Goal: Information Seeking & Learning: Learn about a topic

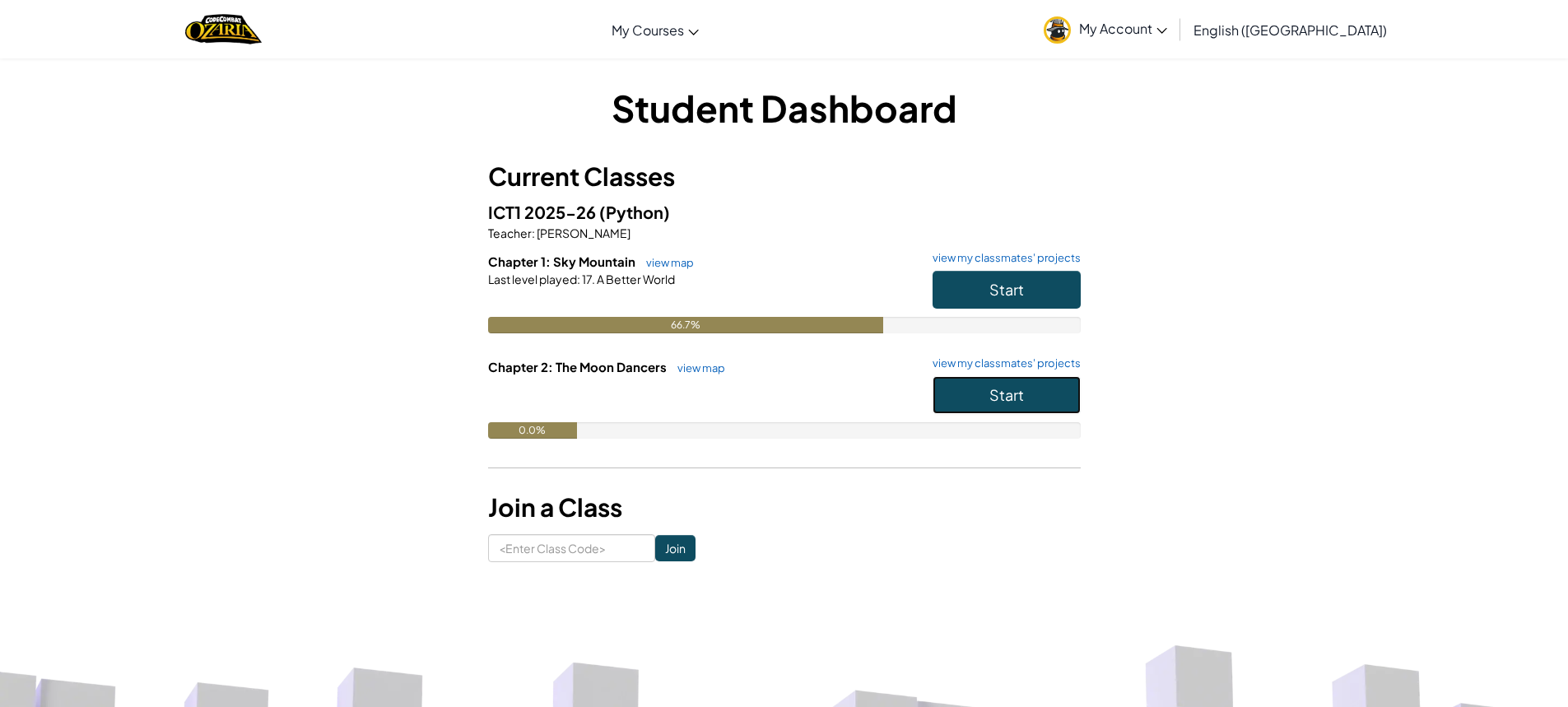
click at [1035, 376] on button "Start" at bounding box center [1006, 395] width 148 height 38
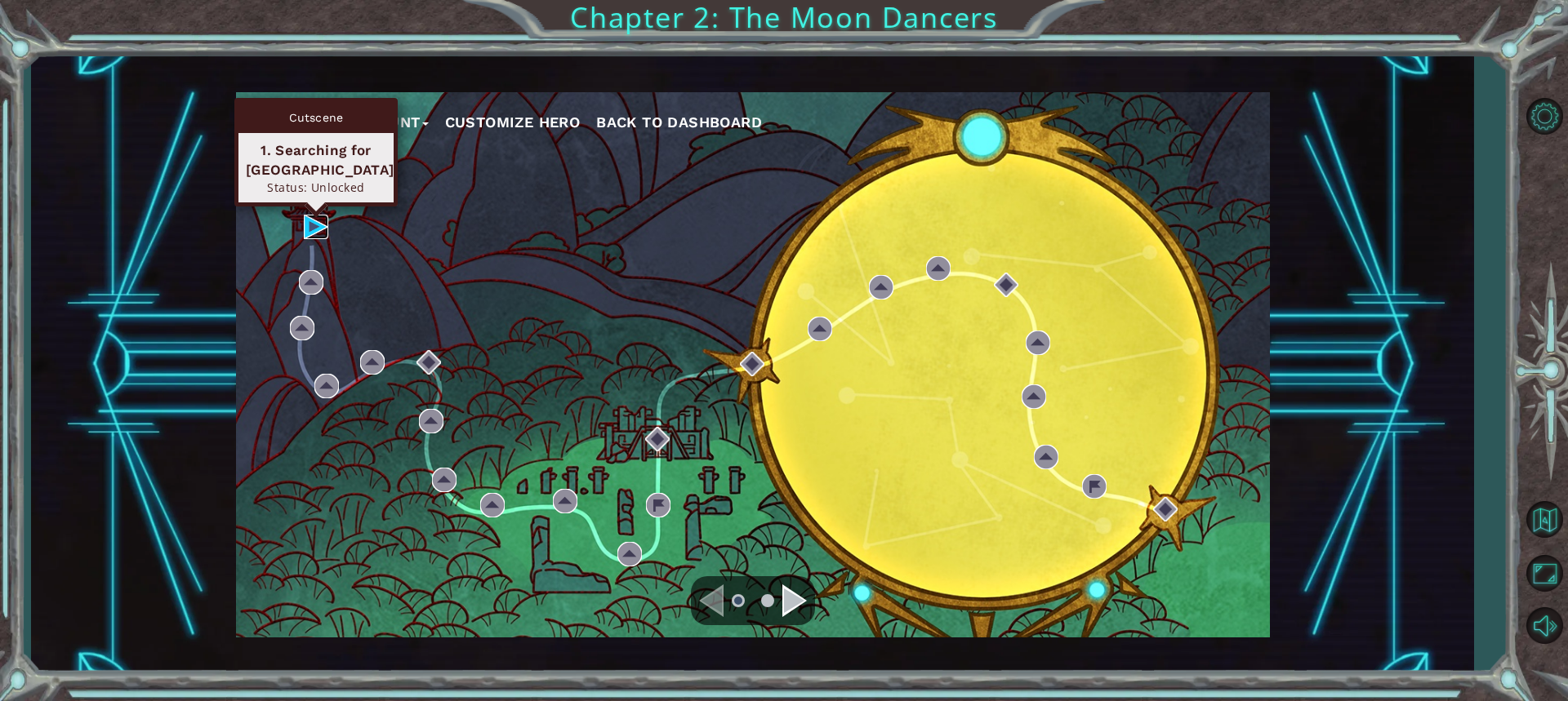
click at [308, 219] on img at bounding box center [316, 227] width 25 height 25
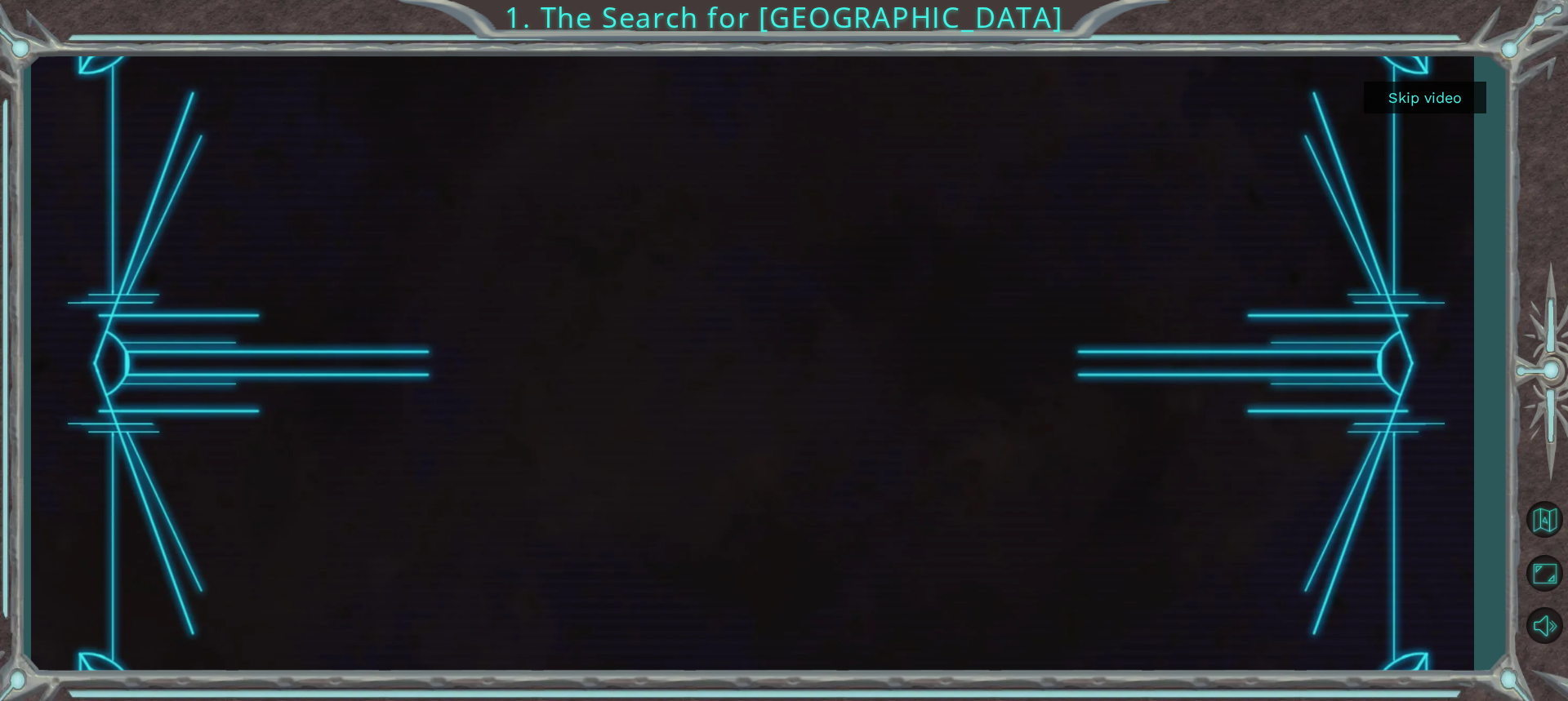
click at [1417, 86] on button "Skip video" at bounding box center [1425, 98] width 123 height 32
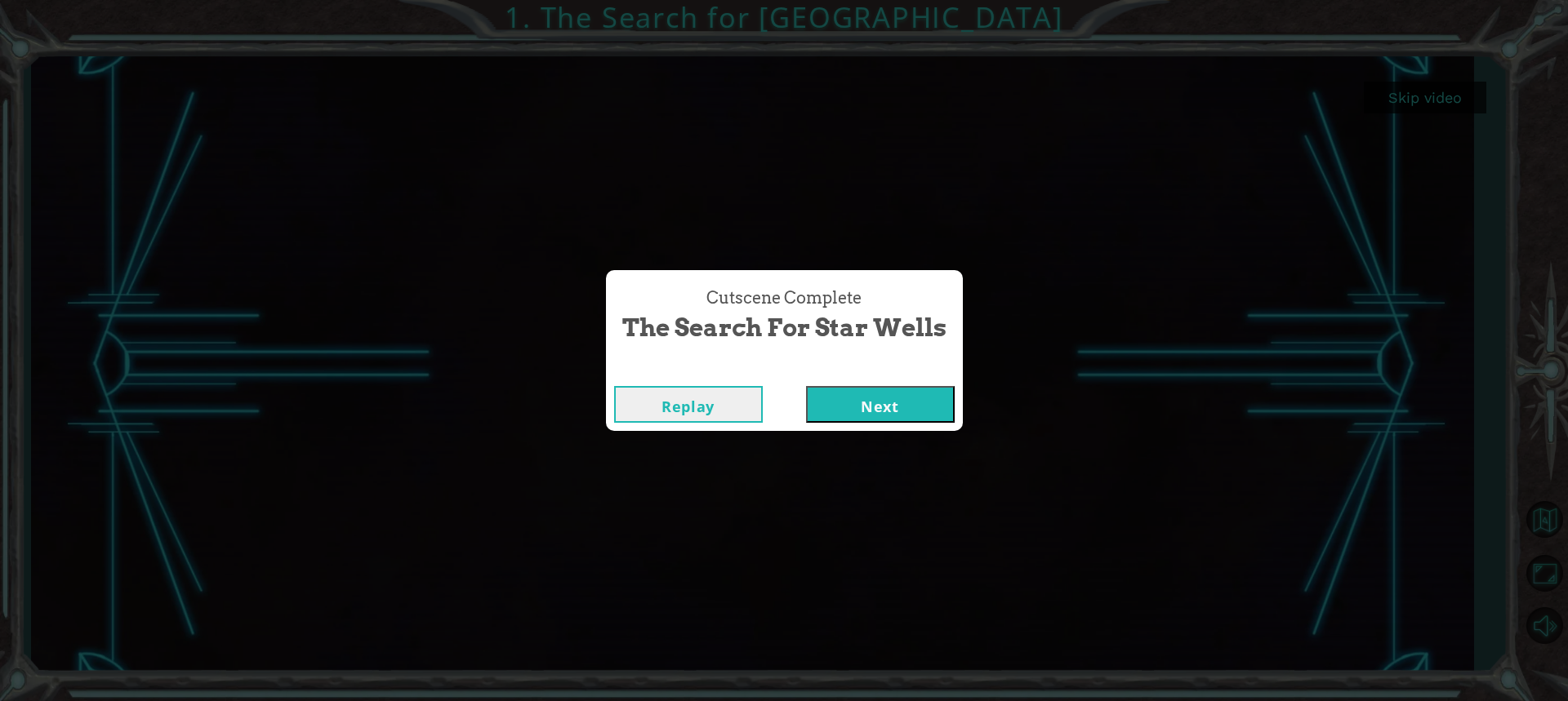
click at [888, 406] on button "Next" at bounding box center [880, 404] width 148 height 36
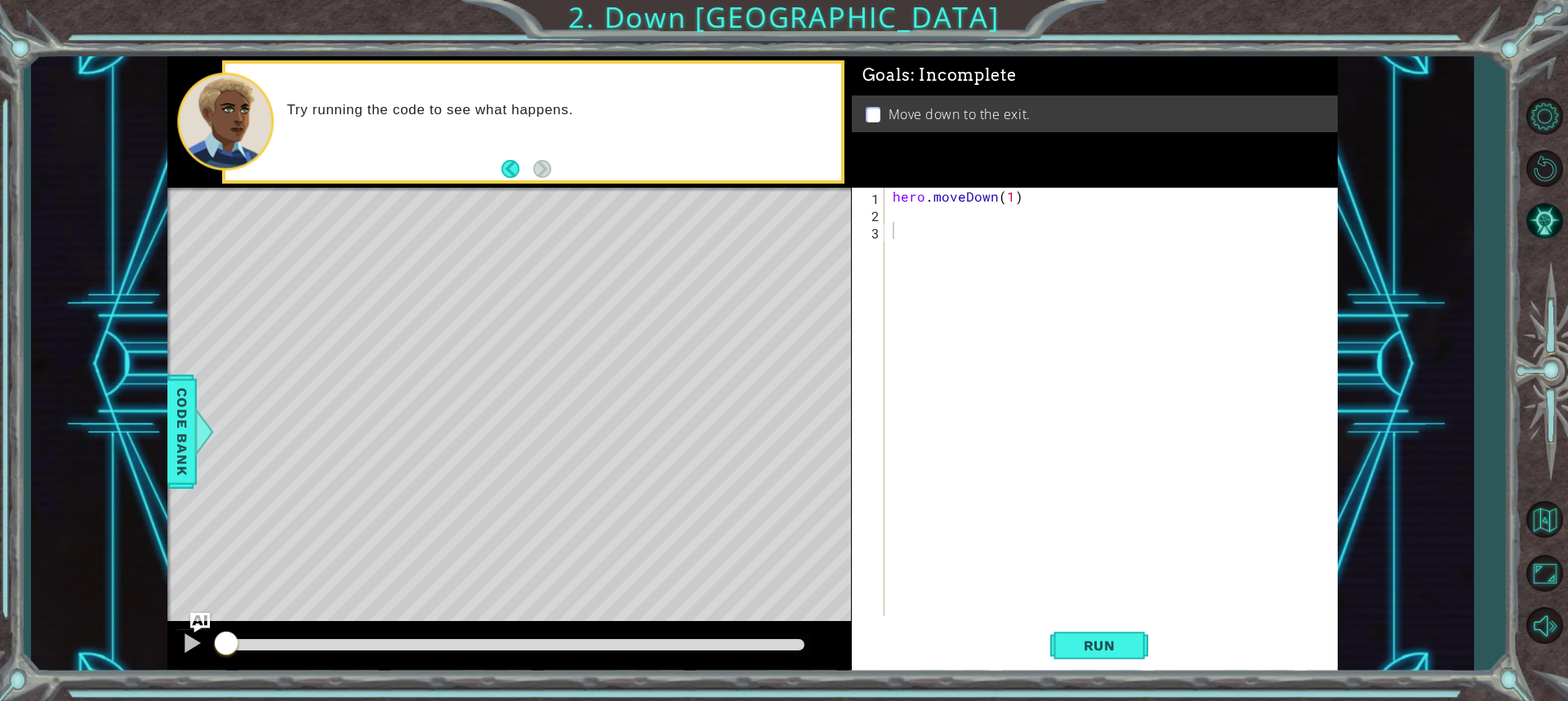
click at [1167, 418] on div "hero . moveDown ( 1 )" at bounding box center [1116, 418] width 452 height 463
click at [1100, 639] on span "Run" at bounding box center [1100, 646] width 65 height 16
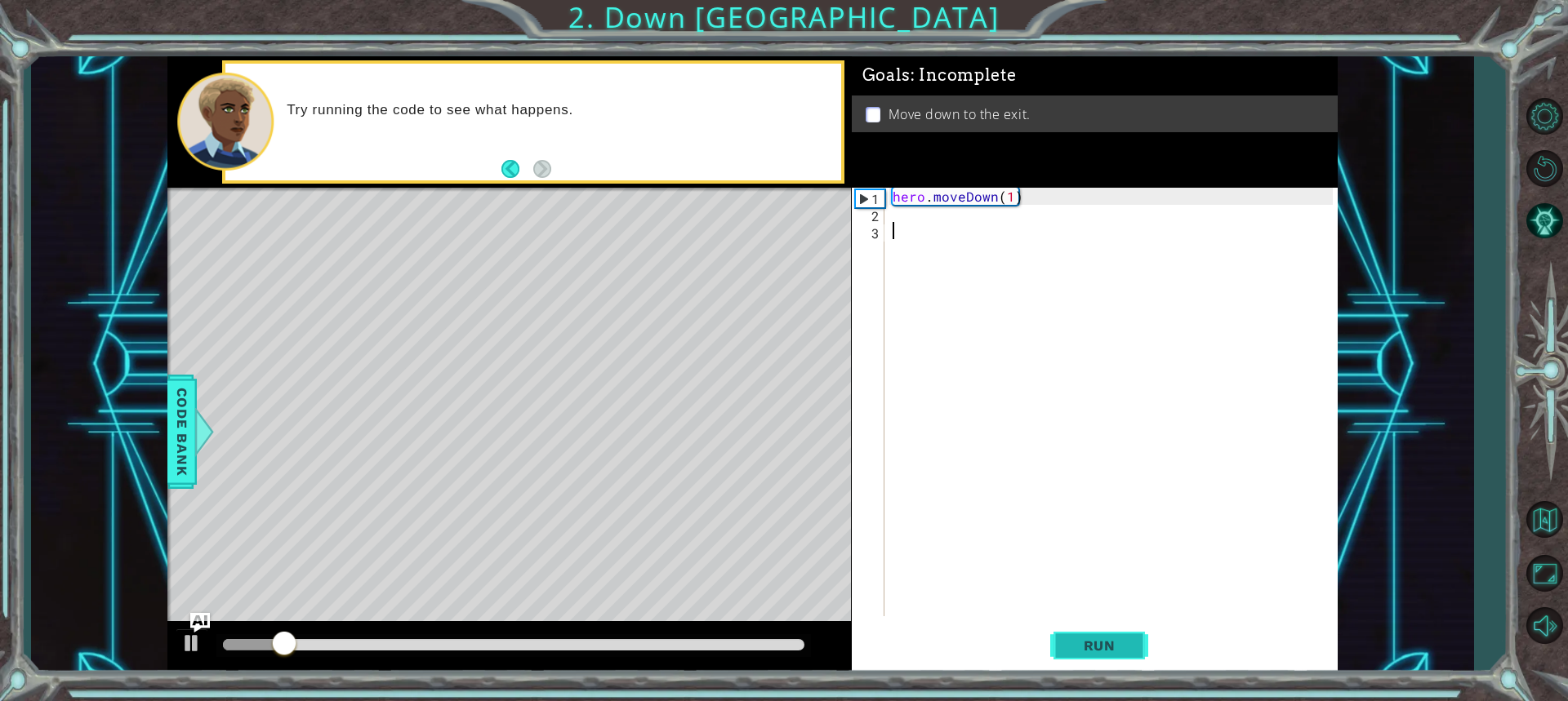
click at [1084, 648] on span "Run" at bounding box center [1100, 646] width 65 height 16
type textarea "hero.moveDown(1)"
click at [1098, 638] on span "Run" at bounding box center [1100, 646] width 65 height 16
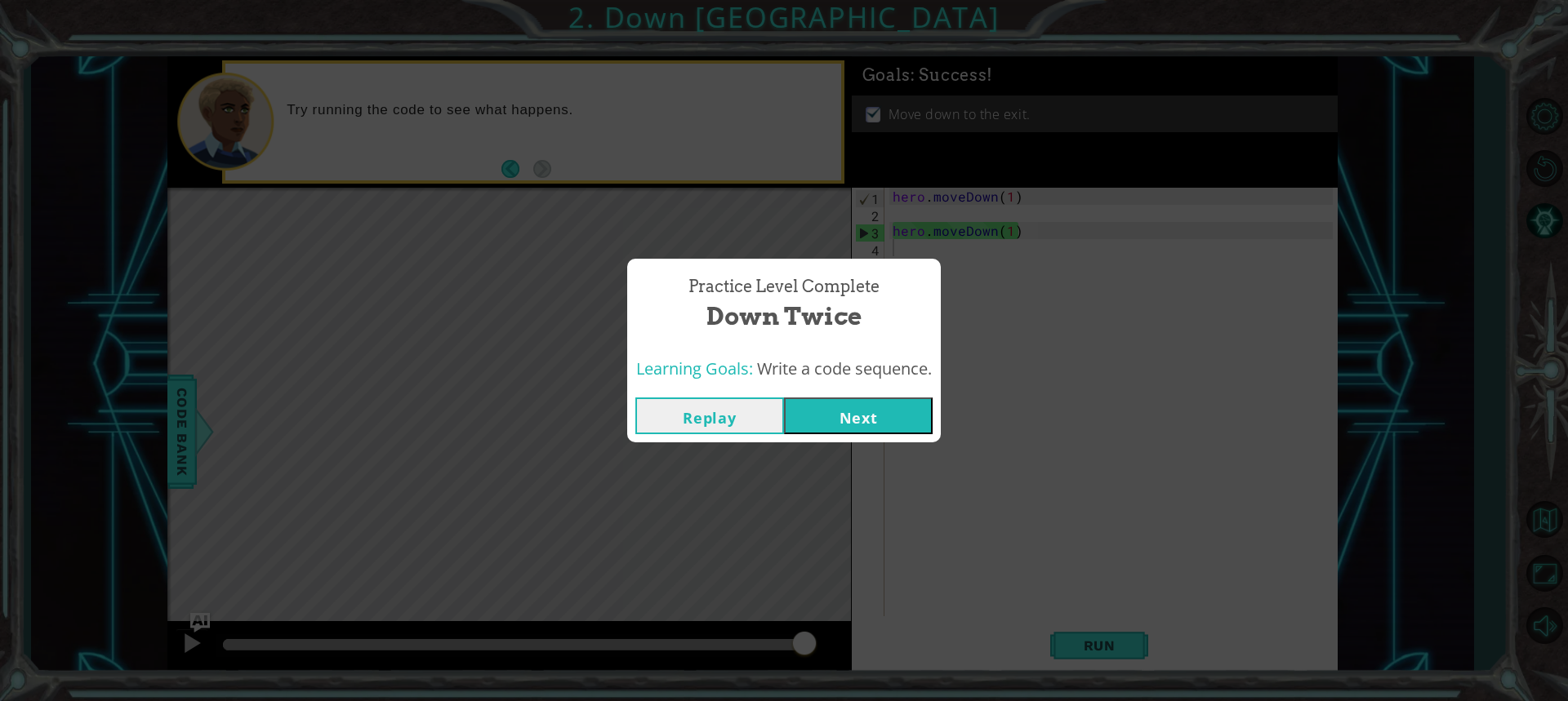
click at [846, 397] on button "Next" at bounding box center [858, 415] width 148 height 36
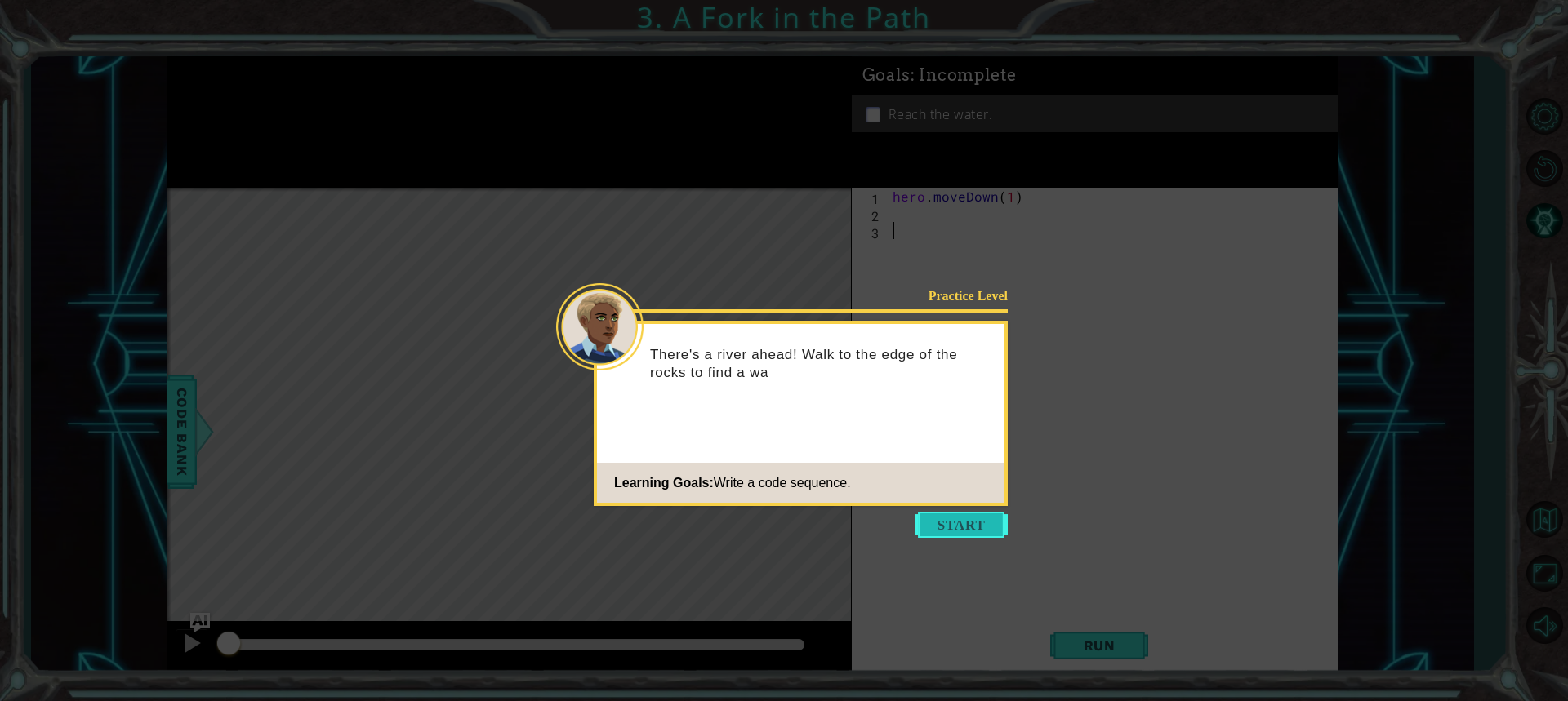
click at [964, 521] on button "Start" at bounding box center [961, 524] width 93 height 26
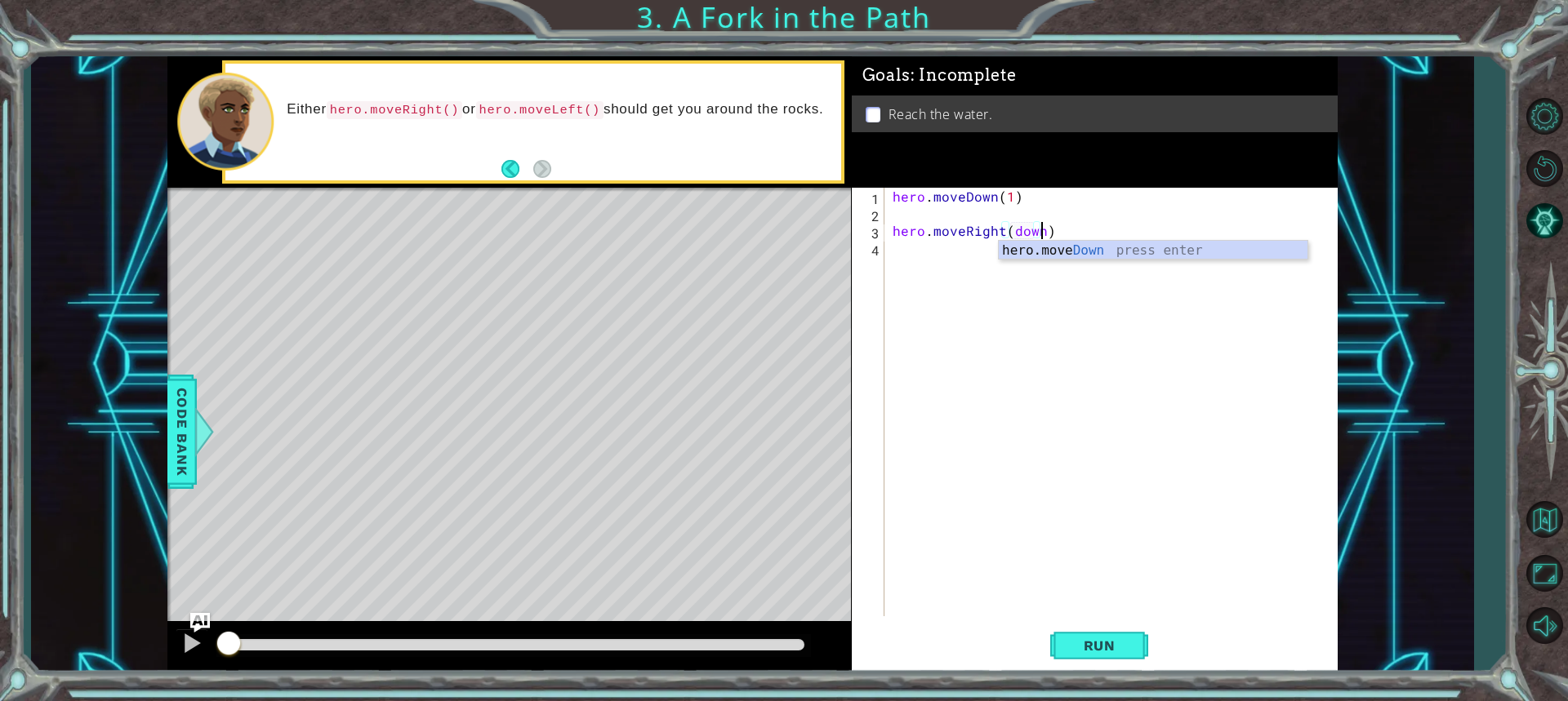
scroll to position [0, 9]
type textarea "hero.moveRight(hero.moveDown(1))"
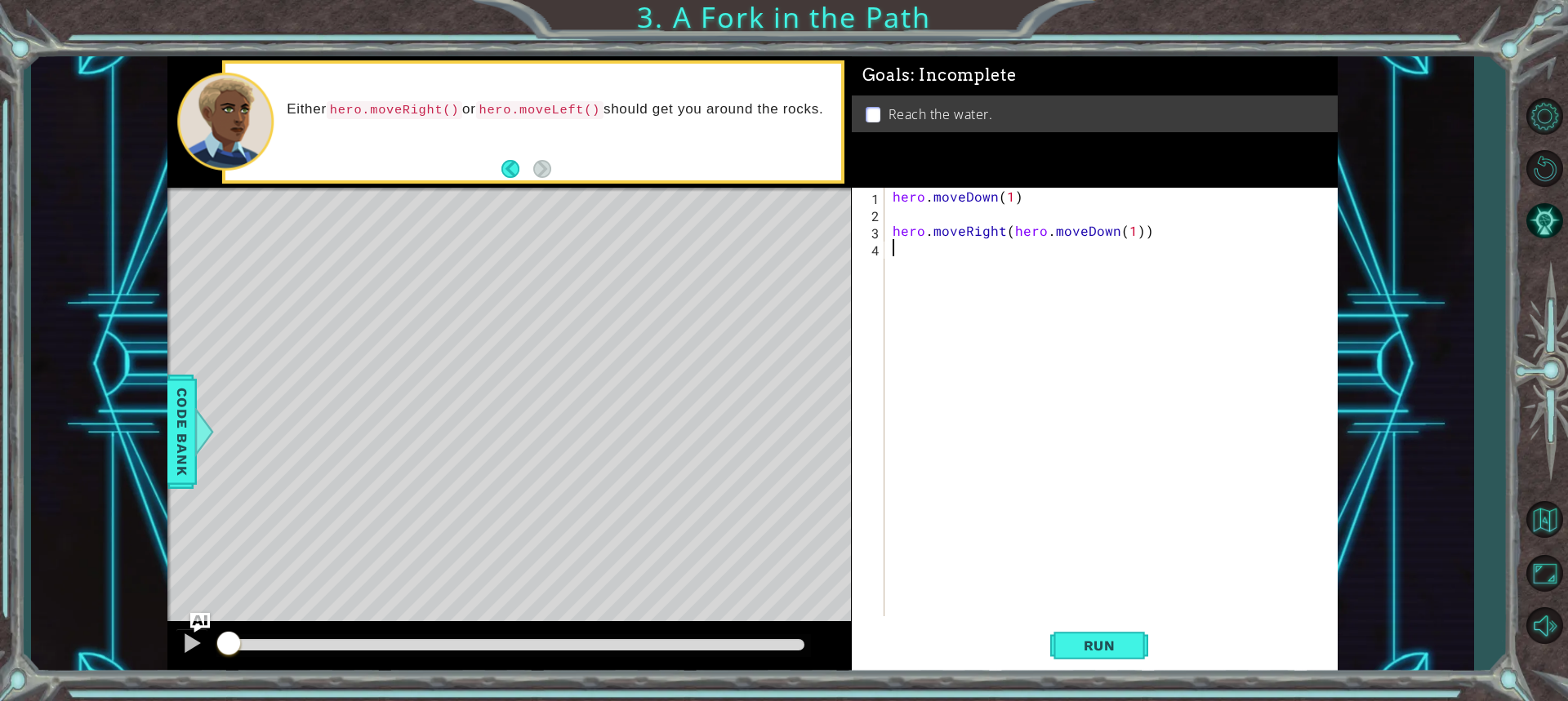
click at [1098, 284] on div "hero . moveDown ( 1 ) hero . moveRight ( hero . moveDown ( 1 ))" at bounding box center [1116, 418] width 452 height 463
click at [1068, 641] on span "Run" at bounding box center [1100, 646] width 65 height 16
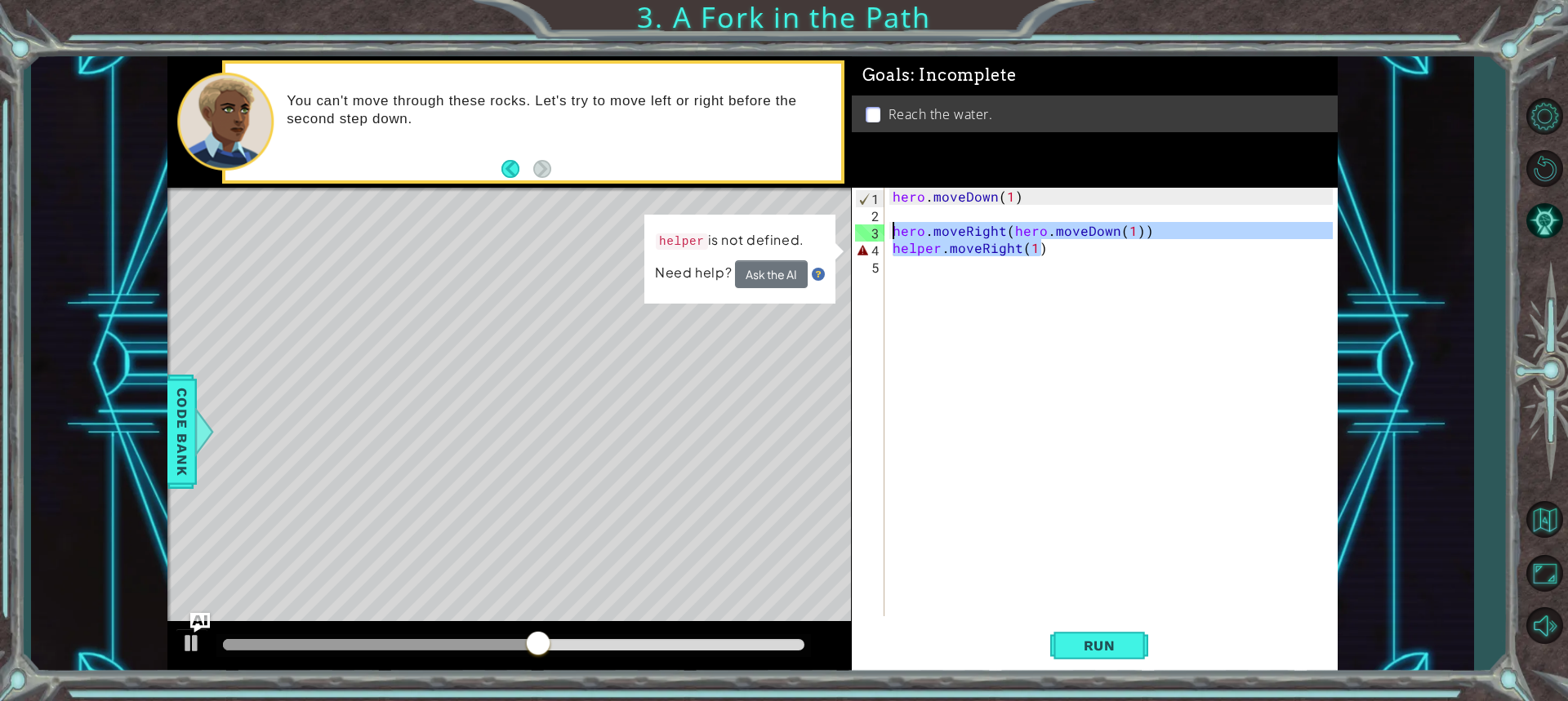
drag, startPoint x: 1082, startPoint y: 254, endPoint x: 677, endPoint y: 227, distance: 405.9
click at [677, 227] on div "1 ההההההההההההההההההההההההההההההההההההההההההההההההההההההההההההההההההההההההההההה…" at bounding box center [752, 364] width 1171 height 617
type textarea "hero.moveRight(hero.moveDown(1)) helper.moveRight(1)"
click at [946, 291] on div "hero . moveDown ( 1 ) hero . moveRight ( hero . moveDown ( 1 )) helper . moveRi…" at bounding box center [1116, 418] width 452 height 463
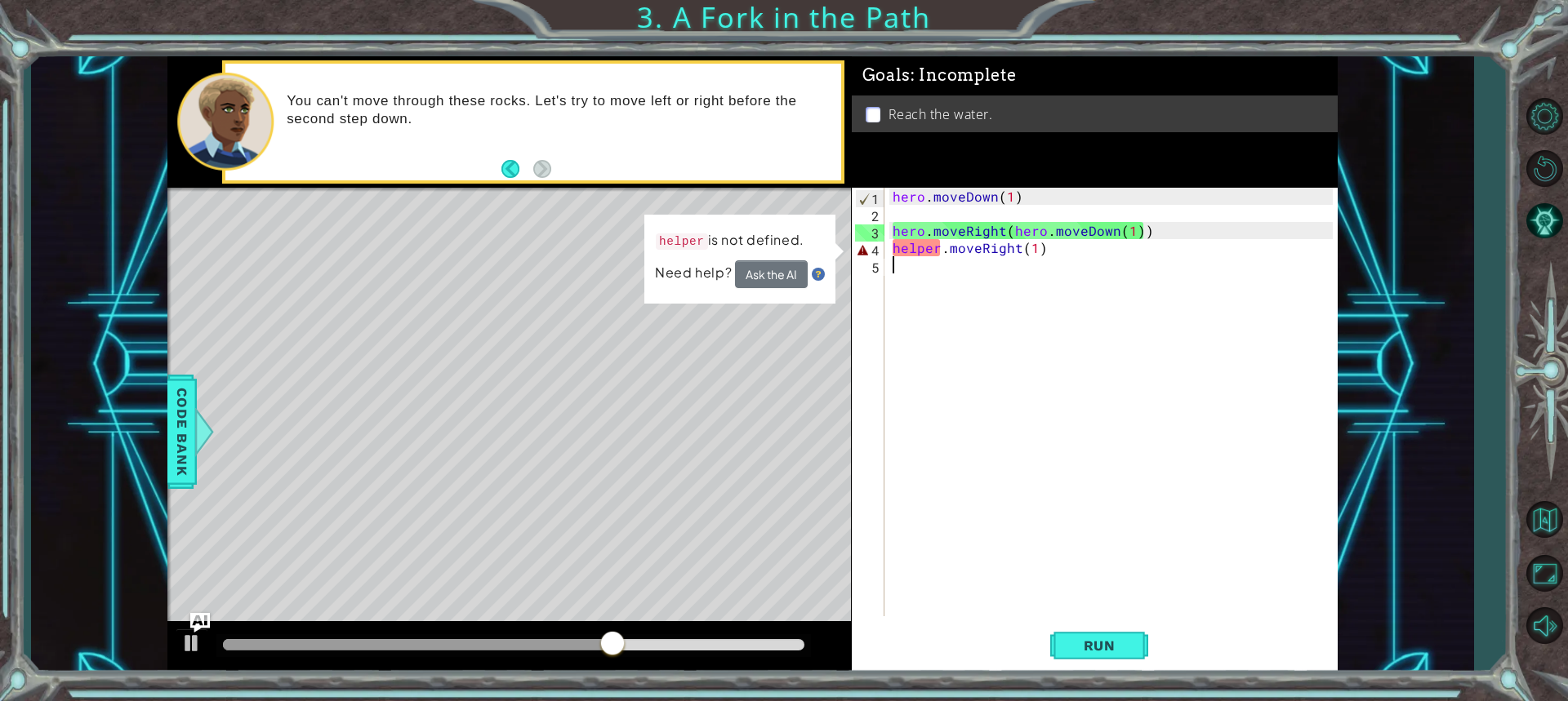
scroll to position [0, 0]
drag, startPoint x: 1047, startPoint y: 253, endPoint x: 852, endPoint y: 252, distance: 195.0
click at [852, 252] on div "1 ההההההההההההההההההההההההההההההההההההההההההההההההההההההההההההההההההההההההההההה…" at bounding box center [752, 364] width 1171 height 617
type textarea "helper.moveRight(1)"
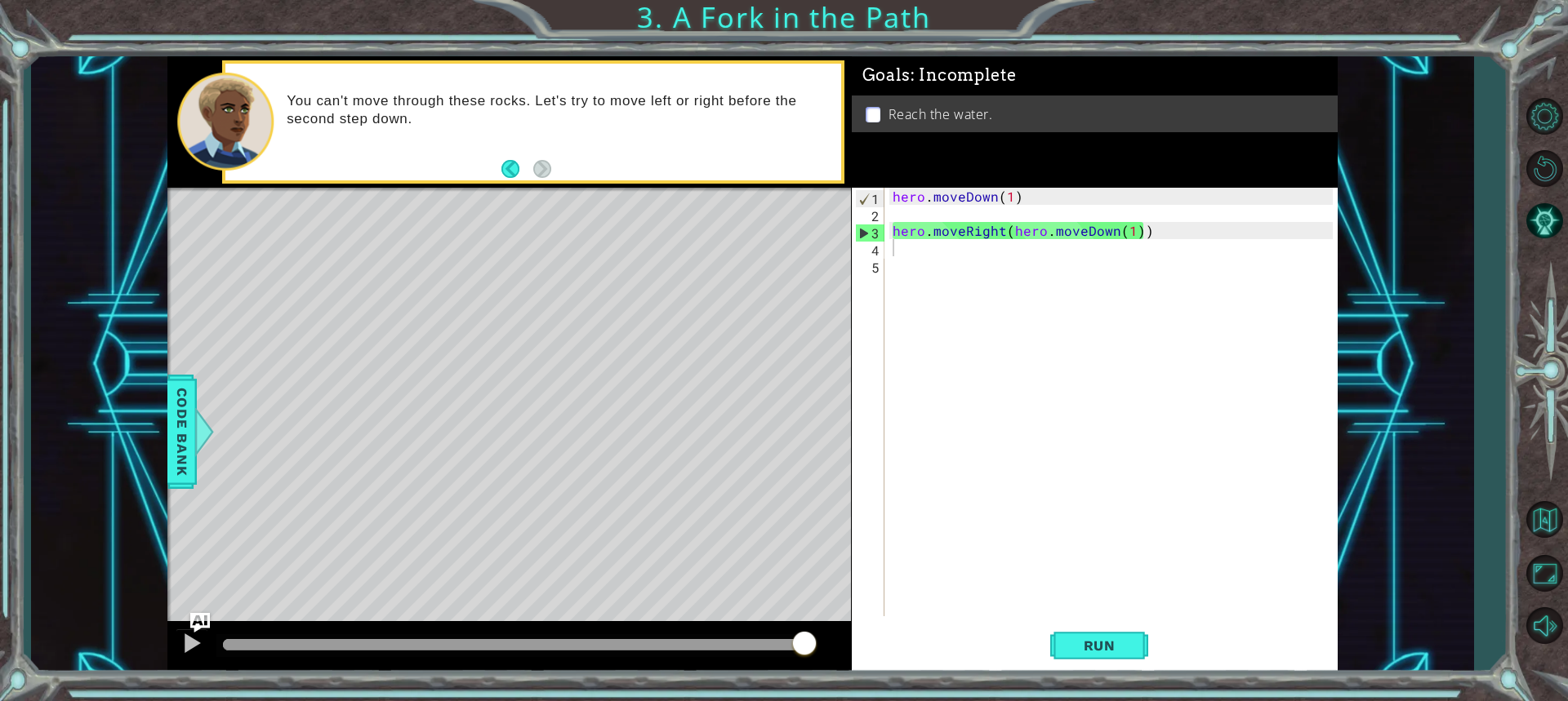
click at [888, 255] on div "1 2 3 4 5 hero . moveDown ( 1 ) hero . moveRight ( hero . moveDown ( 1 )) ההההה…" at bounding box center [1092, 402] width 481 height 428
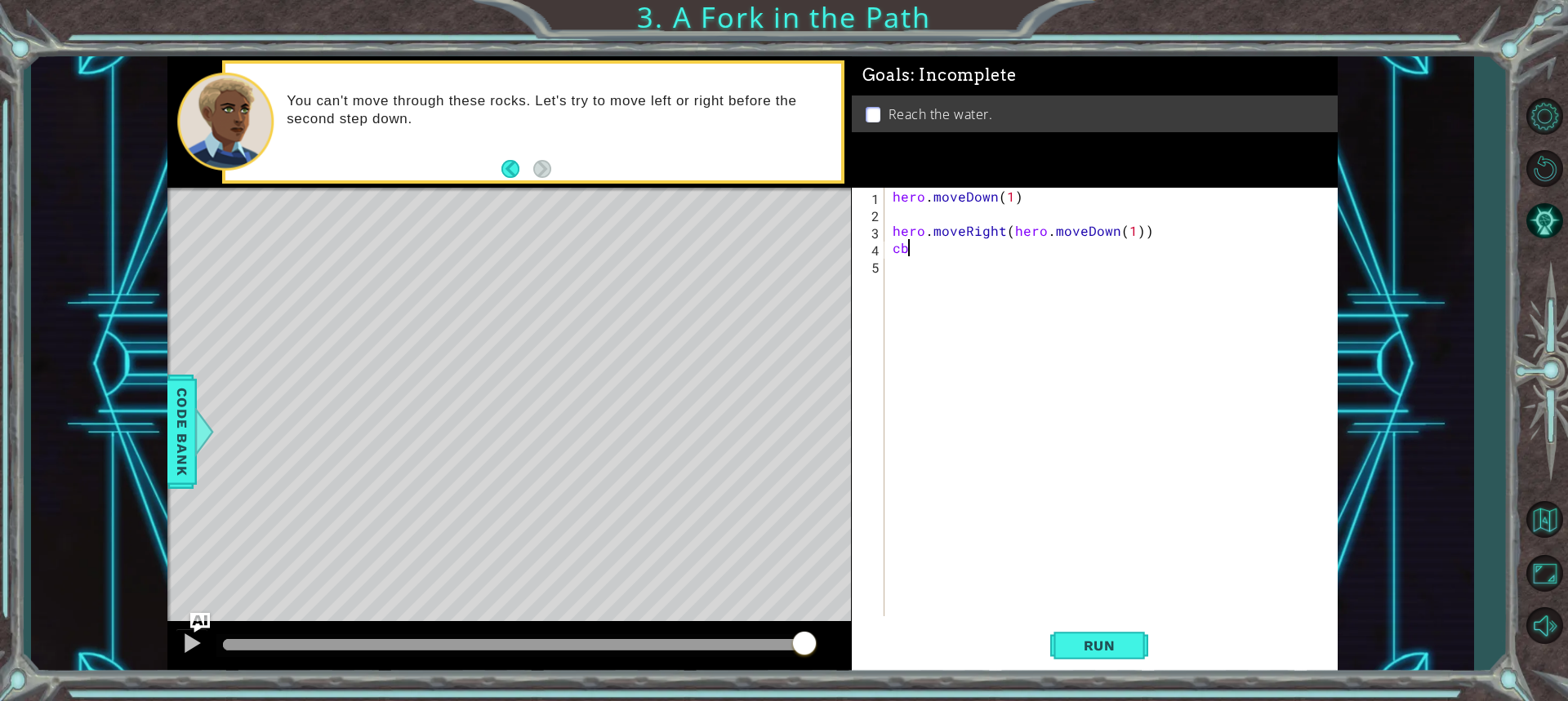
type textarea "c"
type textarea "hero.moveDown(1)"
drag, startPoint x: 1105, startPoint y: 683, endPoint x: 1091, endPoint y: 660, distance: 26.9
click at [1093, 667] on div "1 ההההההההההההההההההההההההההההההההההההההההההההההההההההההההההההההההההההההההההההה…" at bounding box center [784, 350] width 1568 height 701
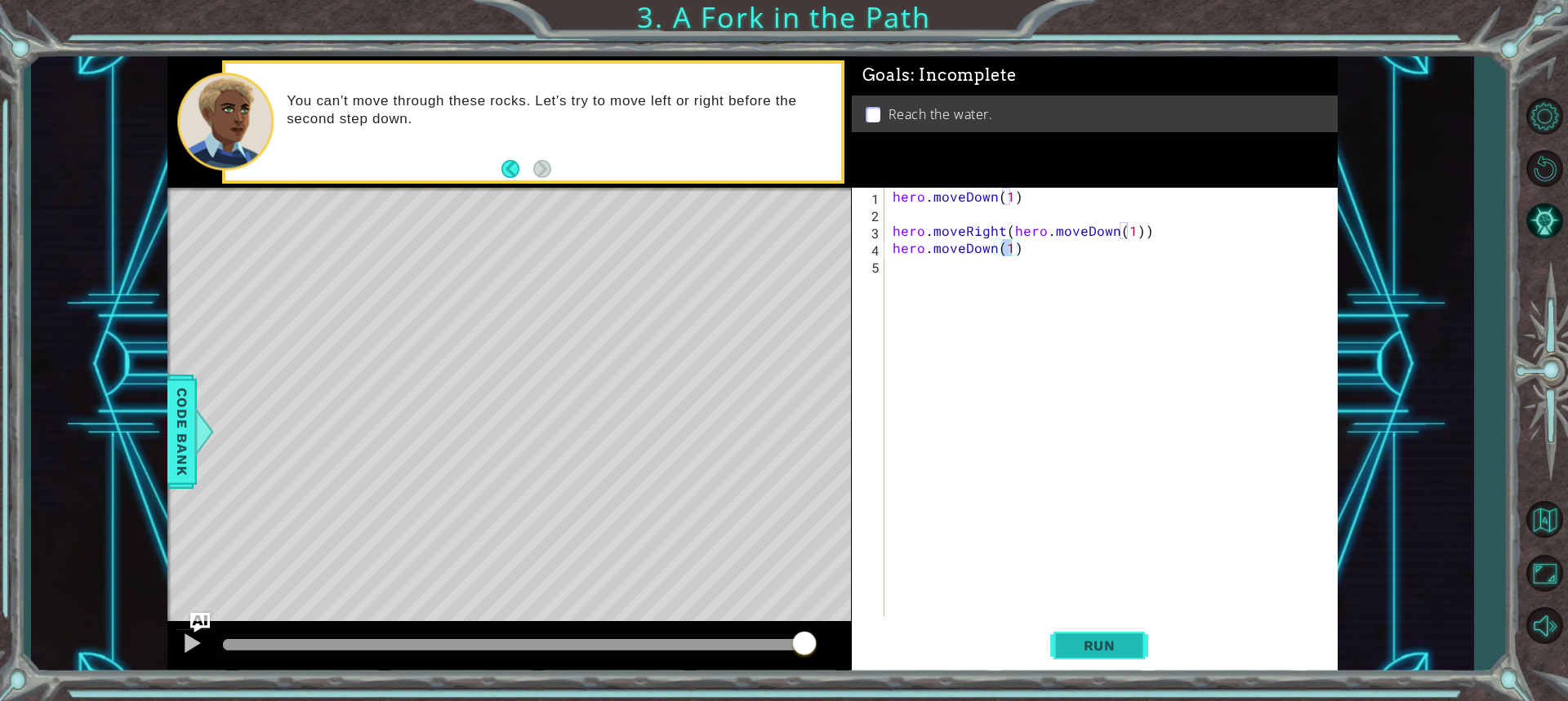
click at [1078, 632] on button "Run" at bounding box center [1100, 645] width 98 height 48
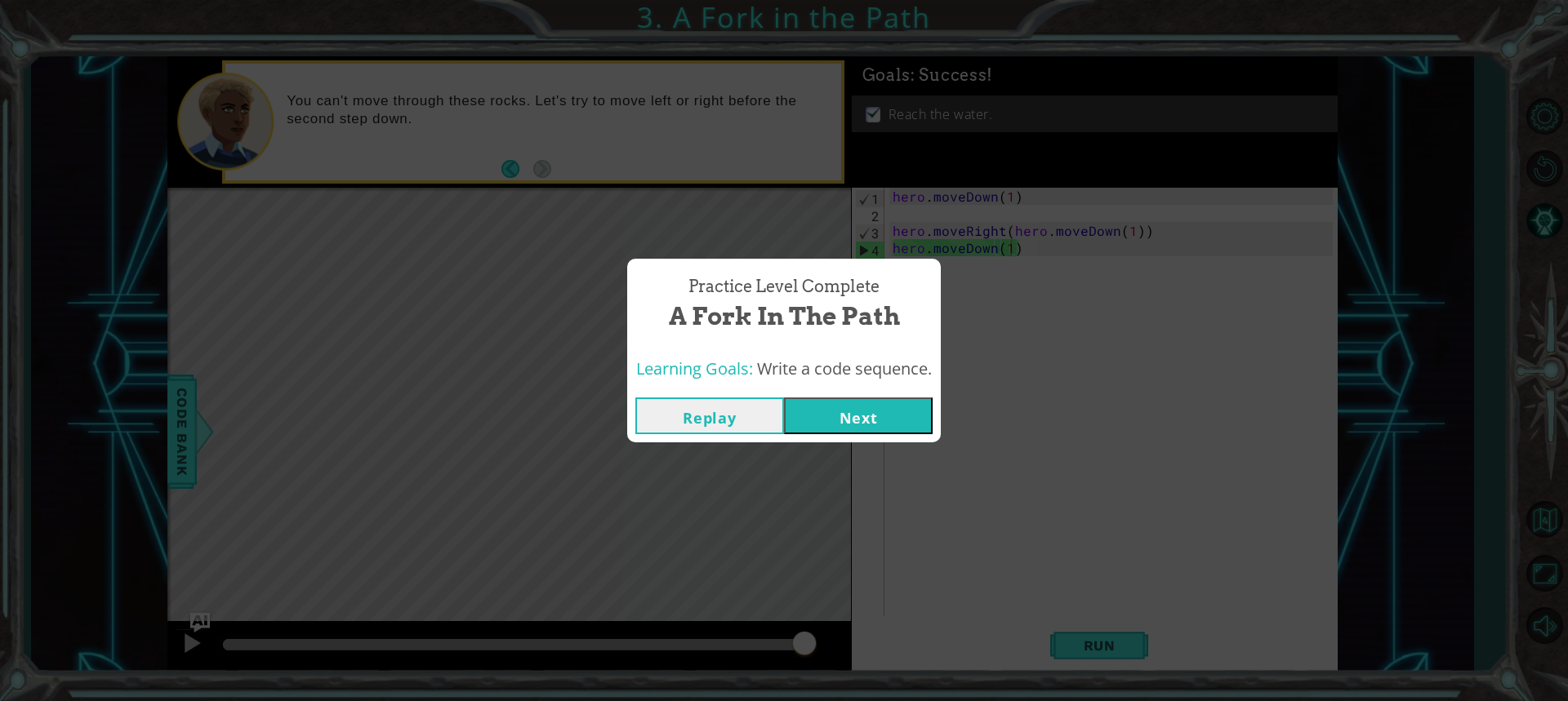
click at [809, 428] on button "Next" at bounding box center [858, 415] width 148 height 36
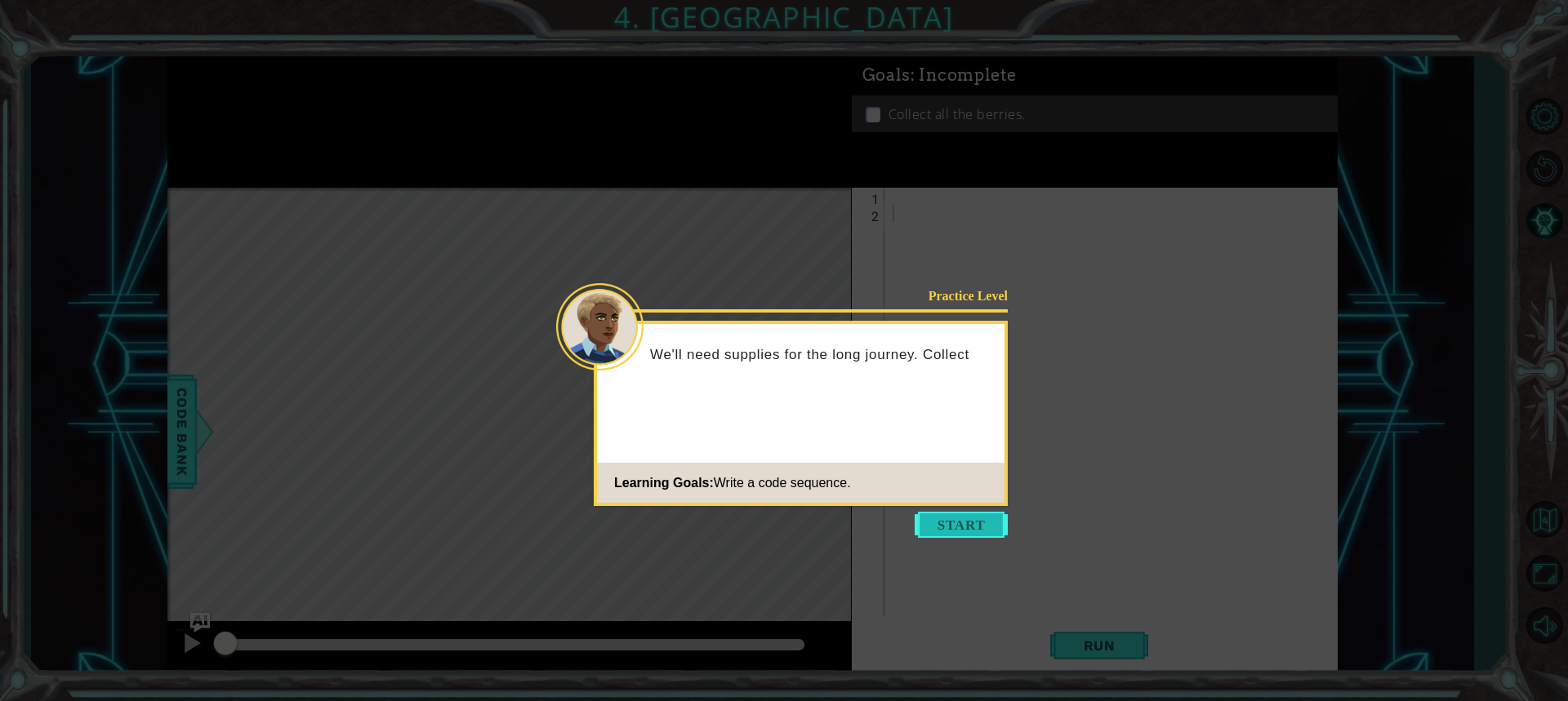
click at [951, 514] on button "Start" at bounding box center [961, 524] width 93 height 26
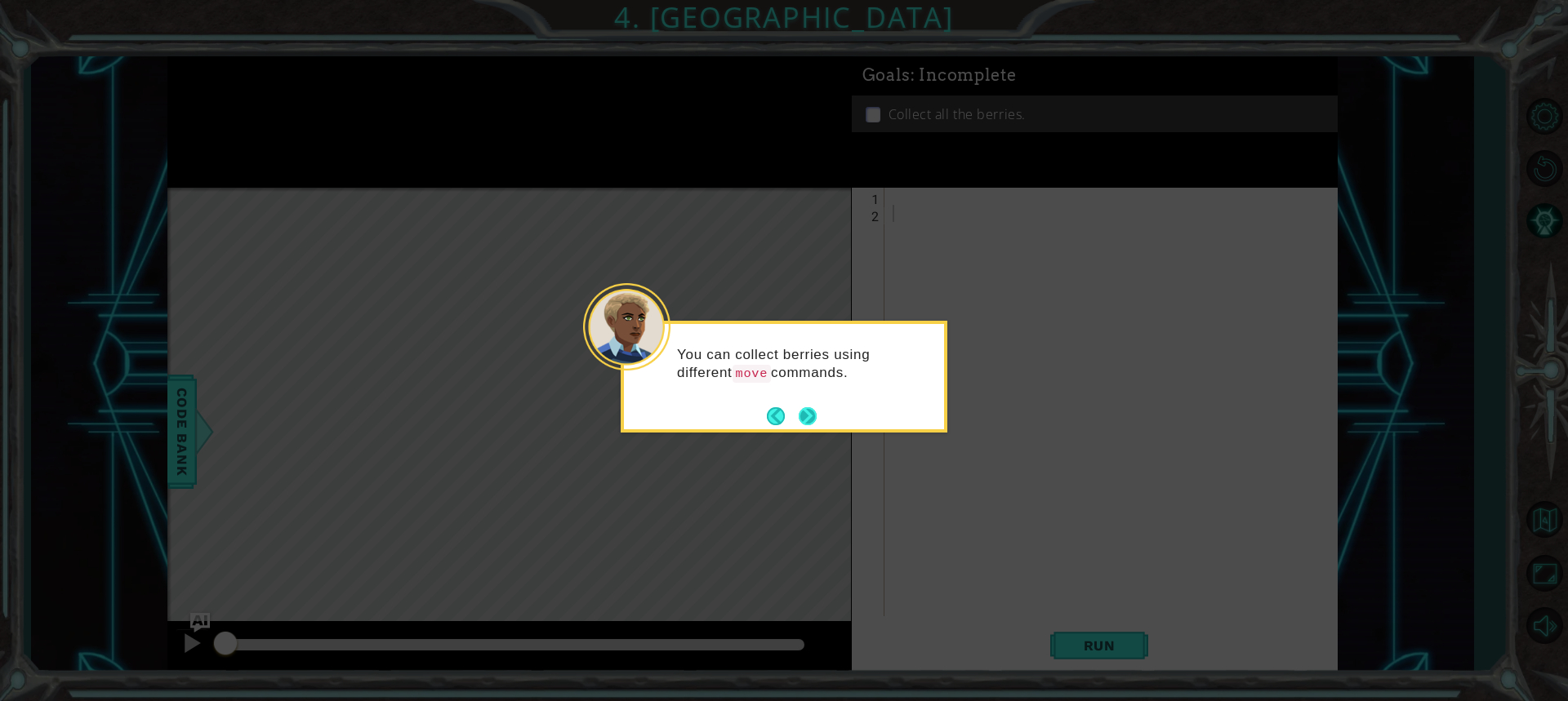
click at [817, 418] on button "Next" at bounding box center [808, 416] width 18 height 18
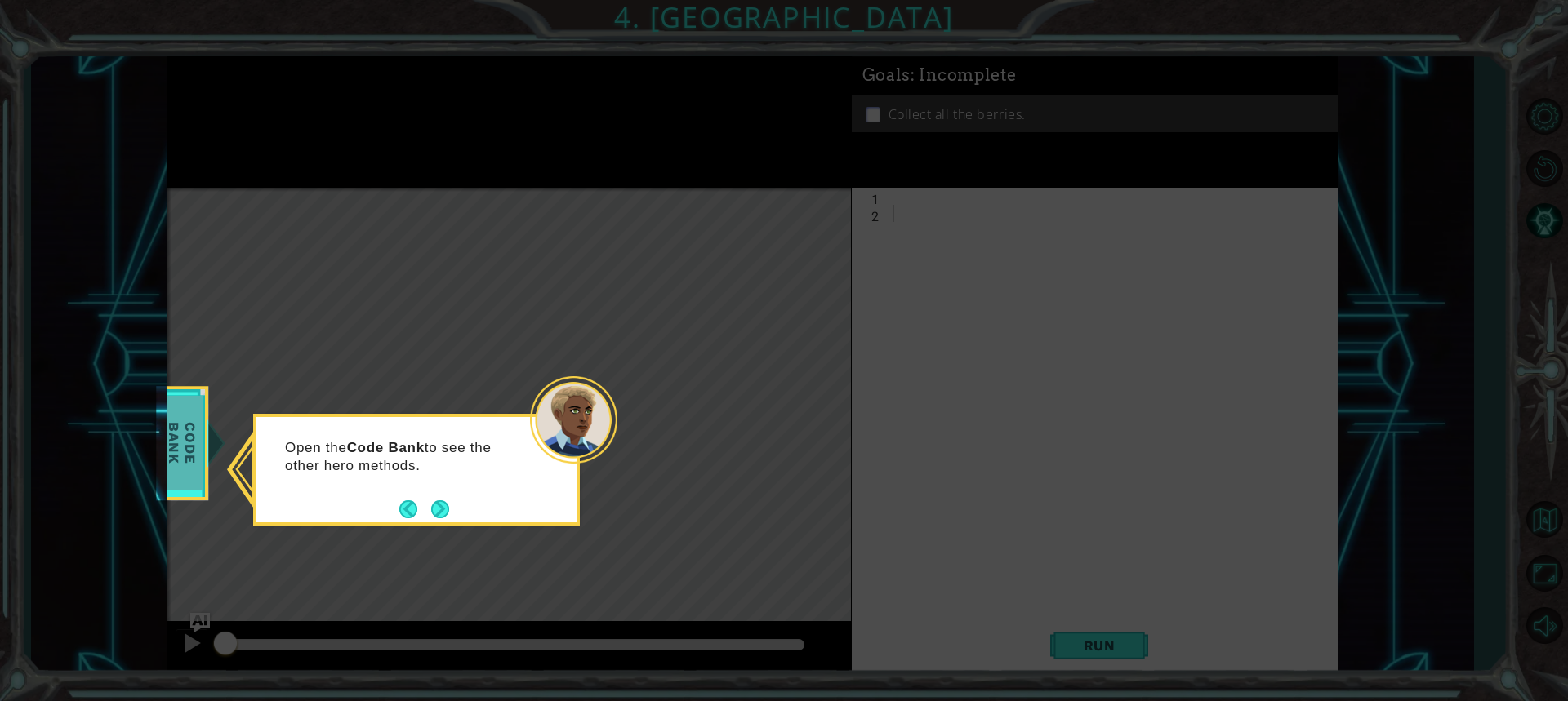
click at [191, 440] on span "Code Bank" at bounding box center [182, 444] width 43 height 94
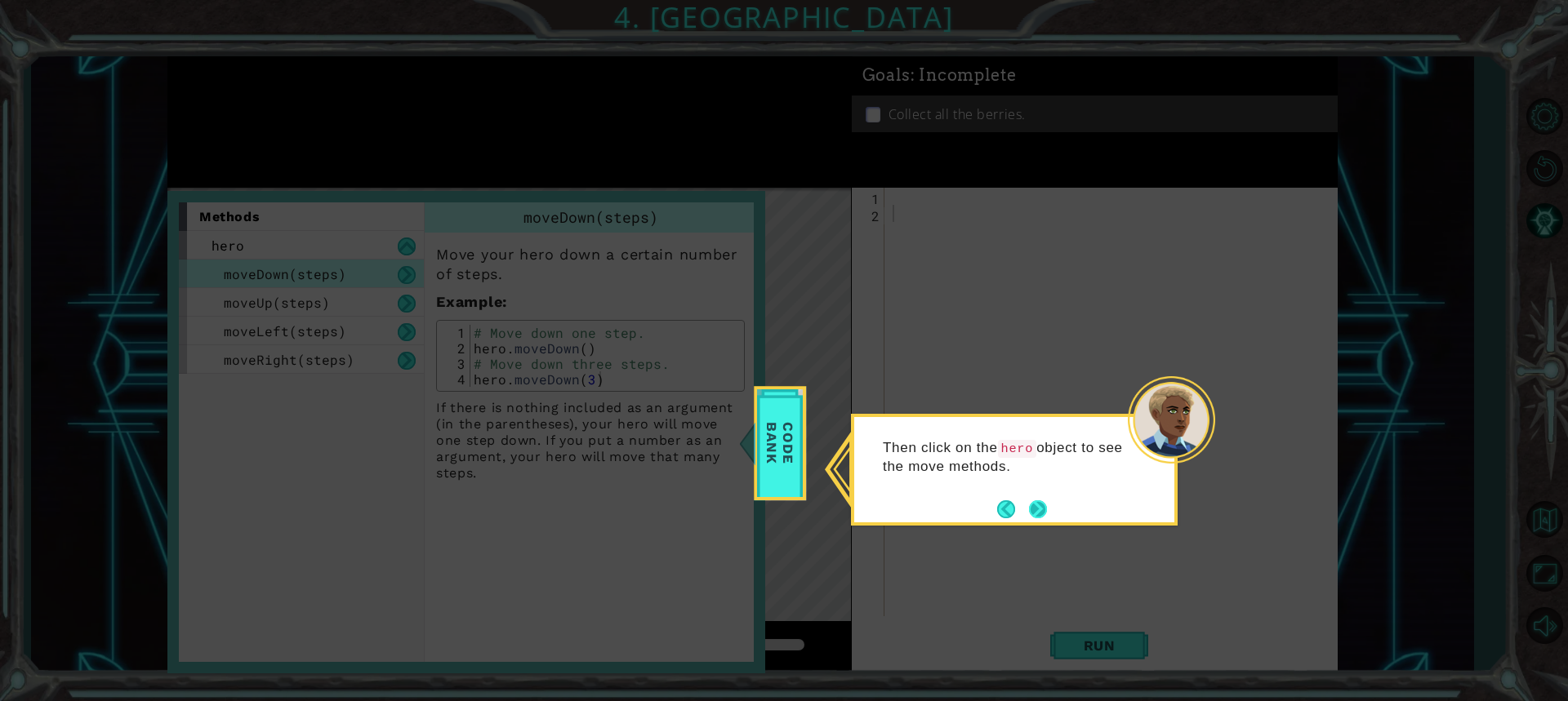
click at [1031, 503] on button "Next" at bounding box center [1038, 509] width 21 height 21
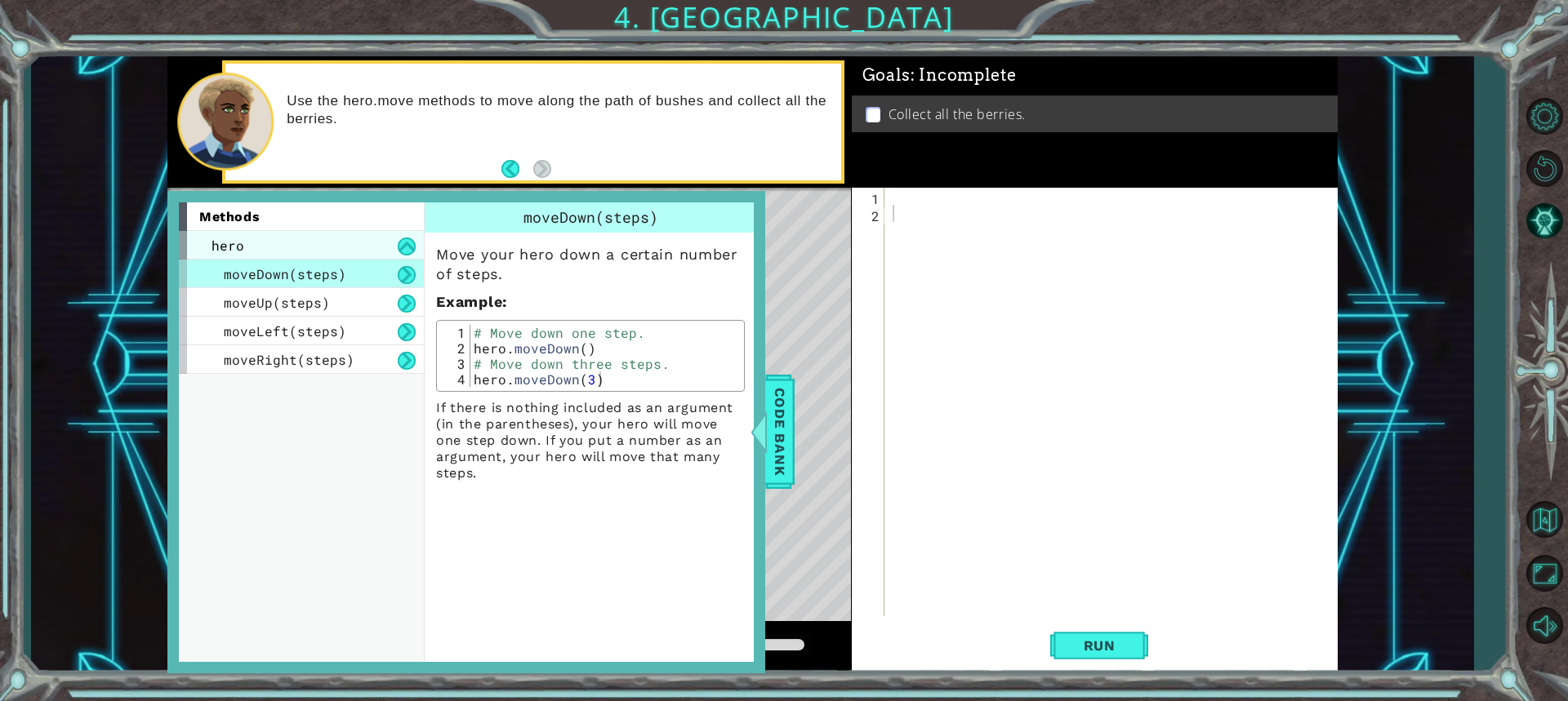
click at [392, 251] on div "hero" at bounding box center [301, 245] width 245 height 28
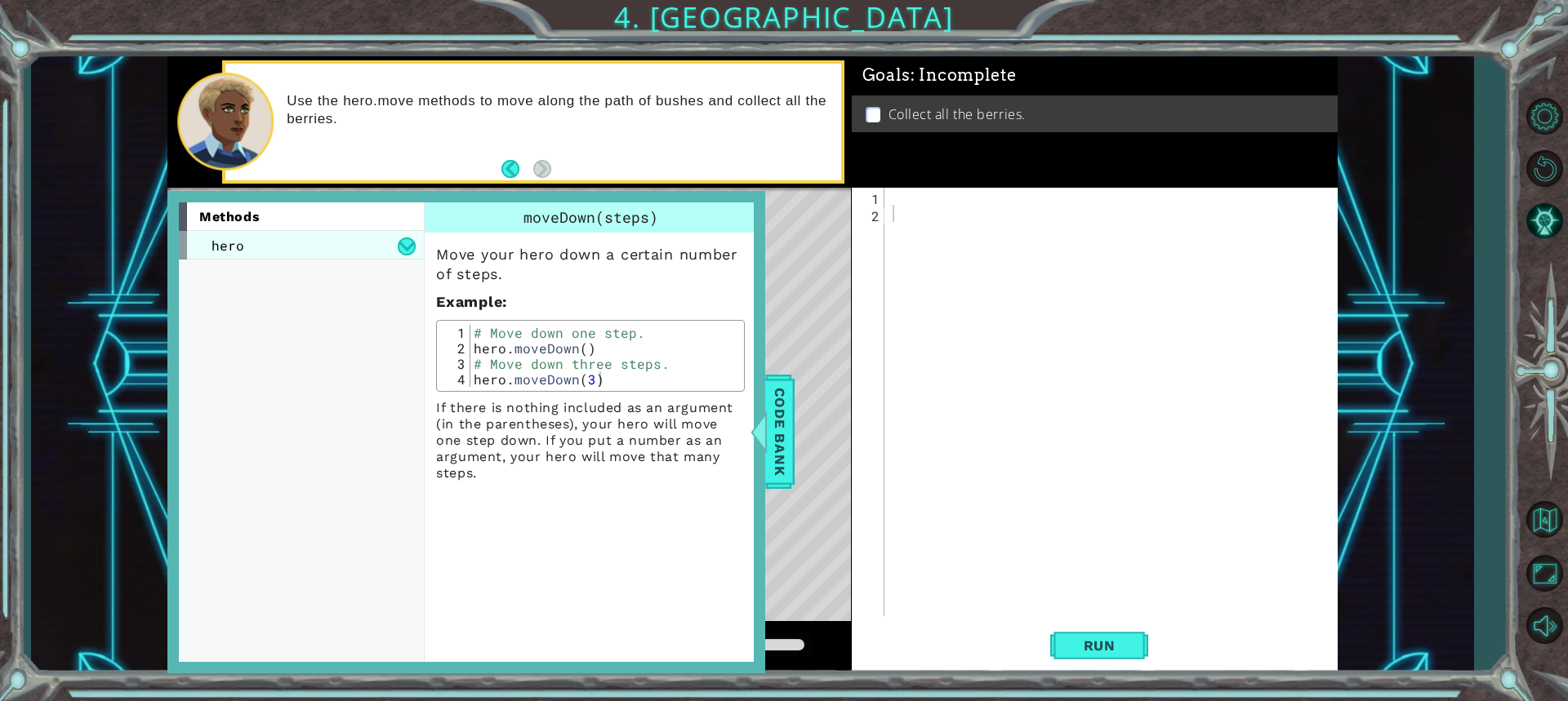
click at [392, 251] on div "hero" at bounding box center [301, 245] width 245 height 28
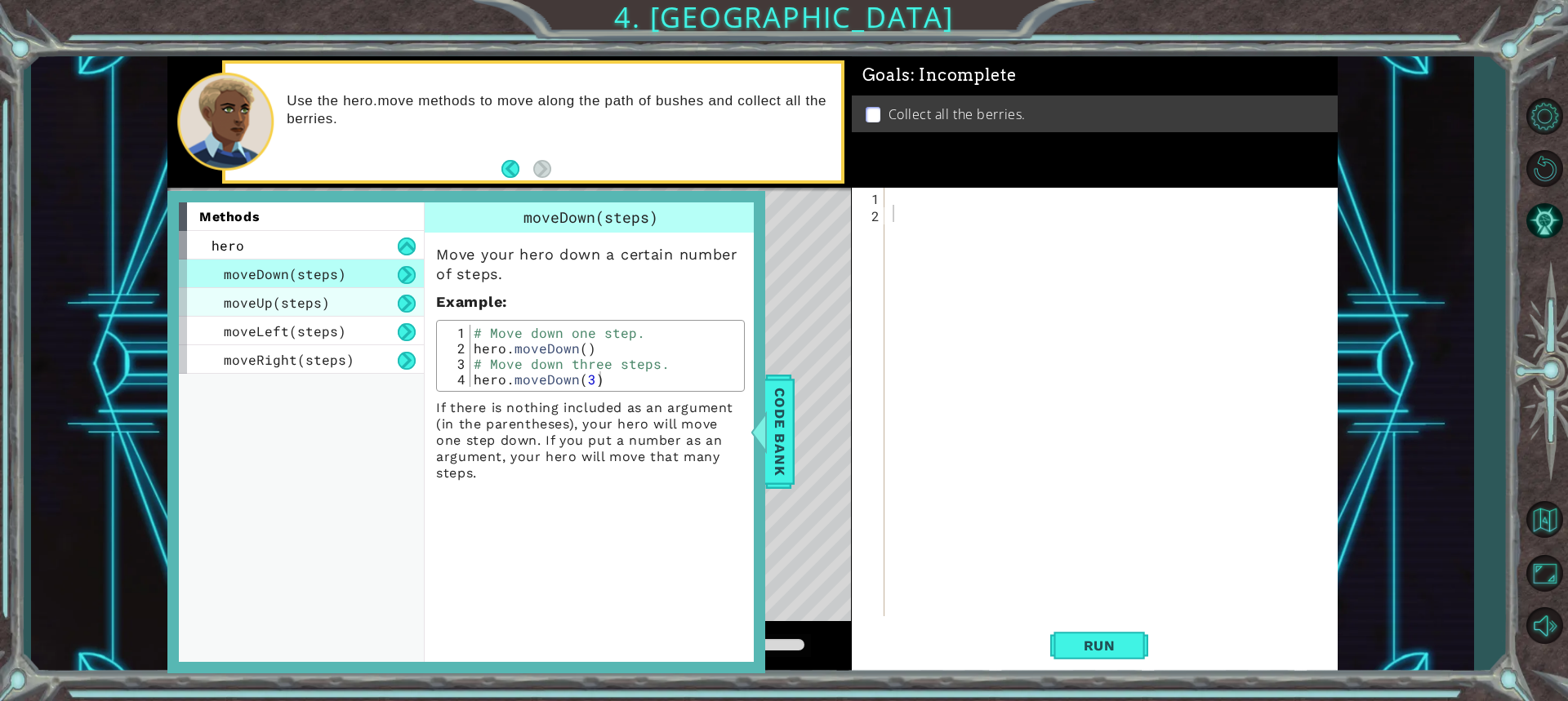
click at [308, 307] on span "moveUp(steps)" at bounding box center [276, 302] width 106 height 17
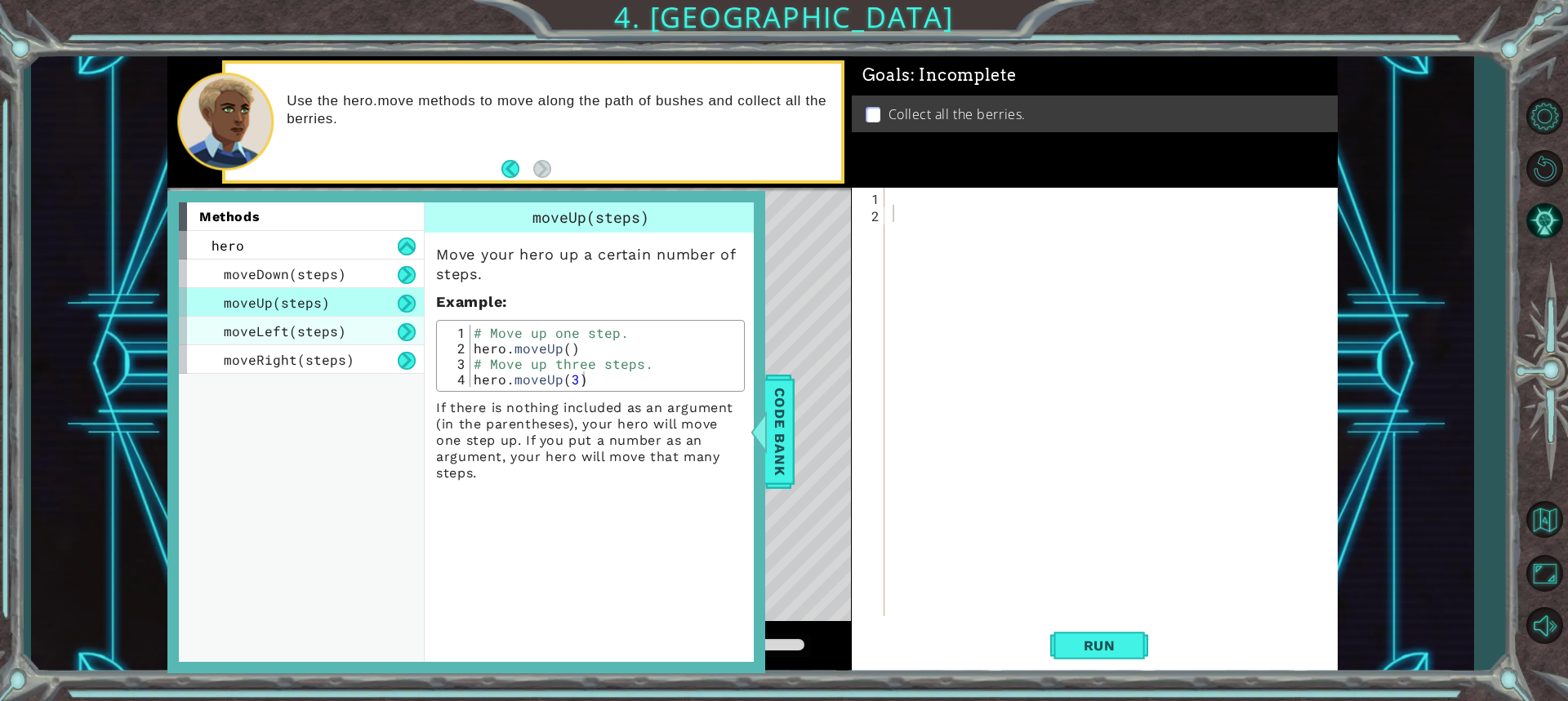
click at [311, 321] on div "moveLeft(steps)" at bounding box center [301, 331] width 245 height 28
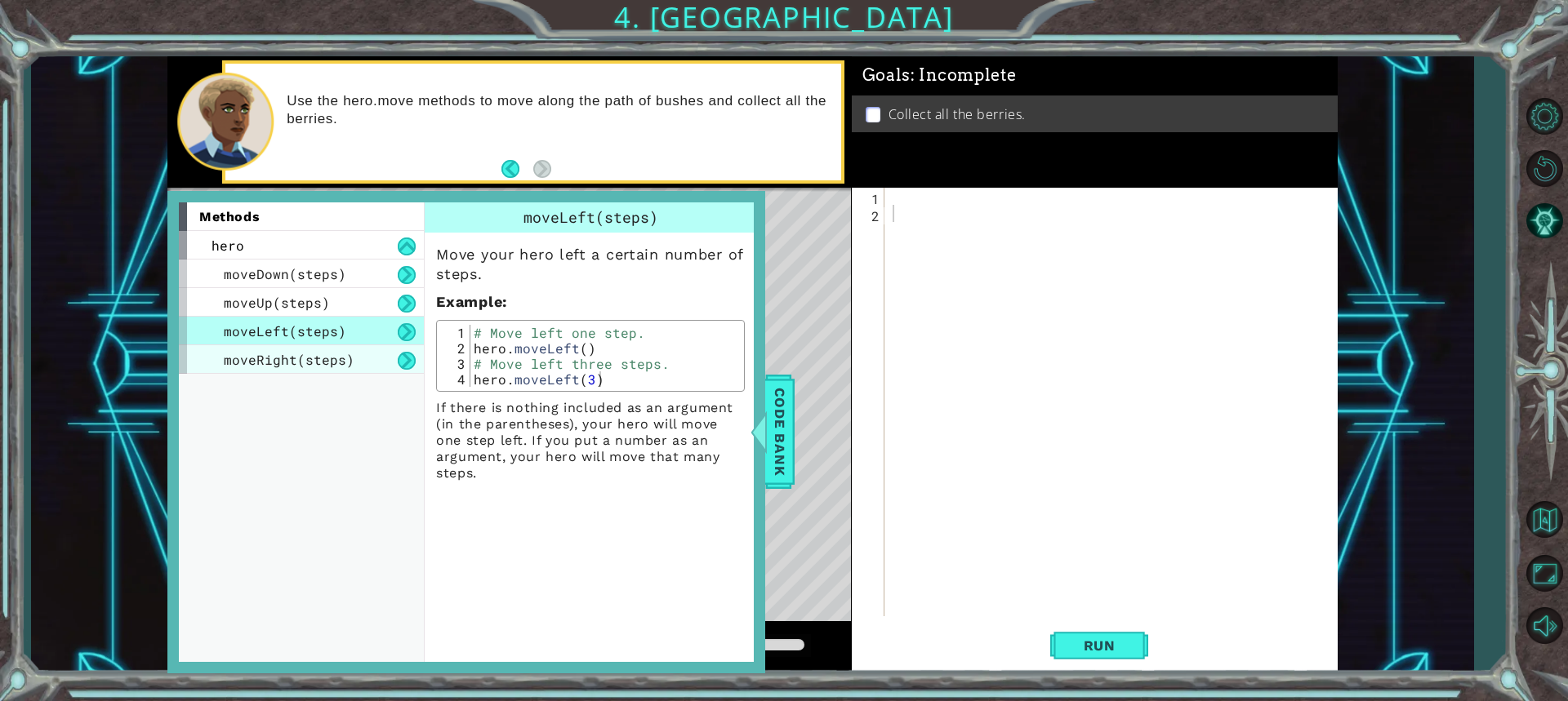
click at [343, 357] on span "moveRight(steps)" at bounding box center [289, 359] width 131 height 17
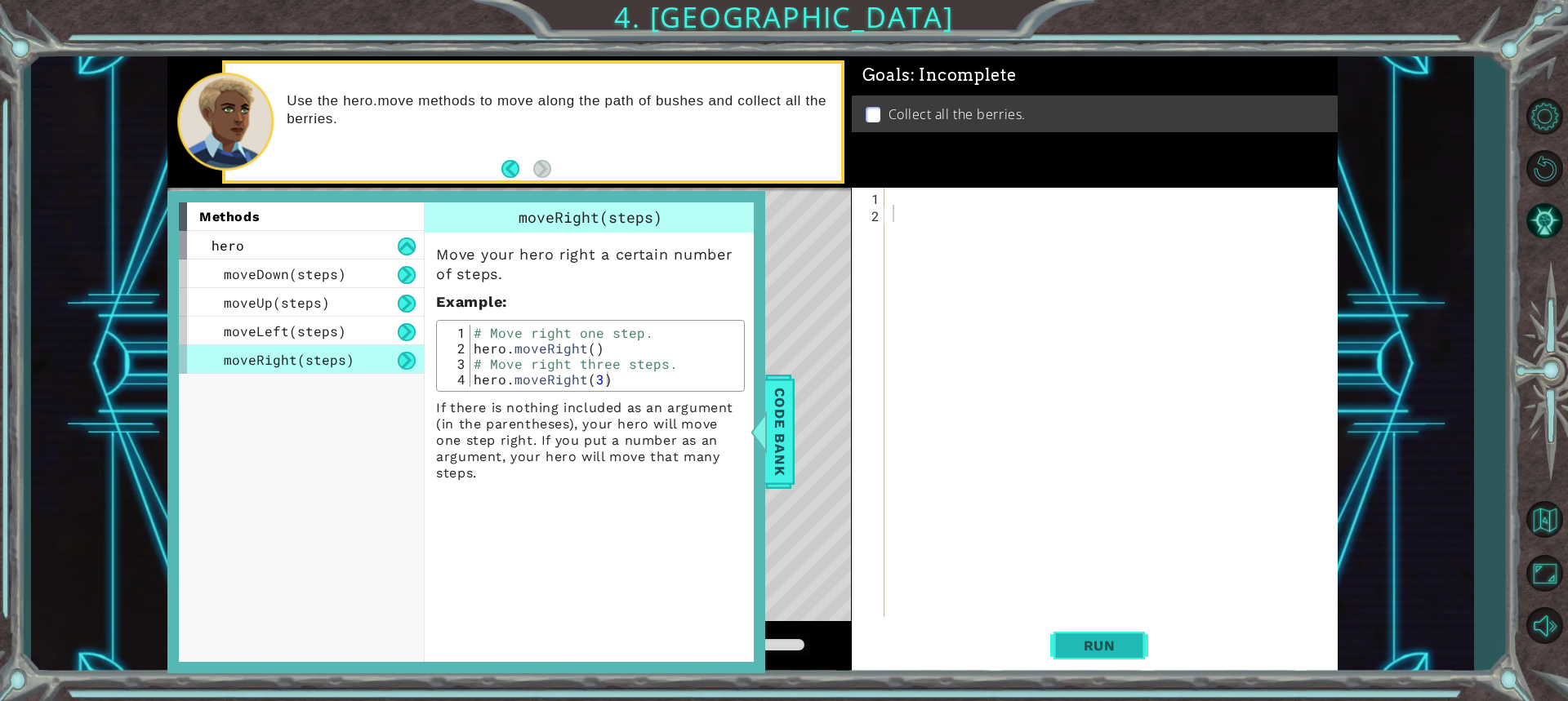
click at [1082, 649] on span "Run" at bounding box center [1100, 646] width 65 height 16
click at [787, 435] on span "Code Bank" at bounding box center [780, 432] width 26 height 100
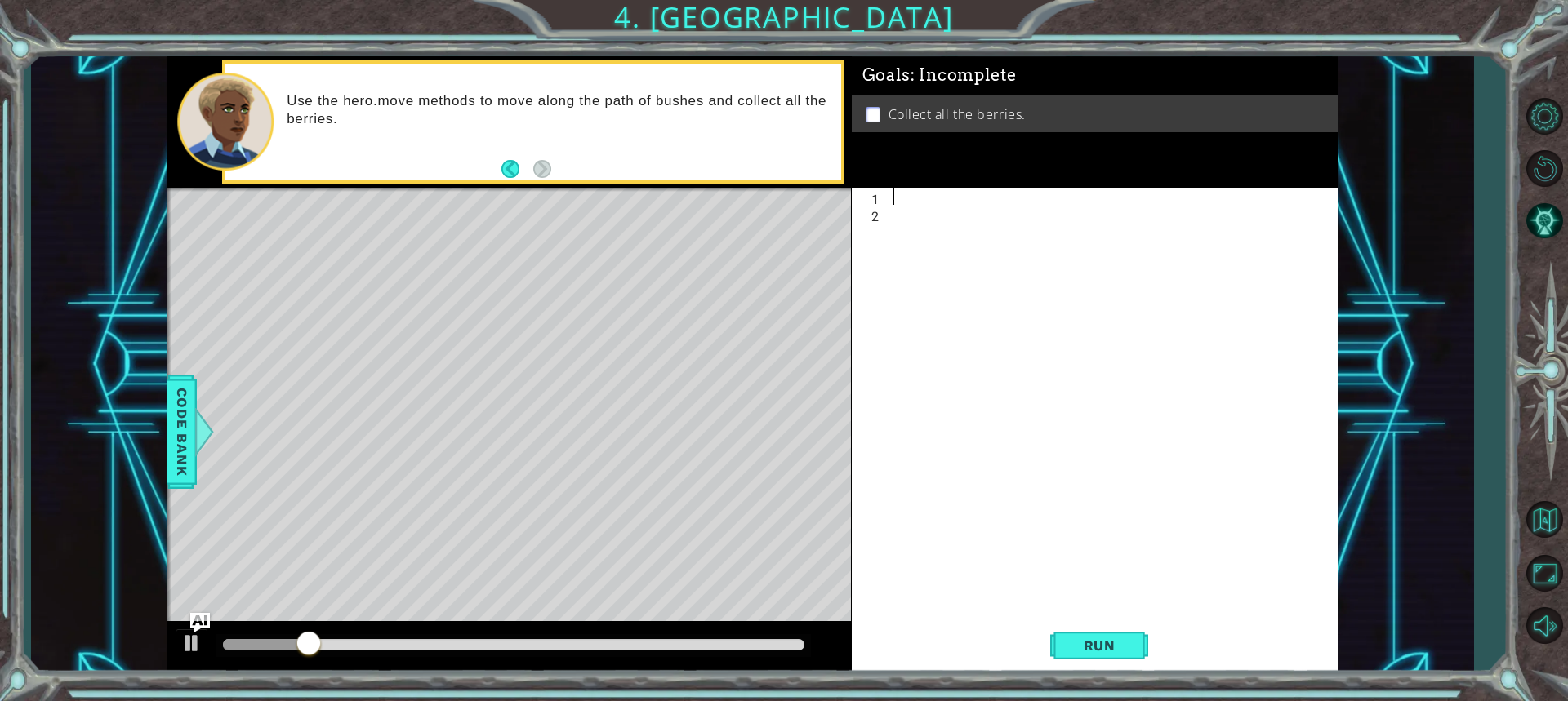
click at [897, 201] on div at bounding box center [1116, 418] width 452 height 463
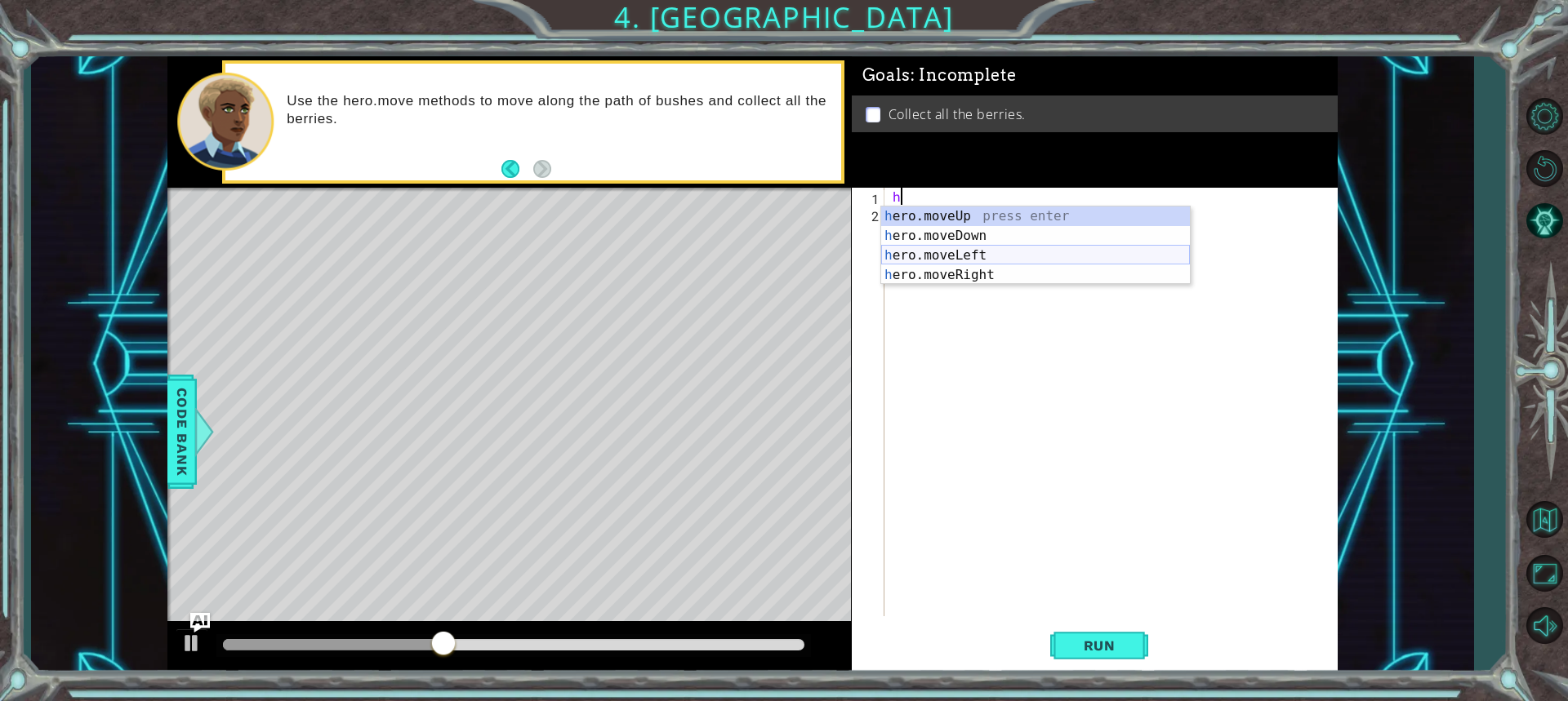
click at [939, 254] on div "h ero.moveUp press enter h ero.moveDown press enter h ero.moveLeft press enter …" at bounding box center [1035, 265] width 308 height 117
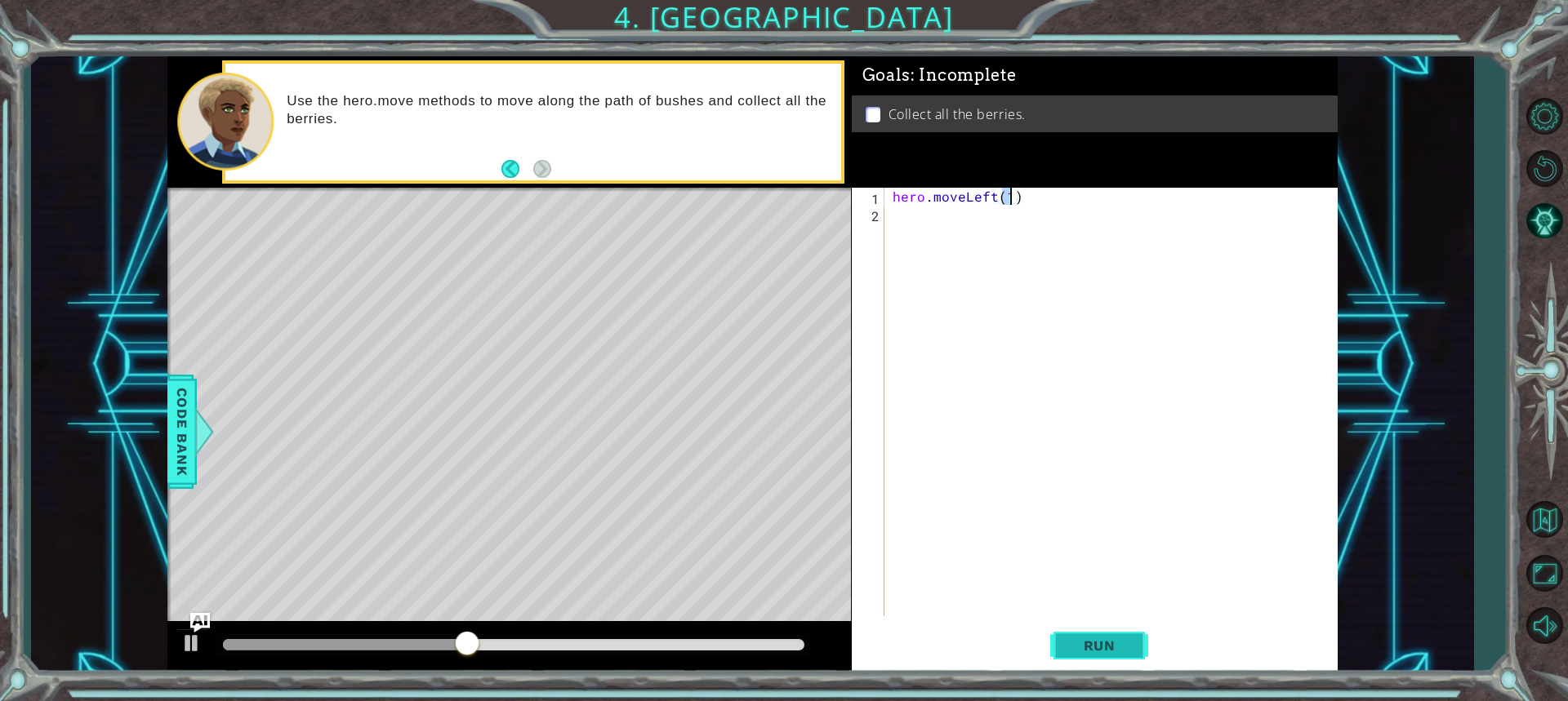
type textarea "hero.moveLeft(1)"
click at [1092, 641] on span "Run" at bounding box center [1100, 646] width 65 height 16
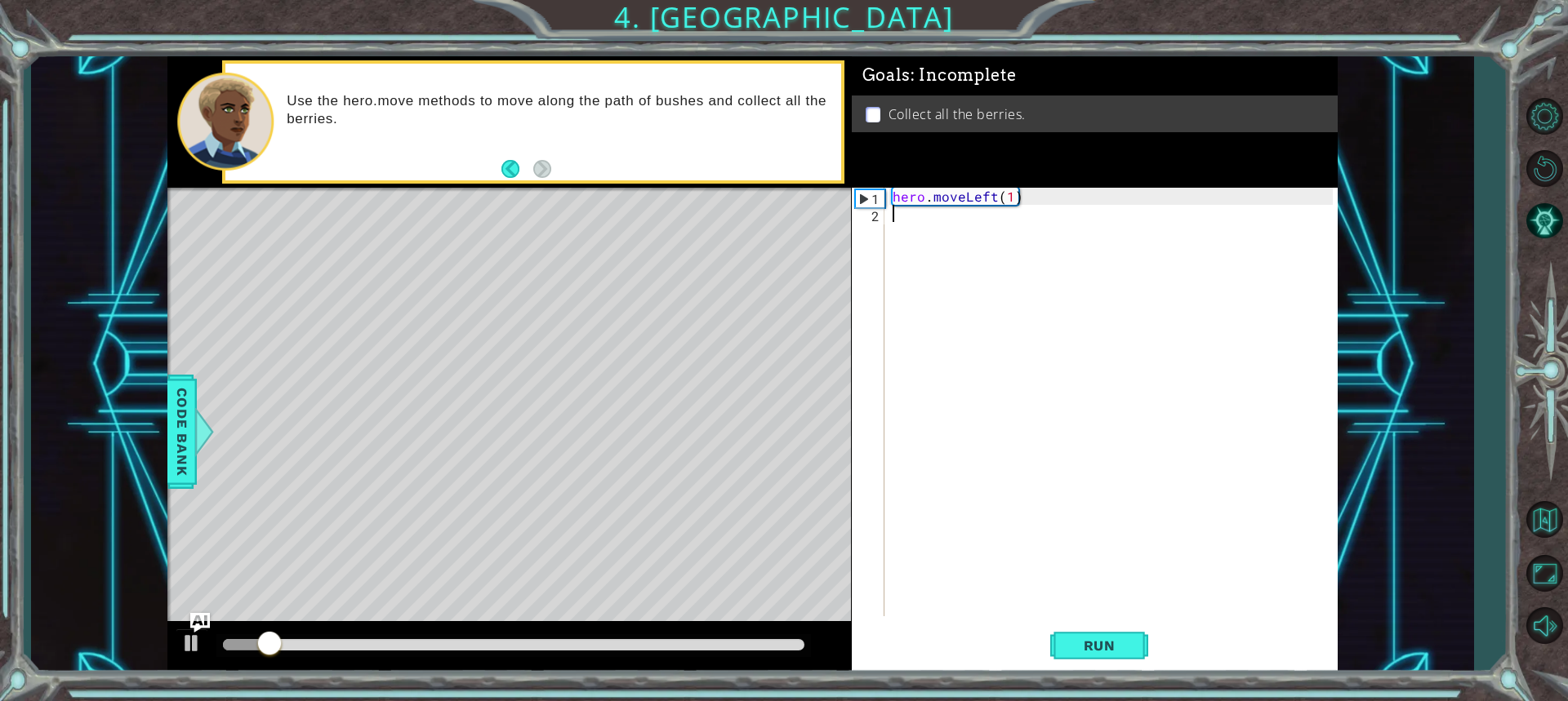
click at [924, 240] on div "hero . moveLeft ( 1 )" at bounding box center [1116, 418] width 452 height 463
type textarea "c"
type textarea "hero.moveLeft(1)"
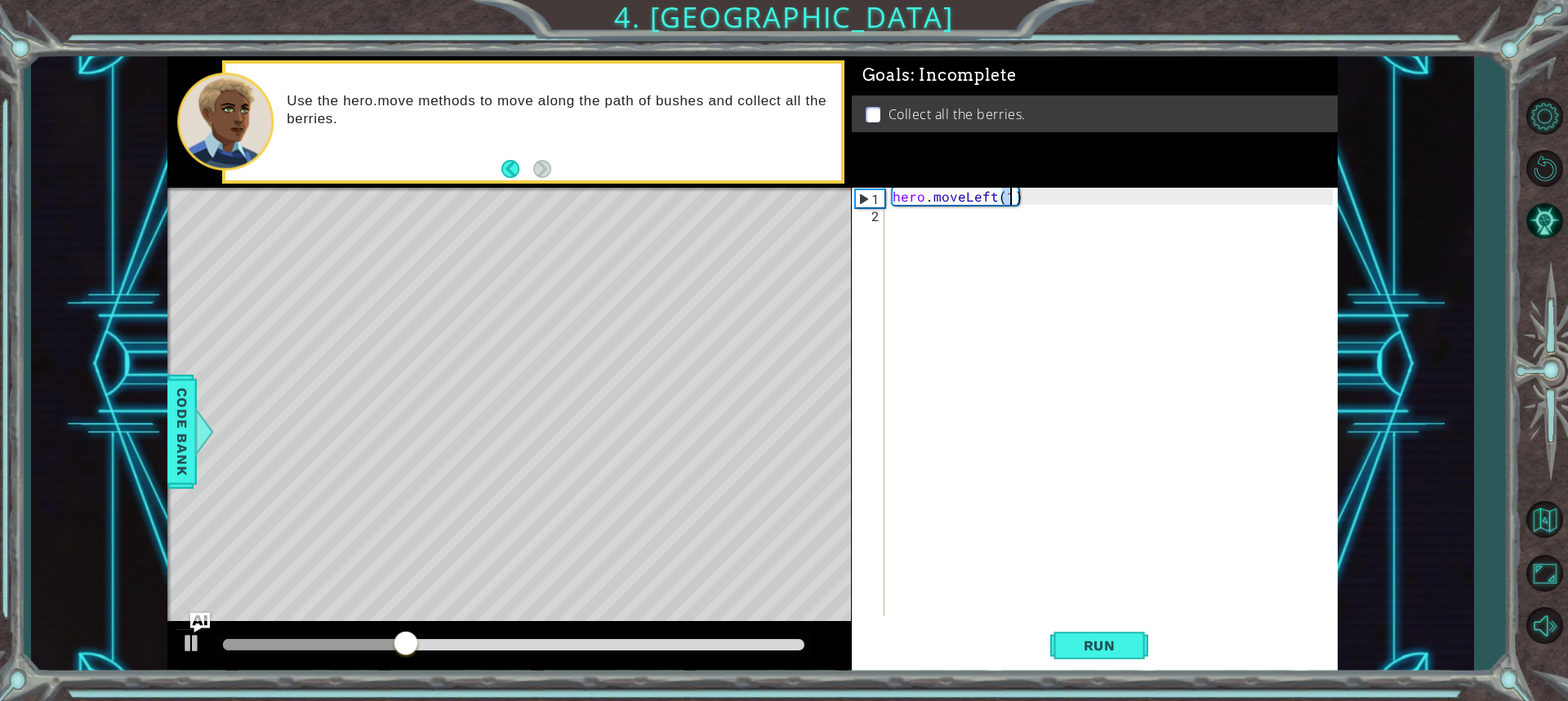
click at [924, 240] on div "hero . moveLeft ( 1 )" at bounding box center [1116, 418] width 452 height 463
click at [188, 409] on span "Code Bank" at bounding box center [181, 432] width 26 height 100
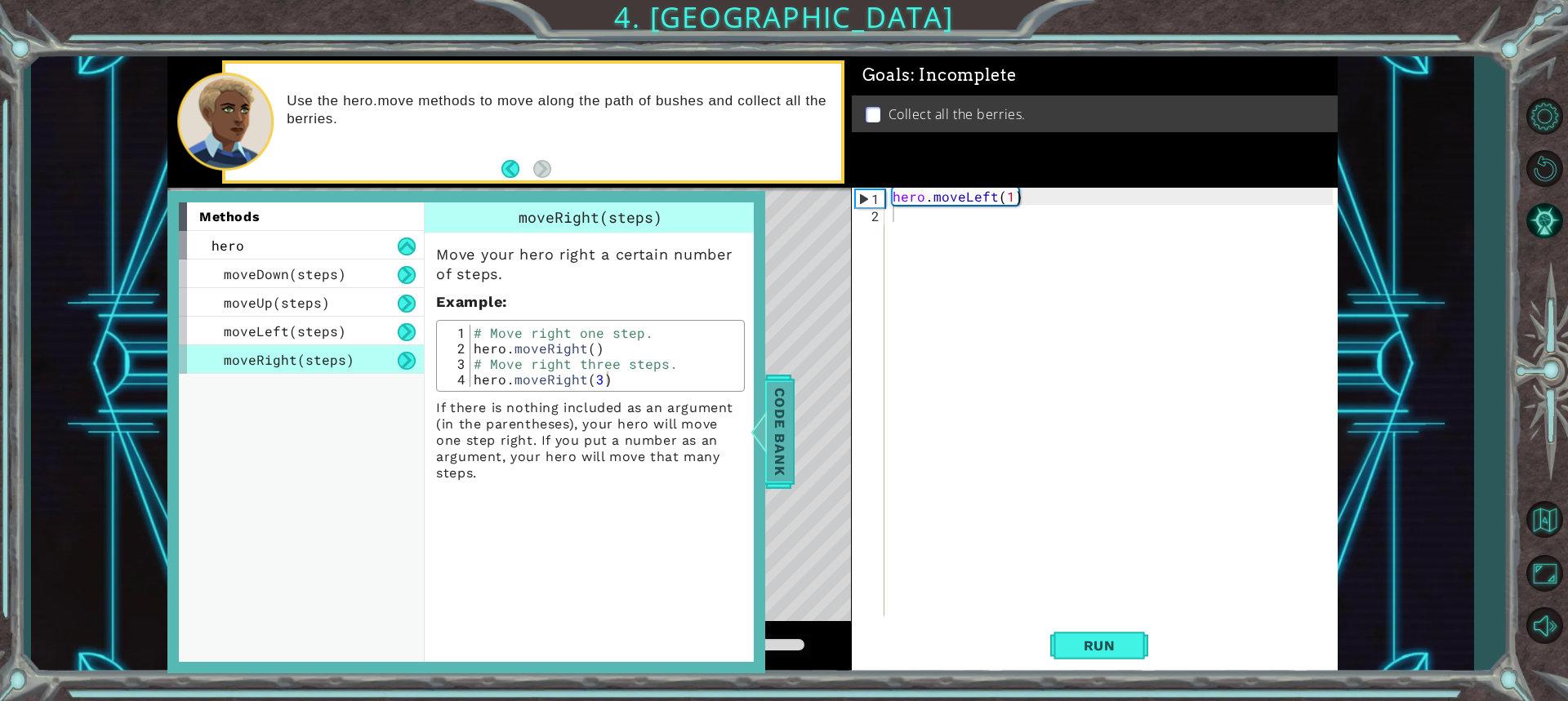
click at [776, 426] on span "Code Bank" at bounding box center [780, 432] width 26 height 100
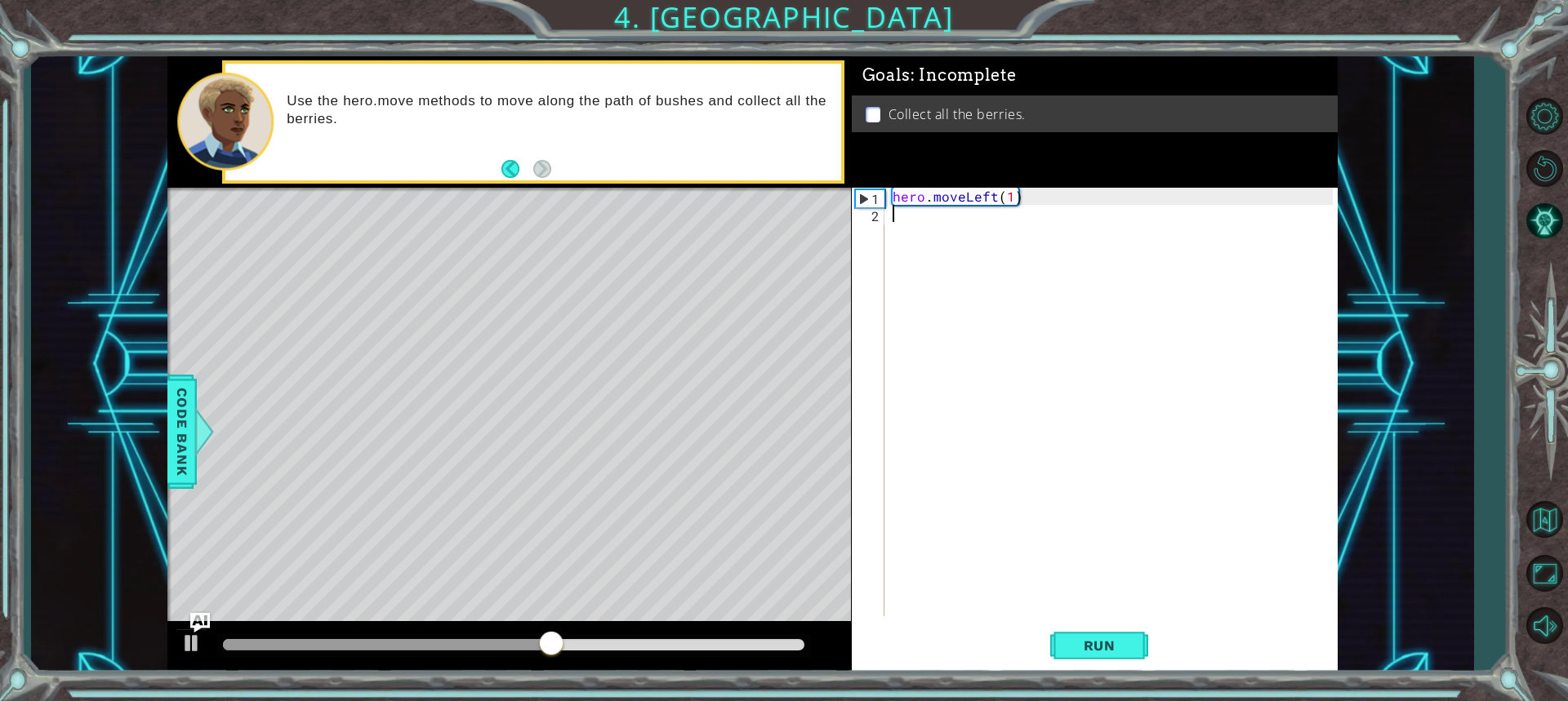
click at [871, 213] on div "2" at bounding box center [869, 215] width 29 height 17
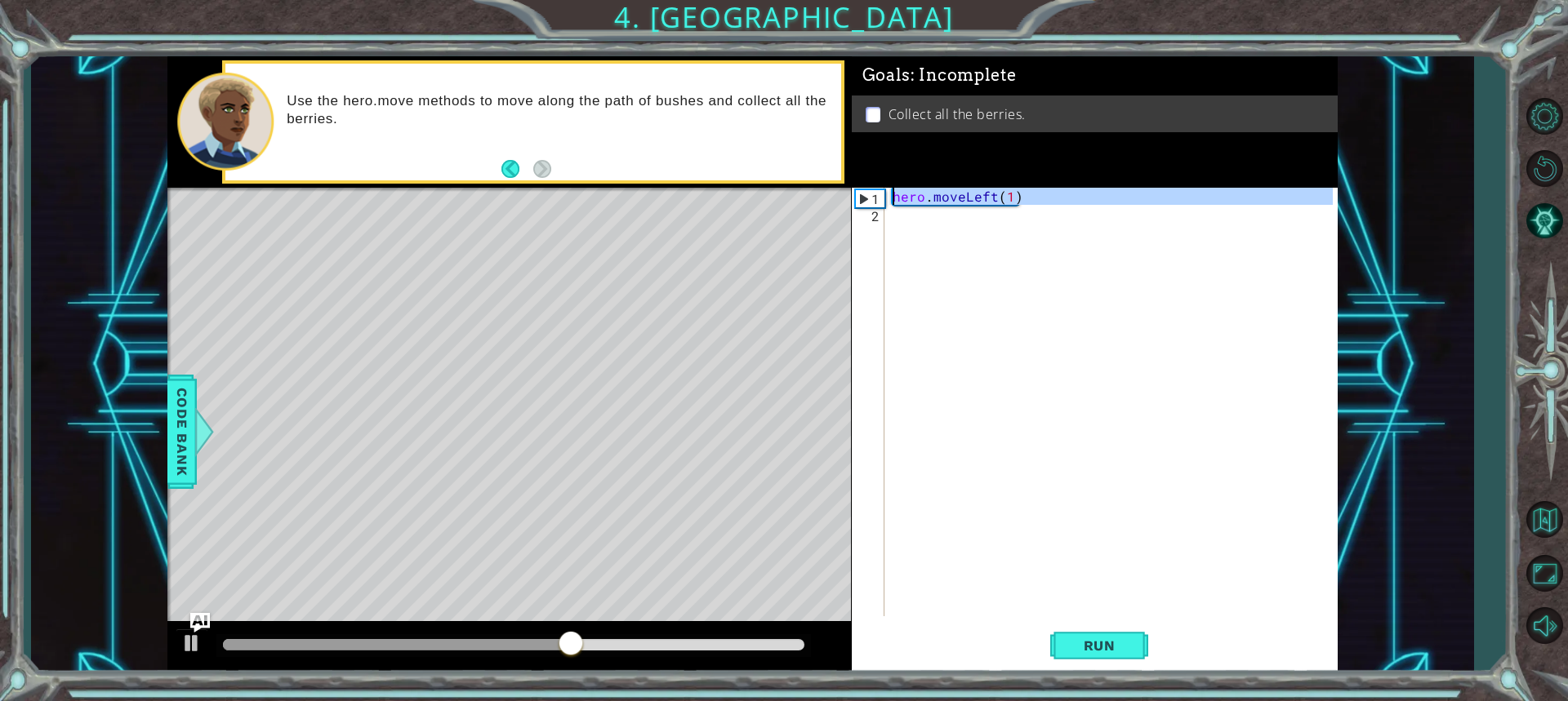
click at [866, 195] on div "1" at bounding box center [870, 198] width 28 height 17
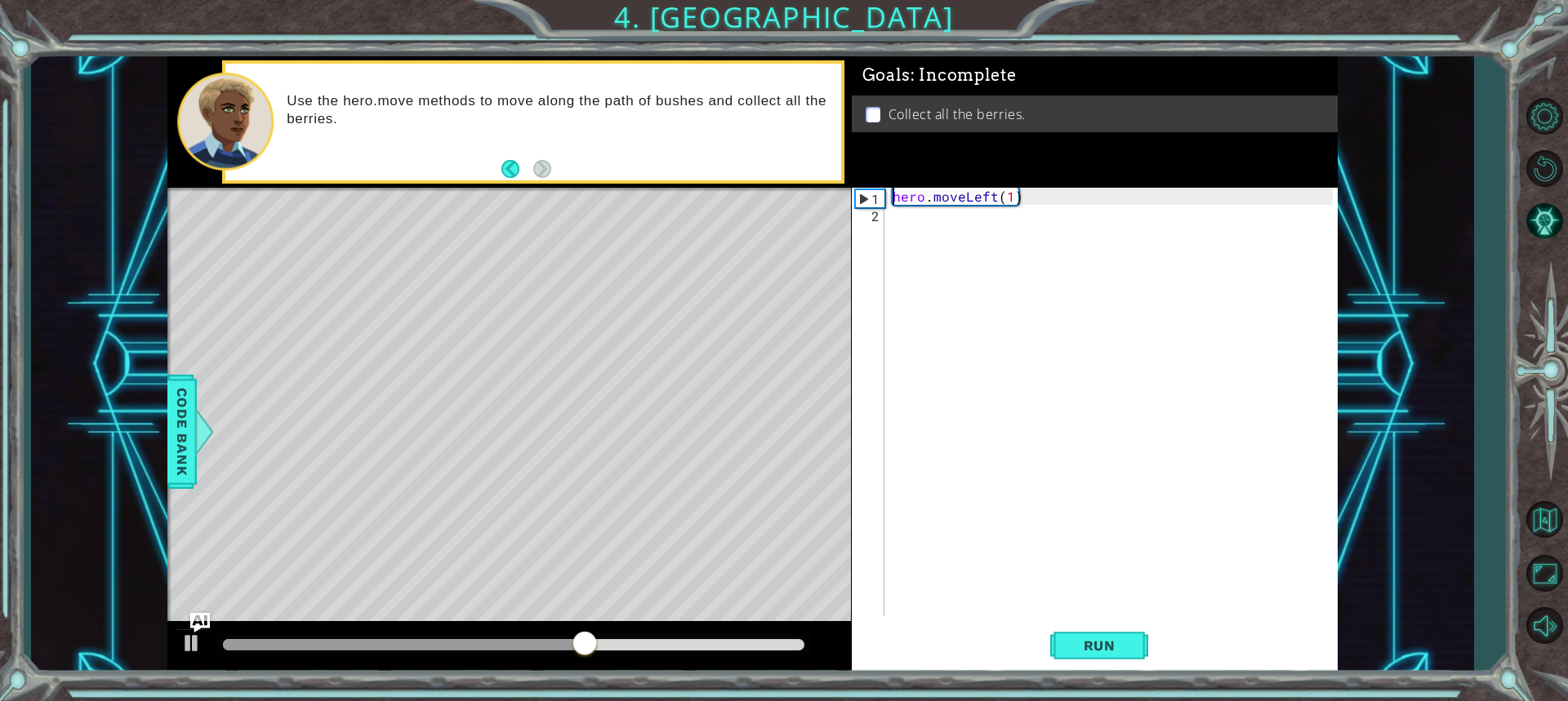
click at [866, 195] on div "1" at bounding box center [870, 198] width 28 height 17
type textarea "hero.moveLeft(1)"
click at [916, 225] on div "hero . moveLeft ( 1 )" at bounding box center [1116, 418] width 452 height 463
click at [1106, 632] on button "Run" at bounding box center [1100, 645] width 98 height 48
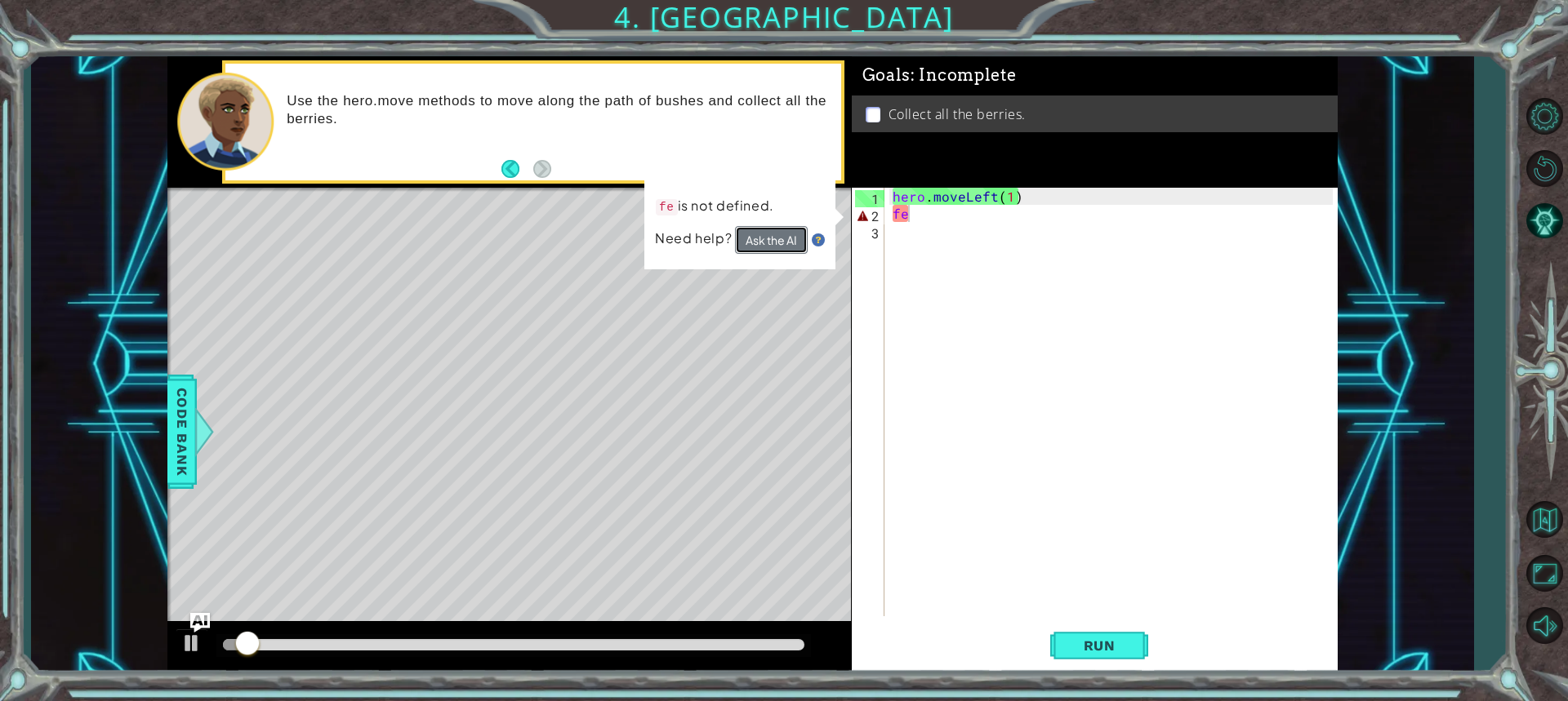
click at [773, 241] on button "Ask the AI" at bounding box center [772, 241] width 73 height 28
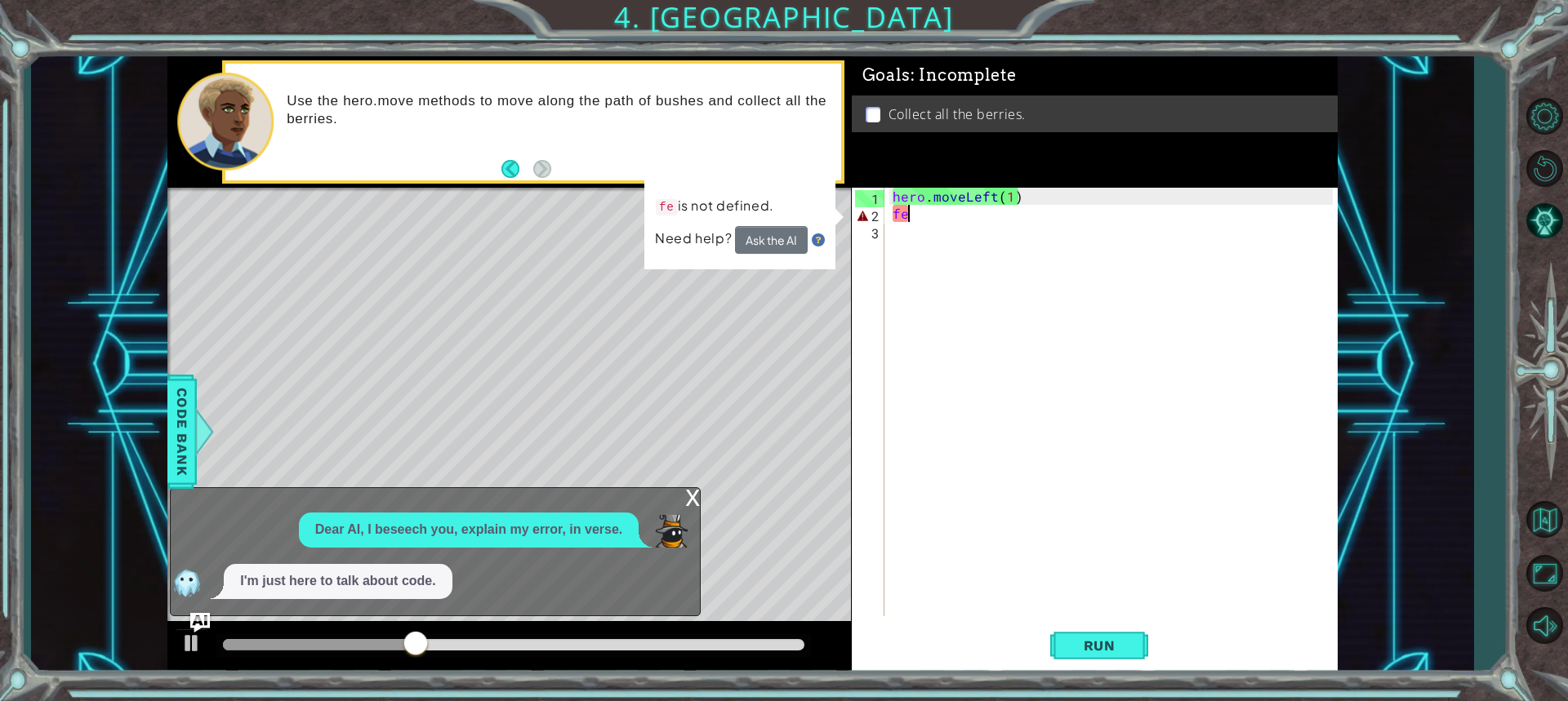
type textarea "f"
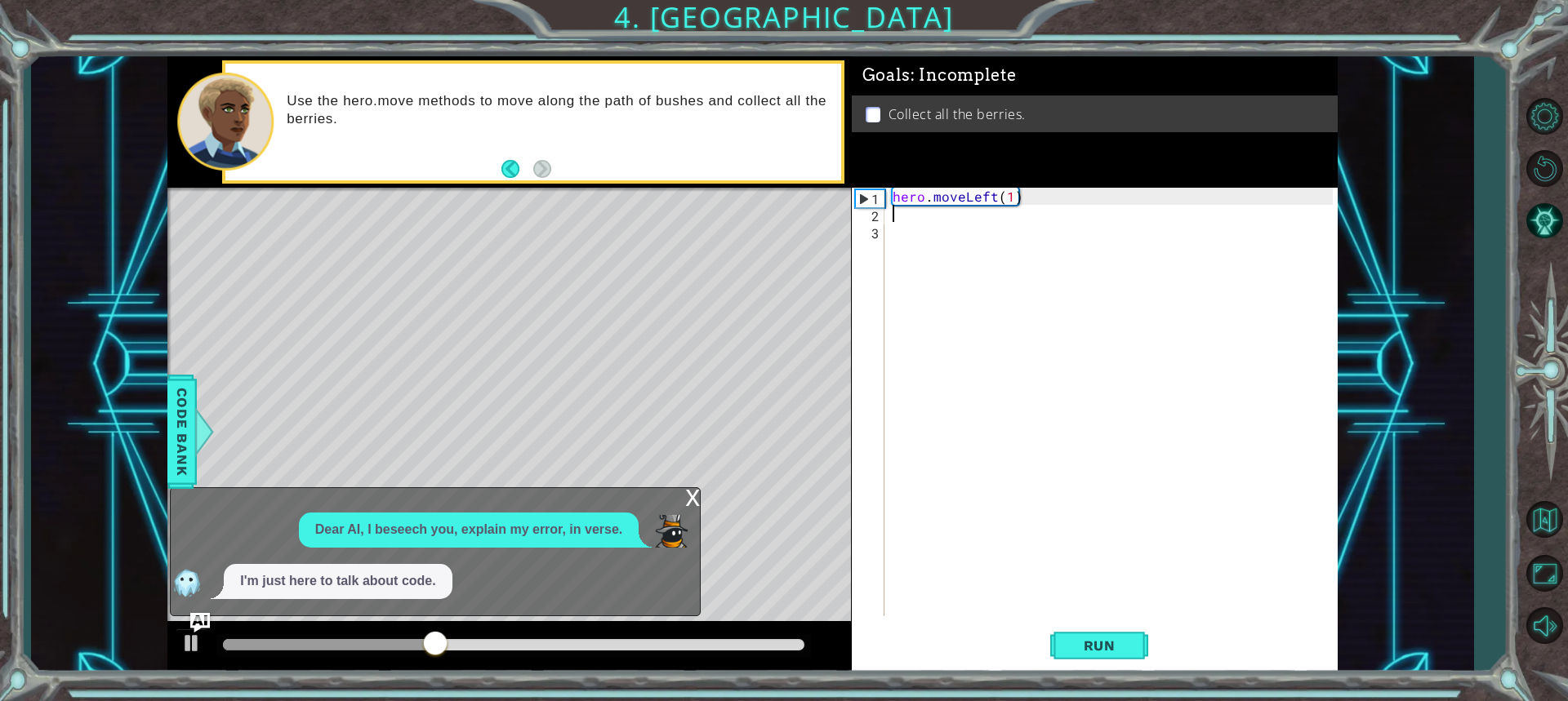
type textarea "hero.moveLeft(1)"
click at [903, 219] on div "hero . moveLeft ( 1 )" at bounding box center [1116, 418] width 452 height 463
click at [692, 498] on div "x" at bounding box center [692, 496] width 15 height 16
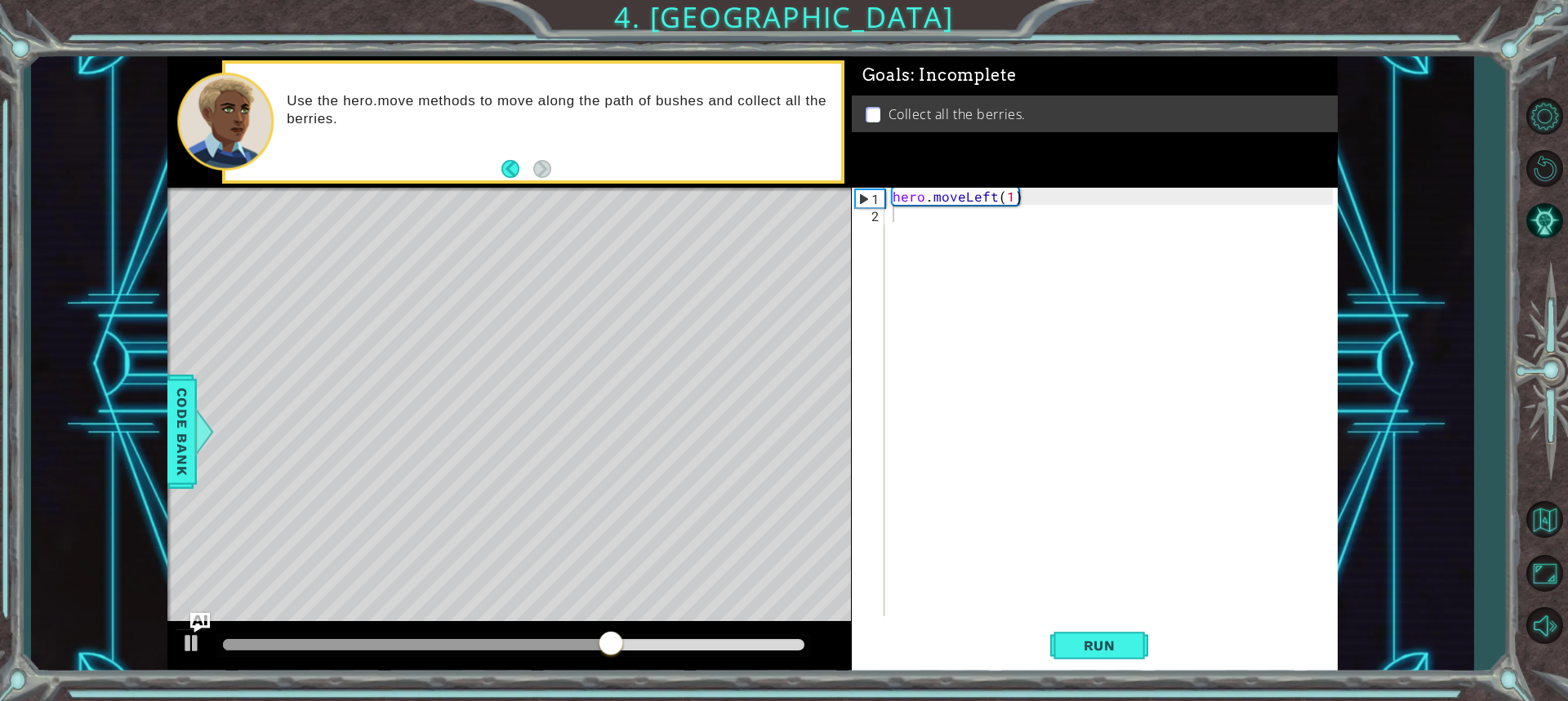
click at [921, 212] on div "hero . moveLeft ( 1 )" at bounding box center [1116, 418] width 452 height 463
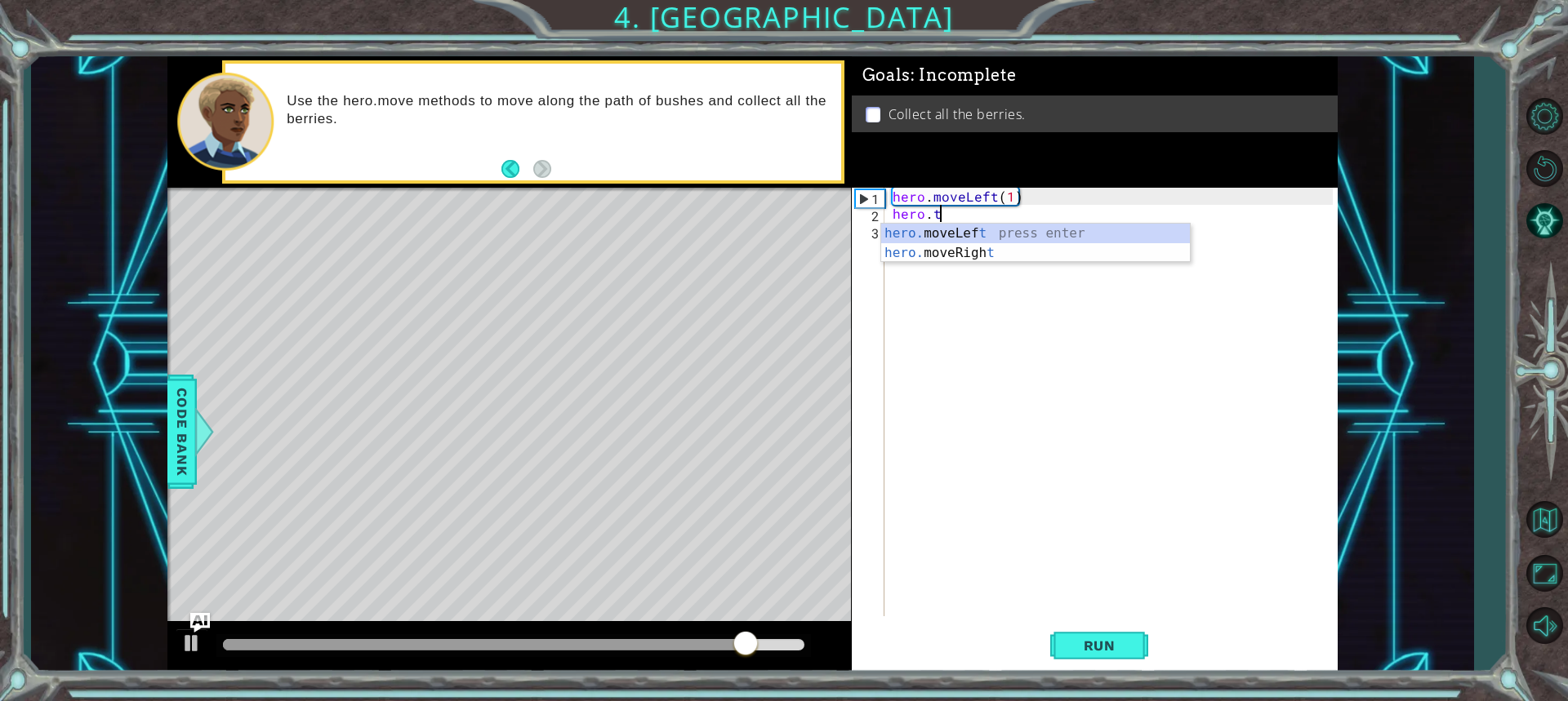
scroll to position [0, 3]
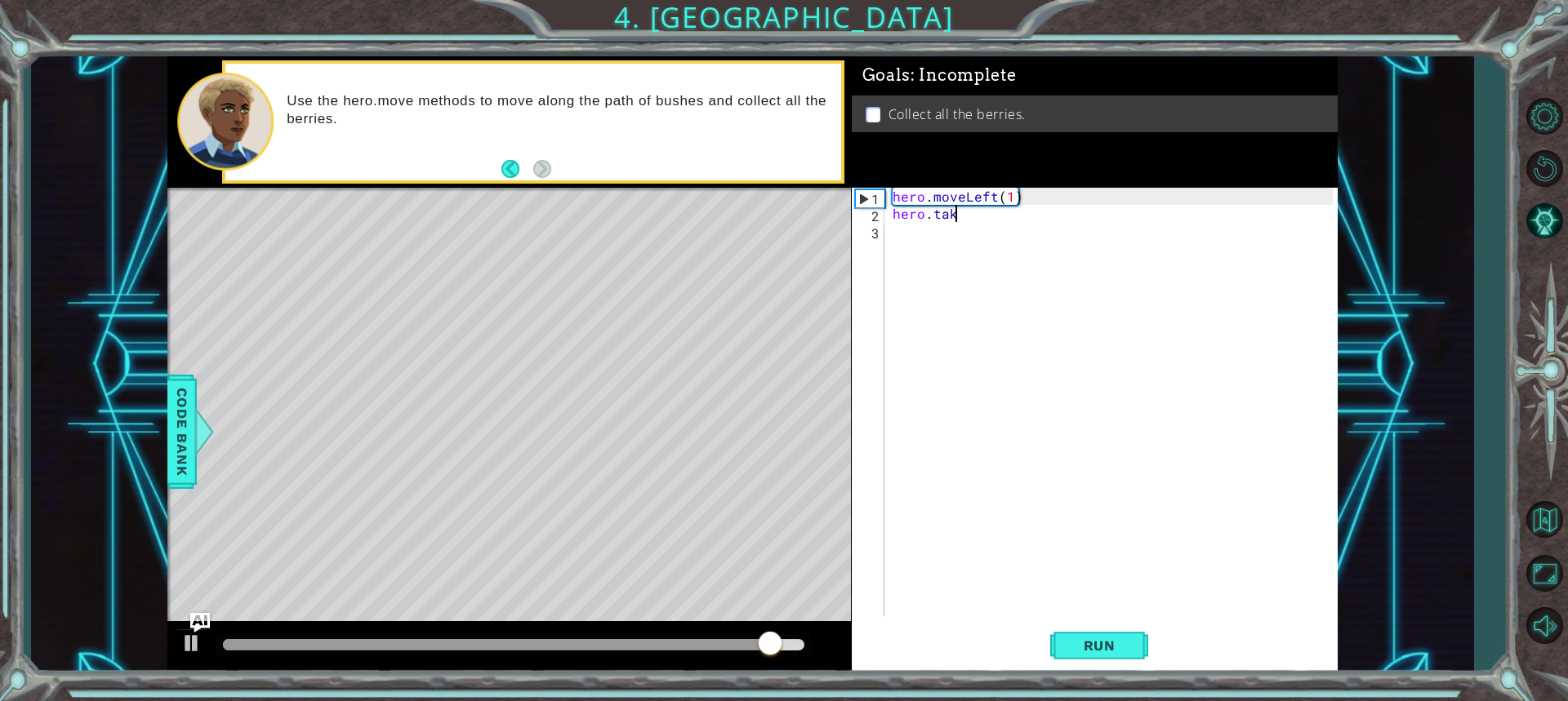
type textarea "hero.take"
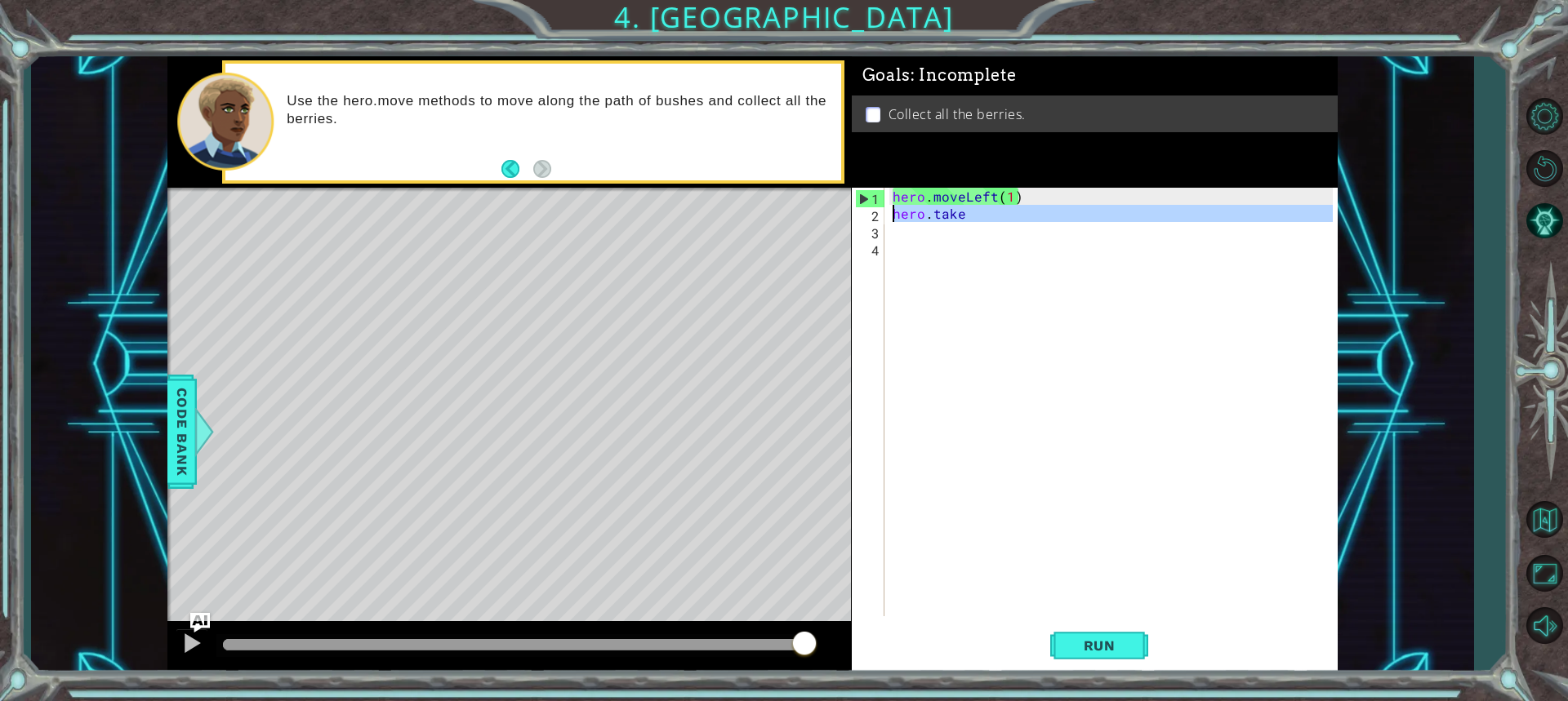
drag, startPoint x: 993, startPoint y: 222, endPoint x: 779, endPoint y: 227, distance: 214.1
click at [779, 227] on div "1 ההההההההההההההההההההההההההההההההההההההההההההההההההההההההההההההההההההההההההההה…" at bounding box center [752, 364] width 1171 height 617
click at [517, 169] on button "Back" at bounding box center [517, 169] width 32 height 18
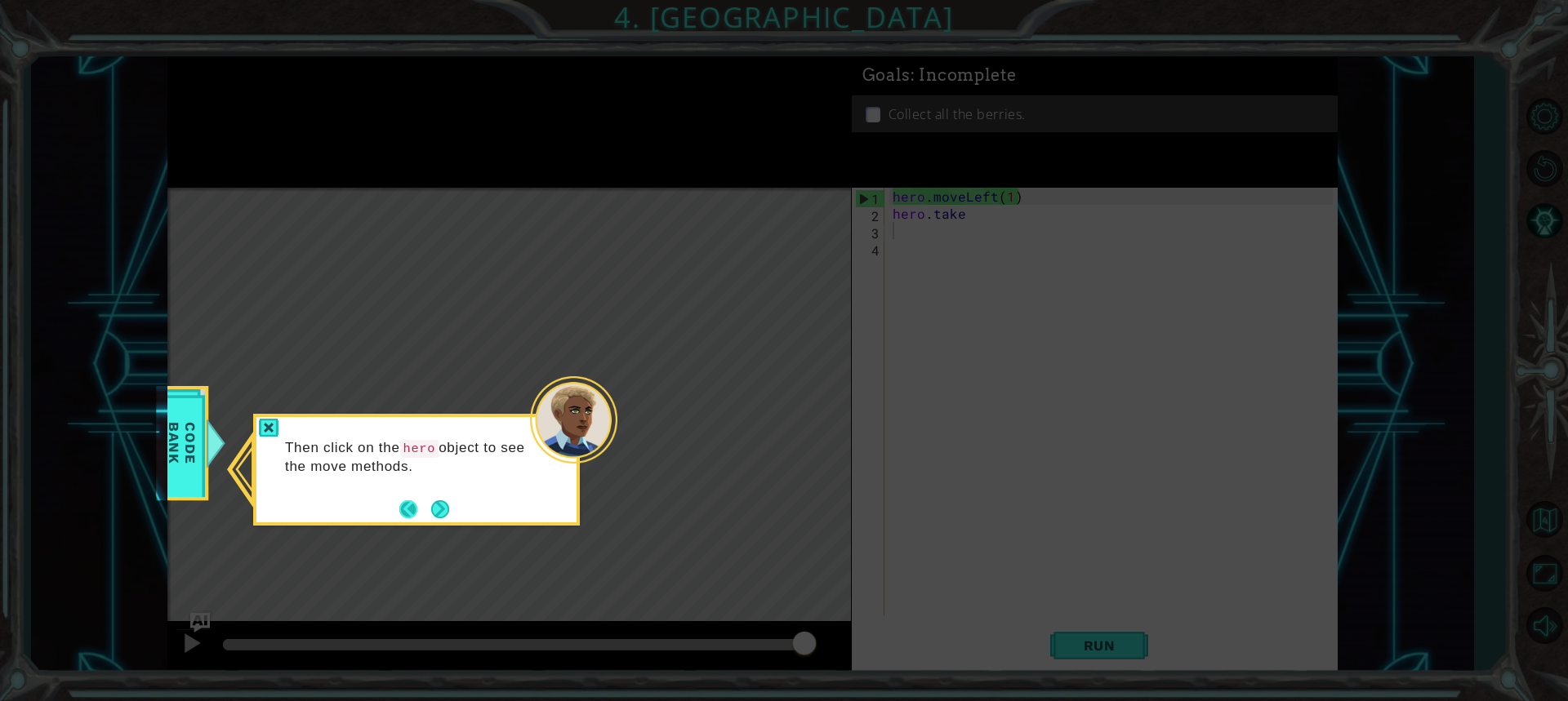
click at [405, 514] on button "Back" at bounding box center [415, 509] width 32 height 18
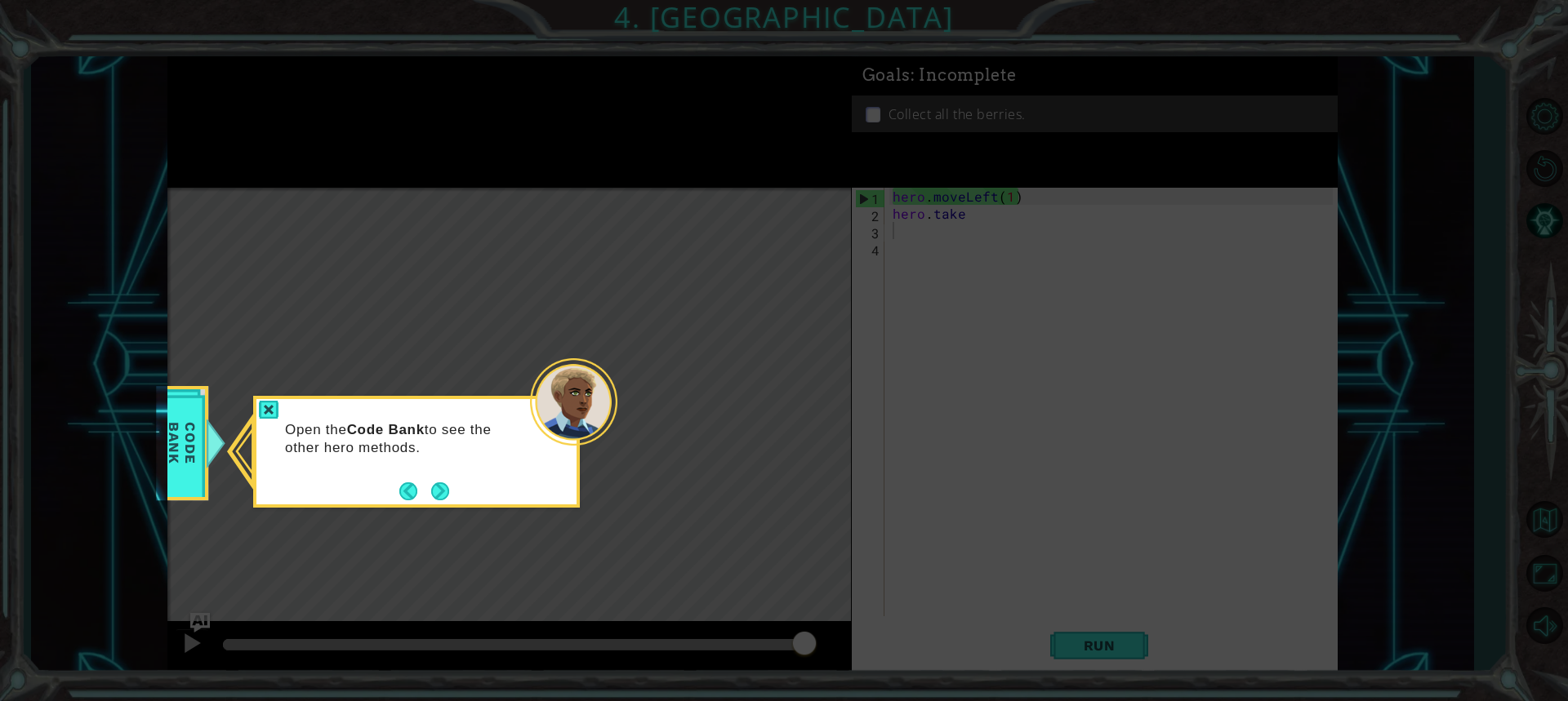
click at [405, 514] on icon at bounding box center [784, 350] width 1568 height 701
click at [407, 482] on button "Back" at bounding box center [415, 491] width 32 height 18
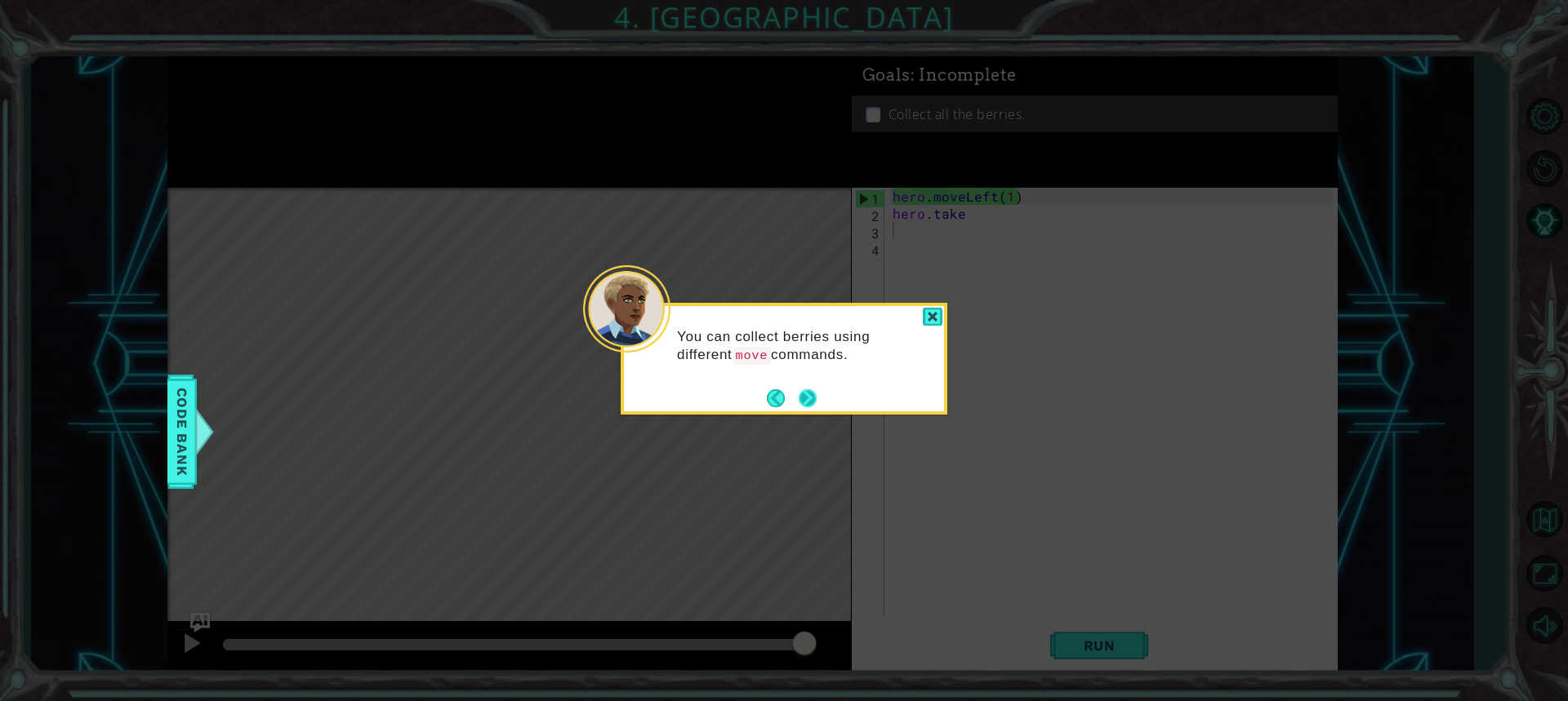
click at [797, 403] on button "Back" at bounding box center [783, 398] width 32 height 18
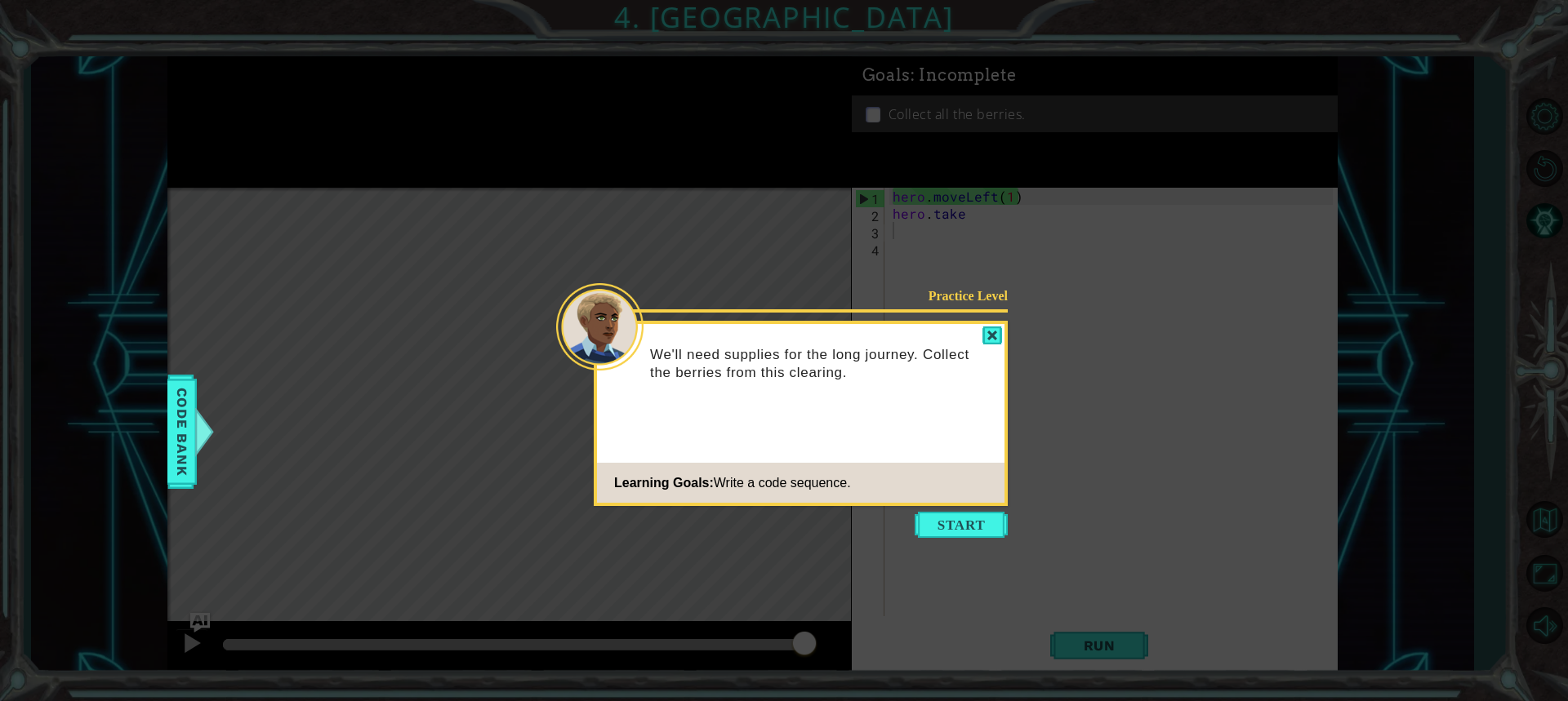
click at [974, 528] on button "Start" at bounding box center [961, 524] width 93 height 26
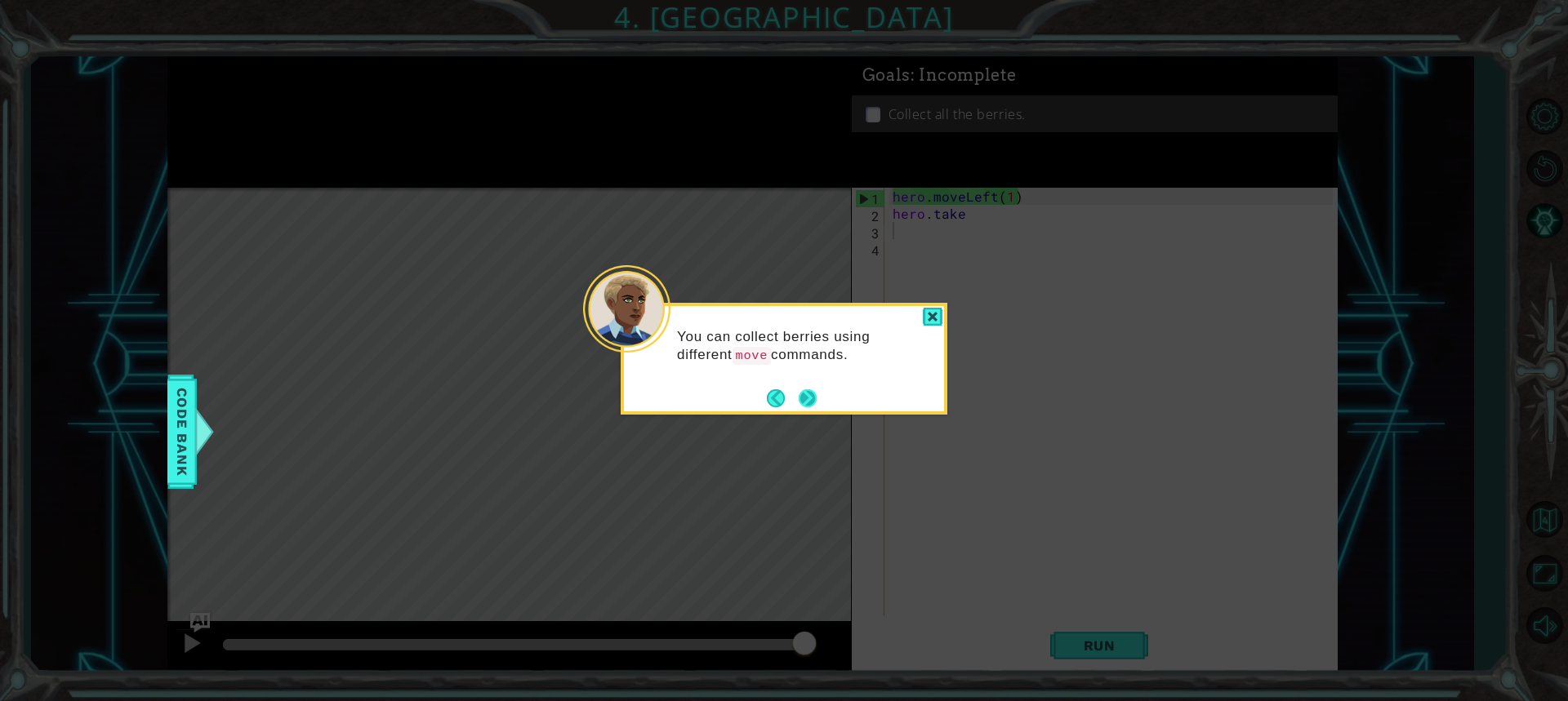
click at [804, 396] on button "Next" at bounding box center [808, 398] width 18 height 18
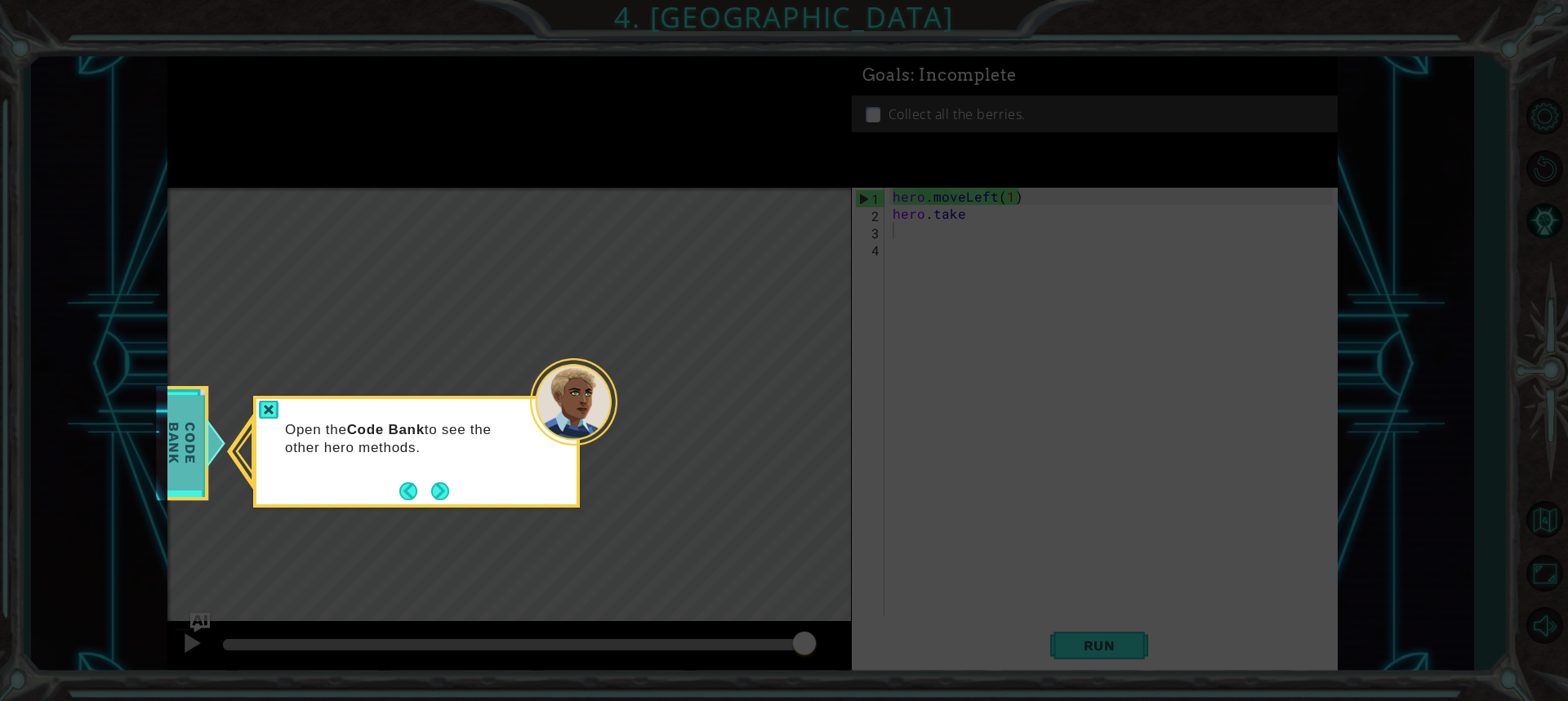
click at [196, 461] on span "Code Bank" at bounding box center [182, 444] width 43 height 94
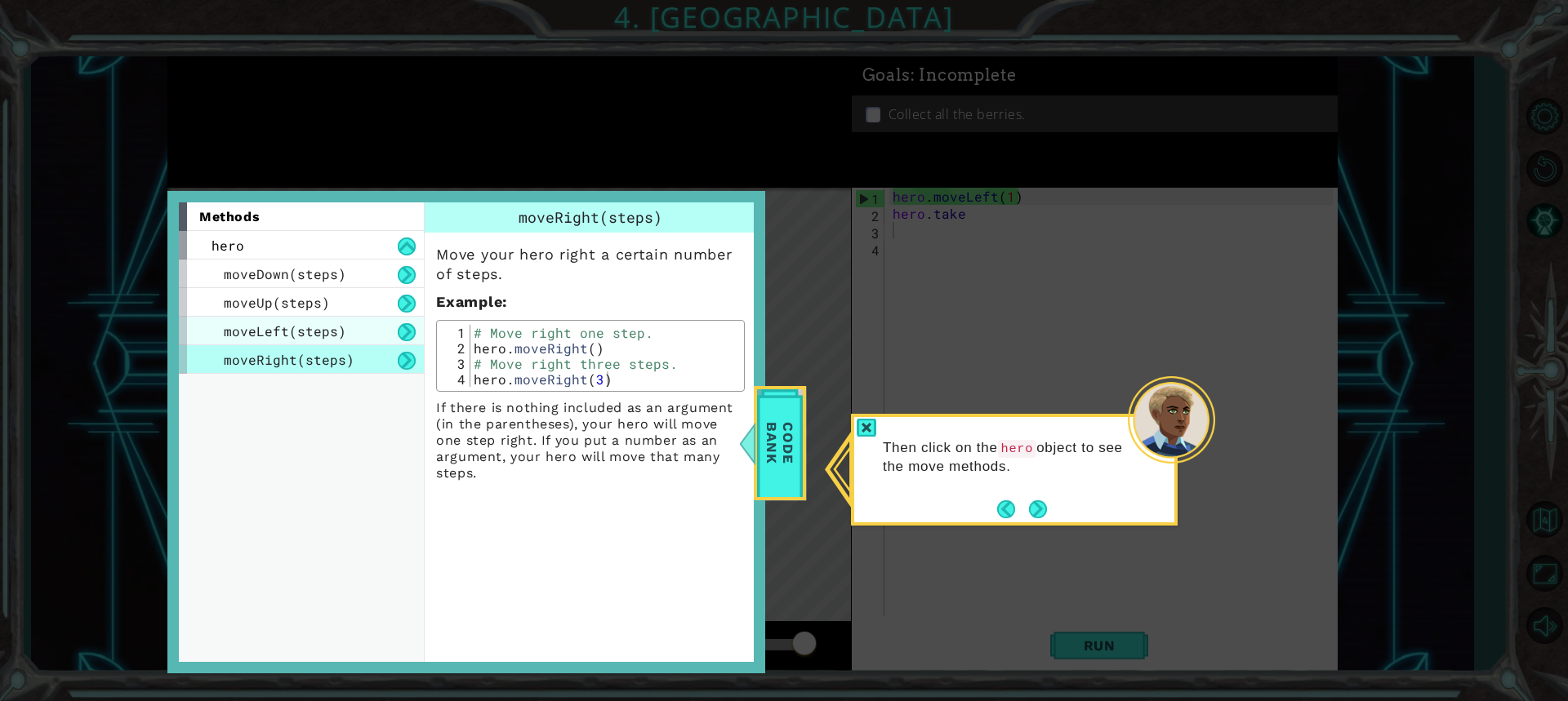
click at [316, 340] on div "moveLeft(steps)" at bounding box center [301, 331] width 245 height 28
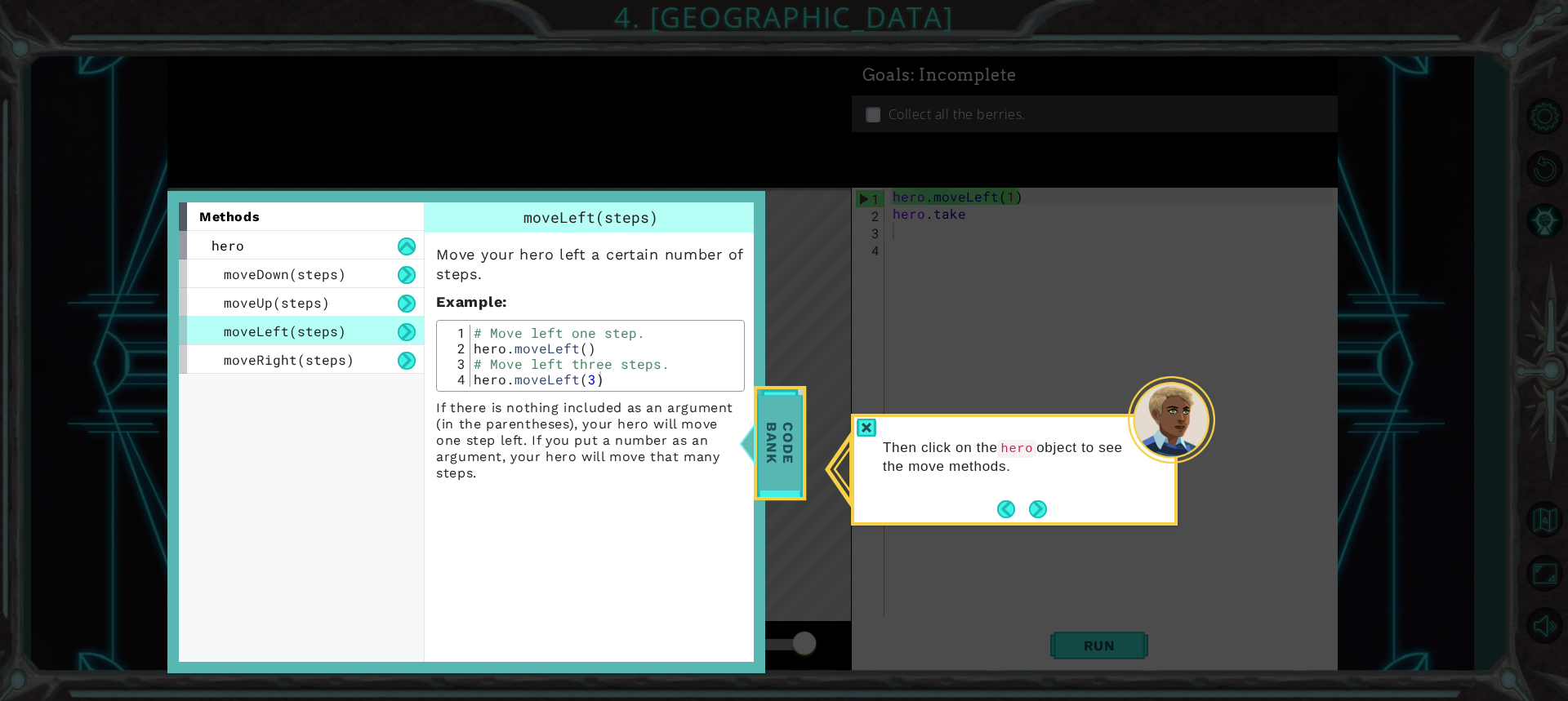
click at [770, 422] on span "Code Bank" at bounding box center [780, 444] width 43 height 94
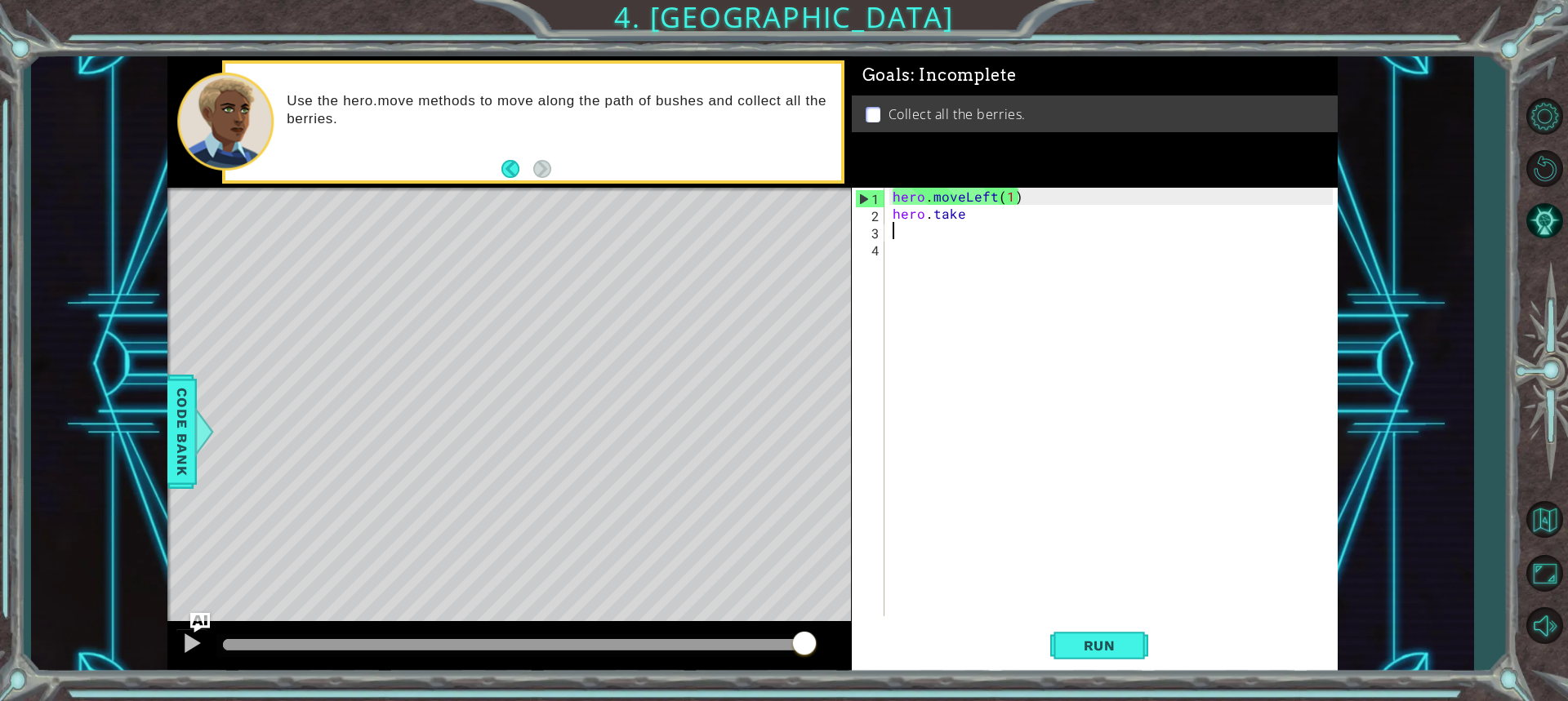
click at [960, 222] on div "hero . moveLeft ( 1 ) hero . take" at bounding box center [1116, 418] width 452 height 463
click at [969, 210] on div "hero . moveLeft ( 1 ) hero . take" at bounding box center [1116, 418] width 452 height 463
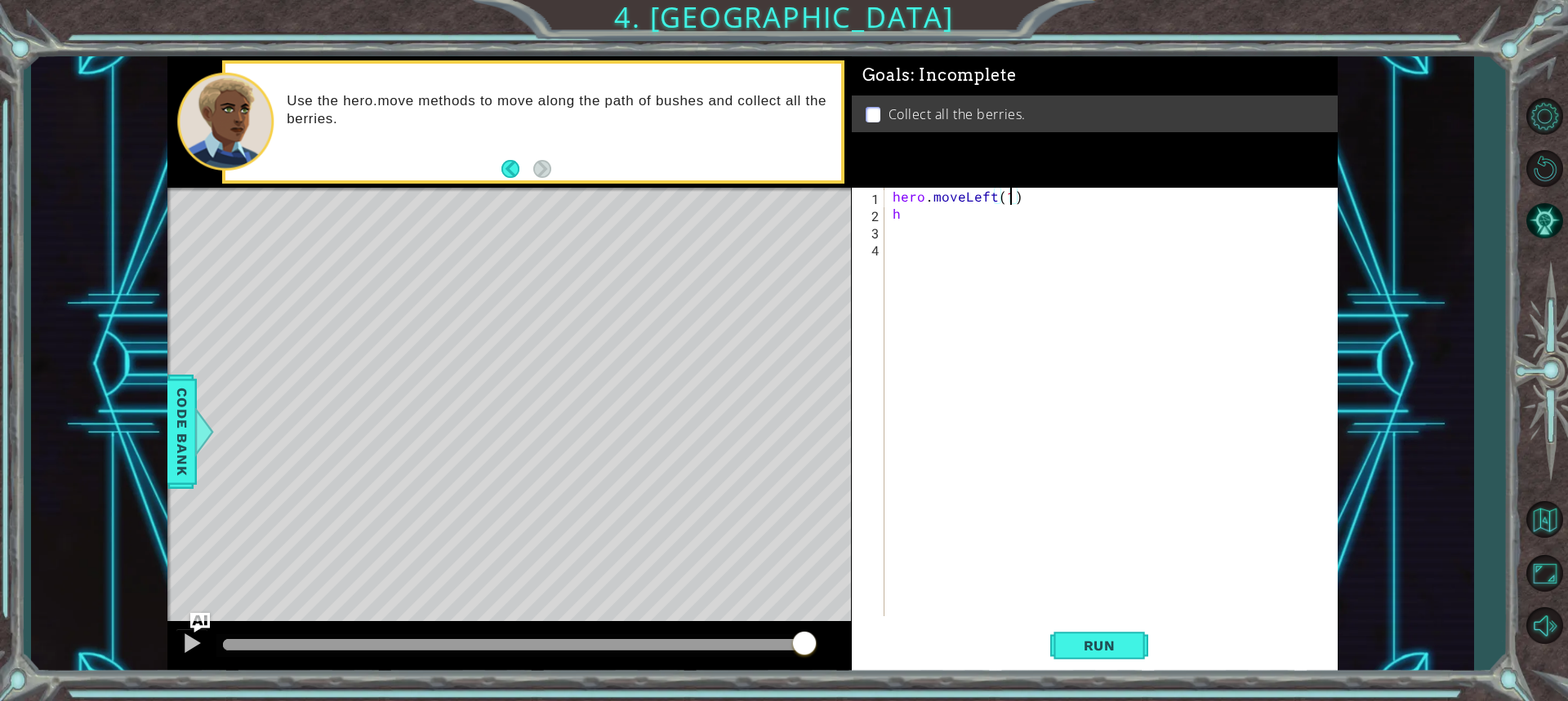
click at [1012, 196] on div "hero . moveLeft ( 1 ) h" at bounding box center [1116, 418] width 452 height 463
drag, startPoint x: 1004, startPoint y: 221, endPoint x: 996, endPoint y: 232, distance: 13.6
click at [1002, 226] on div "hero . moveLeft ( 2 ) h" at bounding box center [1116, 418] width 452 height 463
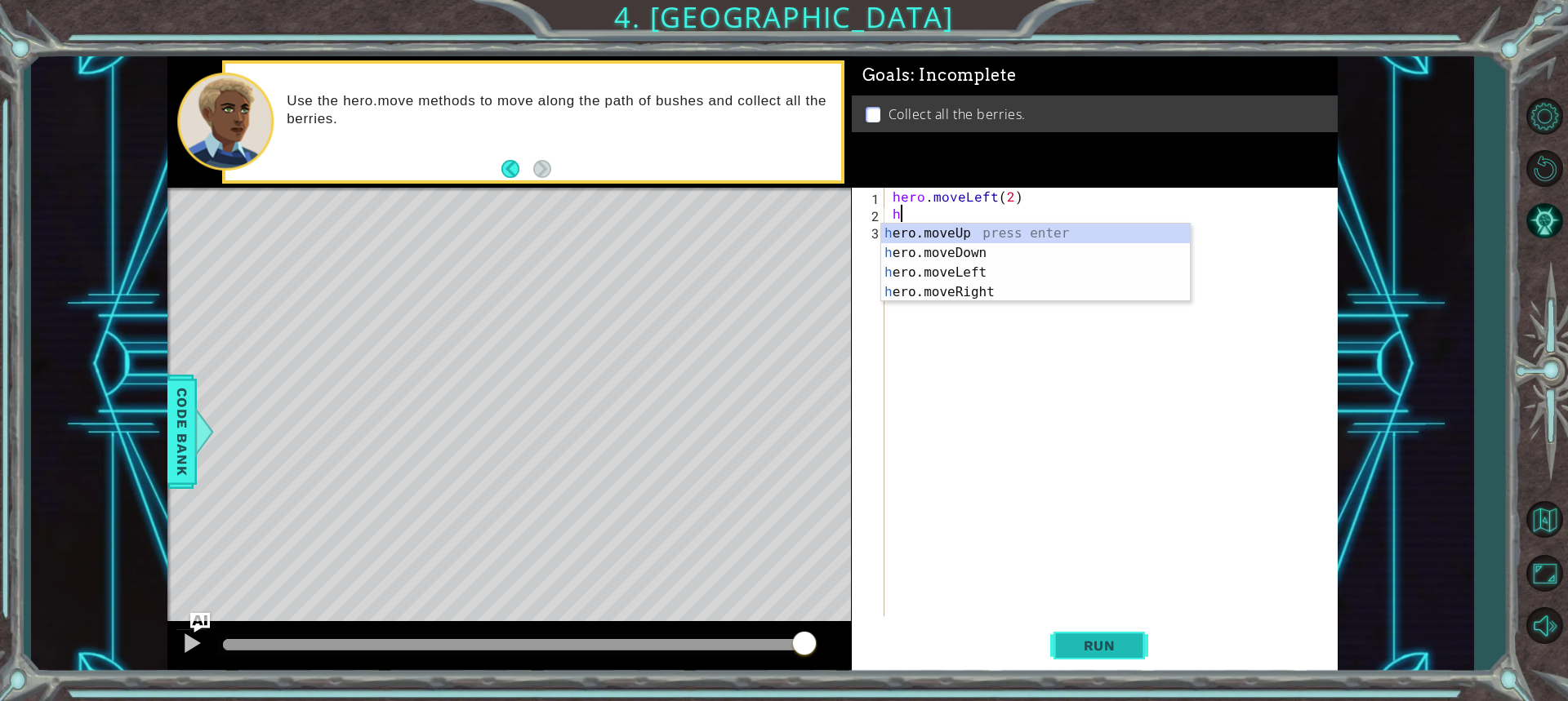
type textarea "h"
click at [1120, 649] on span "Run" at bounding box center [1100, 646] width 65 height 16
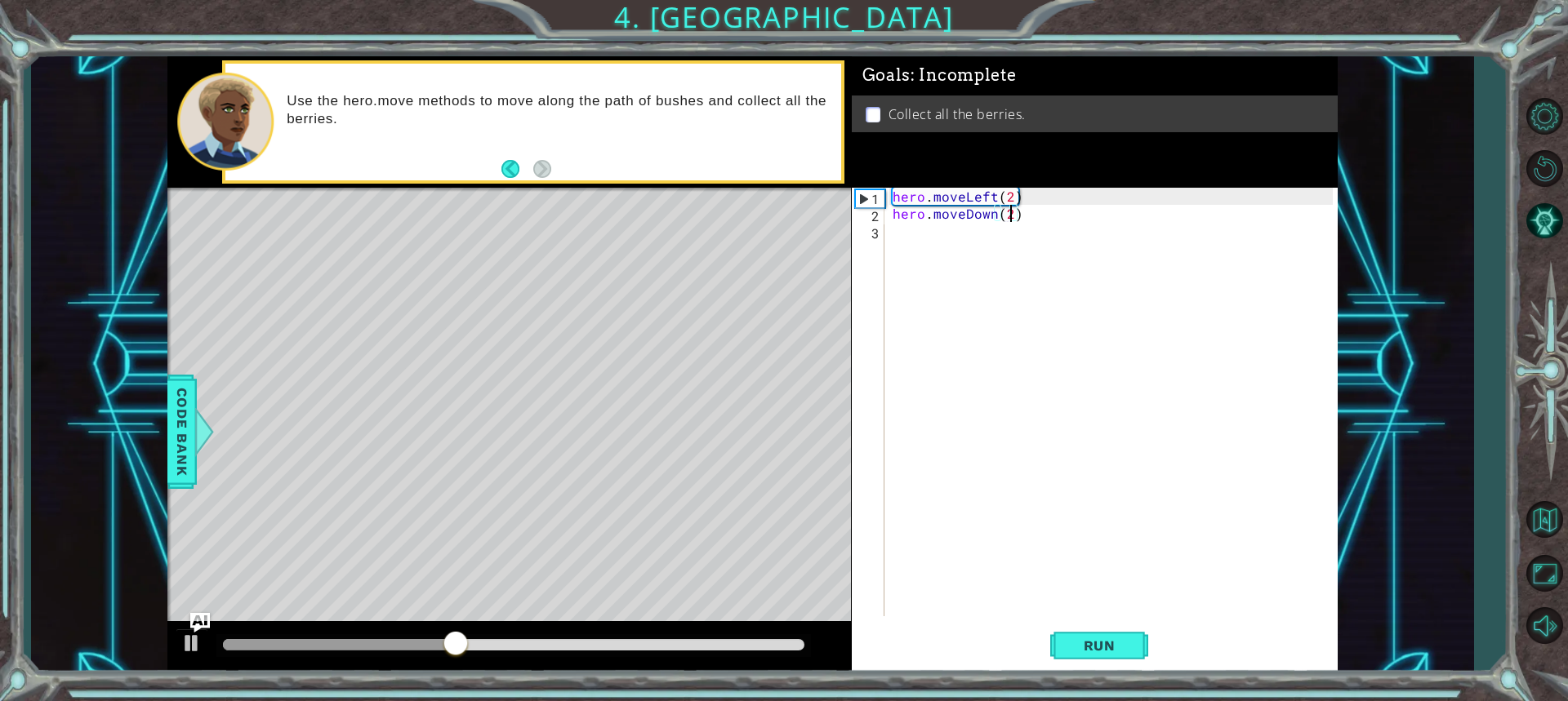
scroll to position [0, 6]
type textarea "hero.moveDown(2)"
click at [1113, 638] on span "Run" at bounding box center [1100, 646] width 65 height 16
click at [951, 288] on div "hero . moveLeft ( 2 ) hero . moveDown ( 2 )" at bounding box center [1116, 418] width 452 height 463
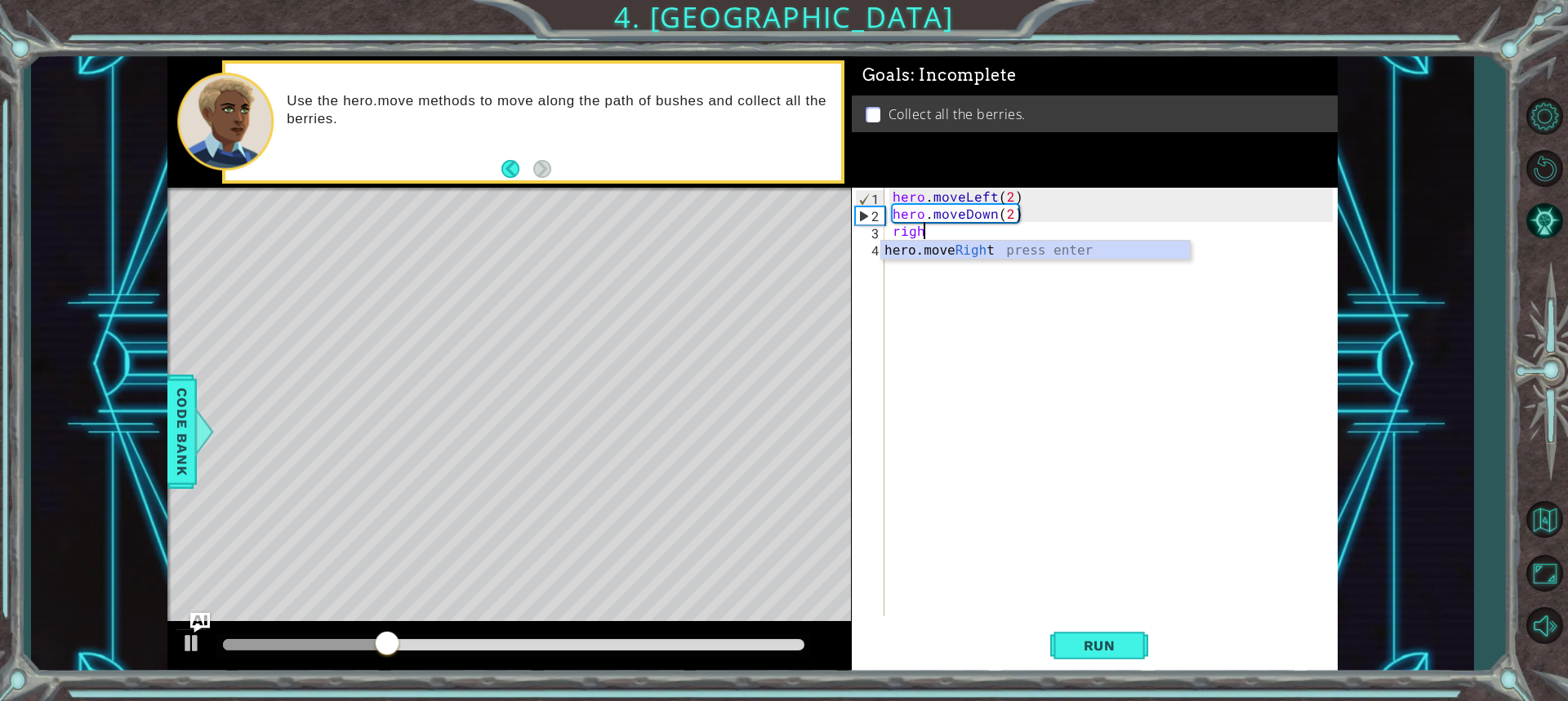
type textarea "righ2"
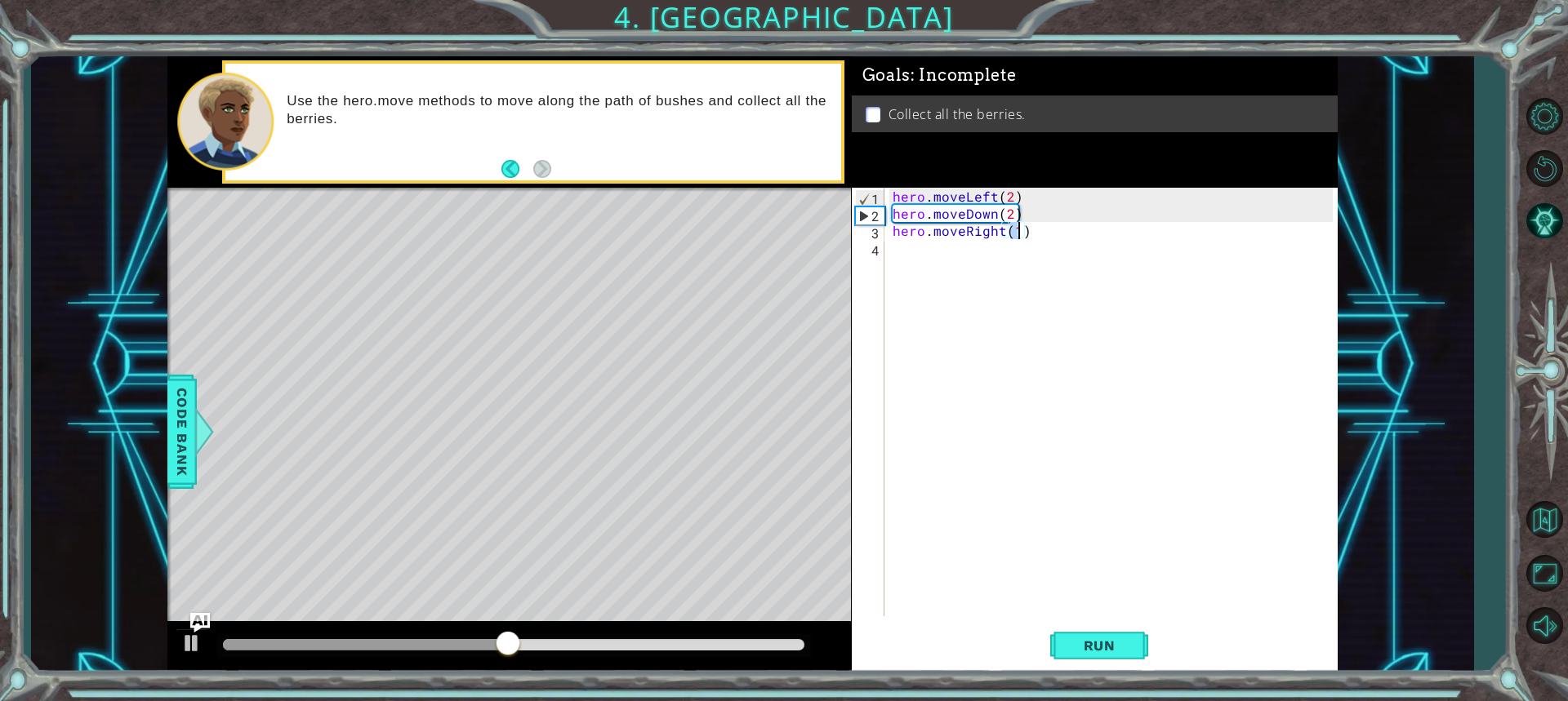
scroll to position [0, 7]
type textarea "hero.moveRight(2)"
click at [893, 242] on div "hero . moveLeft ( 2 ) hero . moveDown ( 2 ) hero . moveRight ( 2 )" at bounding box center [1116, 418] width 452 height 463
type textarea "hero.moveUp(2)"
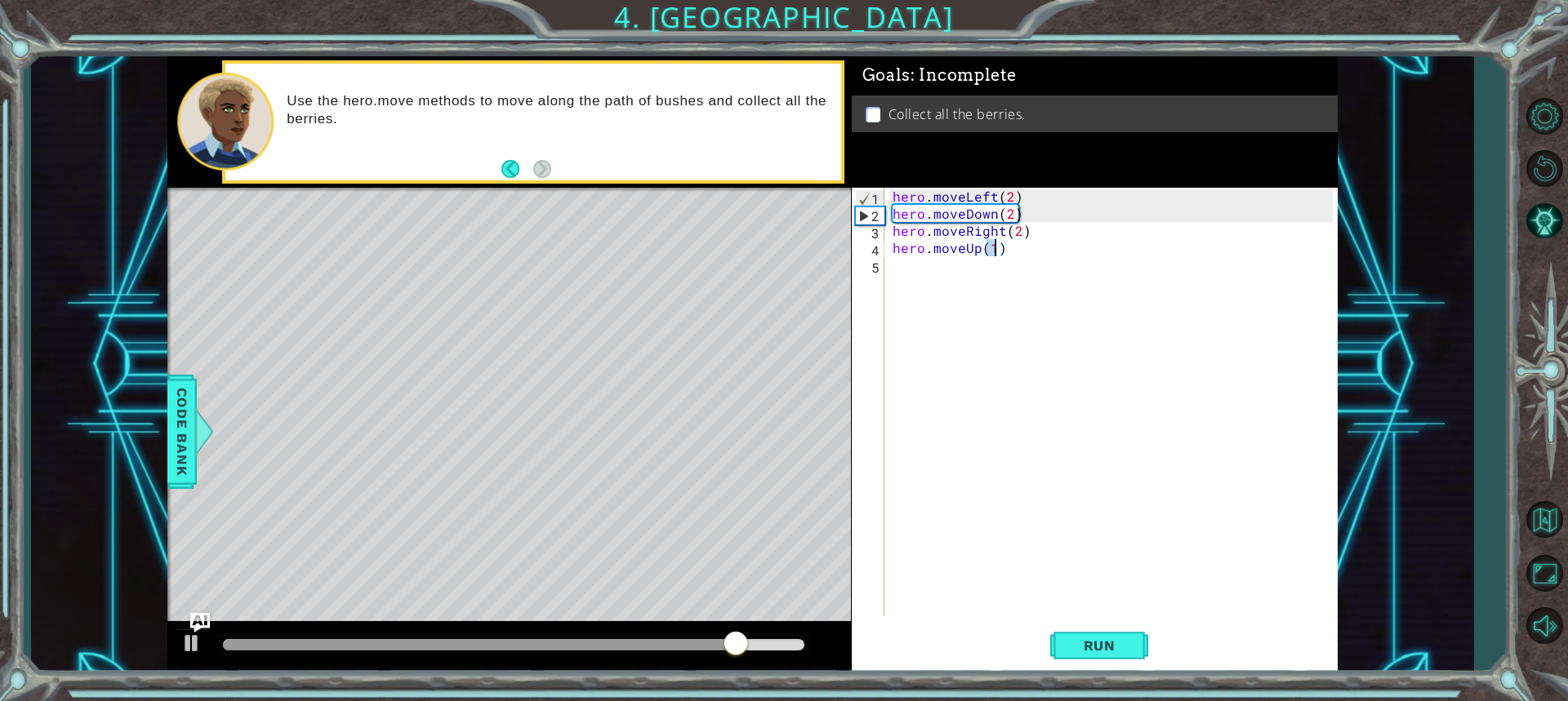
scroll to position [0, 5]
click at [912, 300] on div "hero . moveLeft ( 2 ) hero . moveDown ( 2 ) hero . moveRight ( 2 ) hero . moveU…" at bounding box center [1116, 418] width 452 height 463
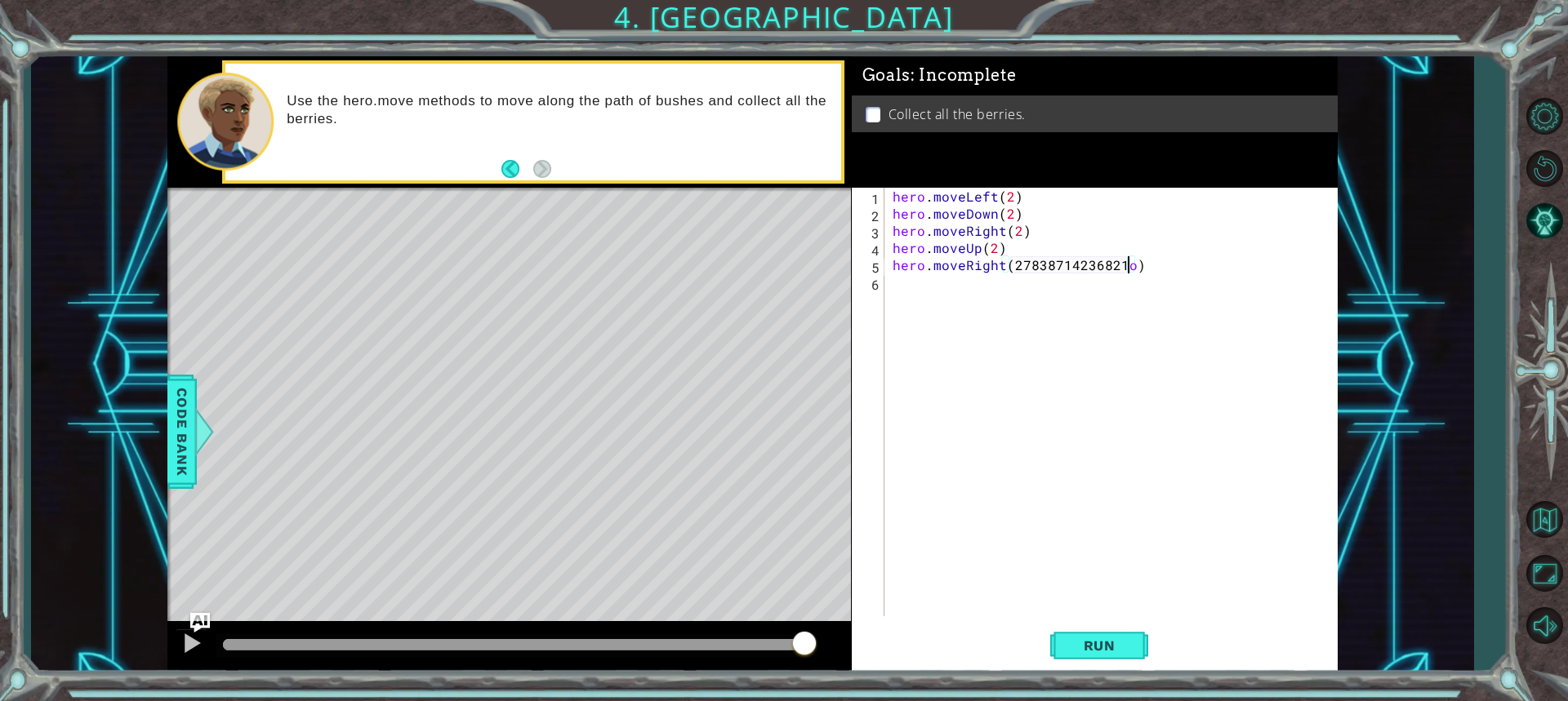
scroll to position [0, 14]
type textarea "hero.moveRight(27838714236821)"
click at [1097, 633] on button "Run" at bounding box center [1100, 645] width 98 height 48
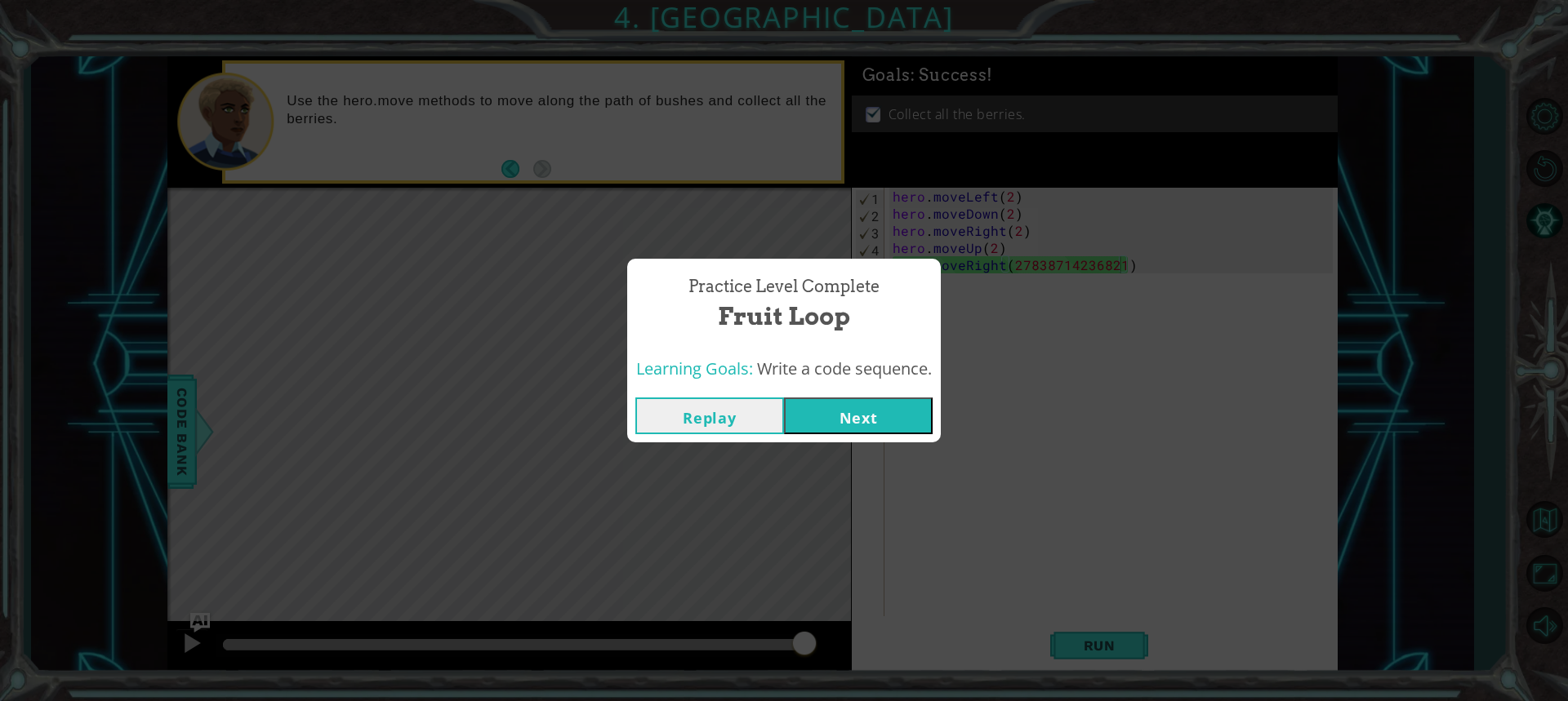
click at [871, 403] on button "Next" at bounding box center [858, 415] width 148 height 36
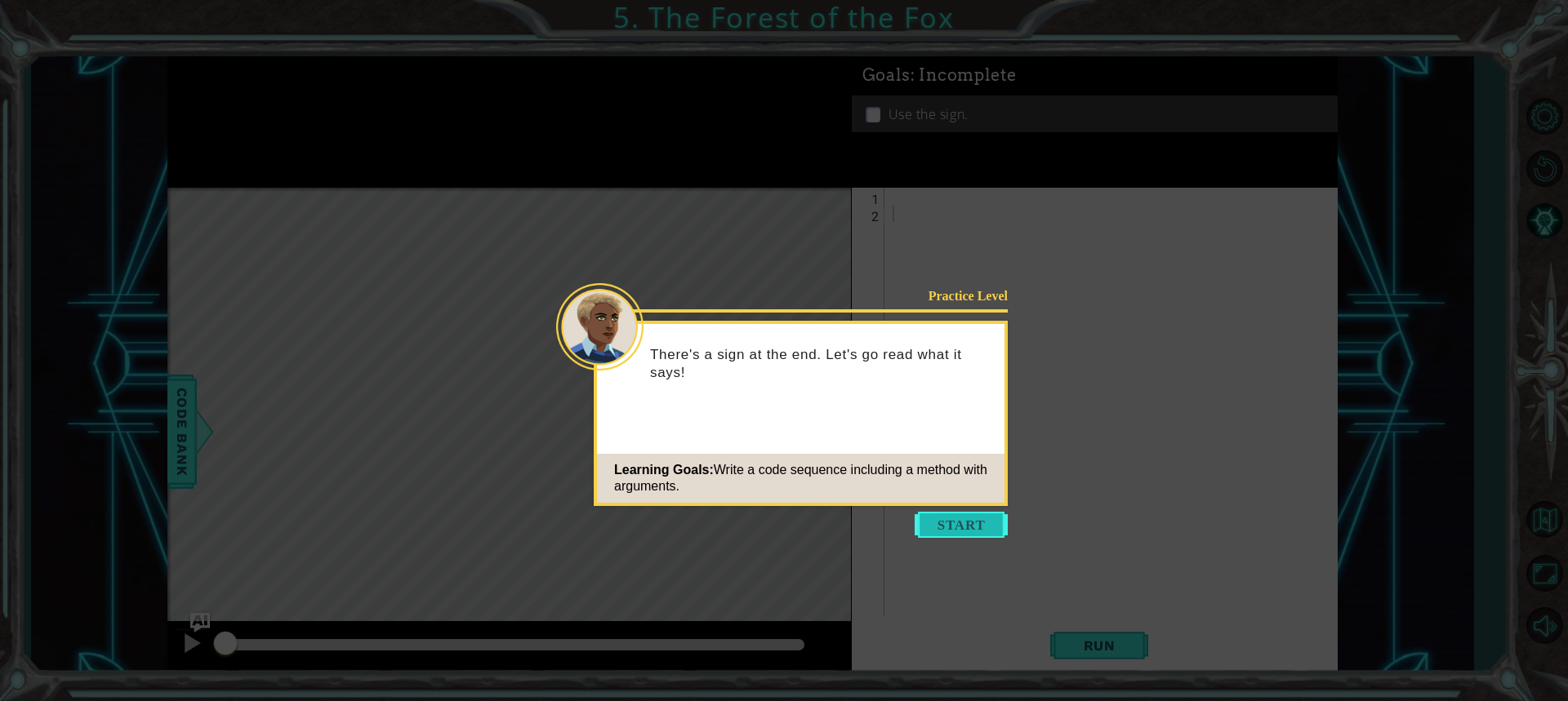
click at [962, 527] on button "Start" at bounding box center [961, 524] width 93 height 26
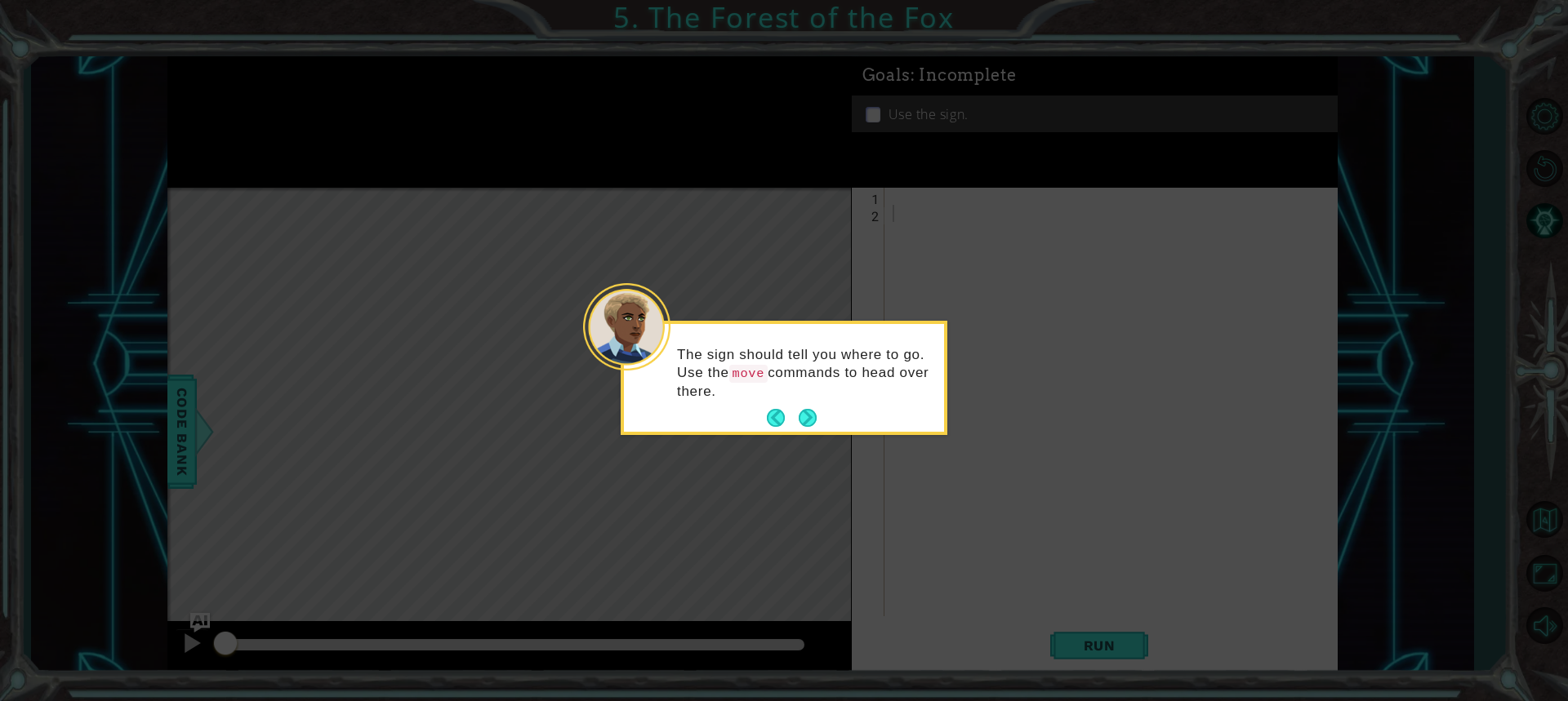
click at [799, 426] on button "Next" at bounding box center [808, 418] width 18 height 18
click at [811, 426] on button "Next" at bounding box center [808, 416] width 19 height 19
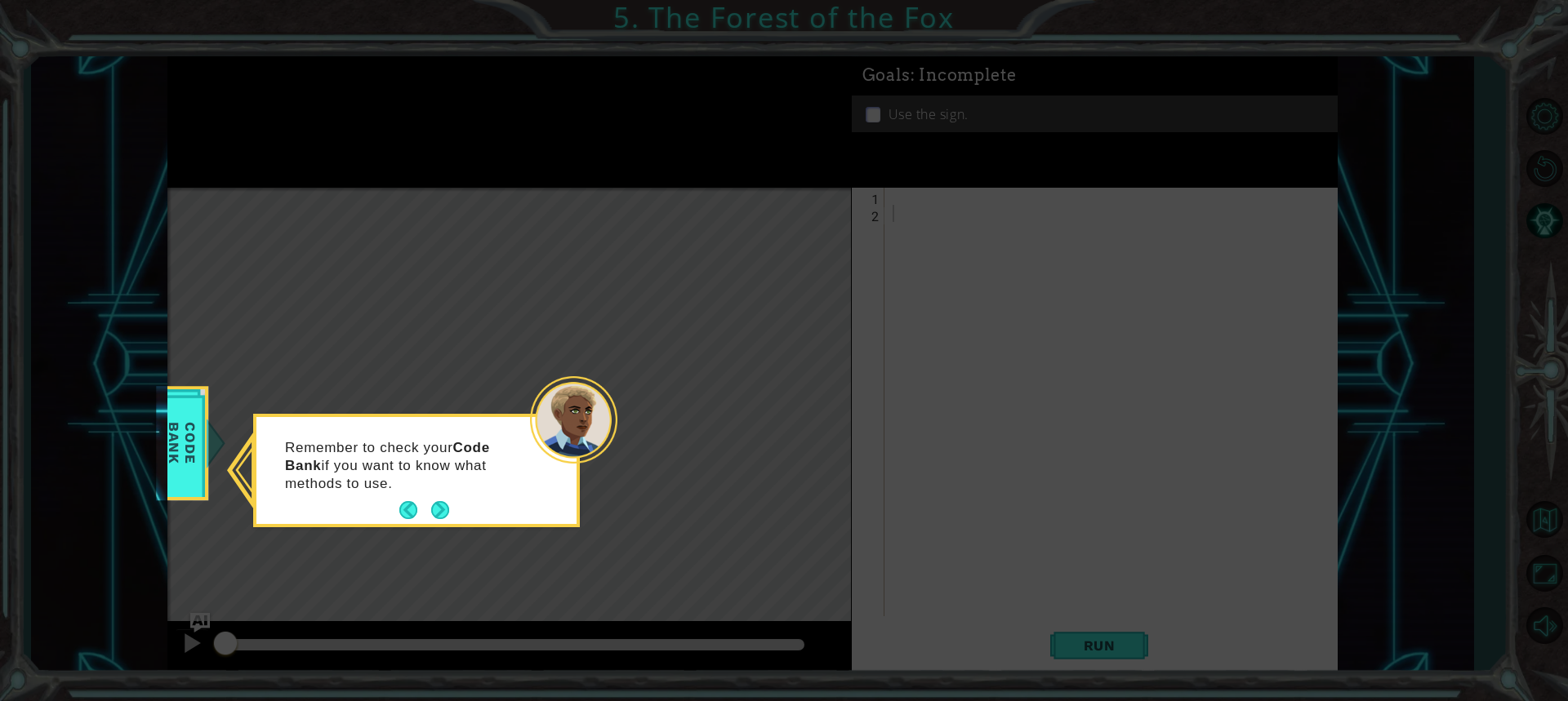
click at [437, 521] on footer at bounding box center [424, 510] width 50 height 25
click at [439, 509] on button "Next" at bounding box center [440, 510] width 18 height 18
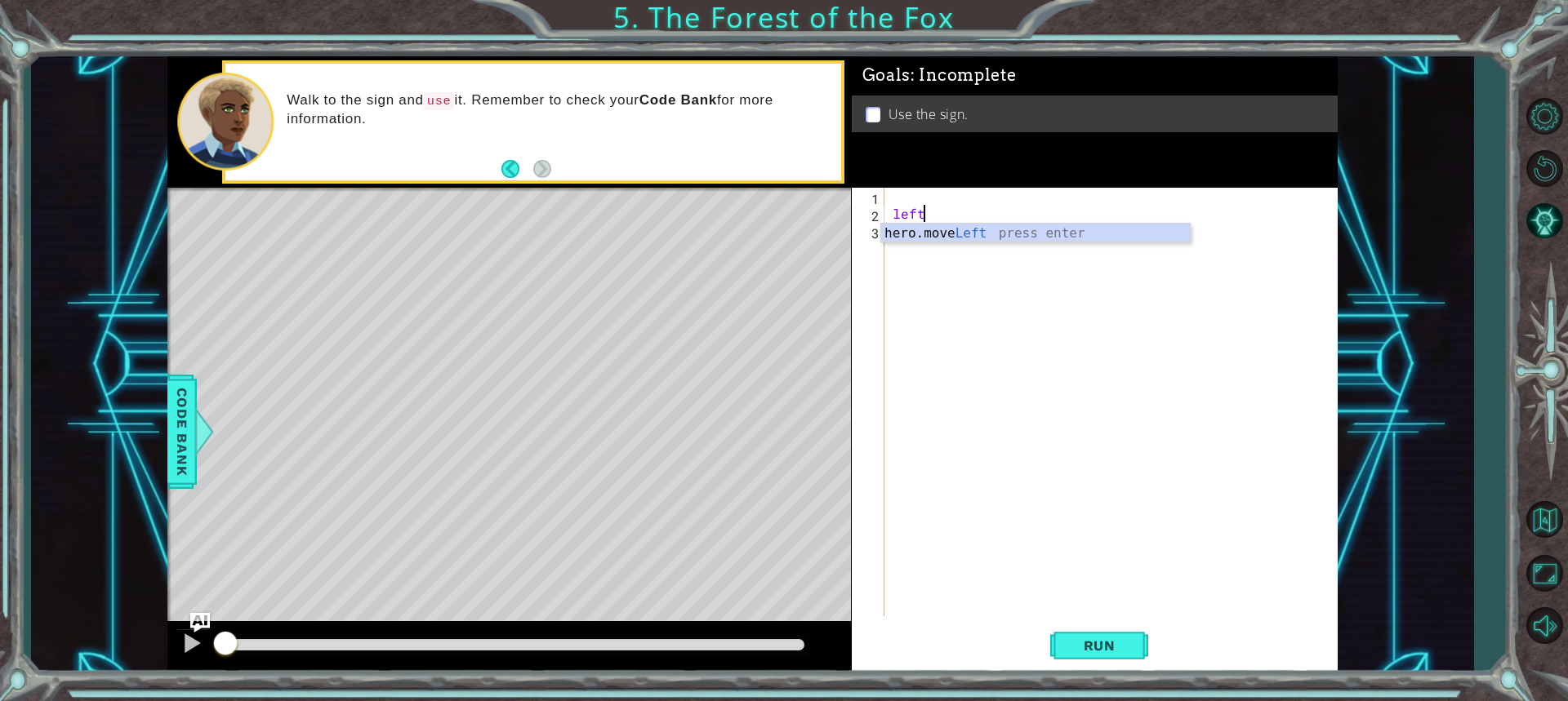
scroll to position [0, 1]
type textarea "h"
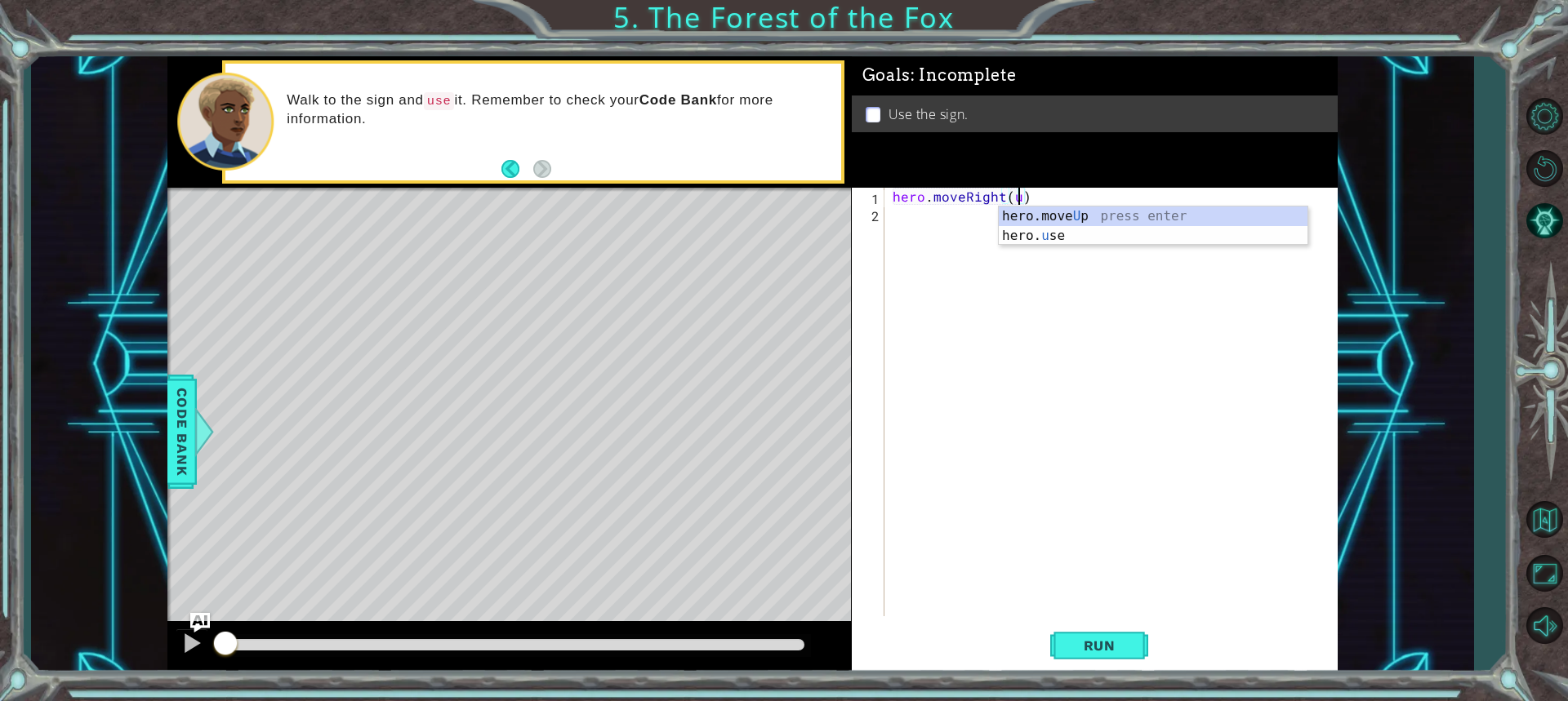
scroll to position [0, 7]
type textarea "hero.moveRight(1)"
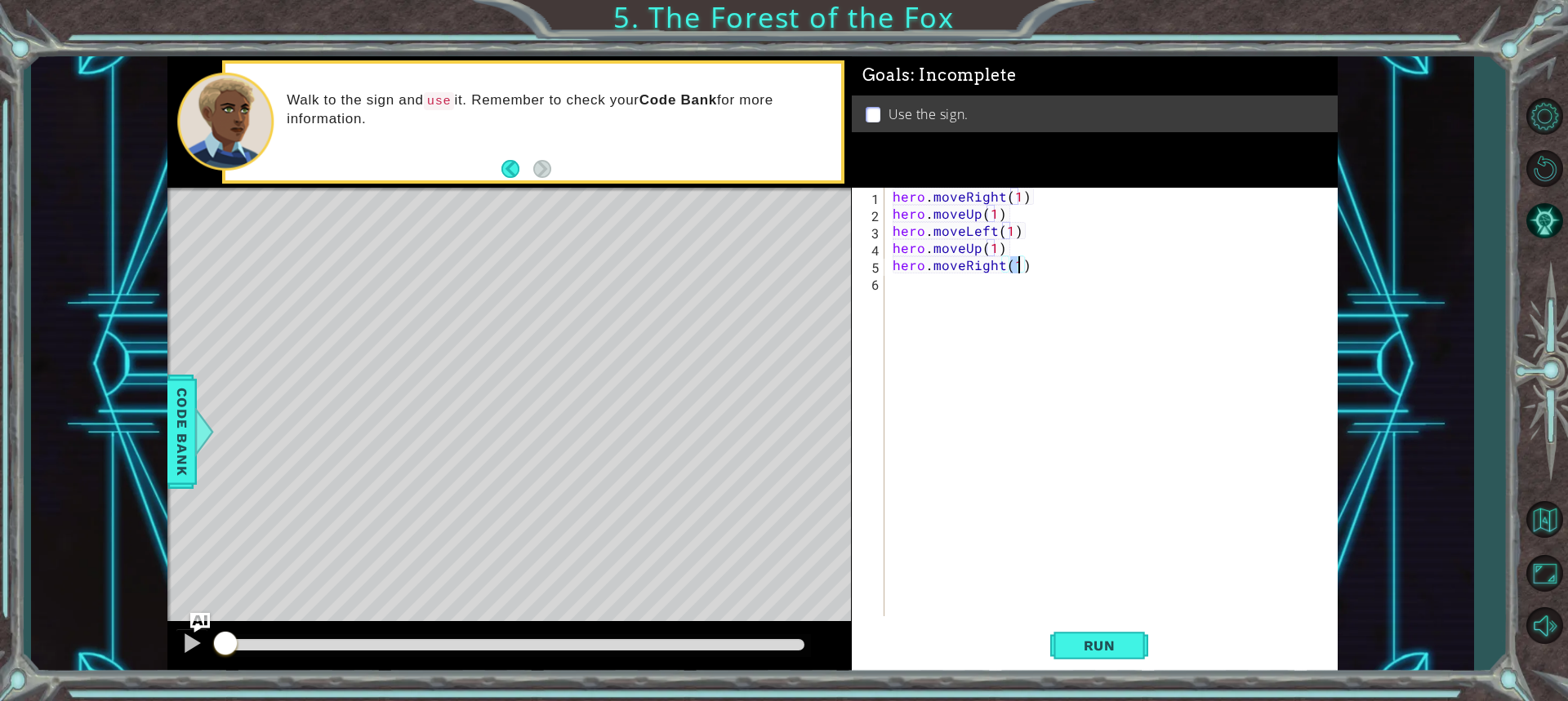
type textarea "hero.moveRight(2)"
type textarea "hero.moveRight(1)"
click at [1106, 649] on span "Run" at bounding box center [1100, 646] width 65 height 16
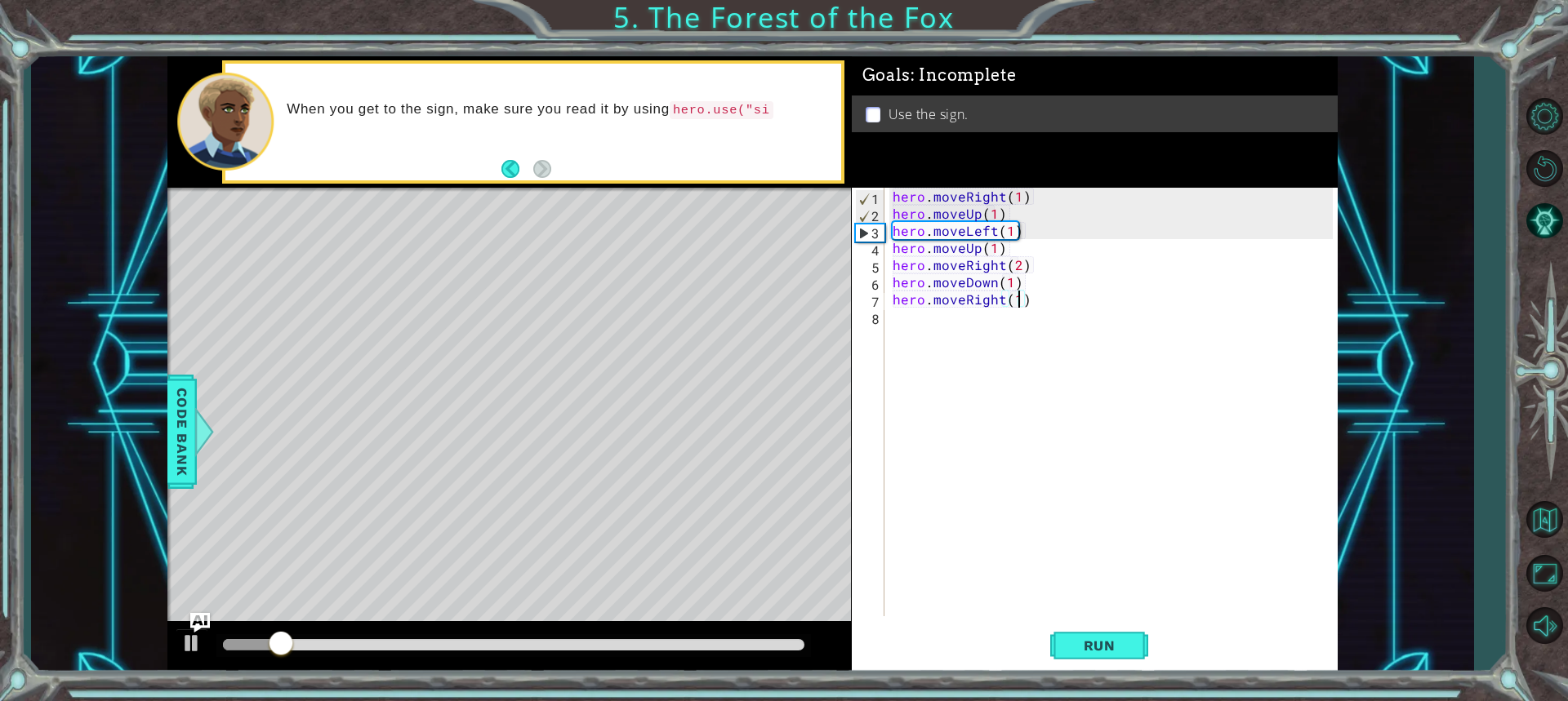
click at [1006, 335] on div "hero . moveRight ( 1 ) hero . moveUp ( 1 ) hero . moveLeft ( 1 ) hero . moveUp …" at bounding box center [1116, 418] width 452 height 463
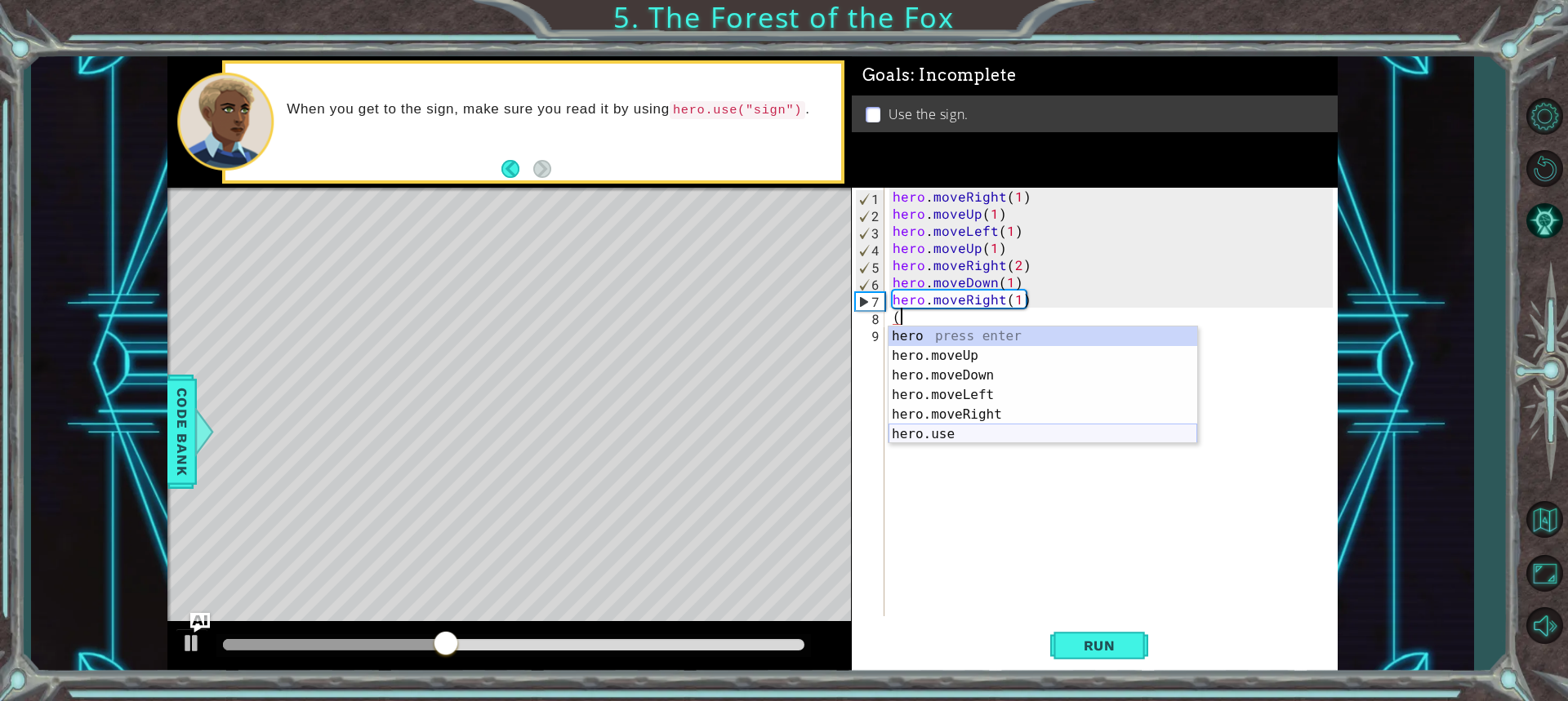
click at [1020, 435] on div "hero press enter hero.moveUp press enter hero.moveDown press enter hero.moveLef…" at bounding box center [1043, 405] width 308 height 156
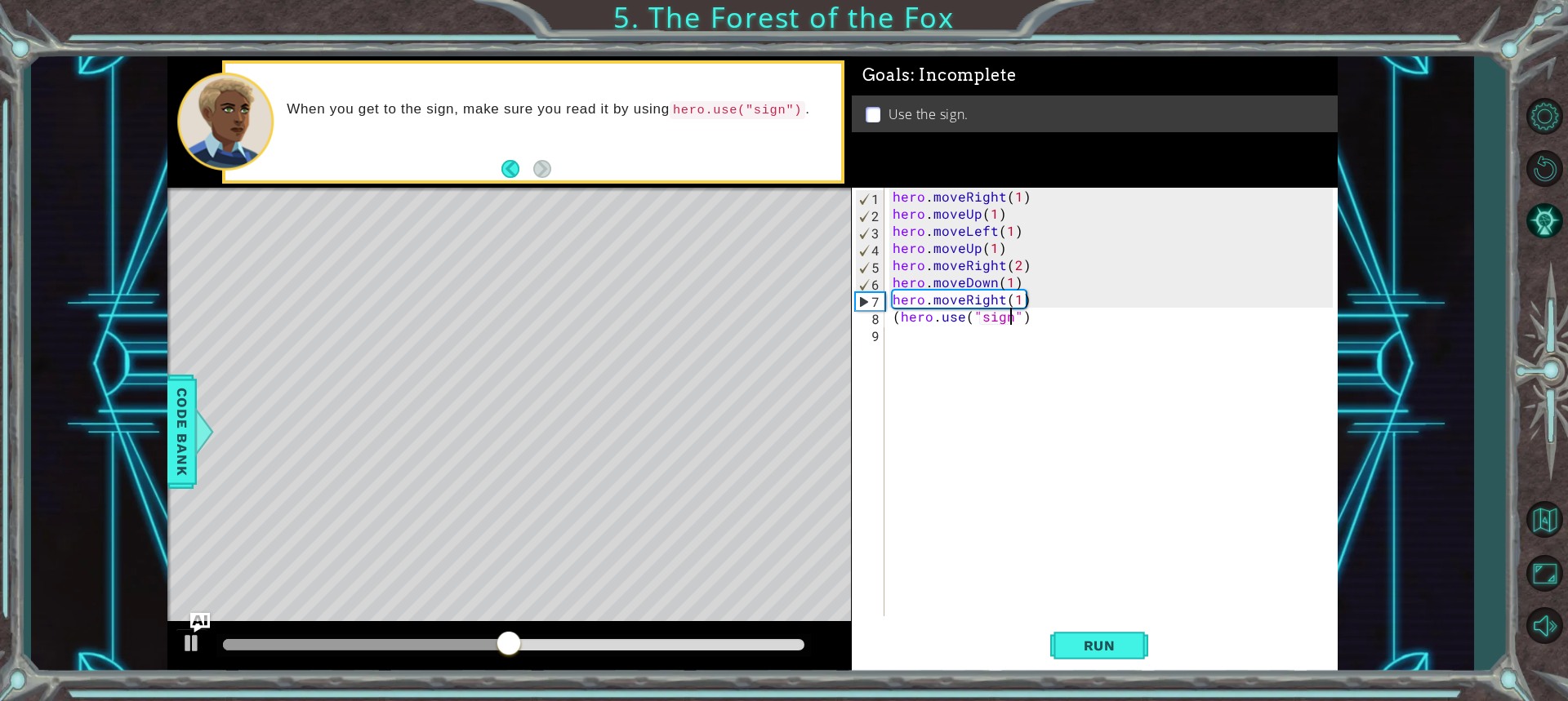
scroll to position [0, 7]
click at [1108, 628] on button "Run" at bounding box center [1100, 645] width 98 height 48
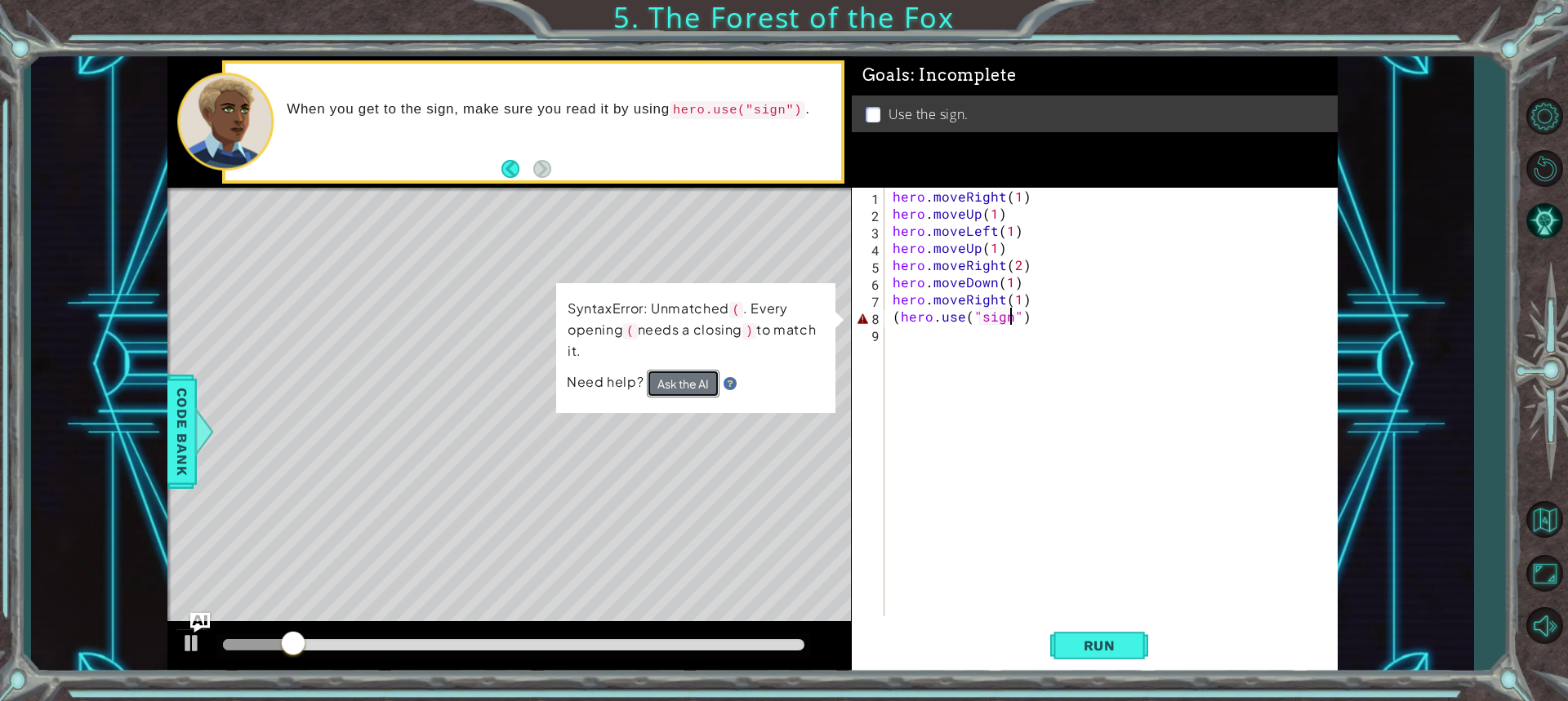
click at [660, 377] on button "Ask the AI" at bounding box center [684, 383] width 73 height 28
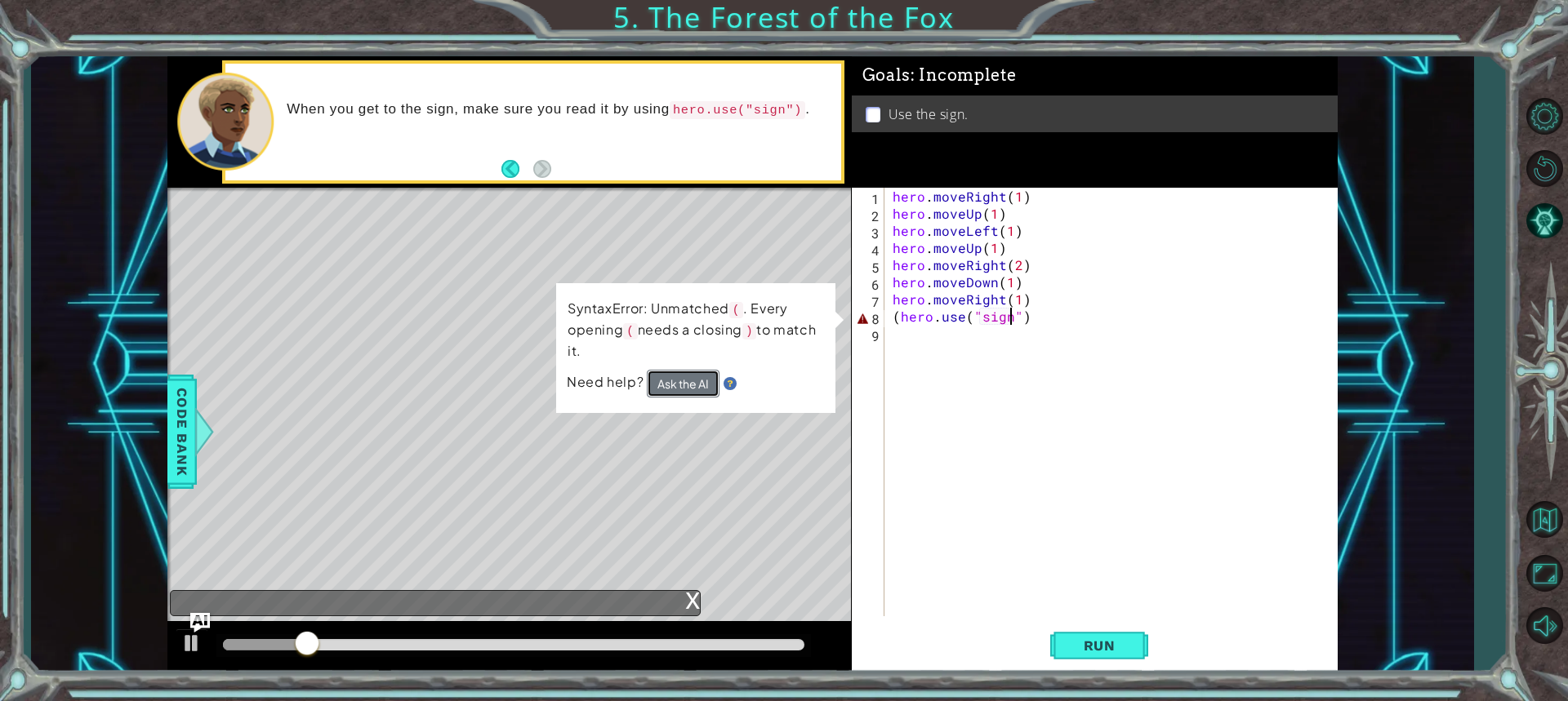
click at [660, 377] on button "Ask the AI" at bounding box center [684, 383] width 73 height 28
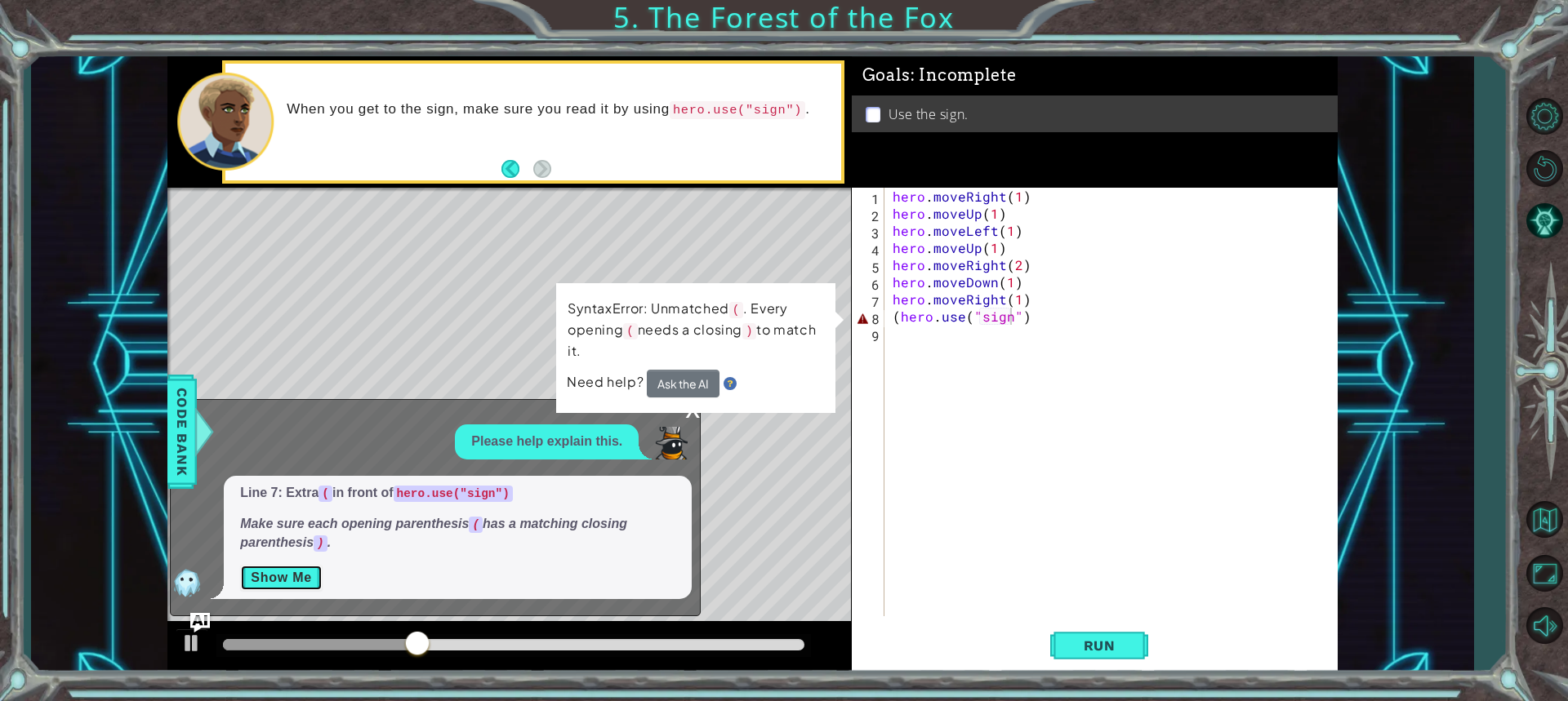
click at [283, 577] on button "Show Me" at bounding box center [281, 578] width 83 height 26
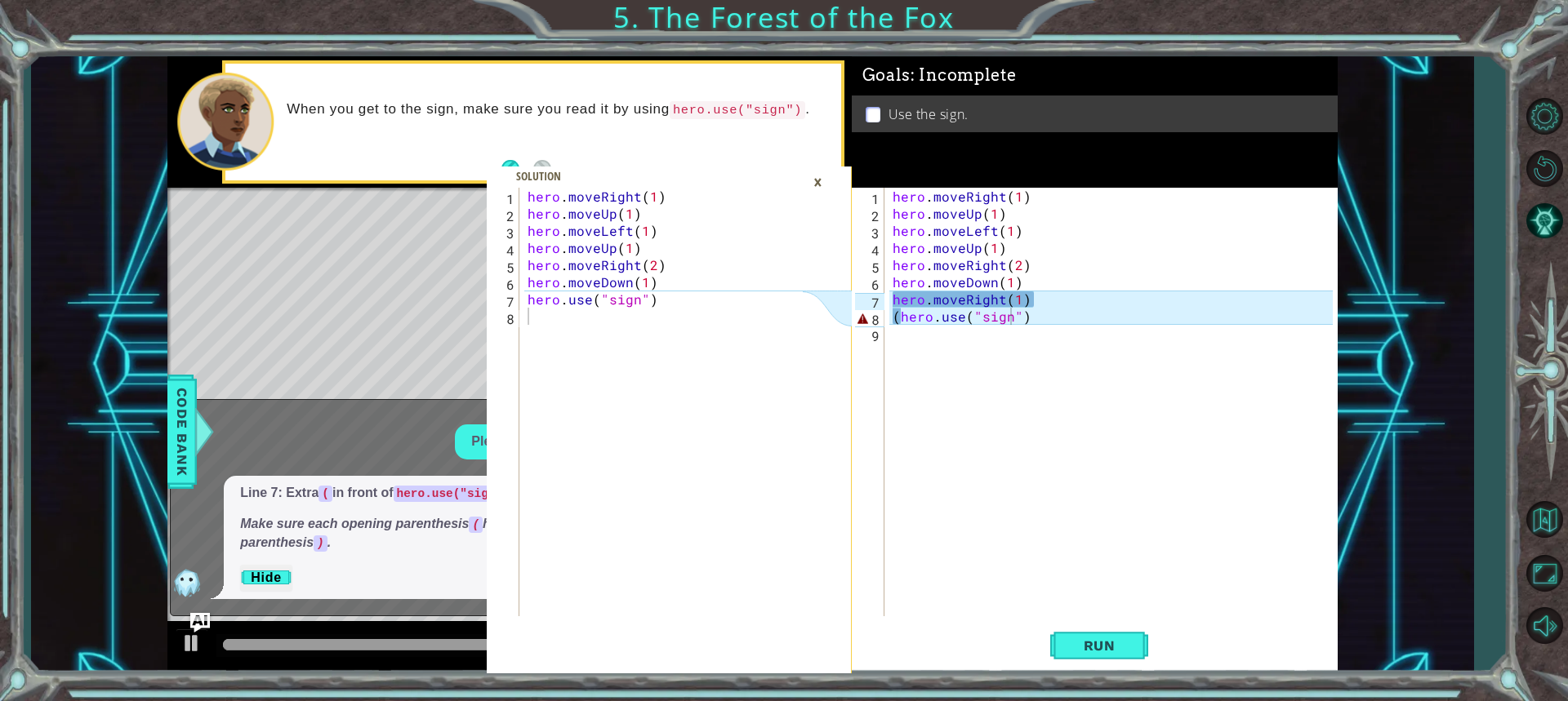
click at [821, 171] on div "×" at bounding box center [818, 181] width 25 height 28
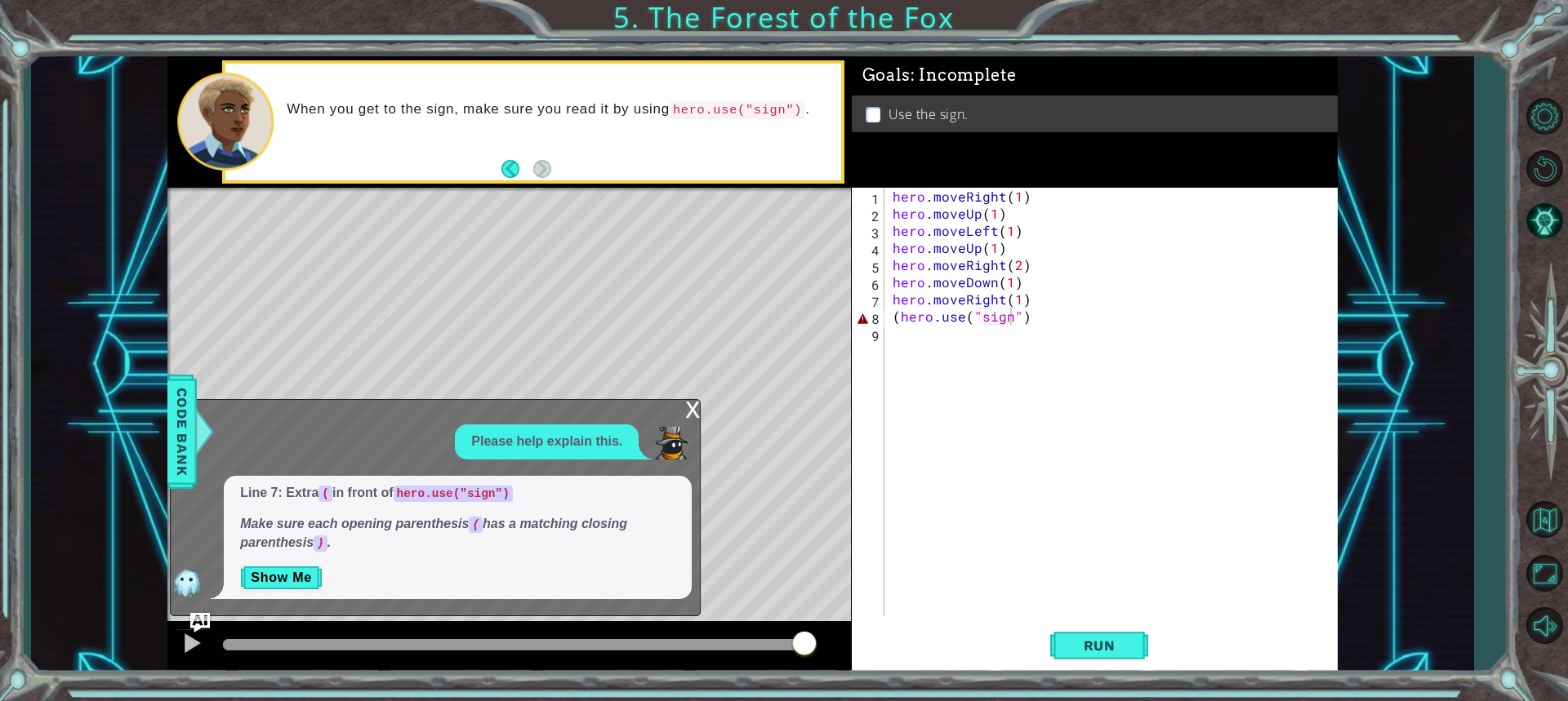
click at [1011, 318] on div "hero . moveRight ( 1 ) hero . moveUp ( 1 ) hero . moveLeft ( 1 ) hero . moveUp …" at bounding box center [1116, 418] width 452 height 463
click at [902, 319] on div "hero . moveRight ( 1 ) hero . moveUp ( 1 ) hero . moveLeft ( 1 ) hero . moveUp …" at bounding box center [1116, 418] width 452 height 463
click at [1099, 629] on button "Run" at bounding box center [1100, 645] width 98 height 48
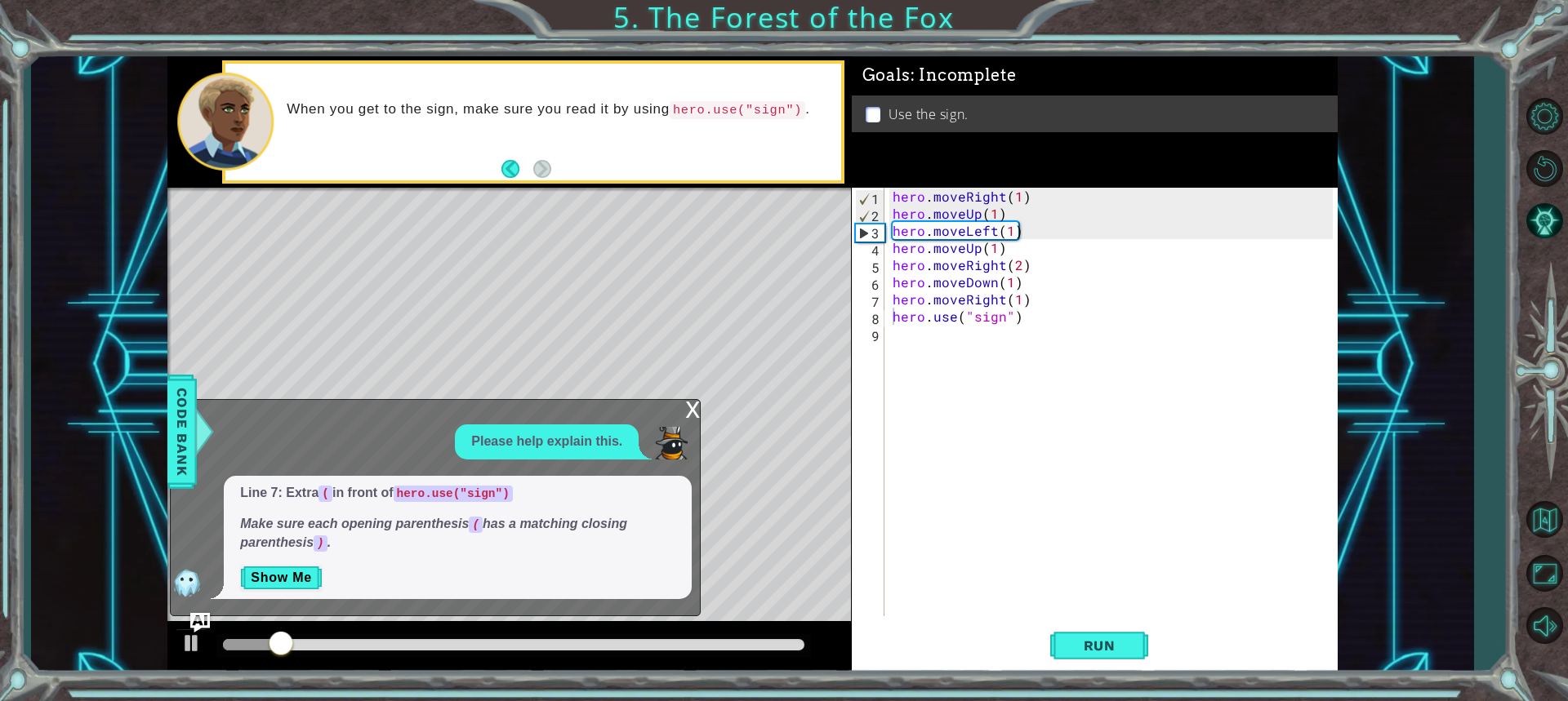
click at [686, 412] on div "x" at bounding box center [692, 408] width 15 height 16
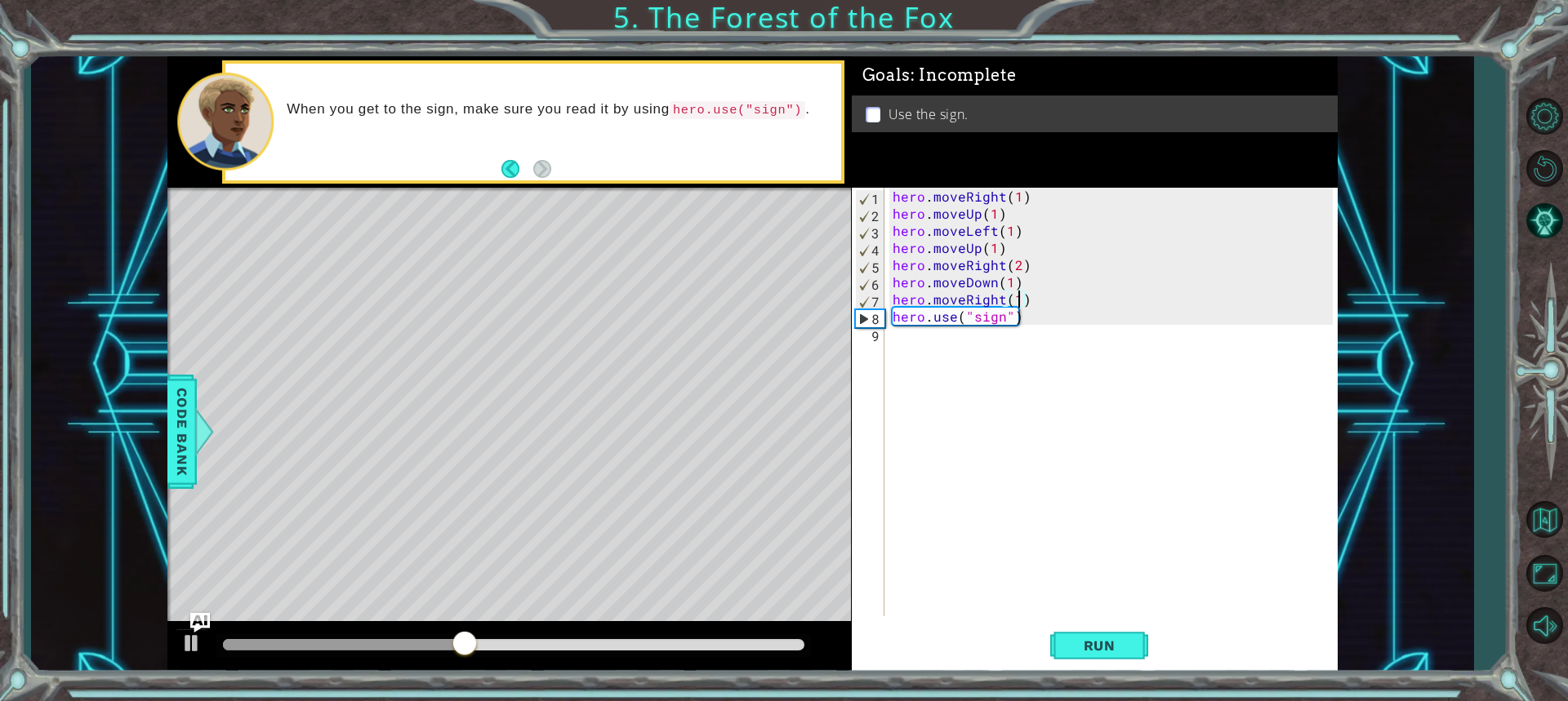
click at [1020, 299] on div "hero . moveRight ( 1 ) hero . moveUp ( 1 ) hero . moveLeft ( 1 ) hero . moveUp …" at bounding box center [1116, 418] width 452 height 463
drag, startPoint x: 1025, startPoint y: 303, endPoint x: 855, endPoint y: 312, distance: 170.2
click at [855, 312] on div "hero.moveRight(1) 1 2 3 4 5 6 7 8 9 hero . moveRight ( 1 ) hero . moveUp ( 1 ) …" at bounding box center [1092, 402] width 481 height 428
drag, startPoint x: 884, startPoint y: 289, endPoint x: 924, endPoint y: 297, distance: 40.8
click at [924, 297] on div "hero.moveRight(1) hero.use("sign") 1 2 3 4 5 6 7 8 9 hero . moveRight ( 1 ) her…" at bounding box center [1092, 402] width 481 height 428
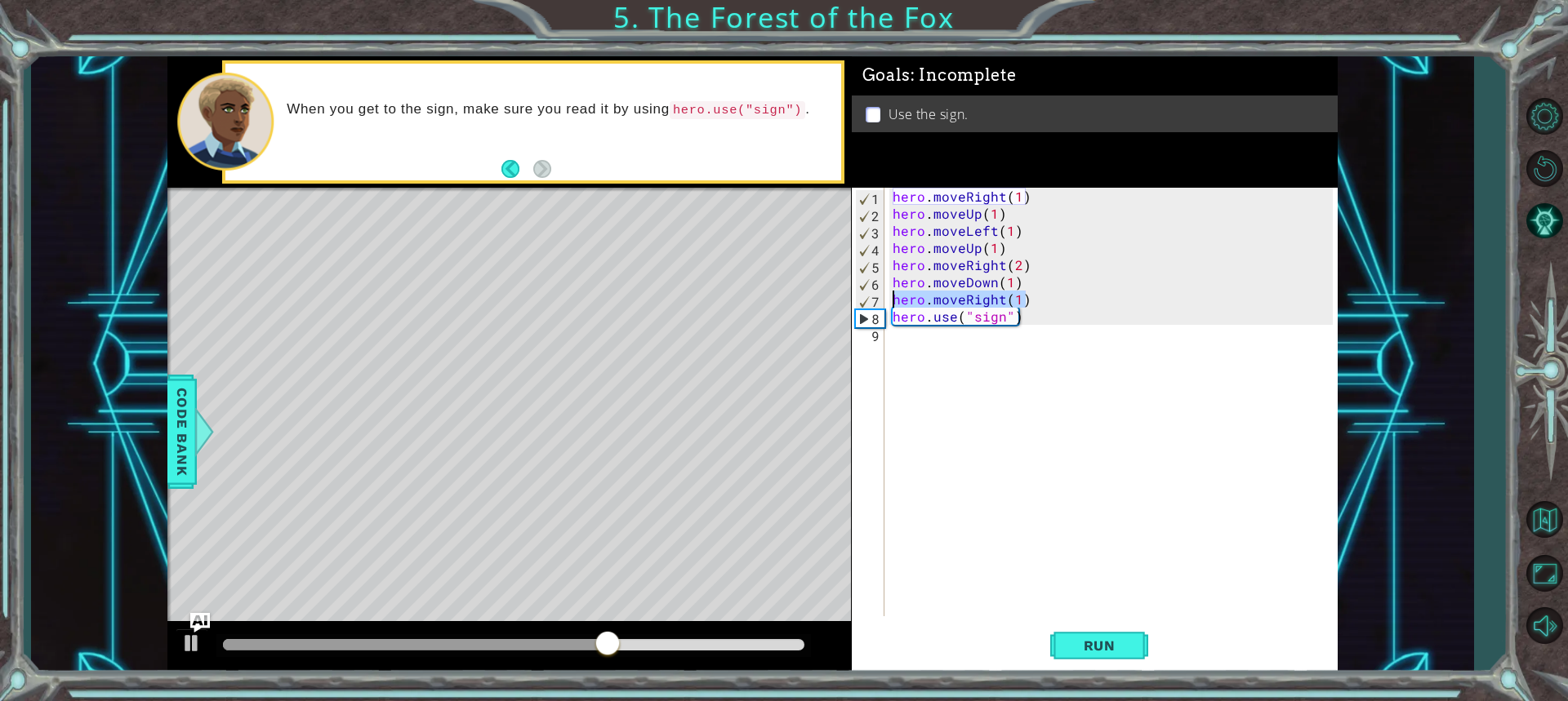
drag, startPoint x: 1022, startPoint y: 299, endPoint x: 886, endPoint y: 301, distance: 136.0
click at [886, 301] on div "hero.use("sign") 1 2 3 4 5 6 7 8 9 hero . moveRight ( 1 ) hero . moveUp ( 1 ) h…" at bounding box center [1092, 402] width 481 height 428
type textarea "hero.moveRight(1)"
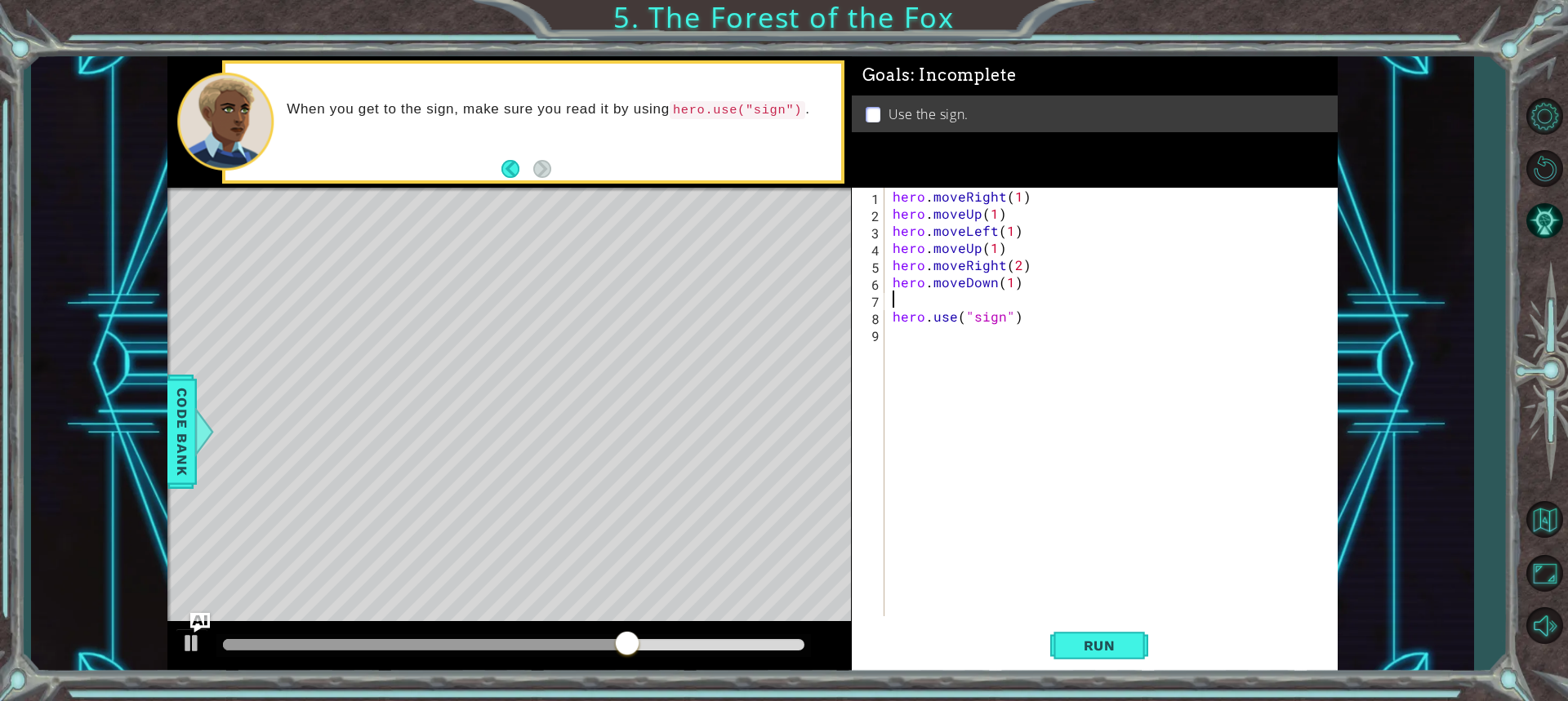
scroll to position [0, 0]
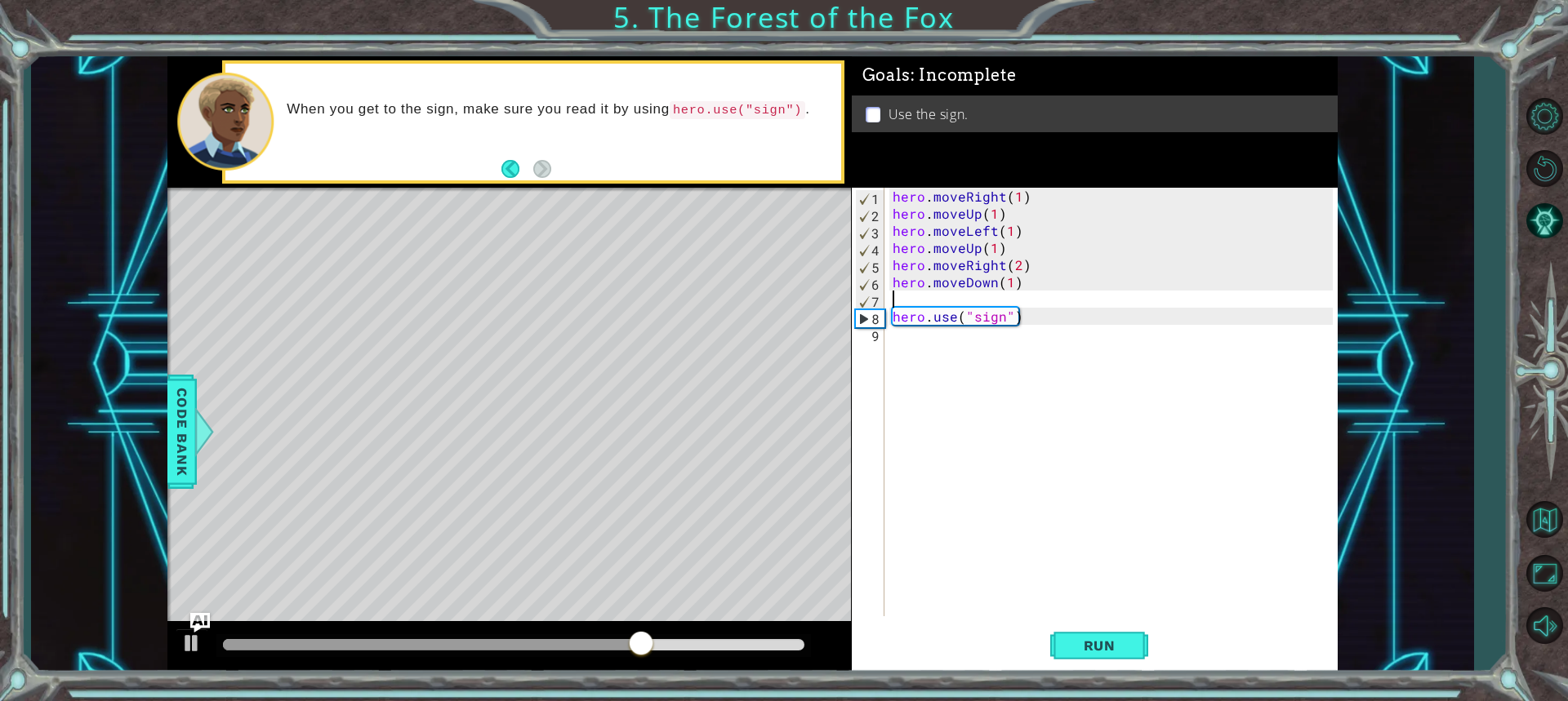
click at [931, 336] on div "hero . moveRight ( 1 ) hero . moveUp ( 1 ) hero . moveLeft ( 1 ) hero . moveUp …" at bounding box center [1116, 418] width 452 height 463
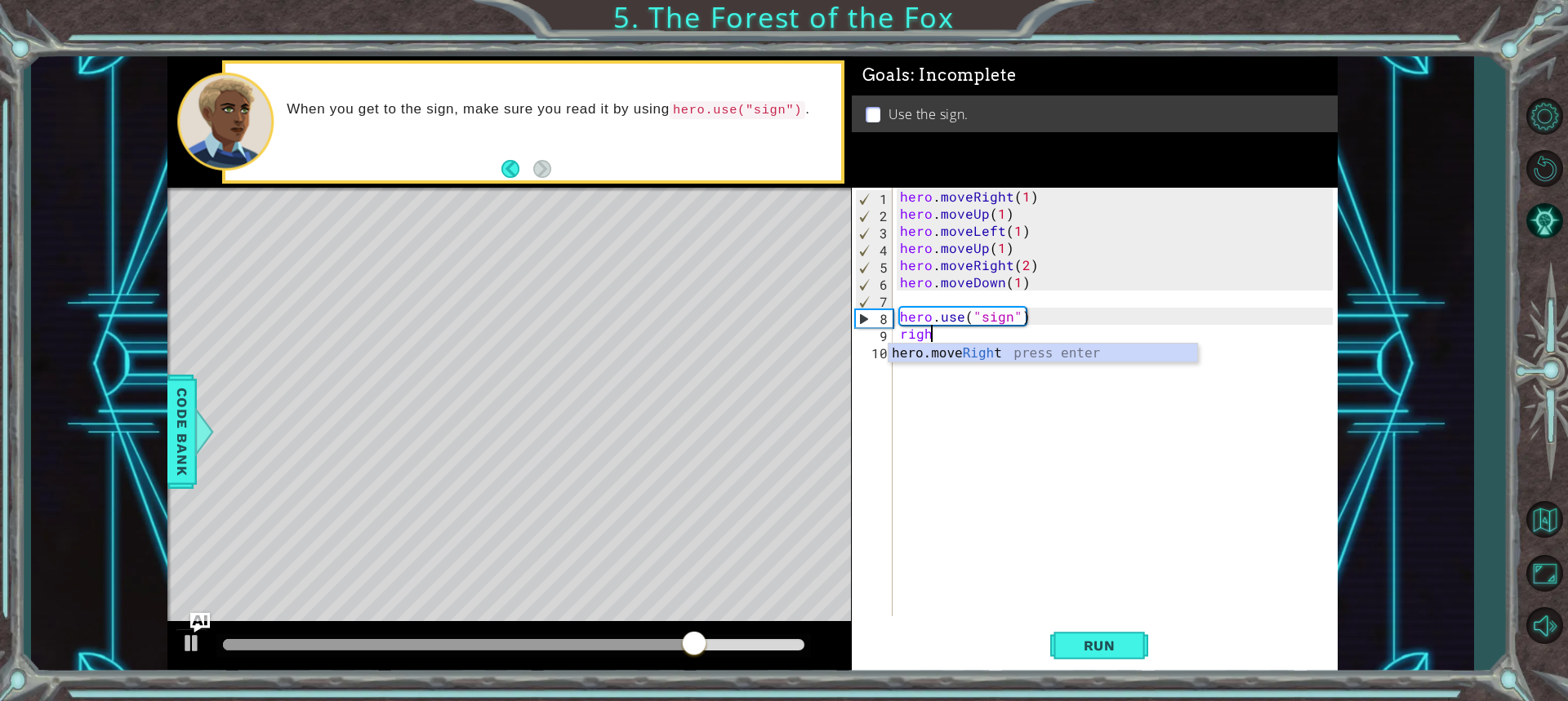
scroll to position [0, 2]
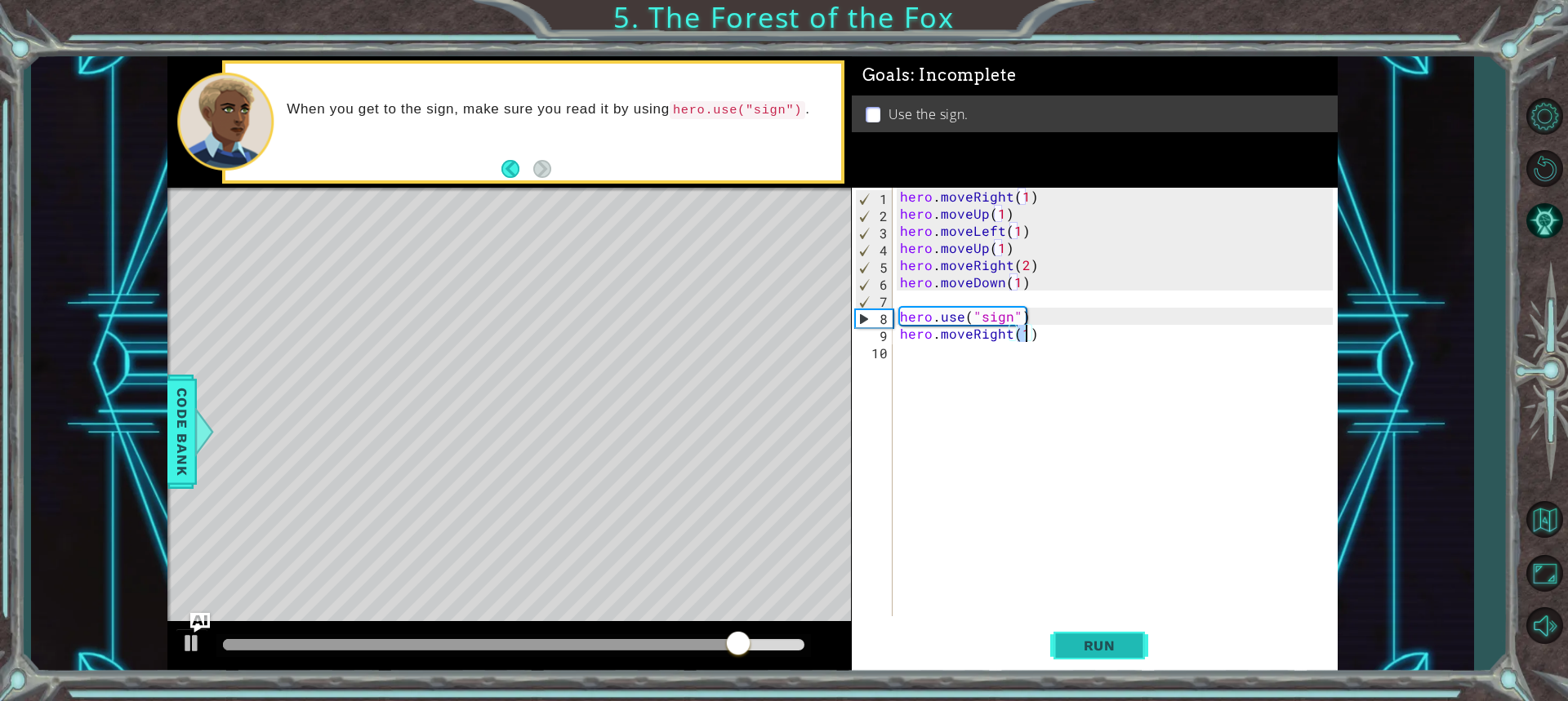
type textarea "hero.moveRight(1)"
click at [1091, 646] on span "Run" at bounding box center [1100, 646] width 65 height 16
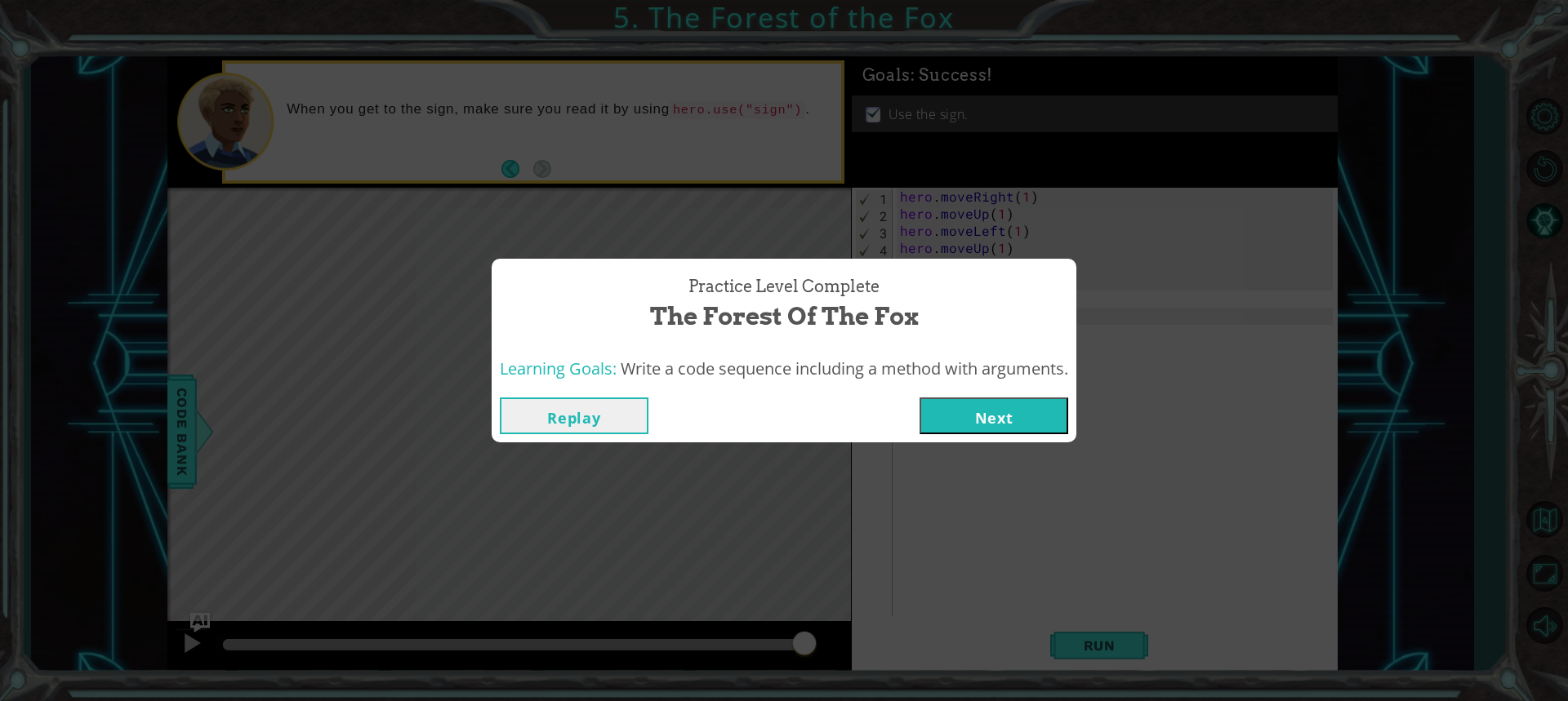
drag, startPoint x: 994, startPoint y: 399, endPoint x: 980, endPoint y: 402, distance: 14.3
click at [991, 399] on button "Next" at bounding box center [994, 415] width 148 height 36
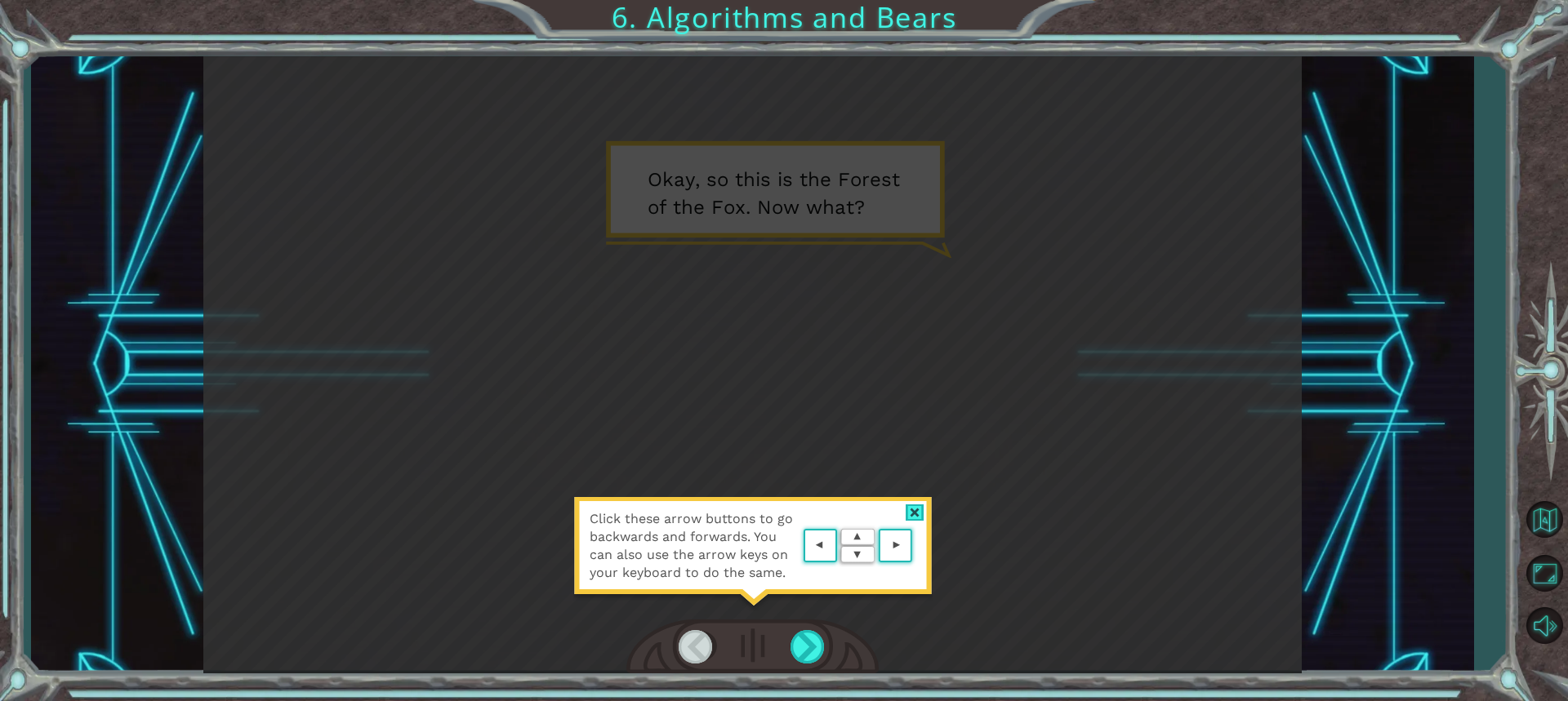
click at [921, 507] on div at bounding box center [915, 513] width 19 height 17
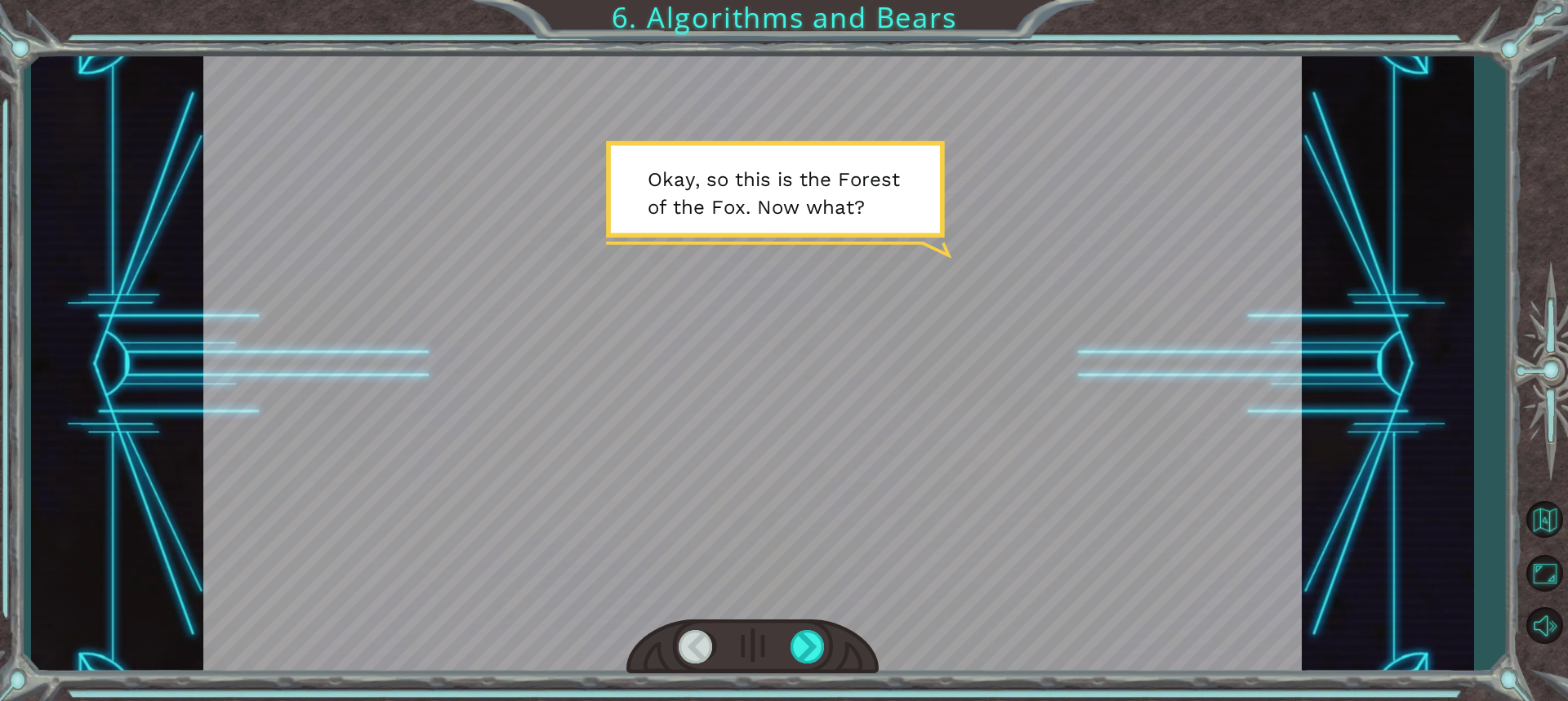
drag, startPoint x: 821, startPoint y: 641, endPoint x: 845, endPoint y: 639, distance: 24.1
click at [829, 642] on div at bounding box center [753, 647] width 252 height 55
click at [817, 649] on div at bounding box center [808, 647] width 36 height 34
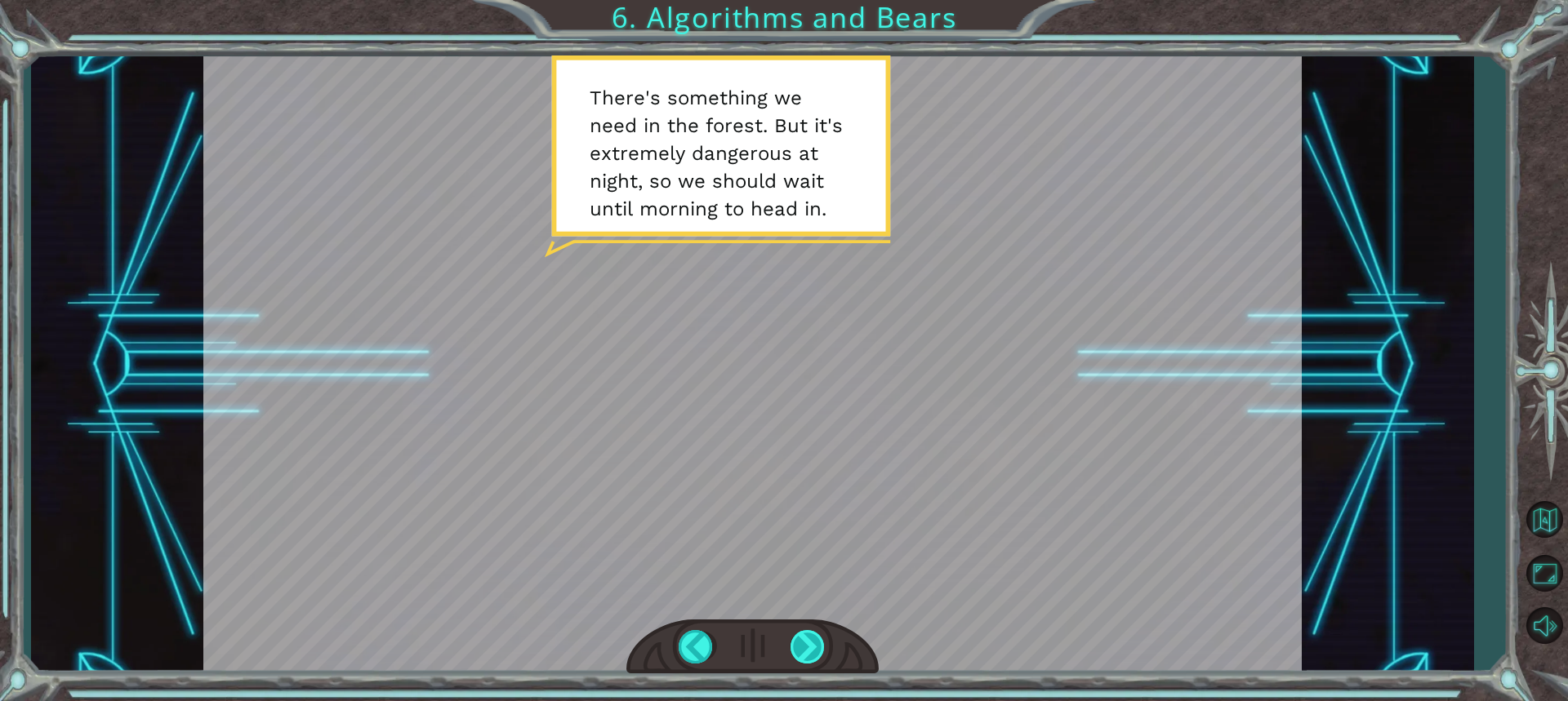
click at [806, 643] on div at bounding box center [808, 647] width 36 height 34
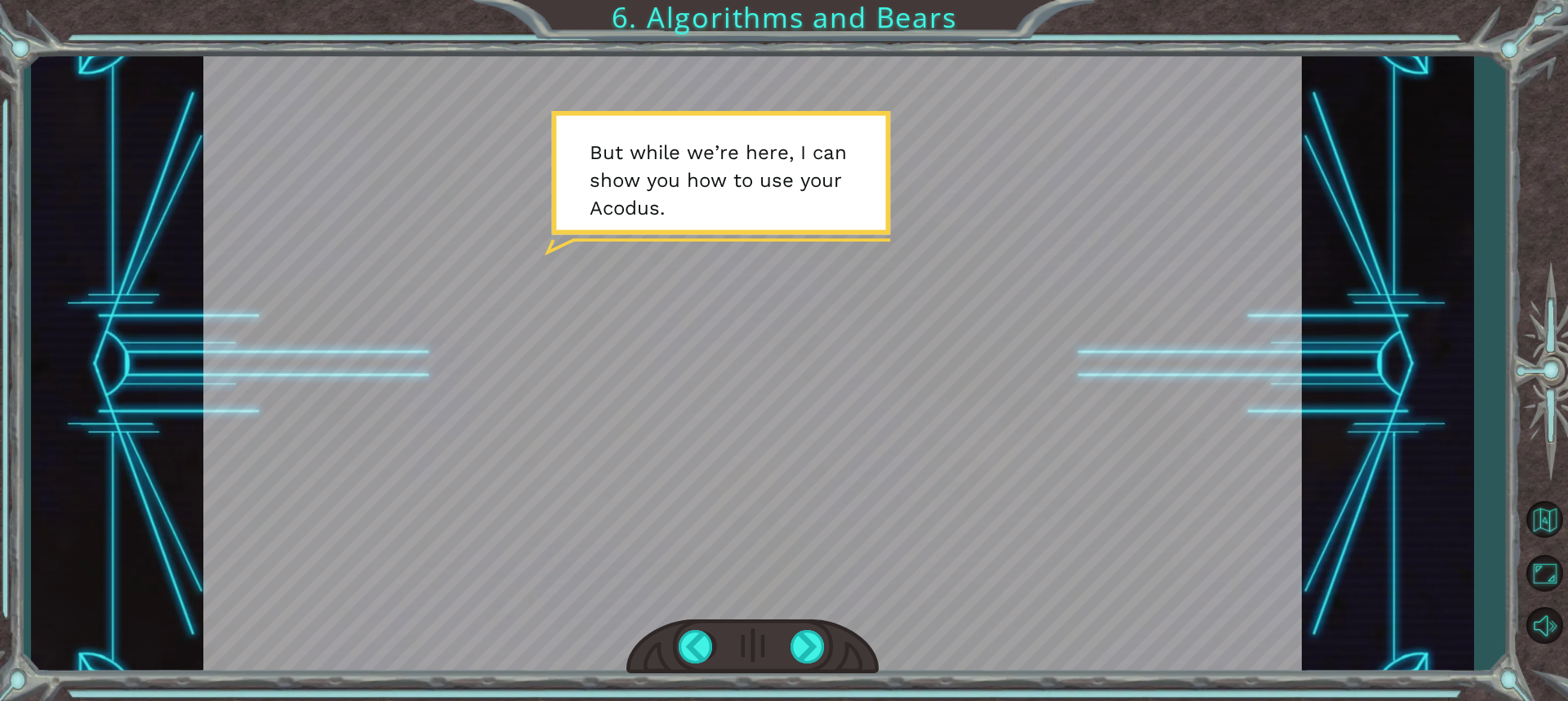
click at [815, 676] on div "Temporary Text O k a y , s o t h i s i s t h e F o r e s t o f t h e F o x . N …" at bounding box center [784, 350] width 1568 height 701
click at [811, 652] on div at bounding box center [808, 647] width 36 height 34
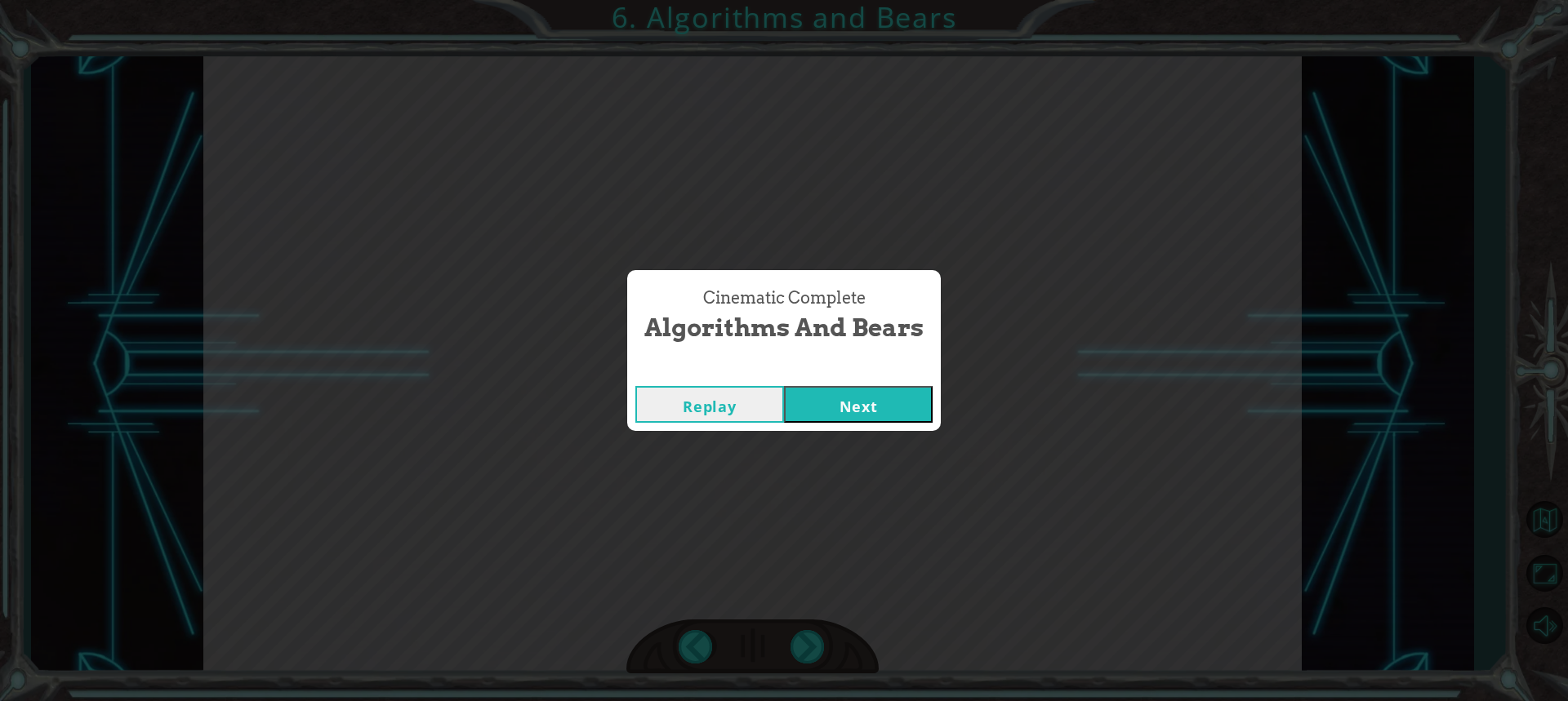
click at [885, 419] on button "Next" at bounding box center [858, 404] width 148 height 36
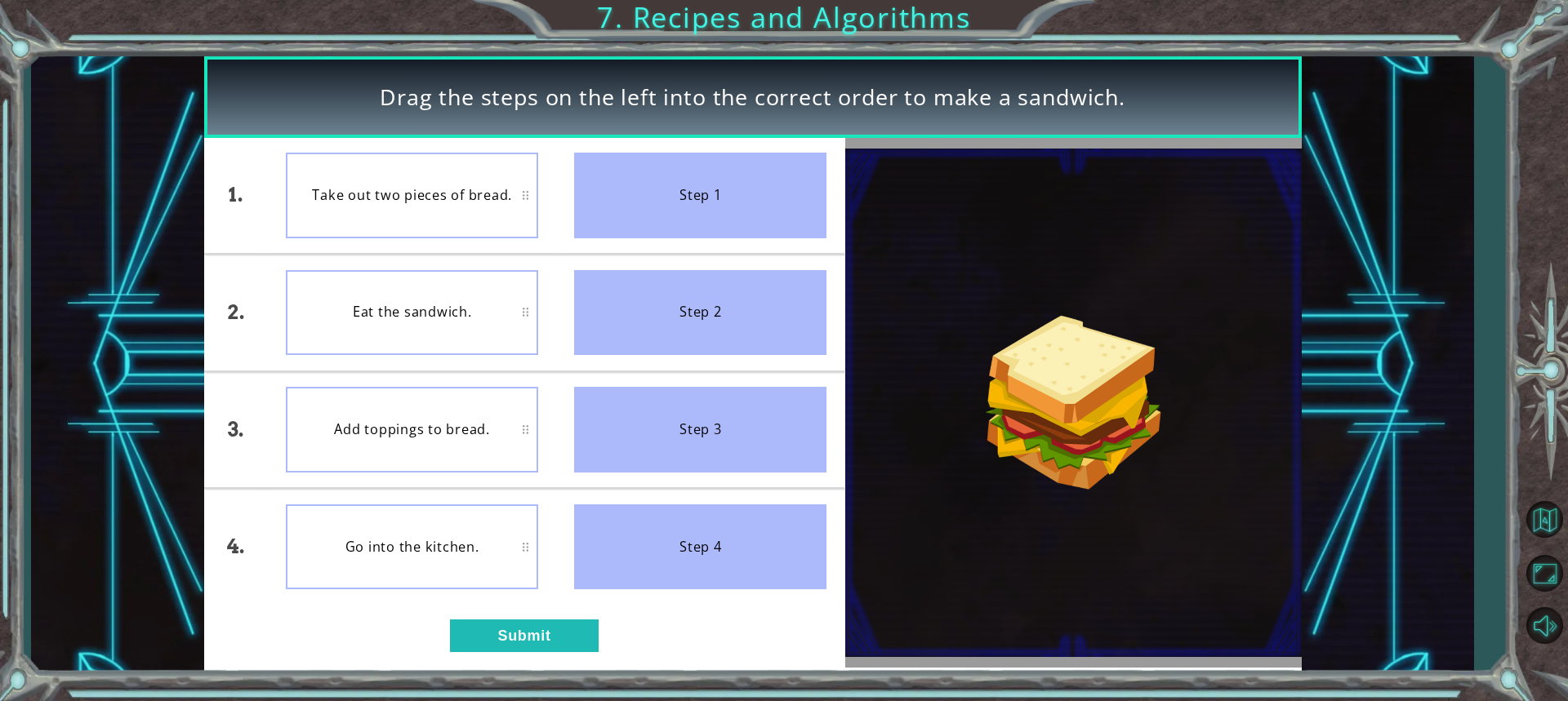
drag, startPoint x: 646, startPoint y: 199, endPoint x: 397, endPoint y: 216, distance: 249.6
click at [397, 222] on div "1. 2. 3. 4. Take out two pieces of bread. Eat the sandwich. Add toppings to bre…" at bounding box center [524, 371] width 641 height 467
click at [397, 172] on div "Take out two pieces of bread." at bounding box center [412, 195] width 252 height 85
drag, startPoint x: 672, startPoint y: 182, endPoint x: 507, endPoint y: 219, distance: 169.1
click at [508, 219] on div "1. 2. 3. 4. Take out two pieces of bread. Eat the sandwich. Add toppings to bre…" at bounding box center [524, 371] width 641 height 467
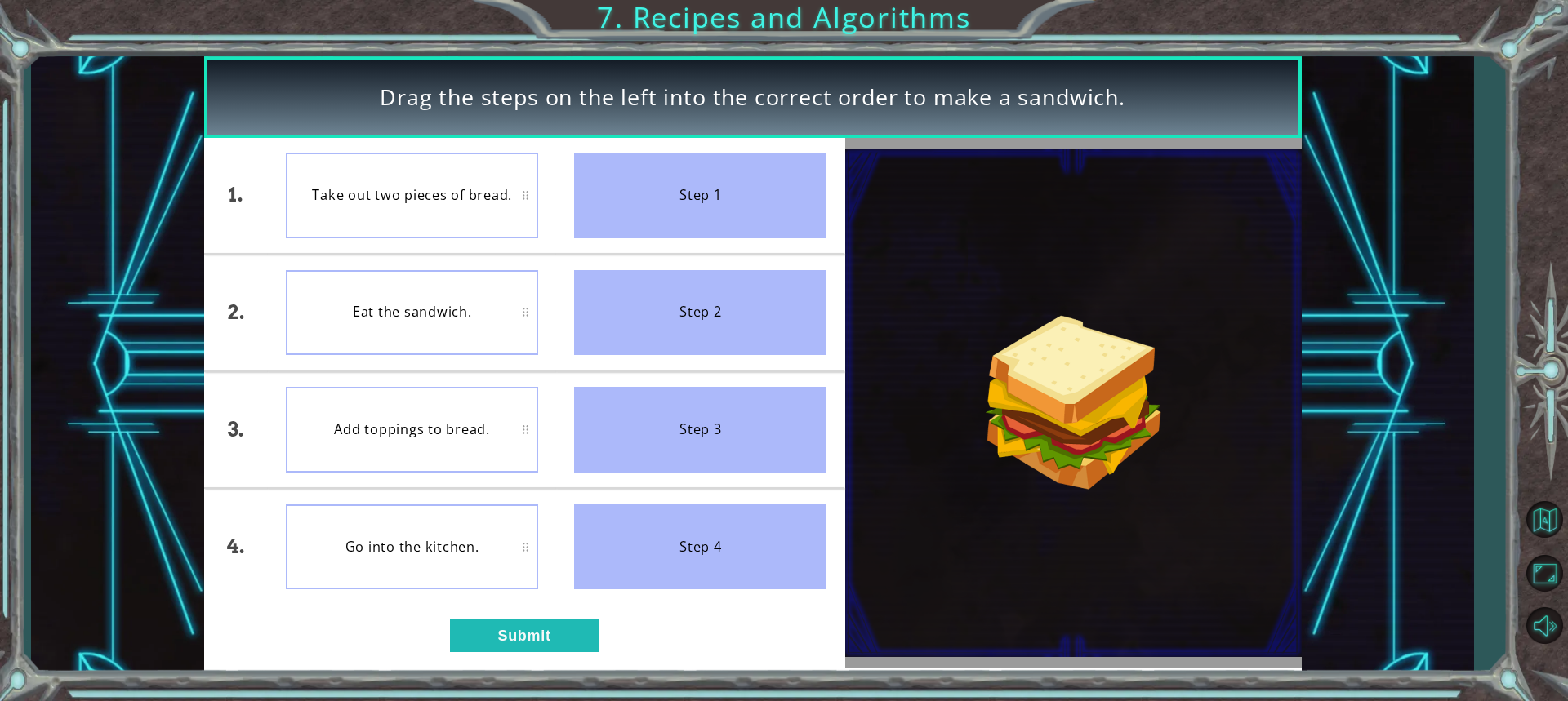
click at [422, 172] on div "Take out two pieces of bread." at bounding box center [412, 195] width 252 height 85
click at [630, 189] on div "Step 1" at bounding box center [700, 195] width 252 height 85
drag, startPoint x: 644, startPoint y: 212, endPoint x: 556, endPoint y: 211, distance: 88.0
click at [556, 211] on li "Step 1" at bounding box center [700, 195] width 288 height 116
drag, startPoint x: 690, startPoint y: 219, endPoint x: 688, endPoint y: 361, distance: 142.0
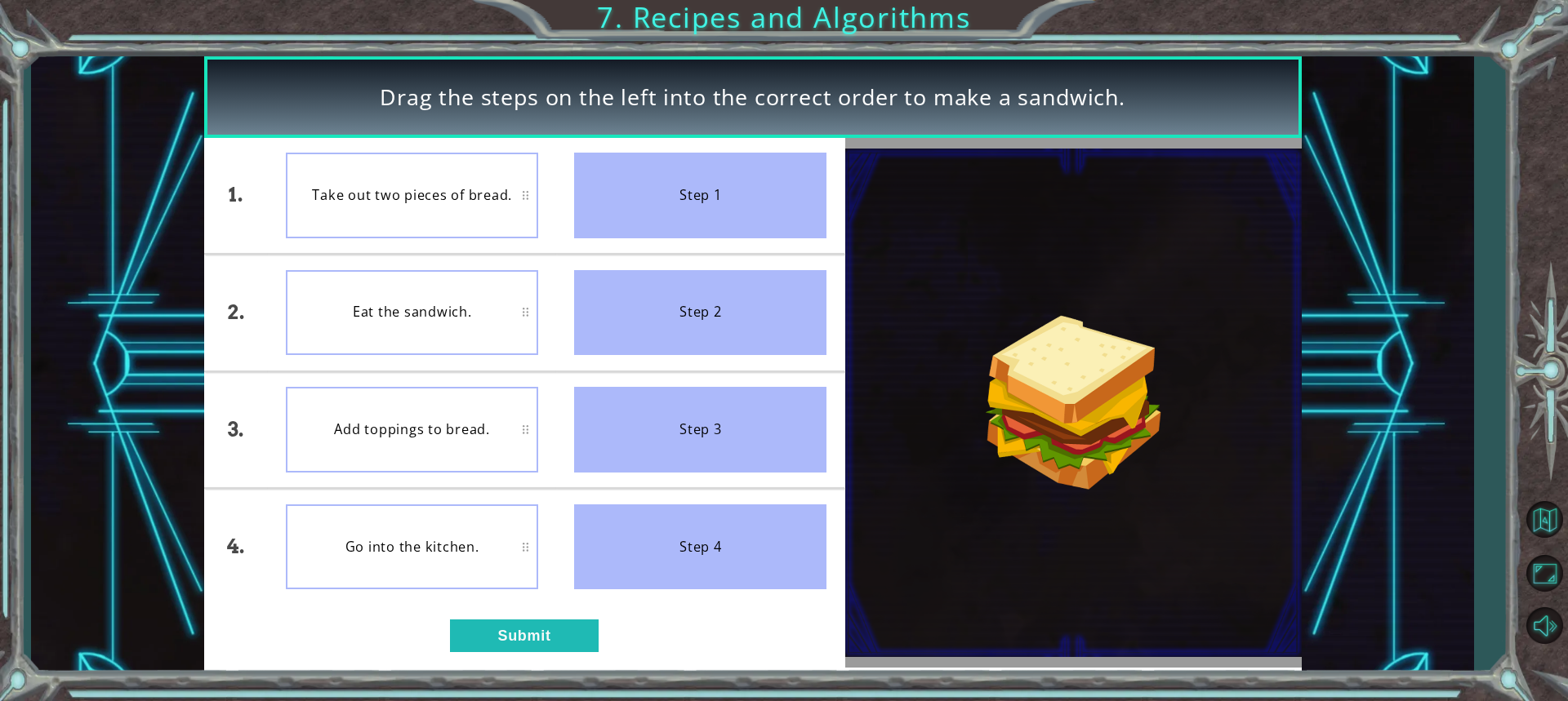
click at [694, 362] on ul "Step 1 Step 2 Step 3 Step 4" at bounding box center [700, 371] width 288 height 467
drag, startPoint x: 691, startPoint y: 446, endPoint x: 589, endPoint y: 429, distance: 103.4
click at [589, 429] on div "Step 3" at bounding box center [700, 430] width 252 height 85
click at [536, 633] on button "Submit" at bounding box center [524, 635] width 148 height 33
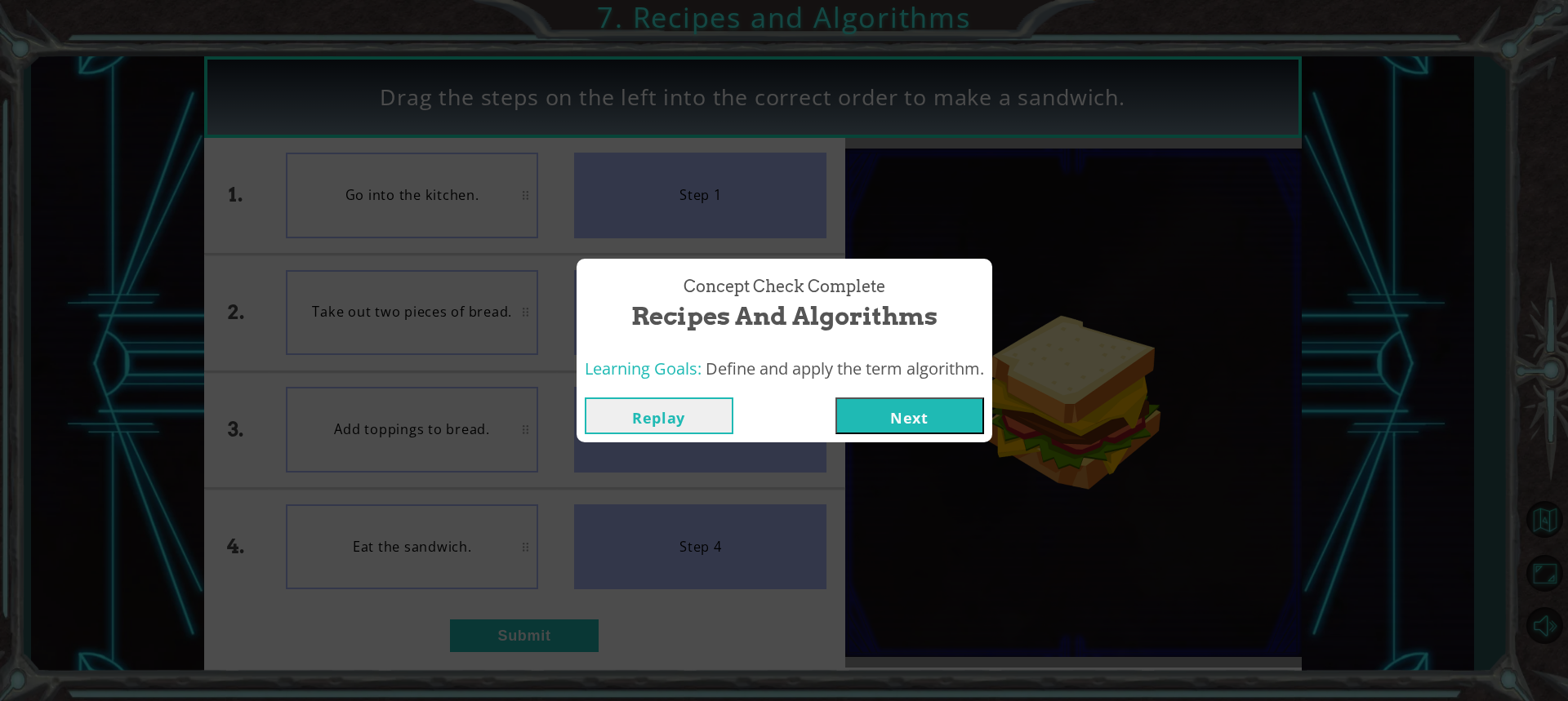
click at [860, 417] on button "Next" at bounding box center [909, 415] width 148 height 36
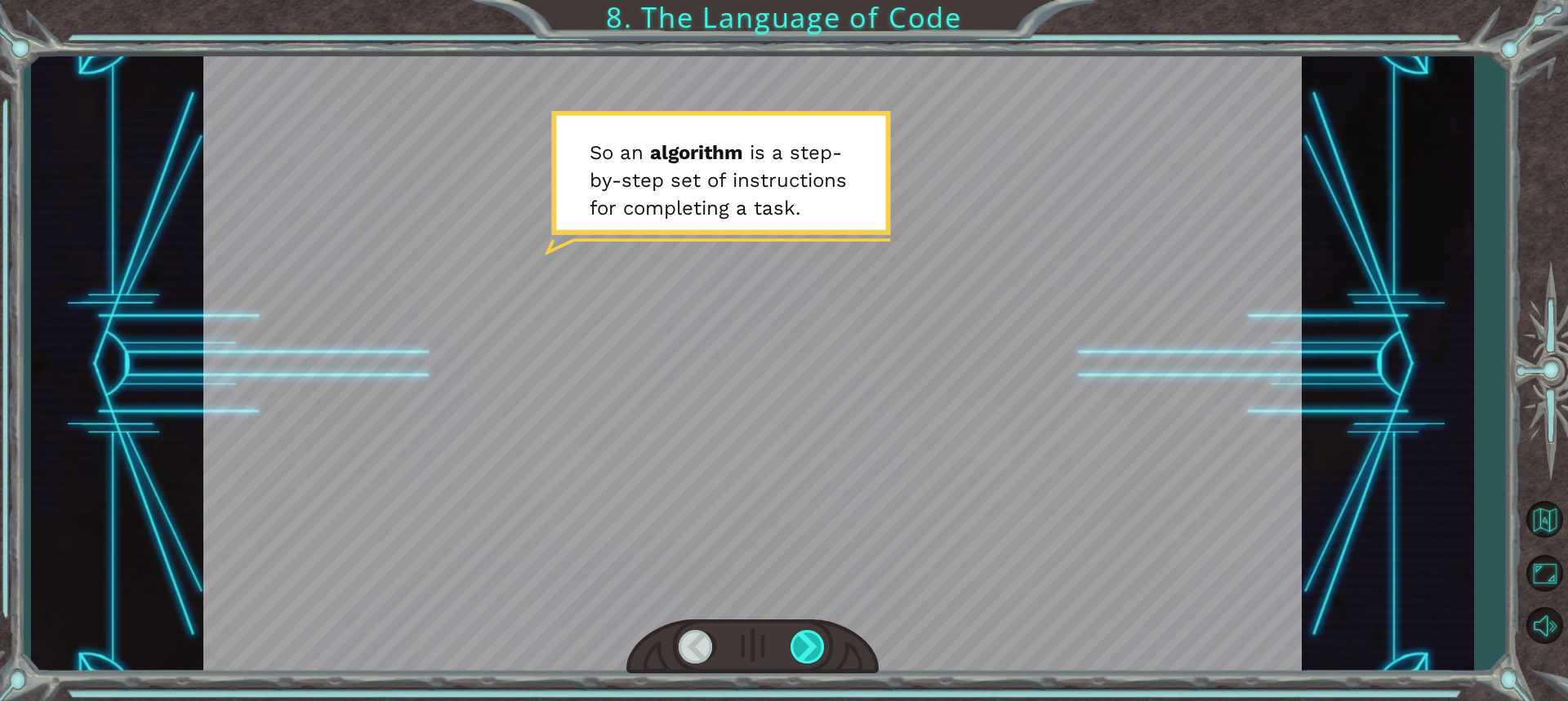
click at [814, 639] on div at bounding box center [808, 647] width 36 height 34
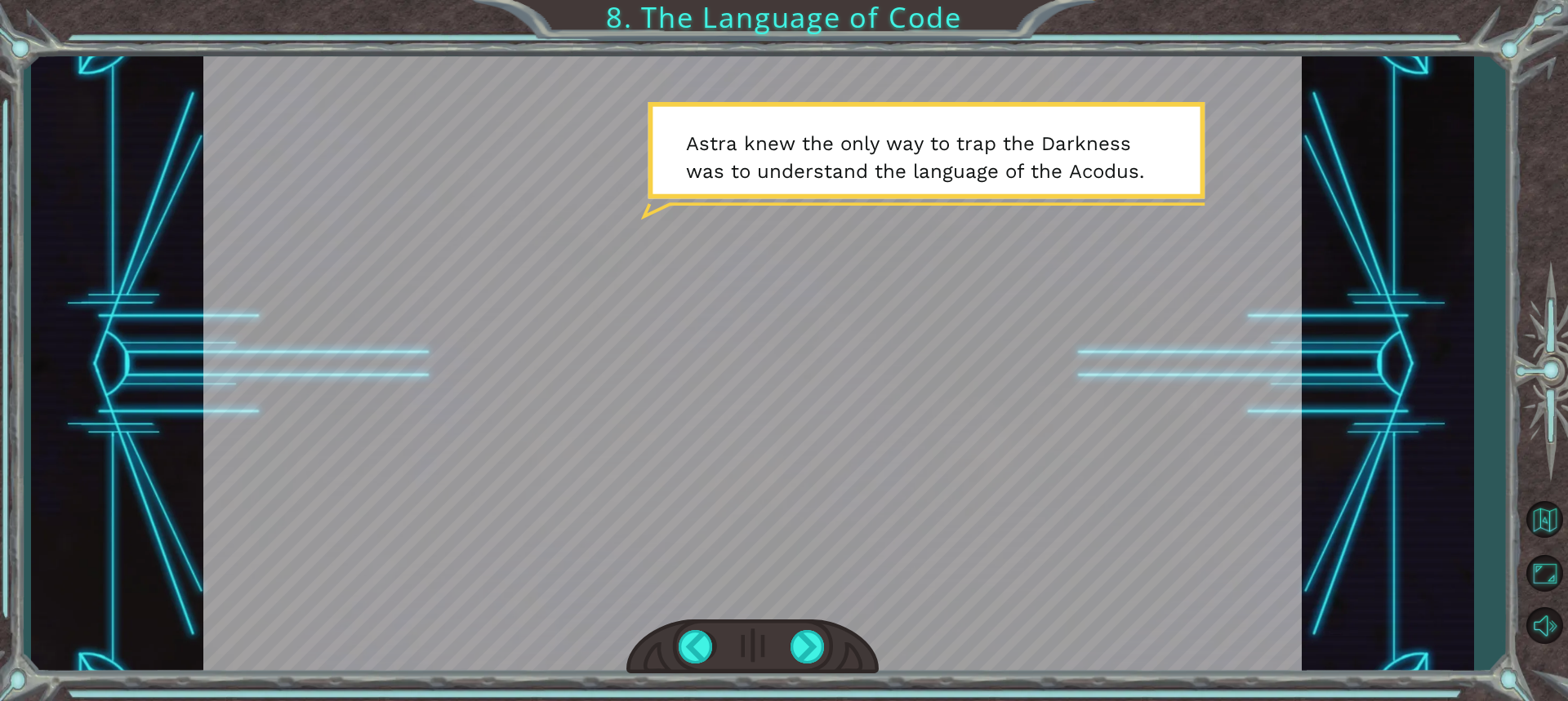
click at [811, 629] on div at bounding box center [753, 647] width 252 height 55
click at [817, 639] on div at bounding box center [808, 647] width 36 height 34
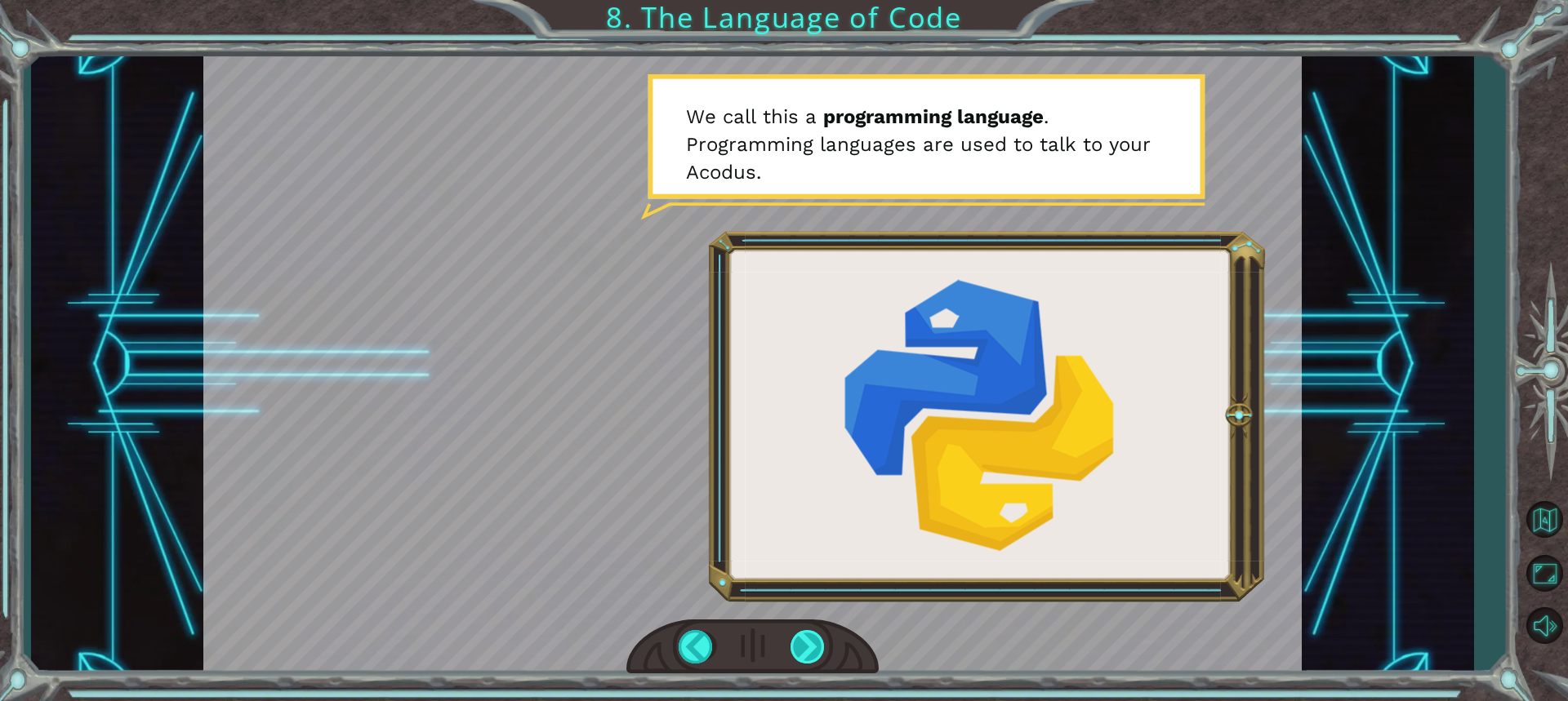
click at [791, 651] on div at bounding box center [808, 647] width 36 height 34
drag, startPoint x: 798, startPoint y: 640, endPoint x: 806, endPoint y: 644, distance: 8.9
click at [802, 641] on div at bounding box center [808, 647] width 36 height 34
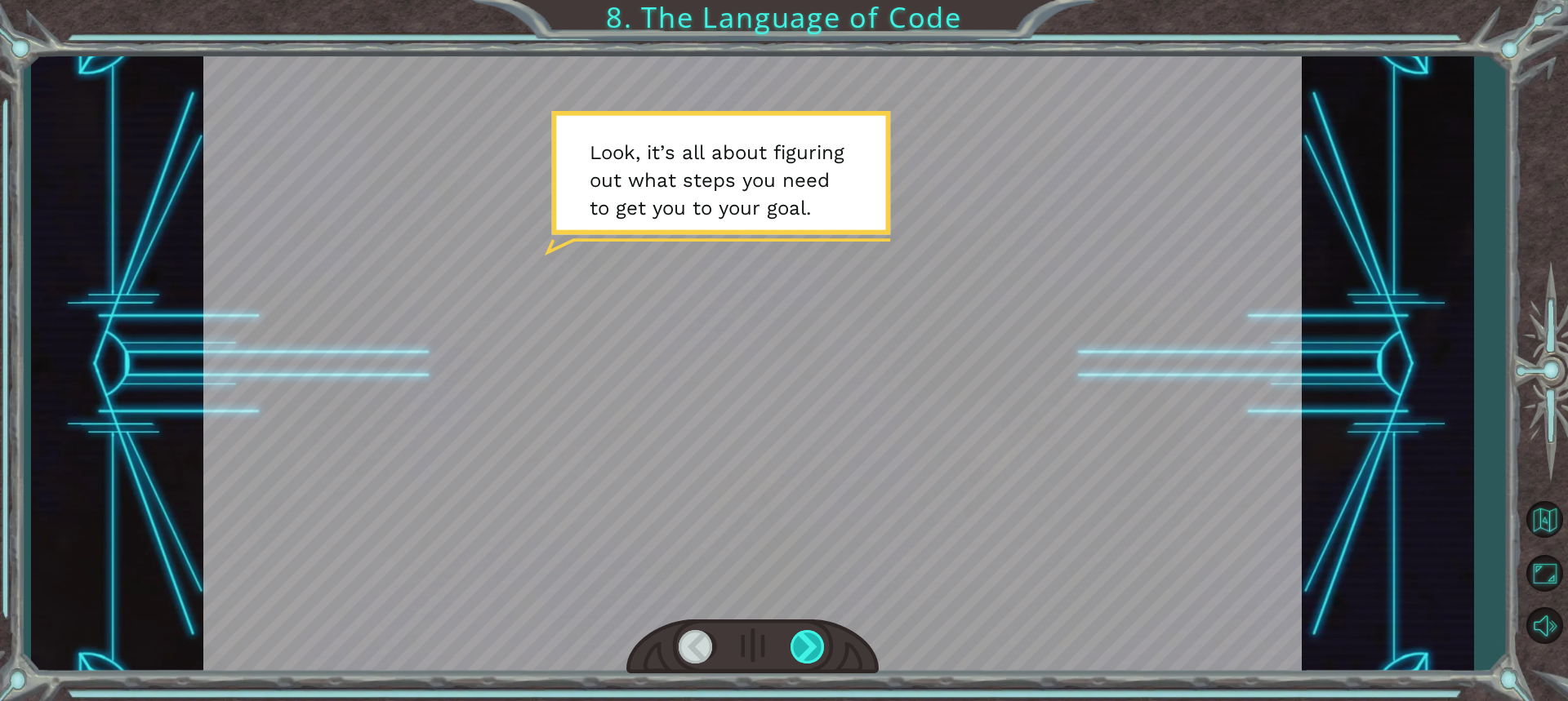
click at [809, 649] on div at bounding box center [808, 647] width 36 height 34
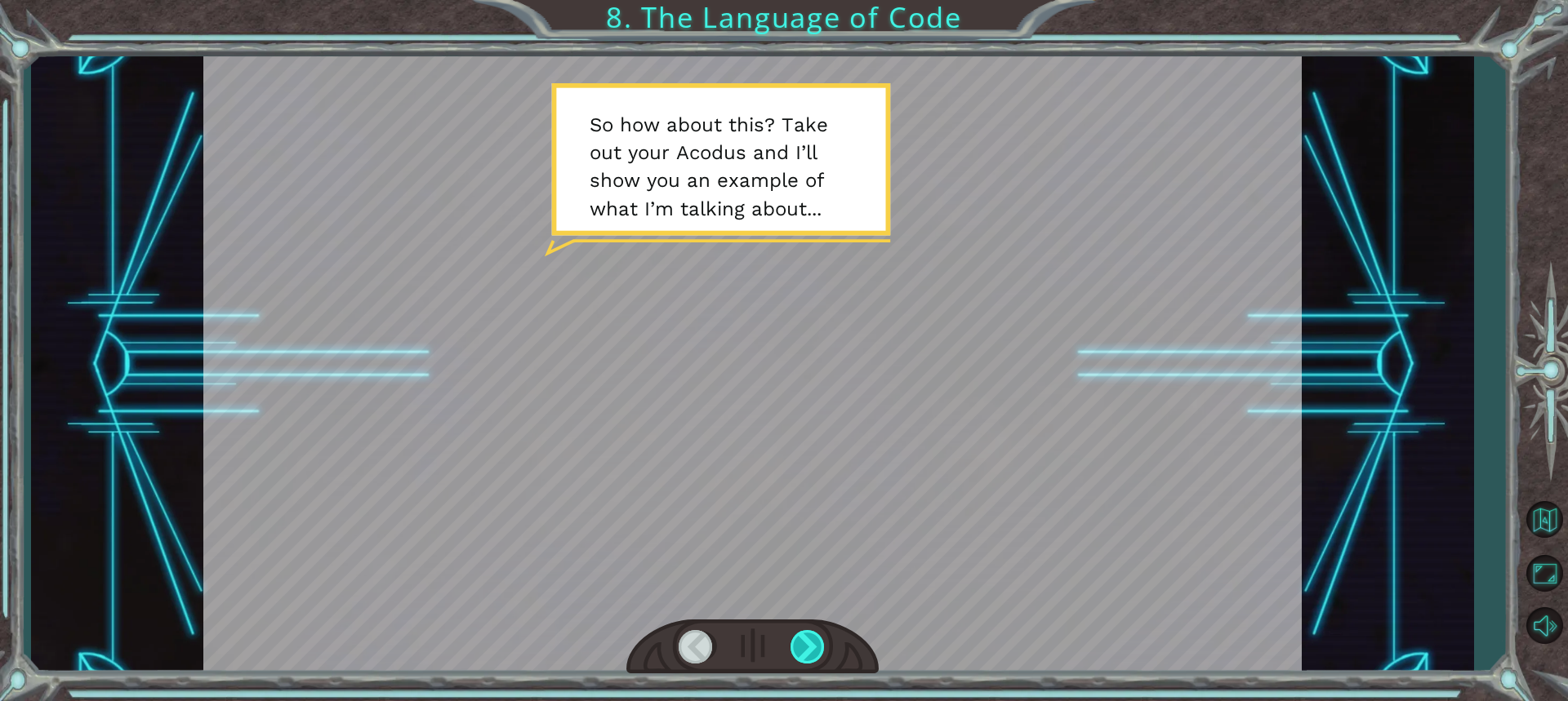
click at [797, 649] on div at bounding box center [808, 647] width 36 height 34
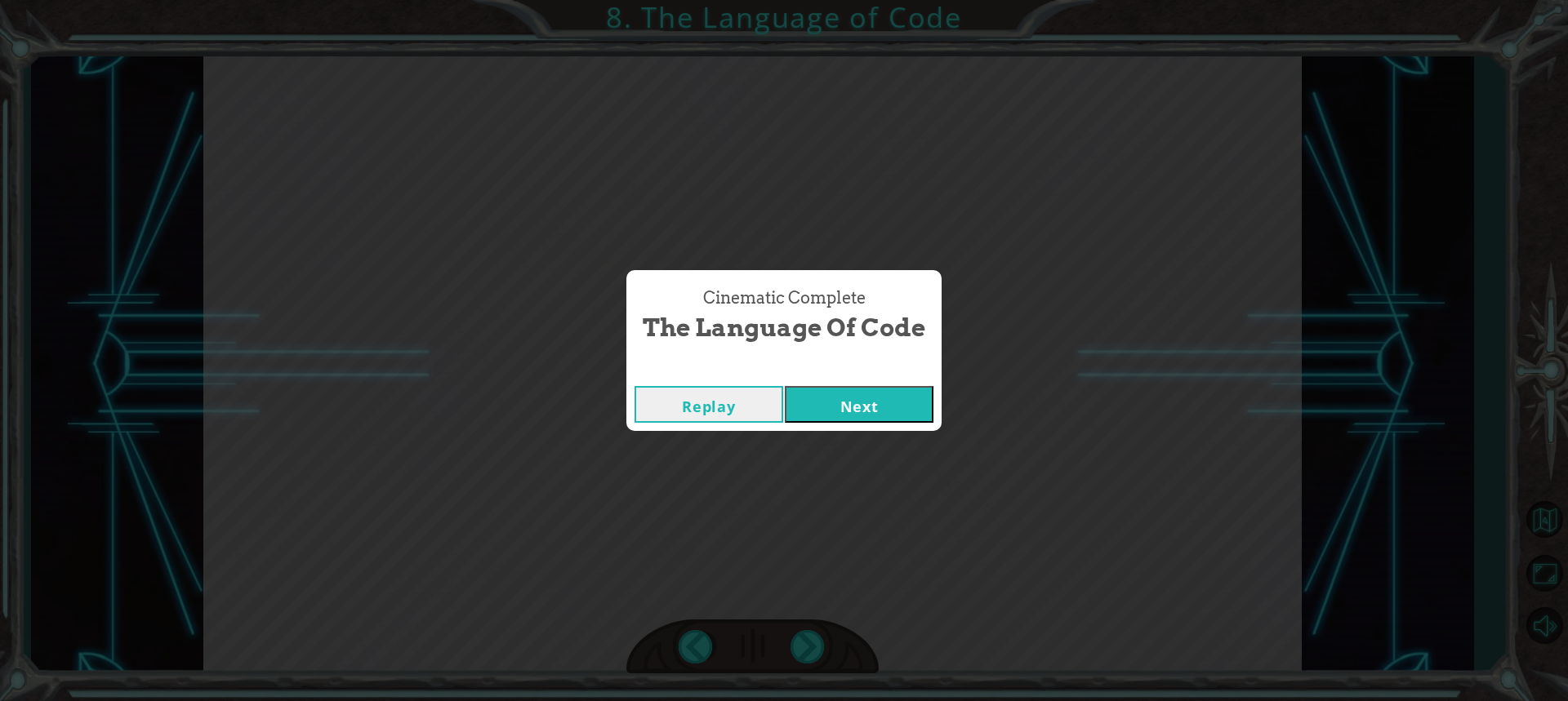
click at [895, 410] on button "Next" at bounding box center [859, 404] width 148 height 36
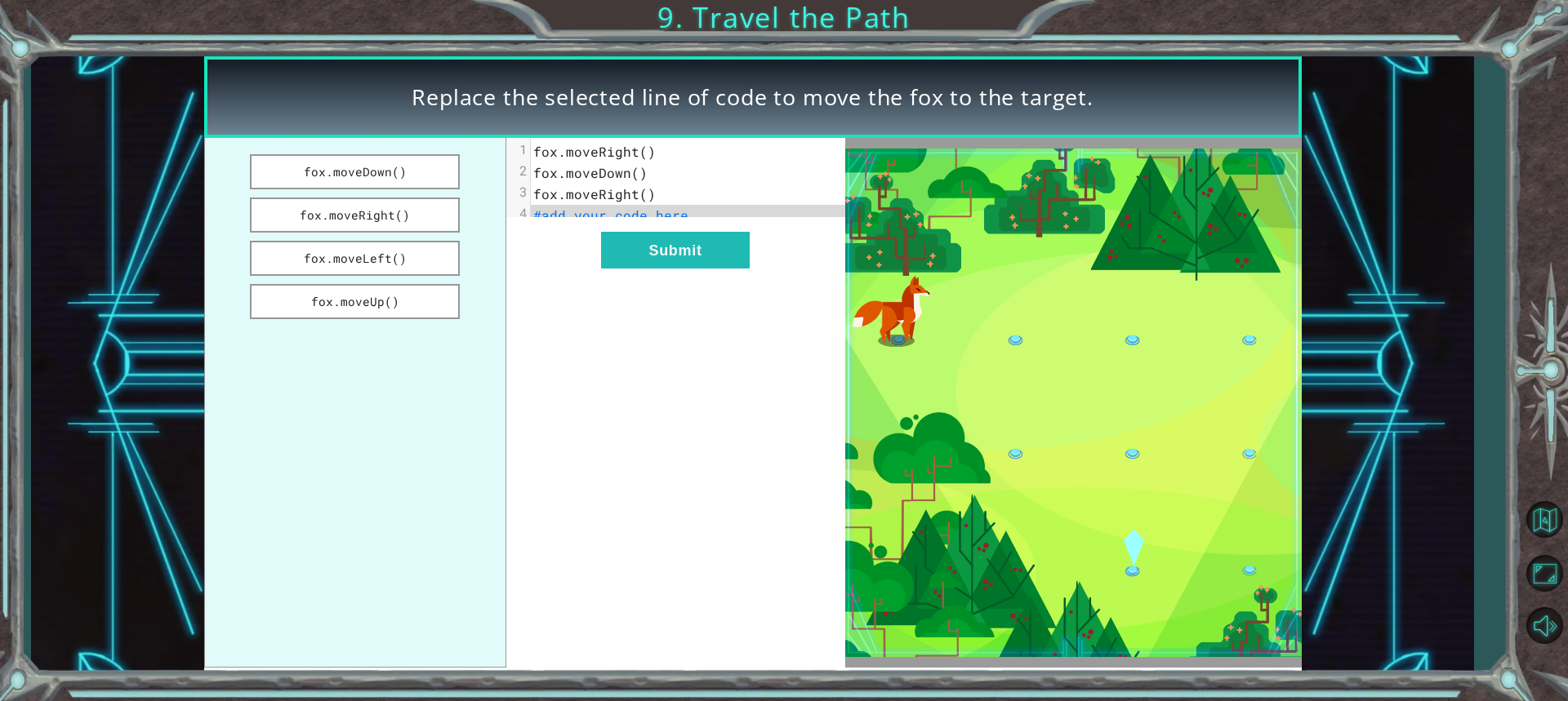
click at [700, 216] on pre "#add your code here" at bounding box center [694, 216] width 327 height 21
drag, startPoint x: 700, startPoint y: 216, endPoint x: 616, endPoint y: 226, distance: 84.6
click at [618, 227] on div "x 1 fox.moveRight() 2 fox.moveDown() 3 fox.moveRight() 4 #add your code here" at bounding box center [694, 183] width 327 height 92
click at [596, 217] on span "#add your code here" at bounding box center [611, 214] width 156 height 17
click at [357, 179] on button "fox.moveDown()" at bounding box center [355, 172] width 211 height 36
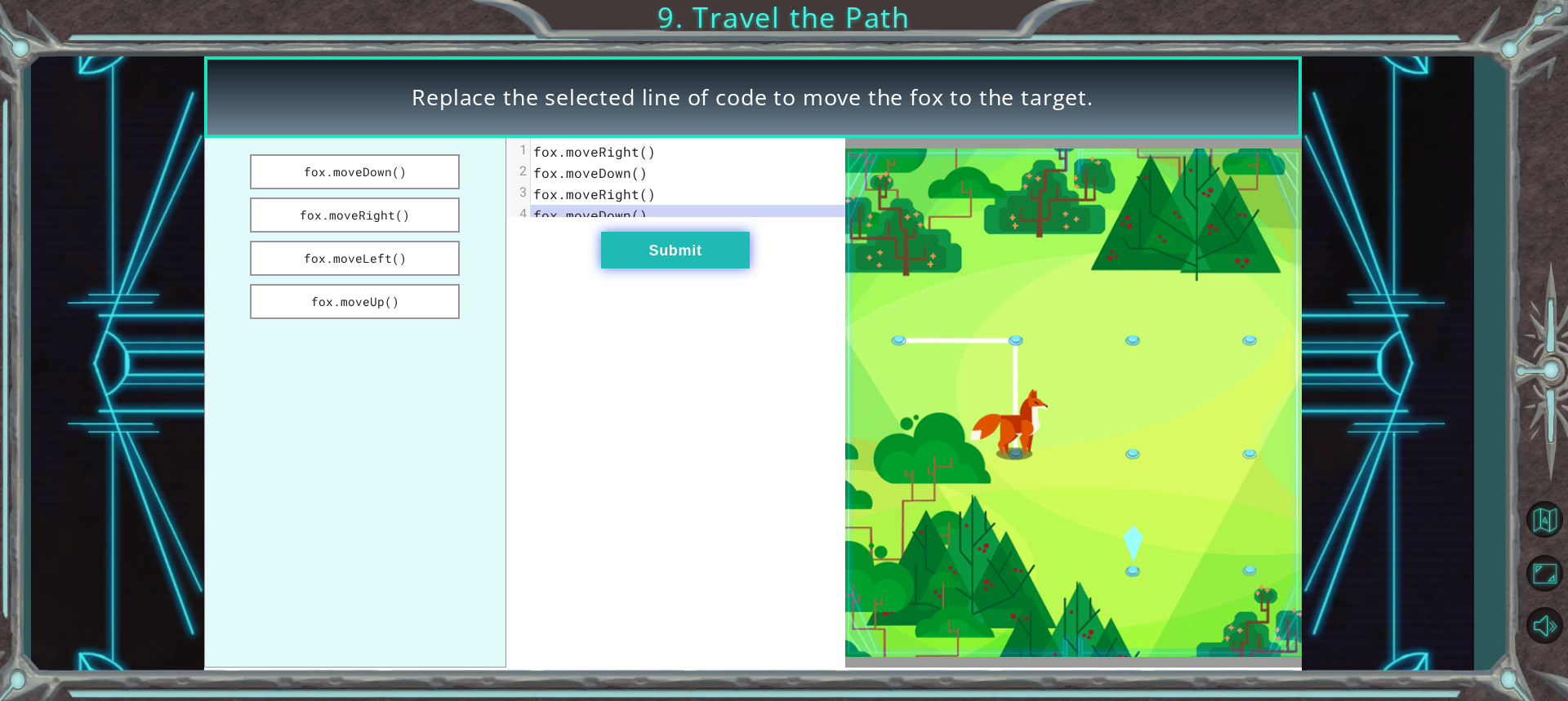
click at [687, 245] on button "Submit" at bounding box center [675, 250] width 148 height 36
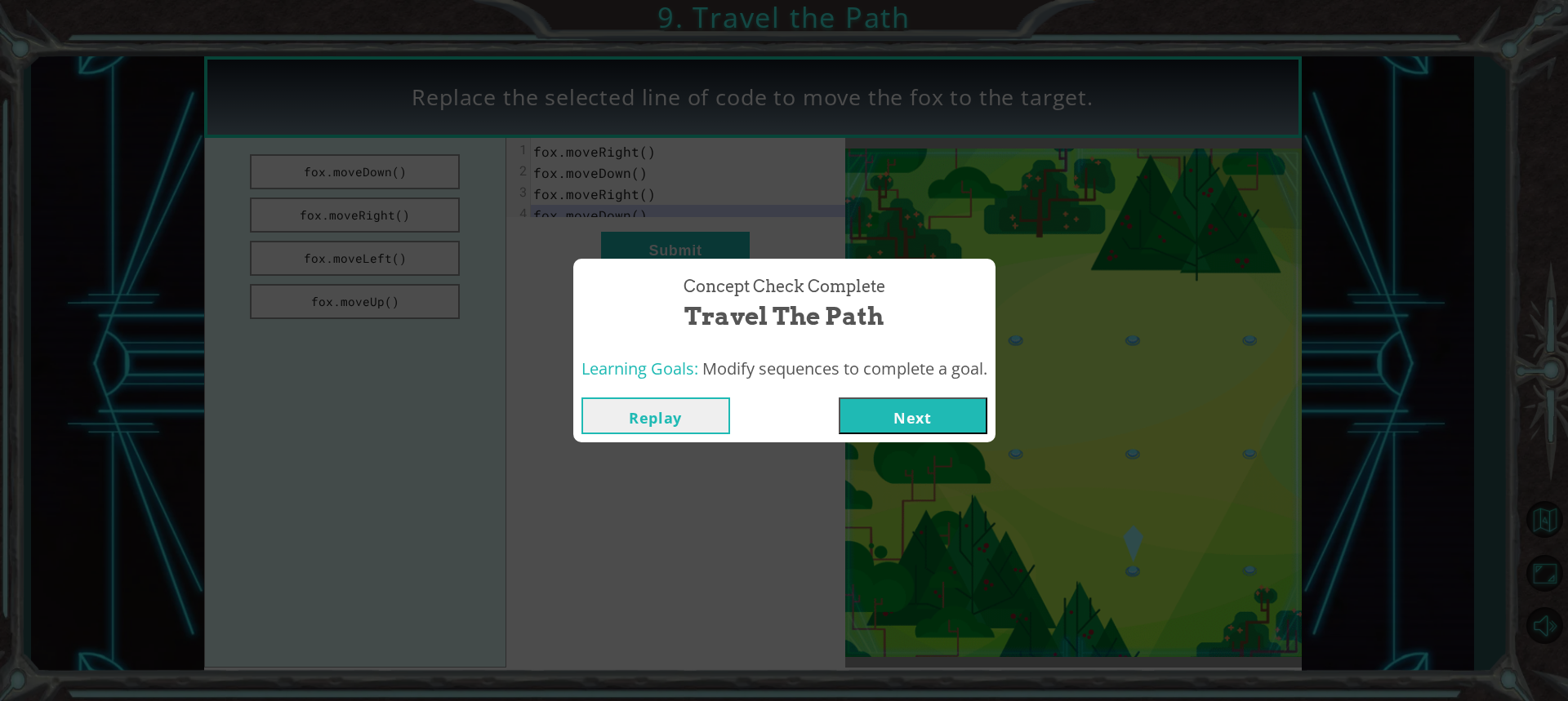
click at [884, 426] on button "Next" at bounding box center [913, 415] width 148 height 36
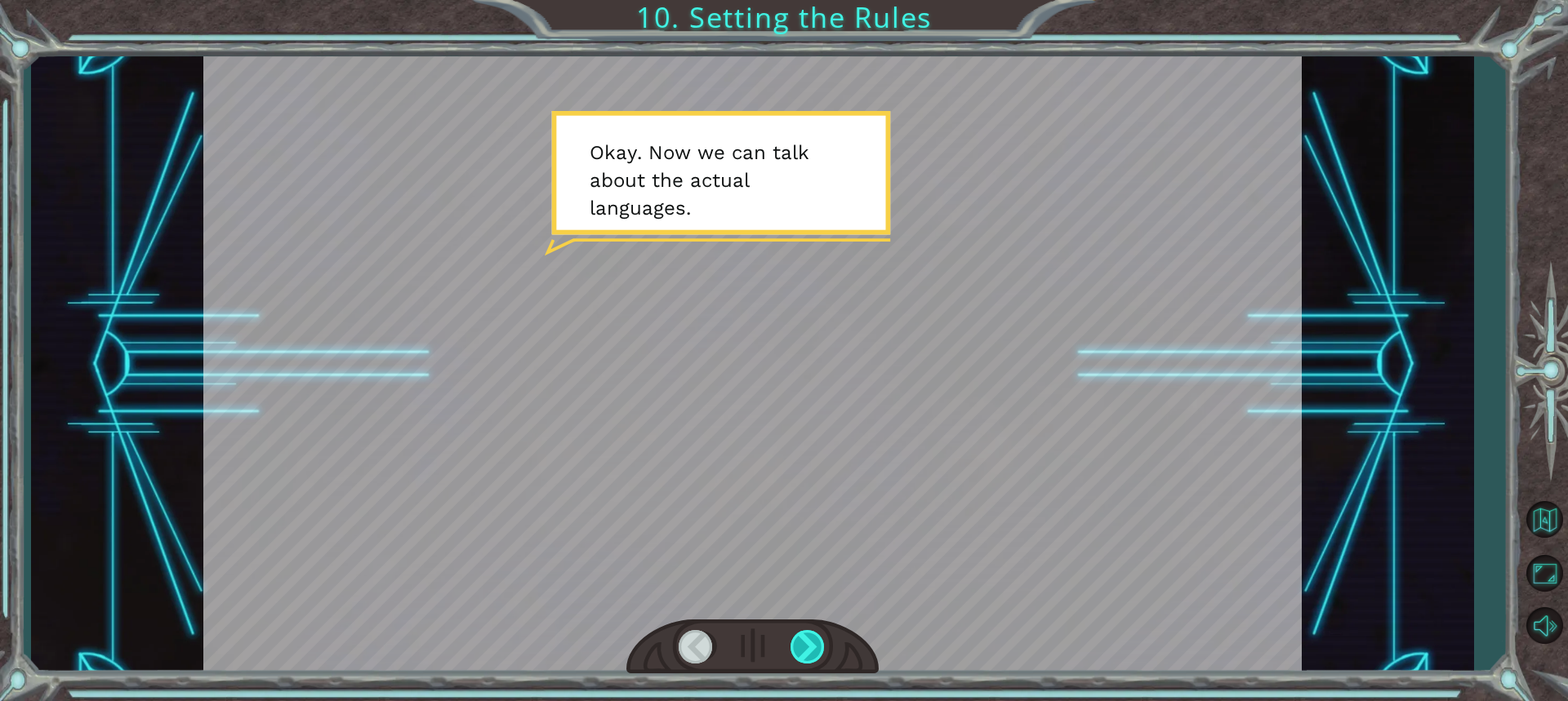
click at [798, 643] on div at bounding box center [808, 647] width 36 height 34
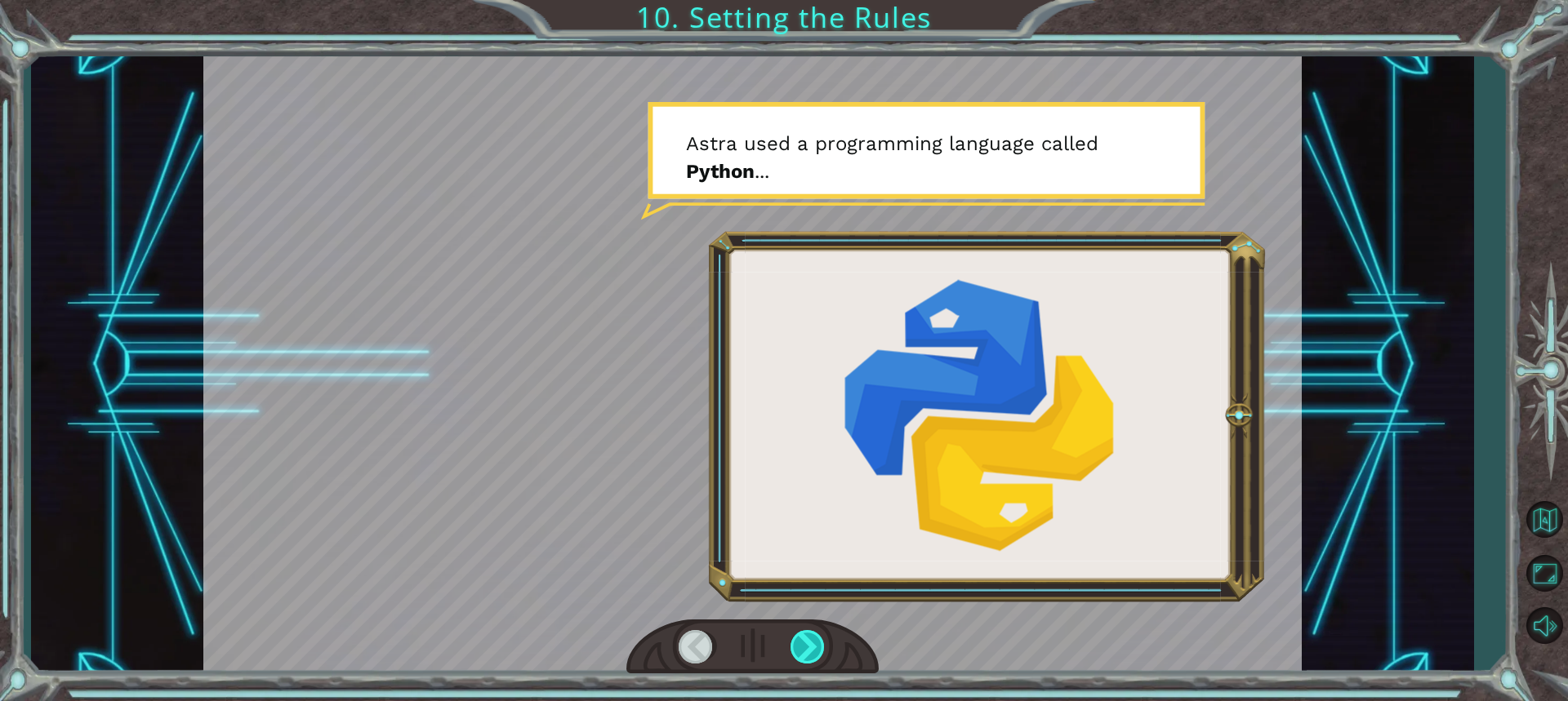
click at [798, 643] on div at bounding box center [808, 647] width 36 height 34
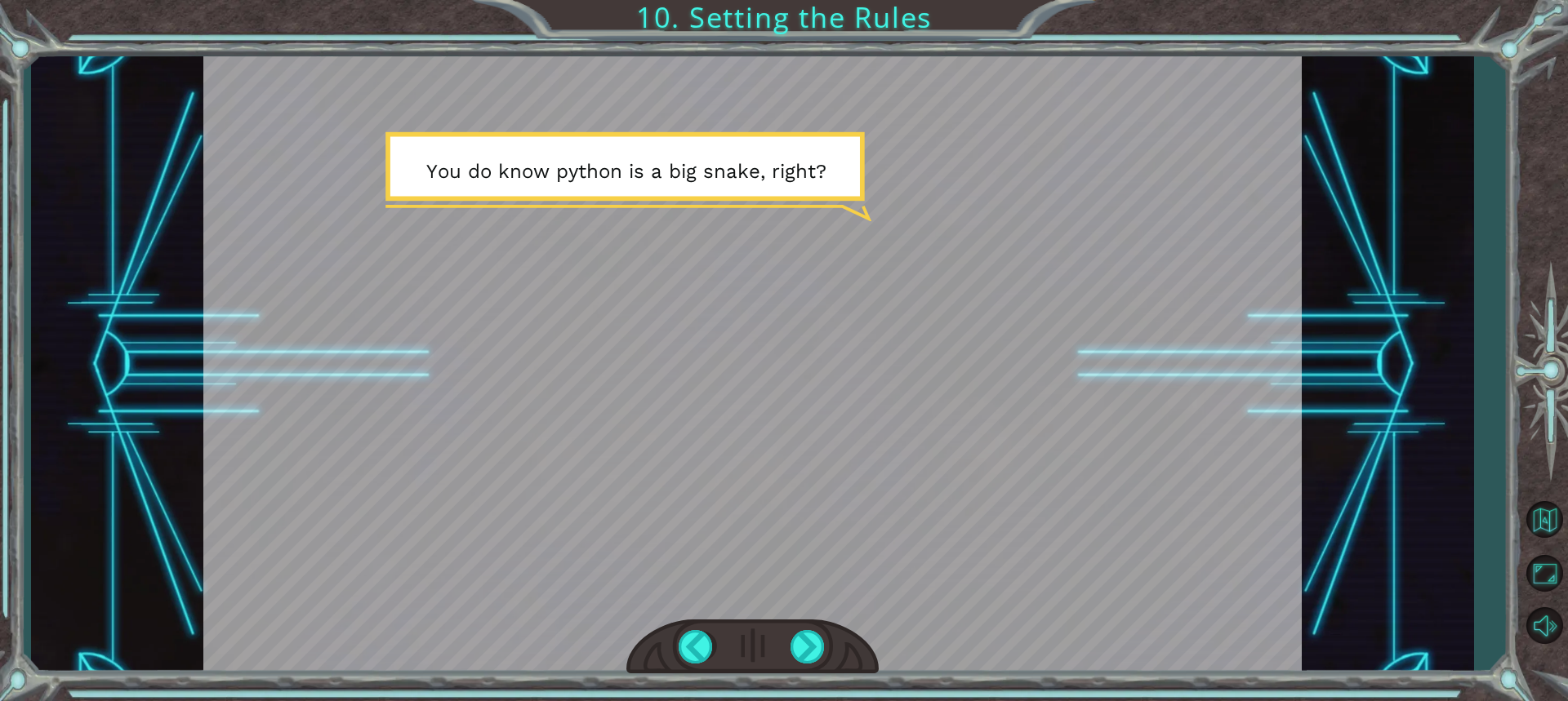
click at [789, 641] on div at bounding box center [753, 647] width 252 height 55
click at [800, 645] on div at bounding box center [808, 647] width 36 height 34
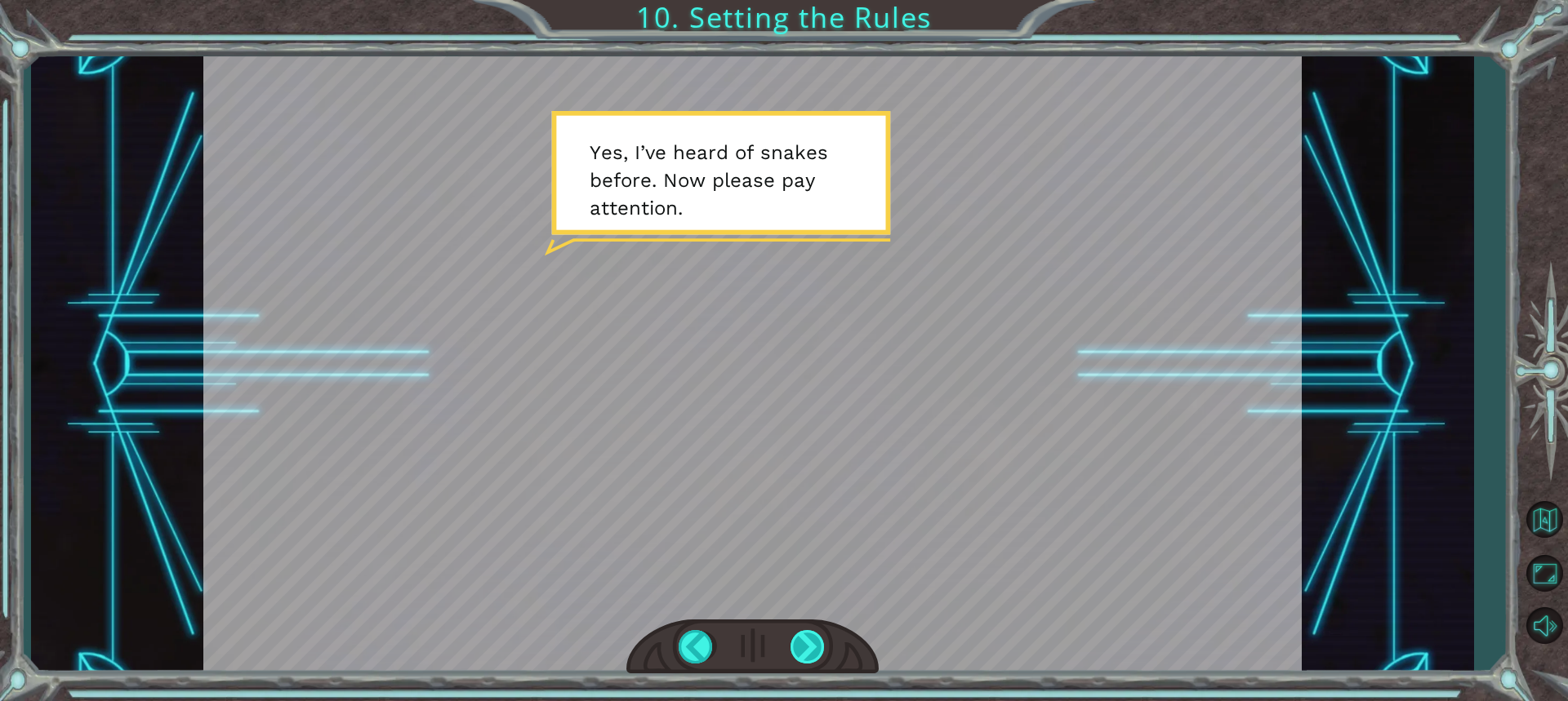
click at [800, 645] on div at bounding box center [808, 647] width 36 height 34
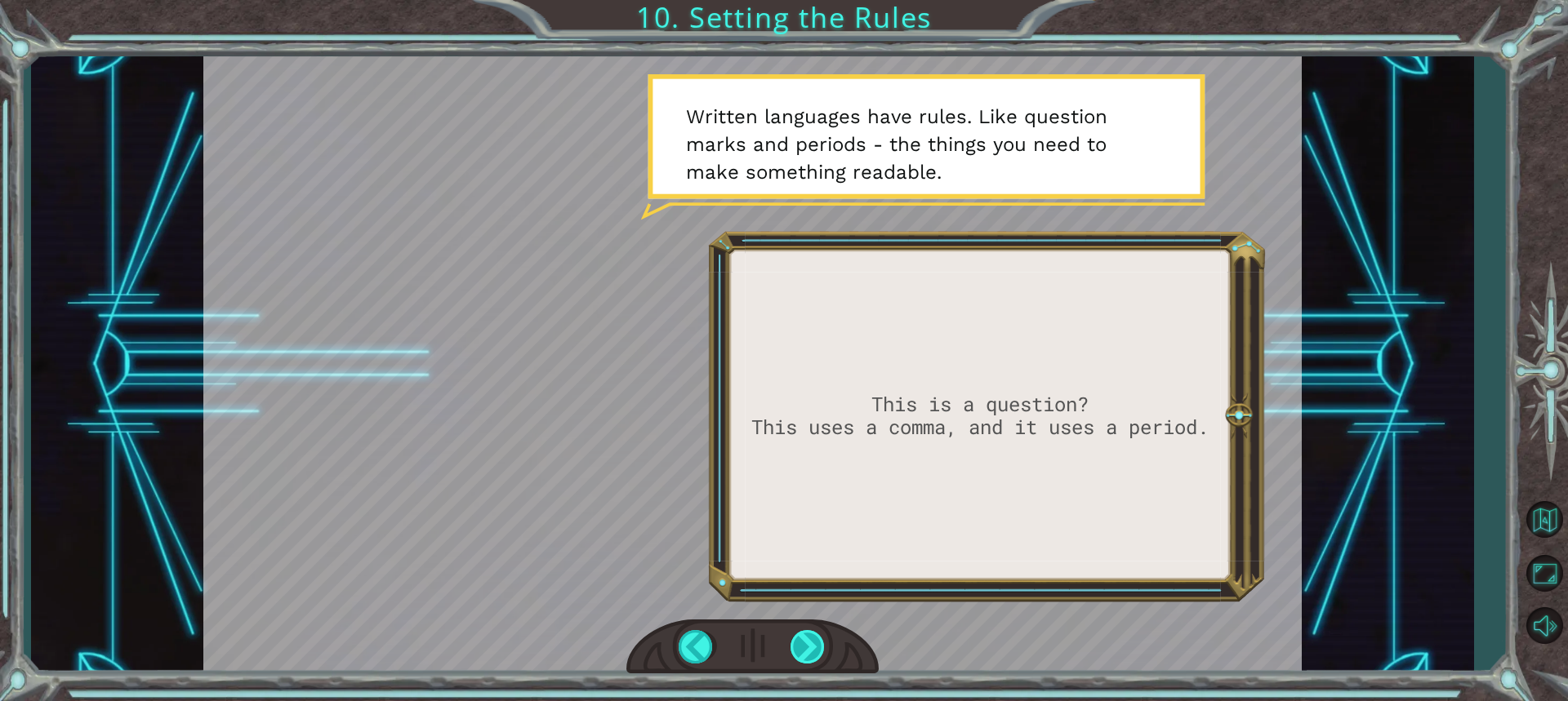
click at [801, 641] on div at bounding box center [808, 647] width 36 height 34
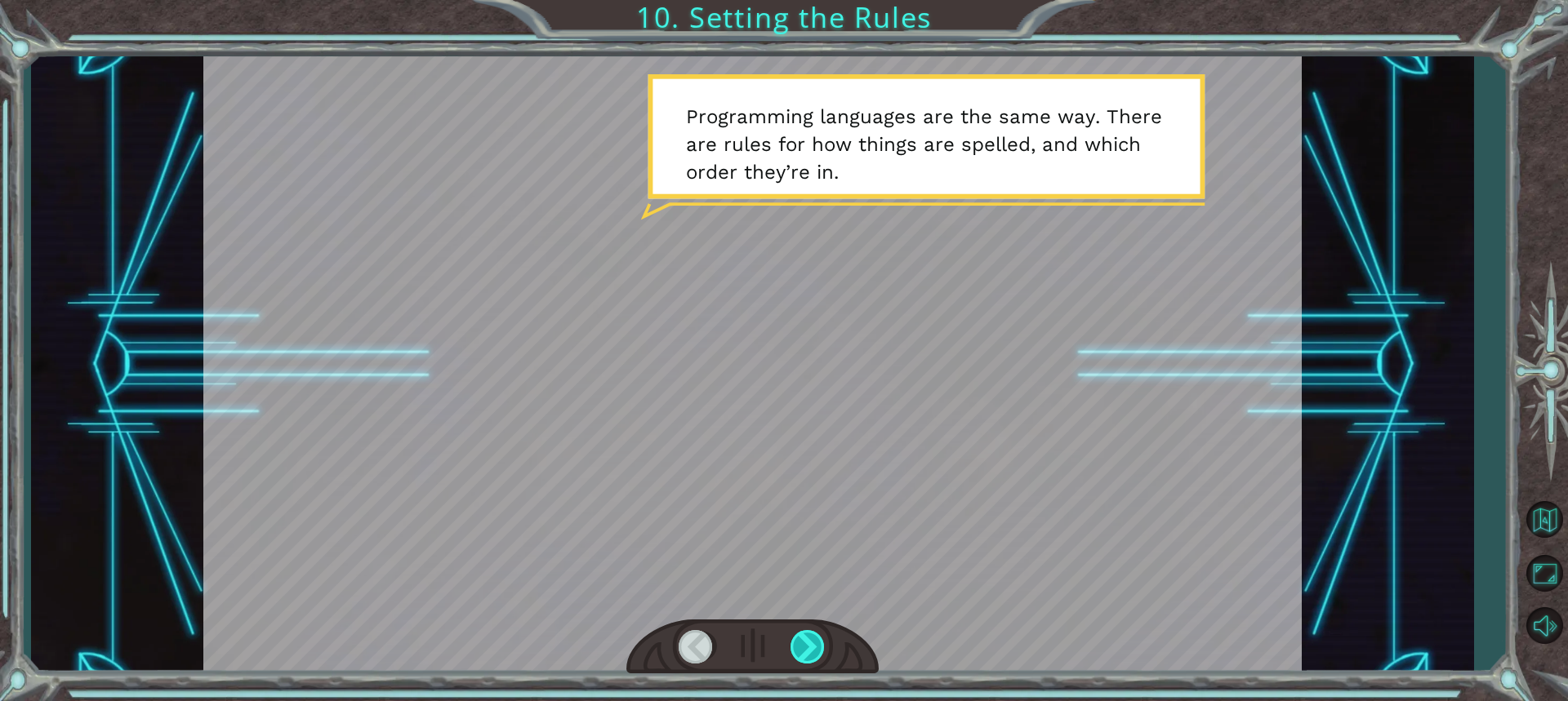
click at [820, 650] on div at bounding box center [808, 647] width 36 height 34
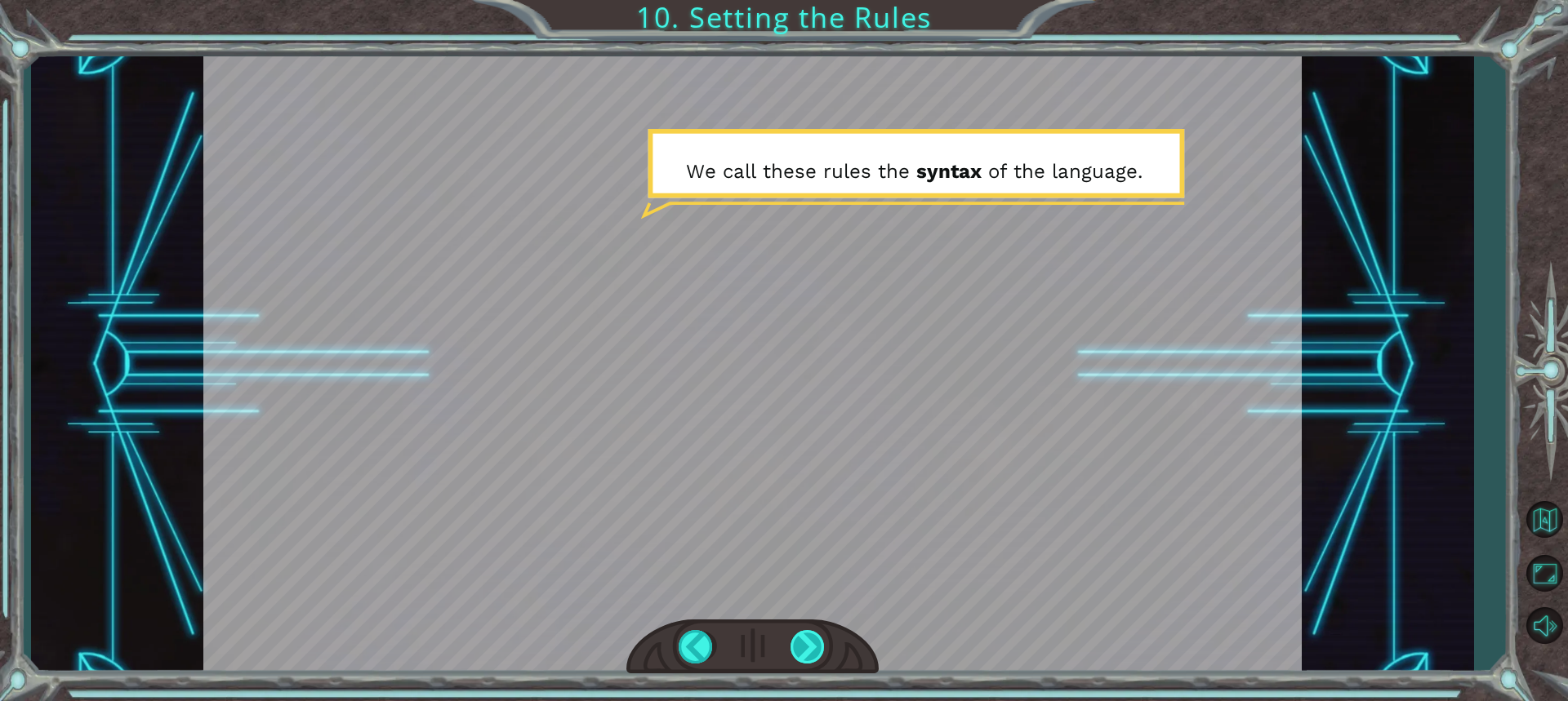
click at [813, 648] on div at bounding box center [808, 647] width 36 height 34
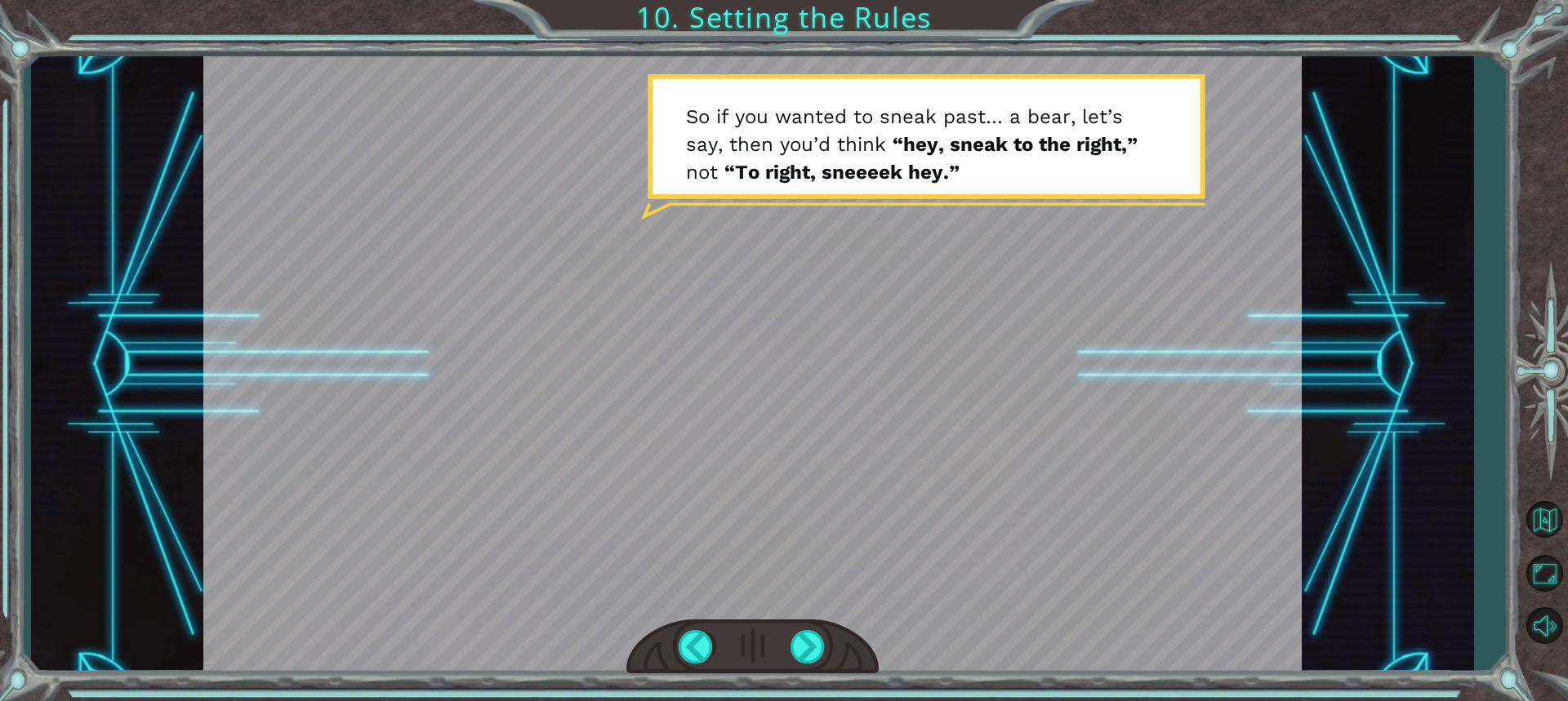
click at [810, 619] on div at bounding box center [753, 647] width 252 height 55
click at [807, 659] on div at bounding box center [808, 647] width 36 height 34
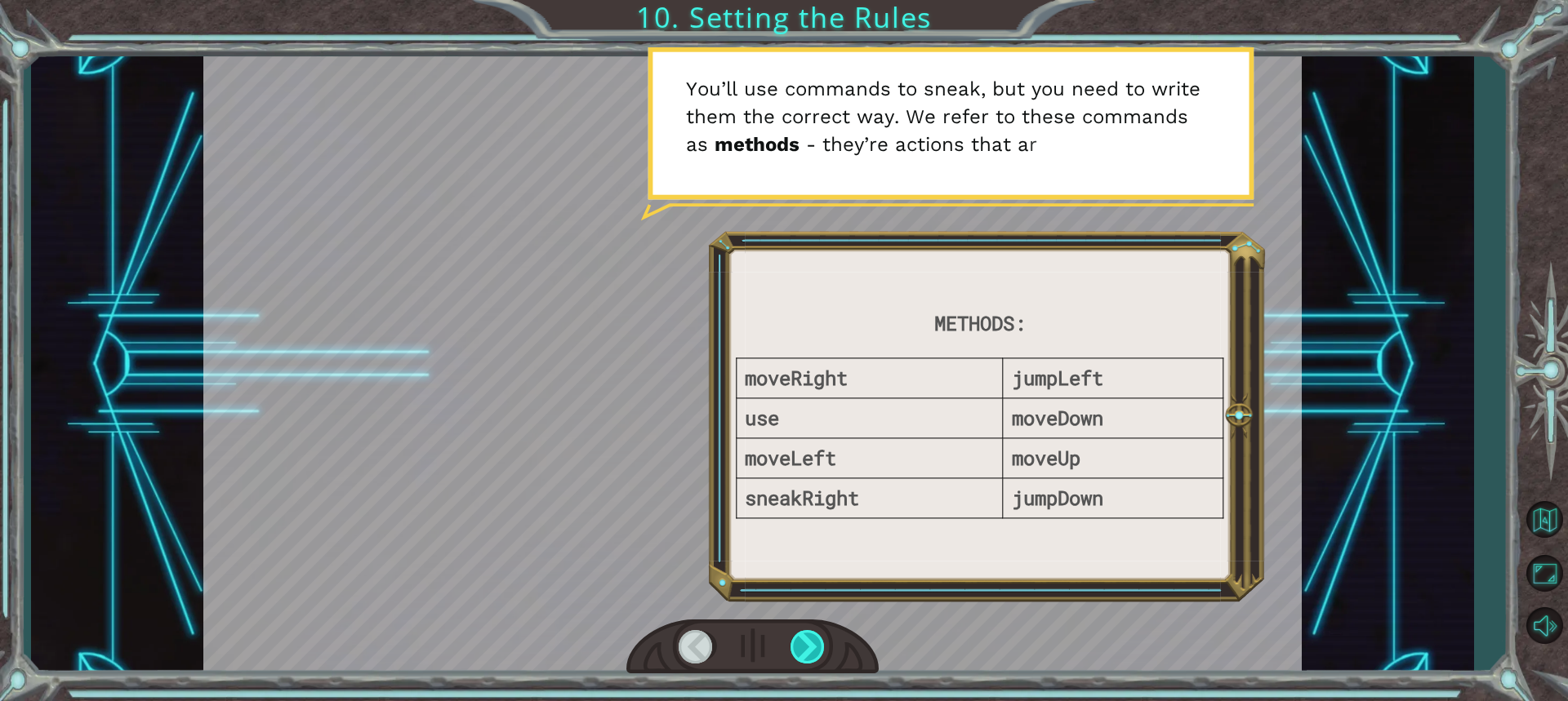
click at [808, 660] on div at bounding box center [808, 647] width 36 height 34
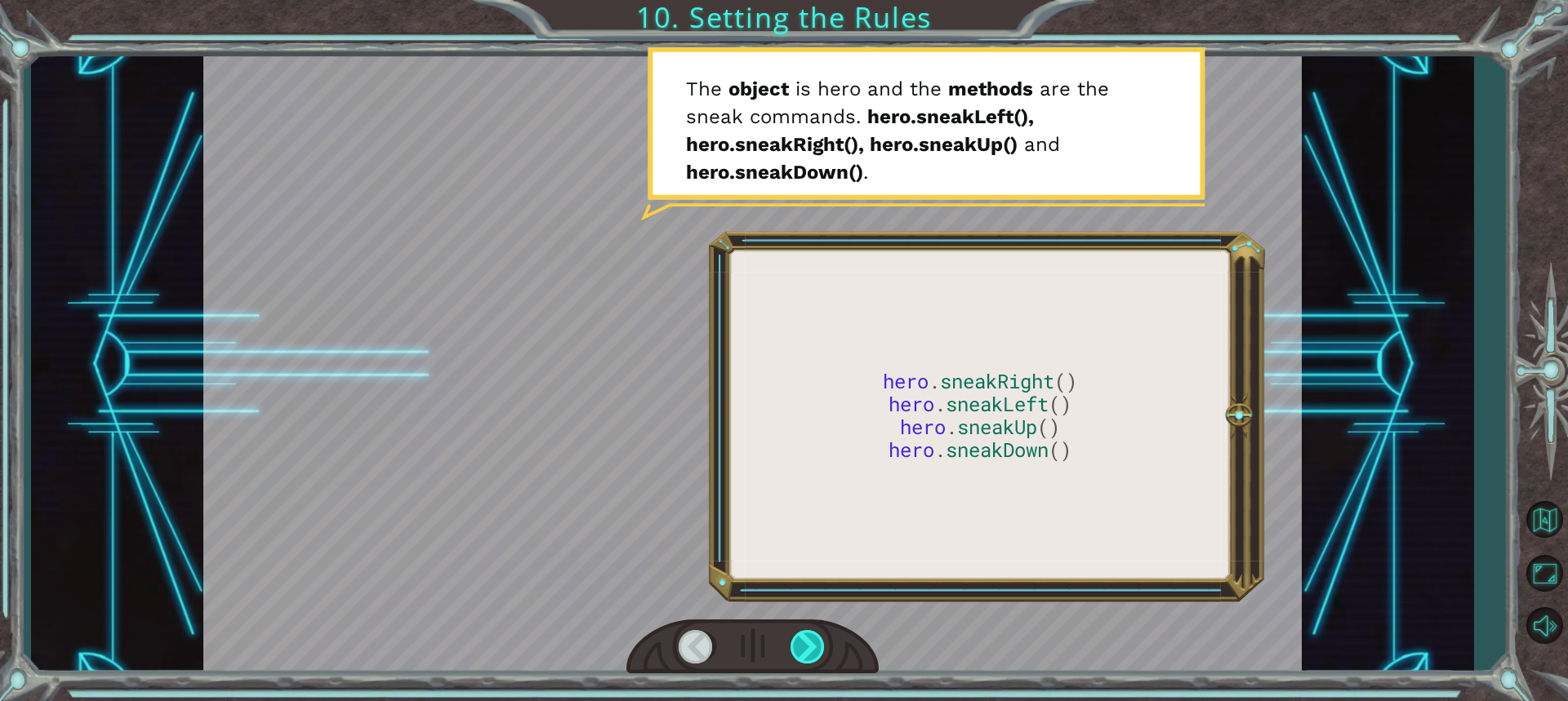
click at [810, 661] on div at bounding box center [808, 647] width 36 height 34
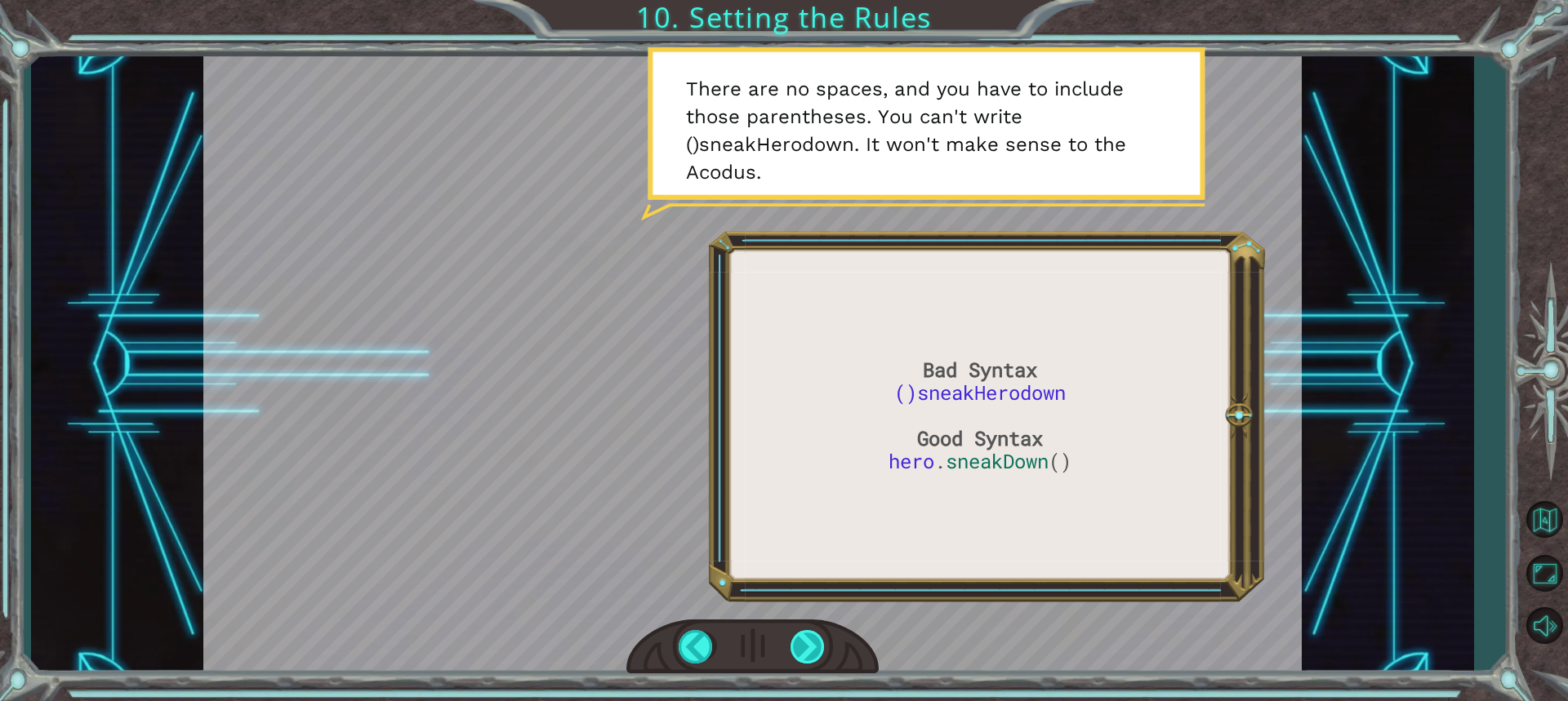
click at [813, 659] on div at bounding box center [808, 647] width 36 height 34
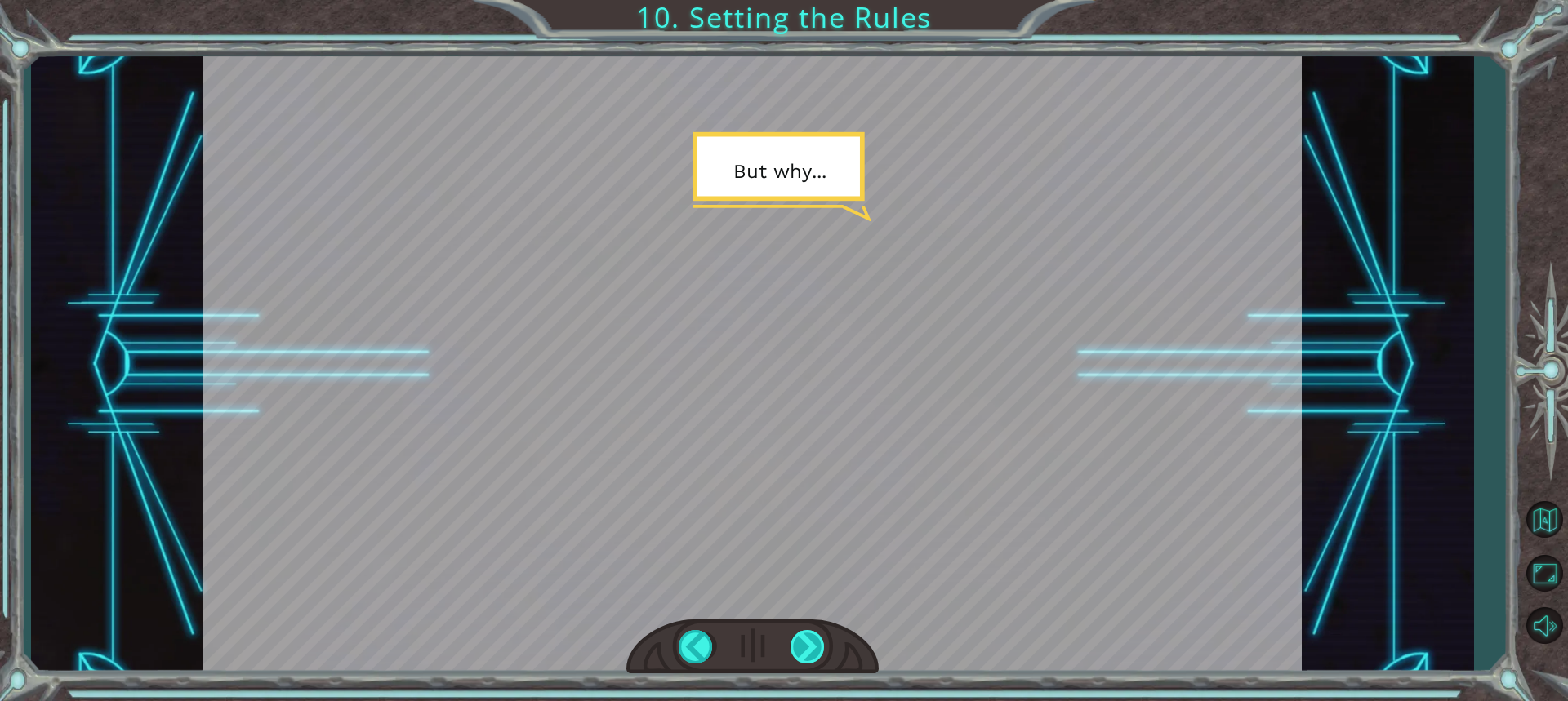
click at [818, 661] on div at bounding box center [808, 647] width 36 height 34
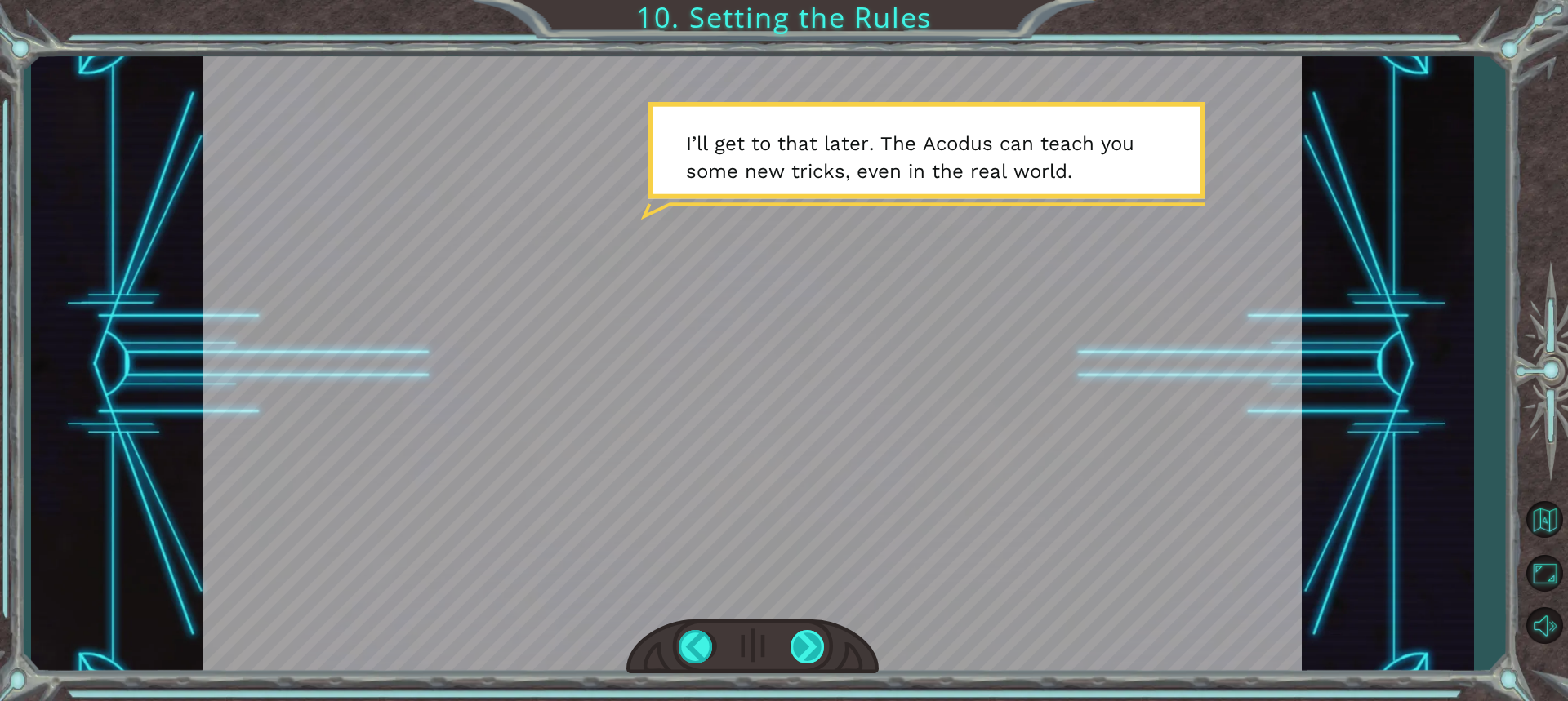
click at [800, 650] on div at bounding box center [808, 647] width 36 height 34
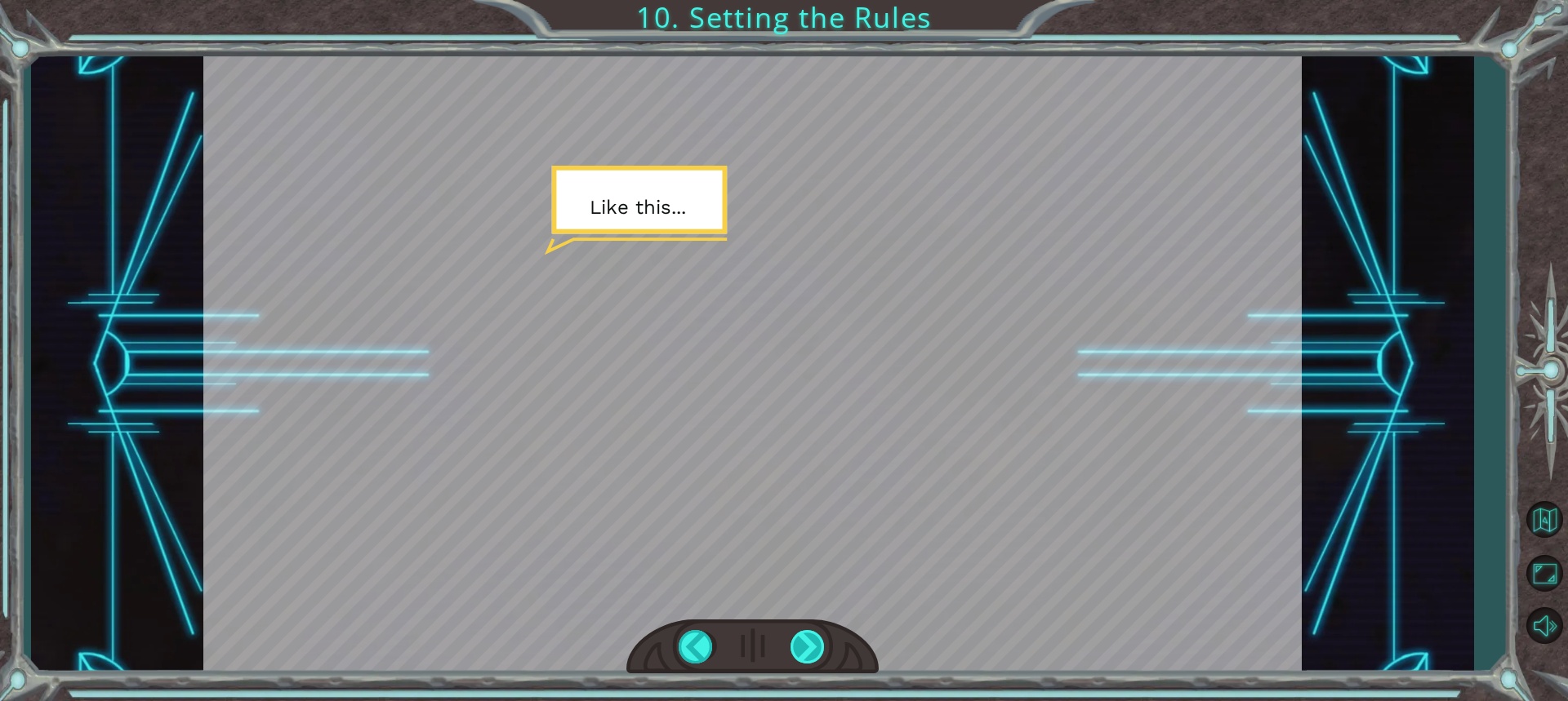
click at [800, 650] on div at bounding box center [808, 647] width 36 height 34
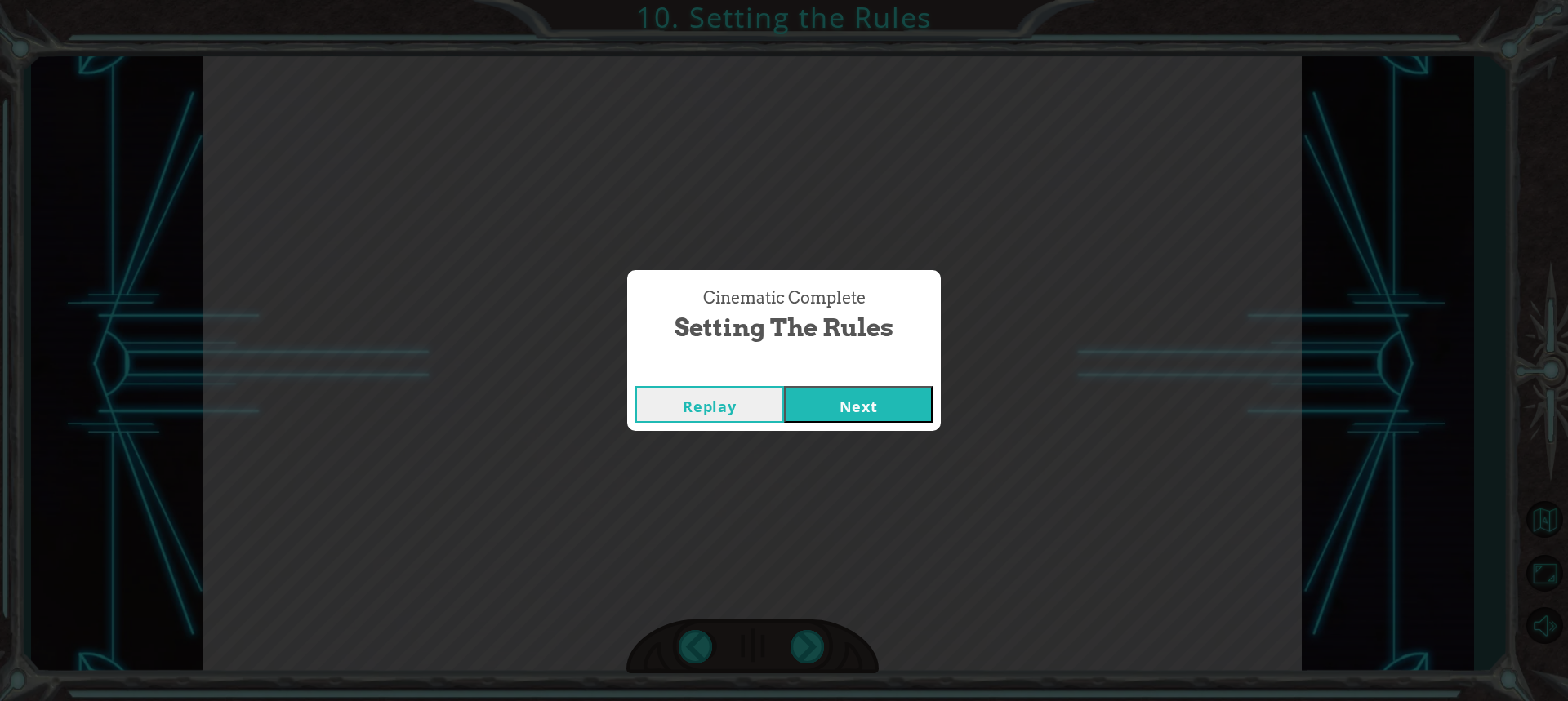
click at [822, 407] on button "Next" at bounding box center [858, 404] width 148 height 36
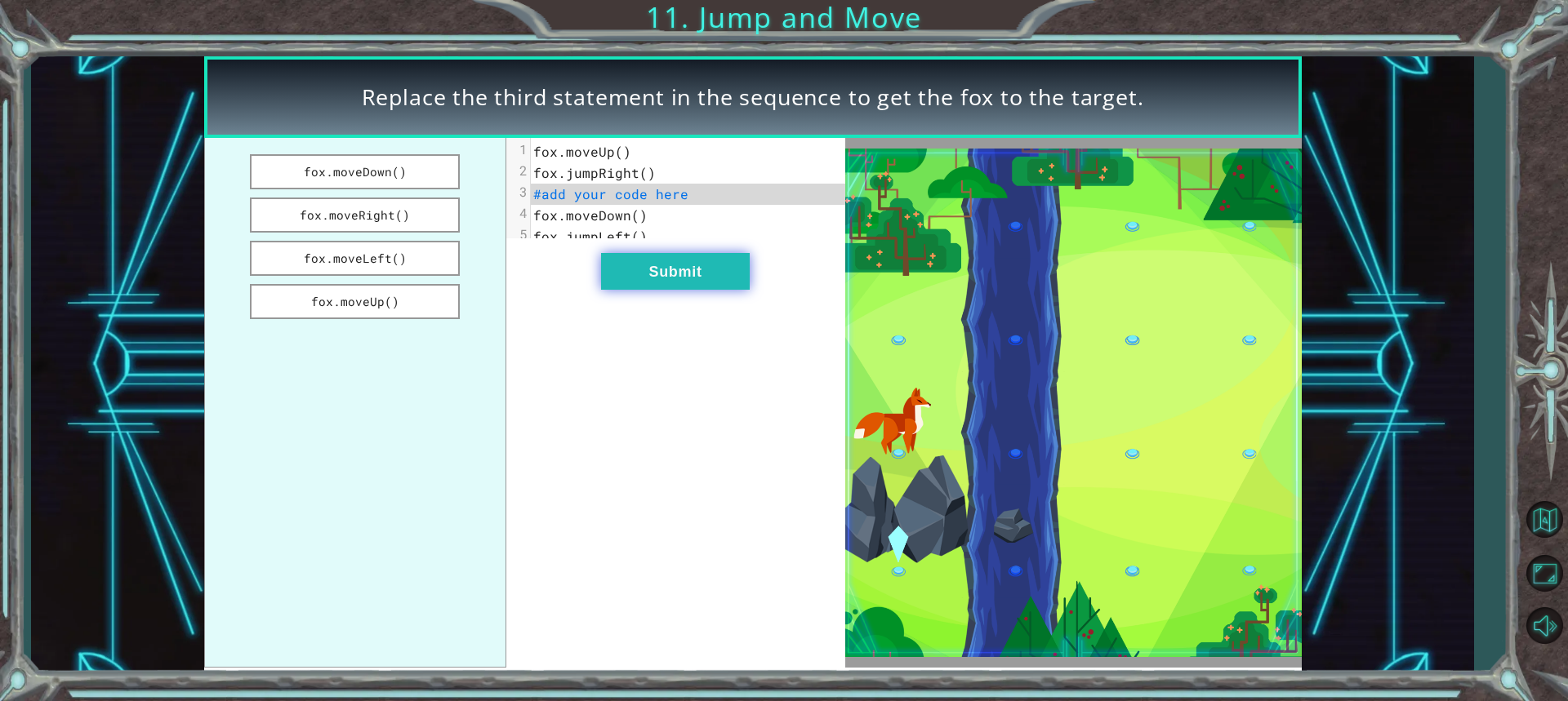
click at [700, 278] on button "Submit" at bounding box center [675, 271] width 148 height 36
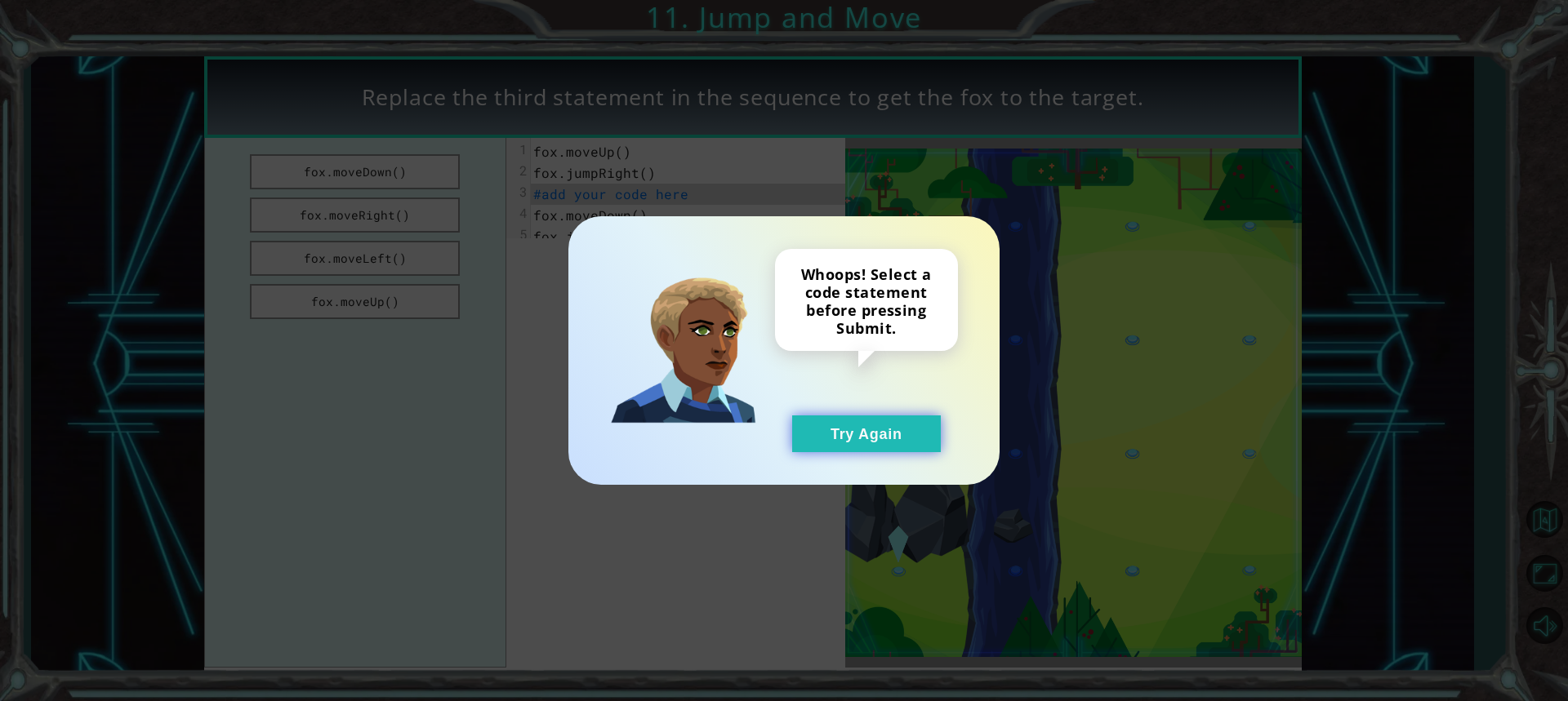
click at [850, 446] on button "Try Again" at bounding box center [866, 434] width 148 height 36
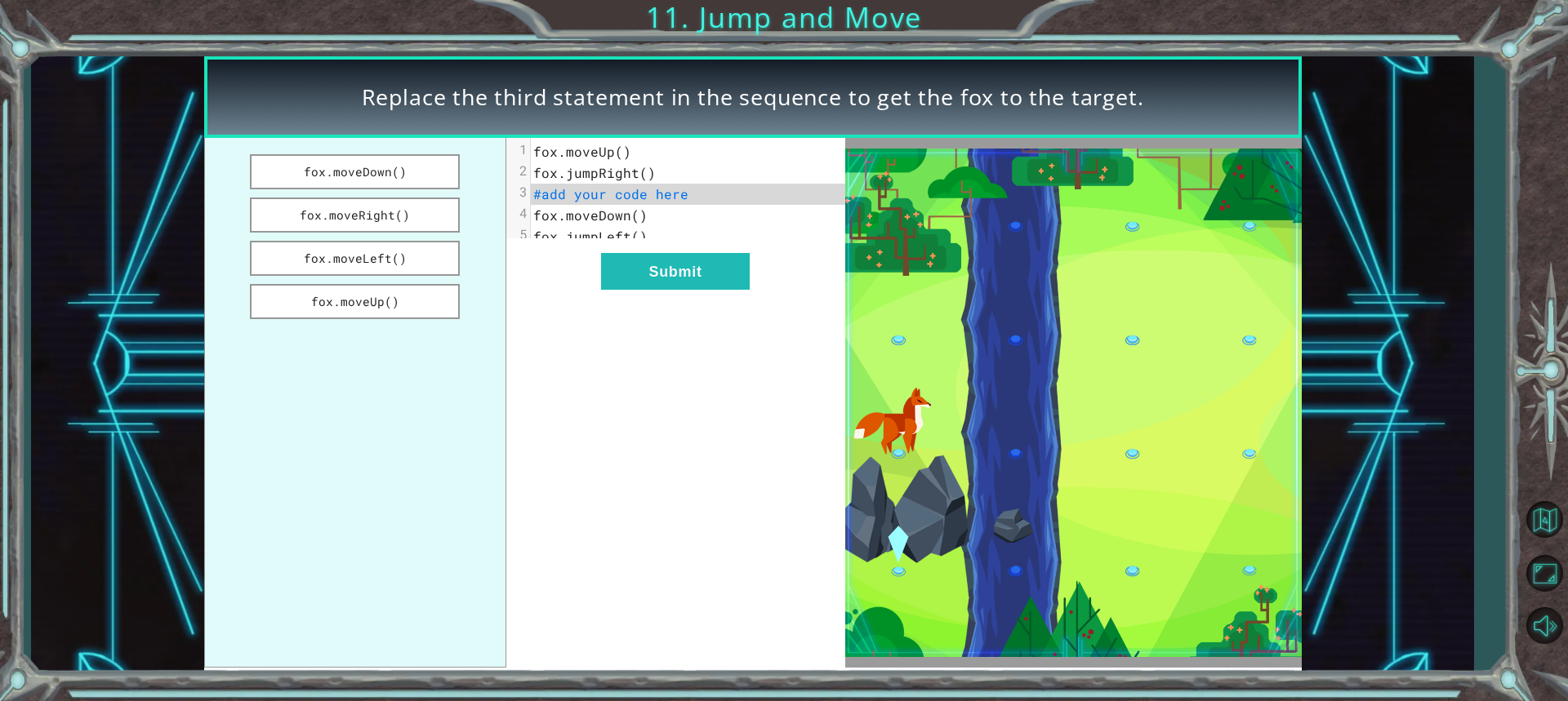
click at [676, 206] on pre "fox.moveDown()" at bounding box center [694, 216] width 327 height 21
click at [649, 194] on span "#add your code here" at bounding box center [611, 194] width 156 height 17
drag, startPoint x: 607, startPoint y: 195, endPoint x: 701, endPoint y: 184, distance: 94.6
click at [705, 181] on div "1 fox.moveUp() 2 fox.jumpRight() 3 #add your code here 4 fox.moveDown() 5 fox.j…" at bounding box center [694, 194] width 327 height 106
click at [703, 195] on pre "#add your code here" at bounding box center [694, 195] width 327 height 21
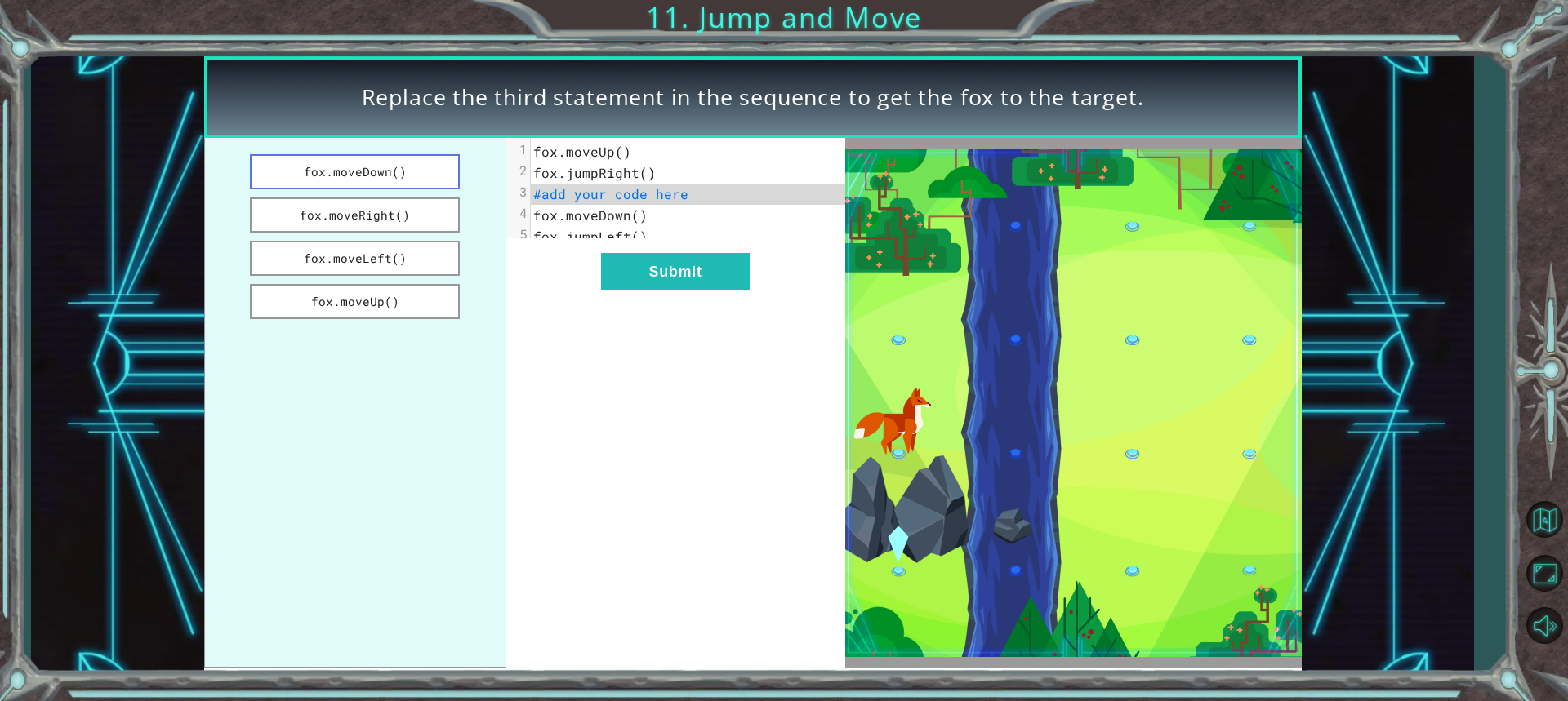
click at [349, 174] on button "fox.moveDown()" at bounding box center [355, 172] width 211 height 36
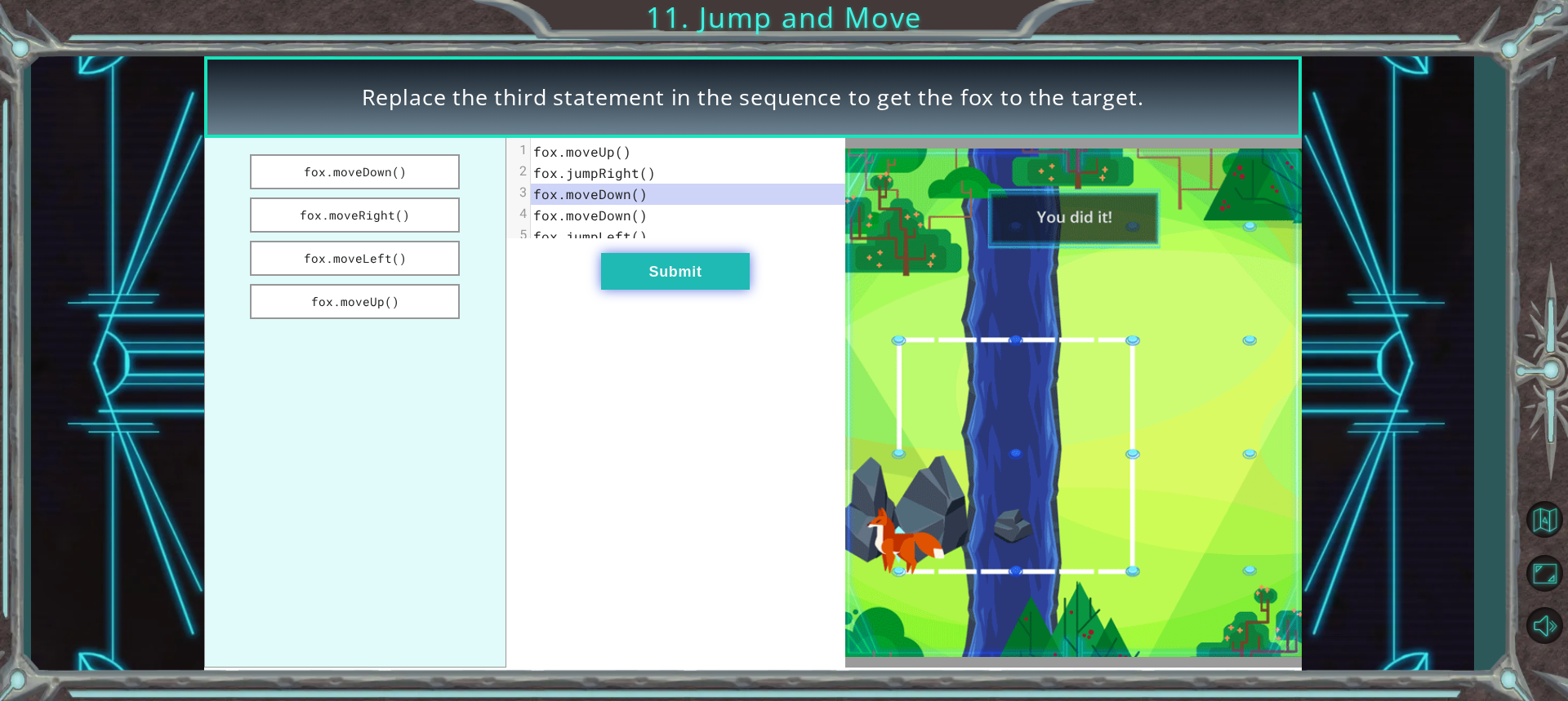
click at [673, 286] on button "Submit" at bounding box center [675, 271] width 148 height 36
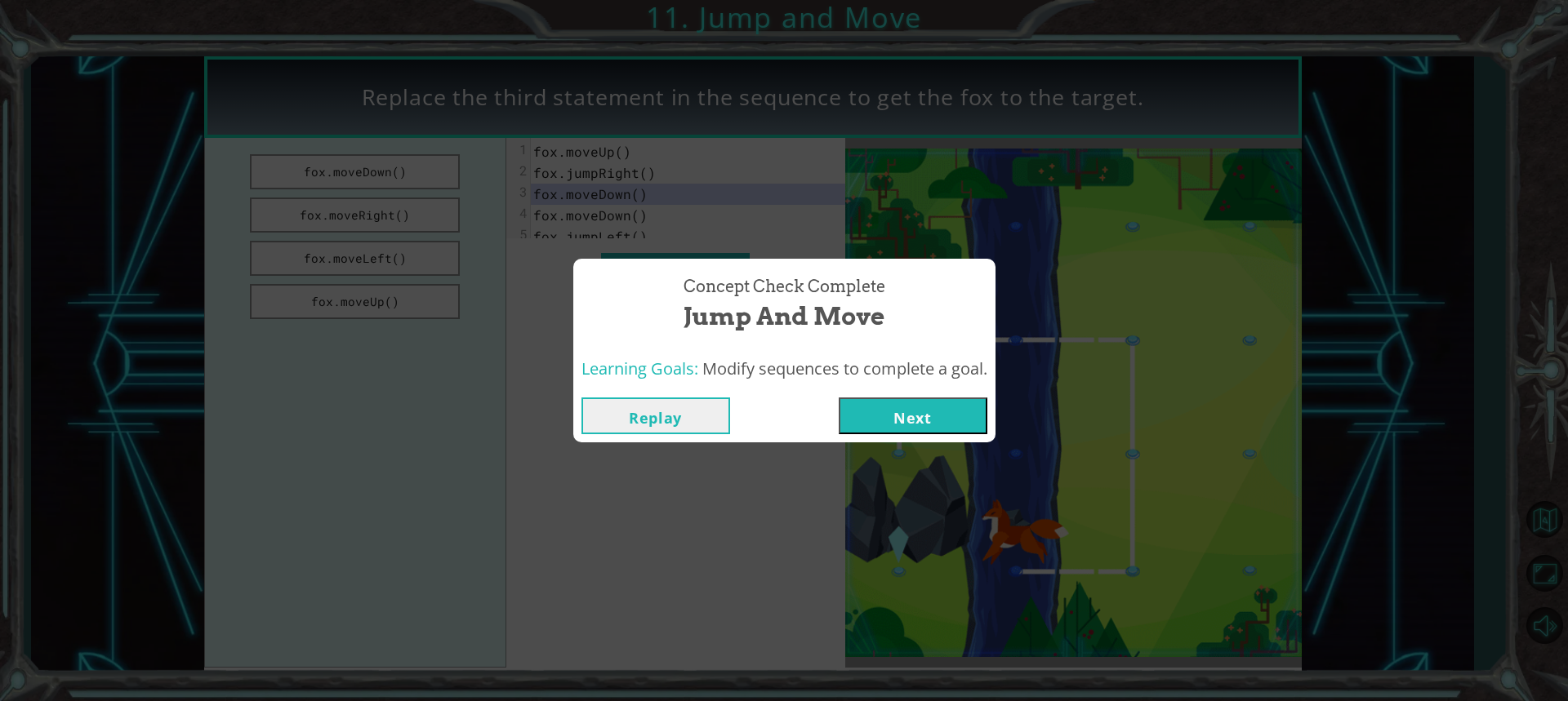
click at [704, 416] on button "Replay" at bounding box center [655, 415] width 148 height 36
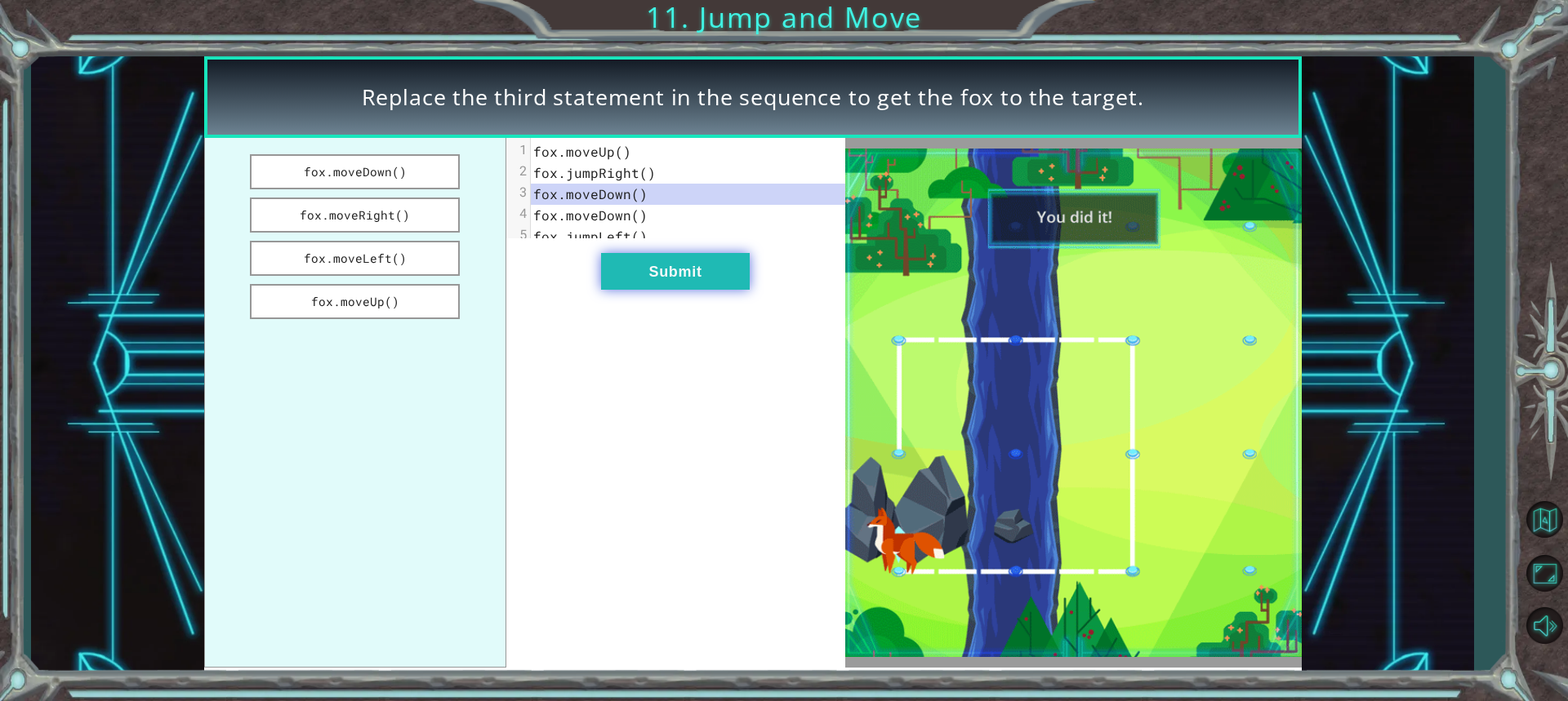
click at [699, 290] on button "Submit" at bounding box center [675, 271] width 148 height 36
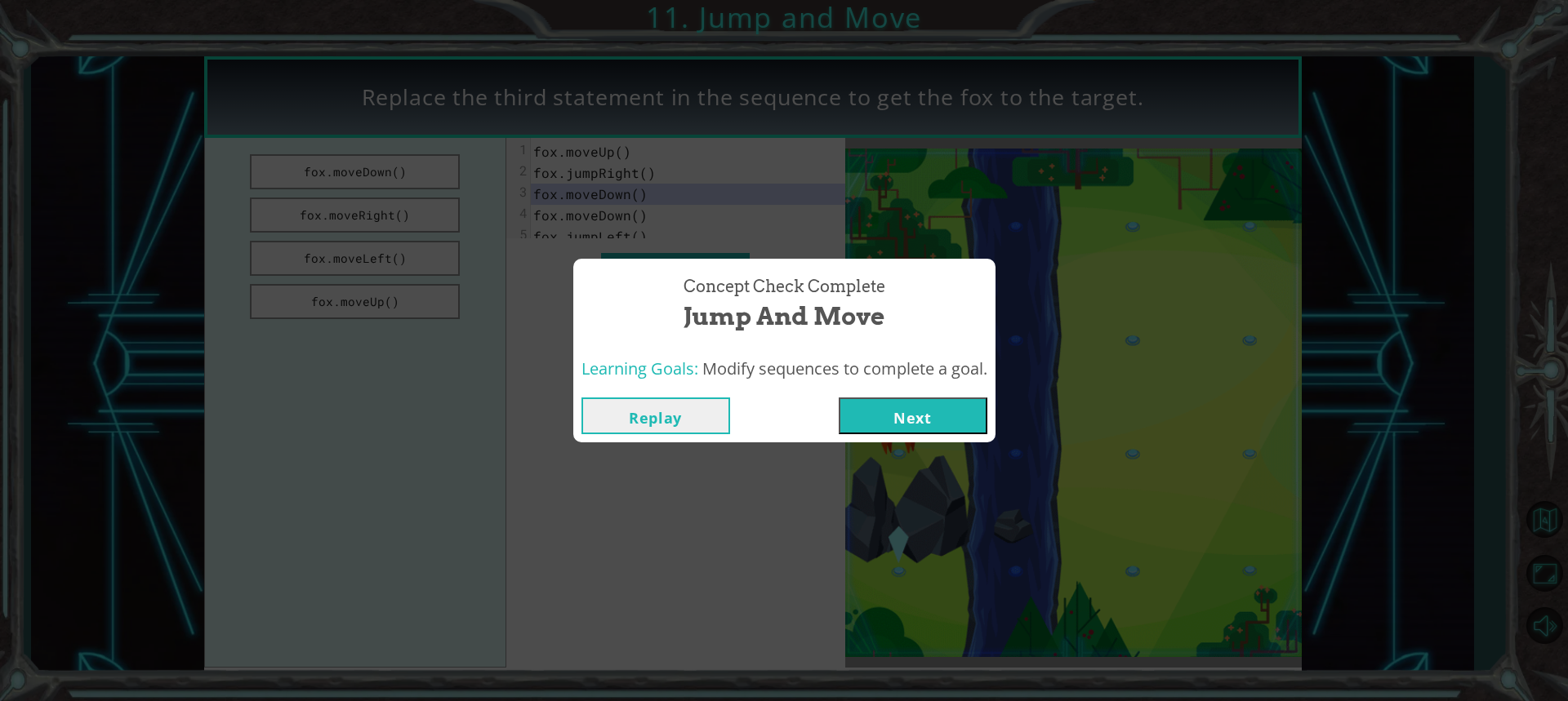
click at [886, 407] on button "Next" at bounding box center [913, 415] width 148 height 36
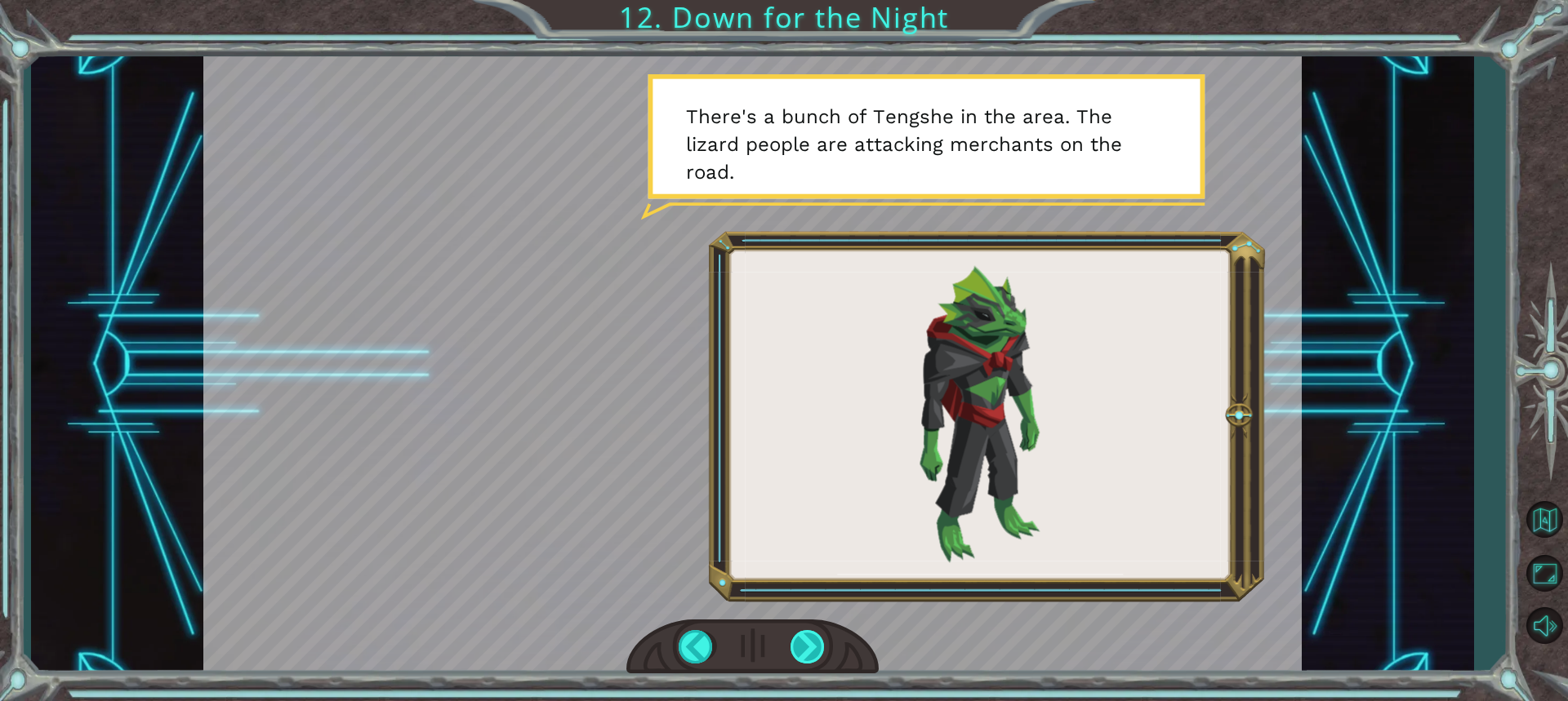
click at [803, 655] on div at bounding box center [808, 647] width 36 height 34
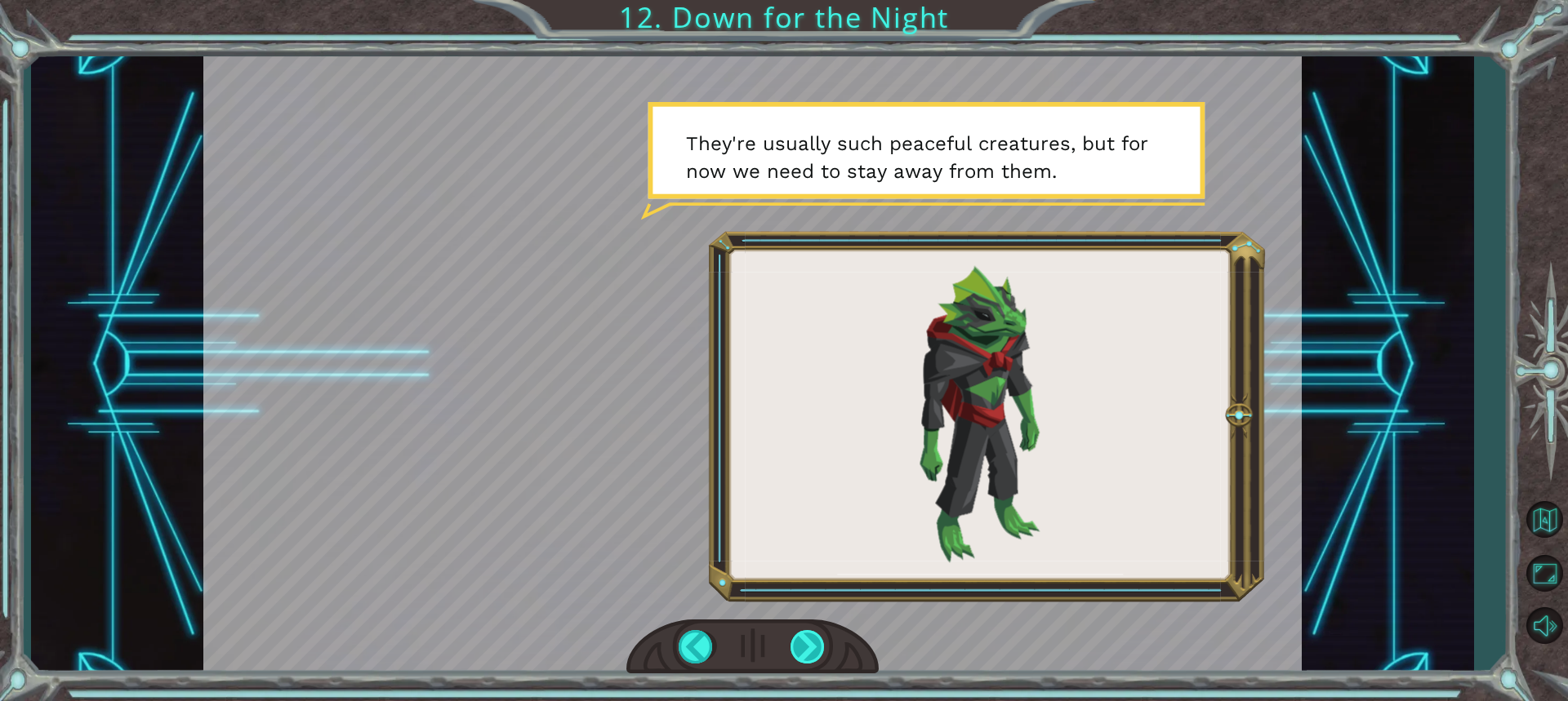
click at [817, 639] on div at bounding box center [808, 647] width 36 height 34
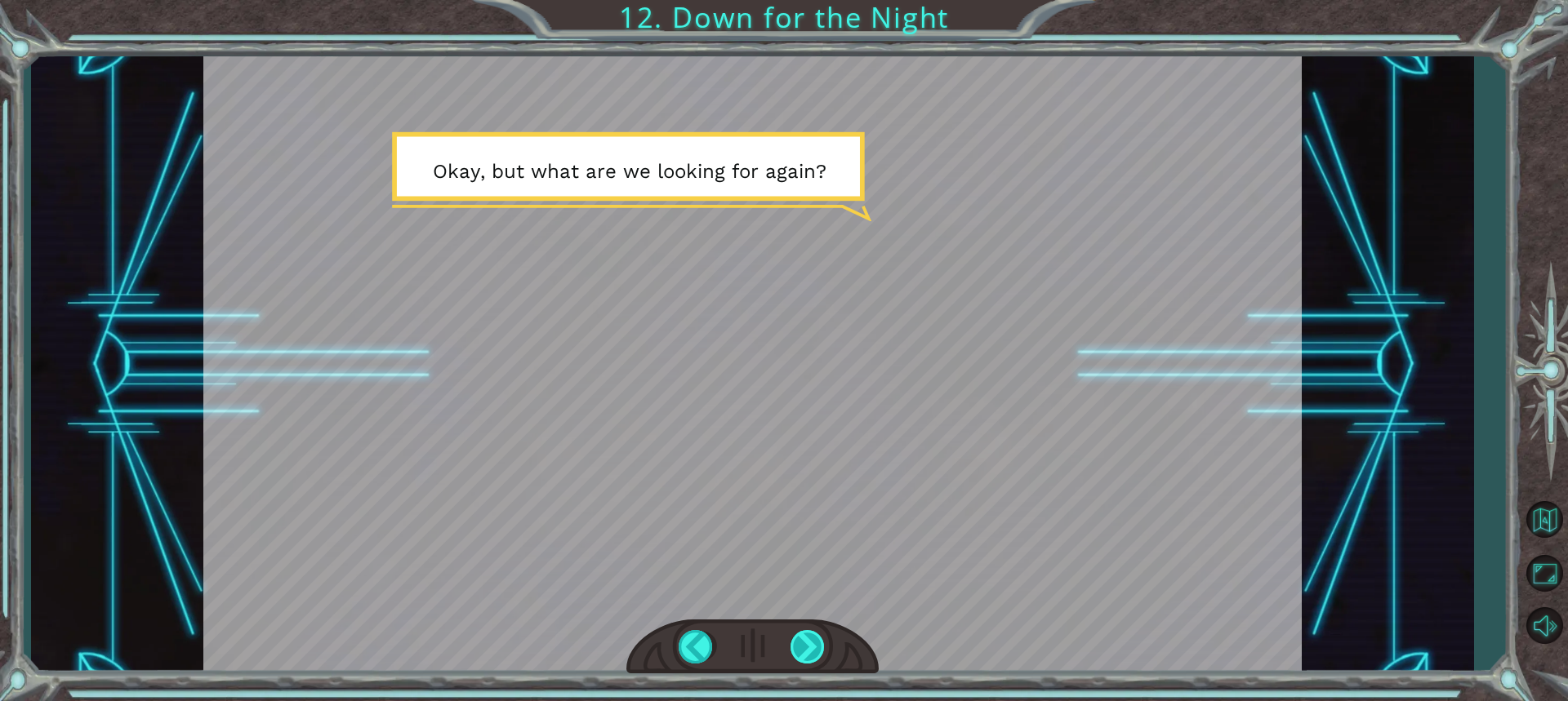
click at [817, 639] on div at bounding box center [808, 647] width 36 height 34
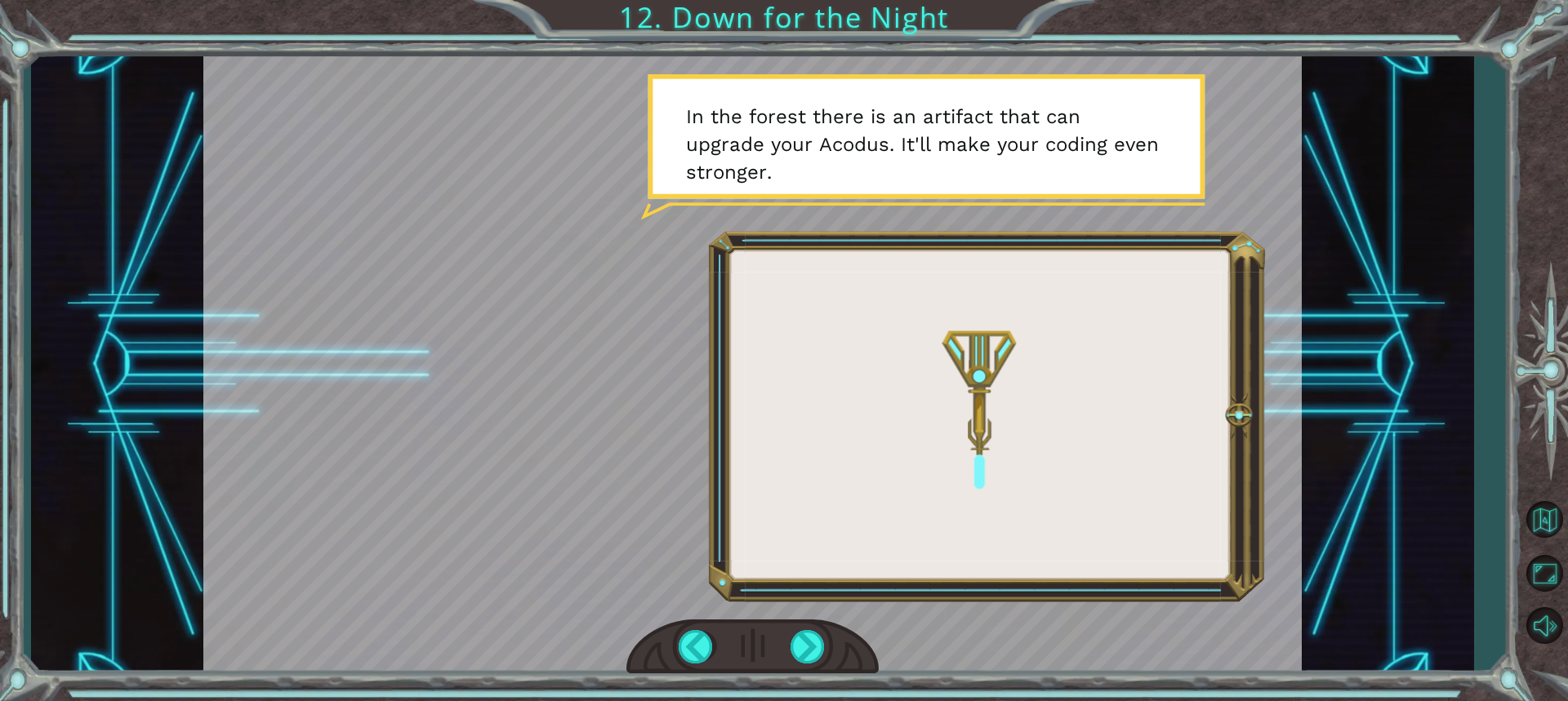
click at [840, 649] on div at bounding box center [753, 647] width 252 height 55
click at [825, 643] on div at bounding box center [808, 647] width 36 height 34
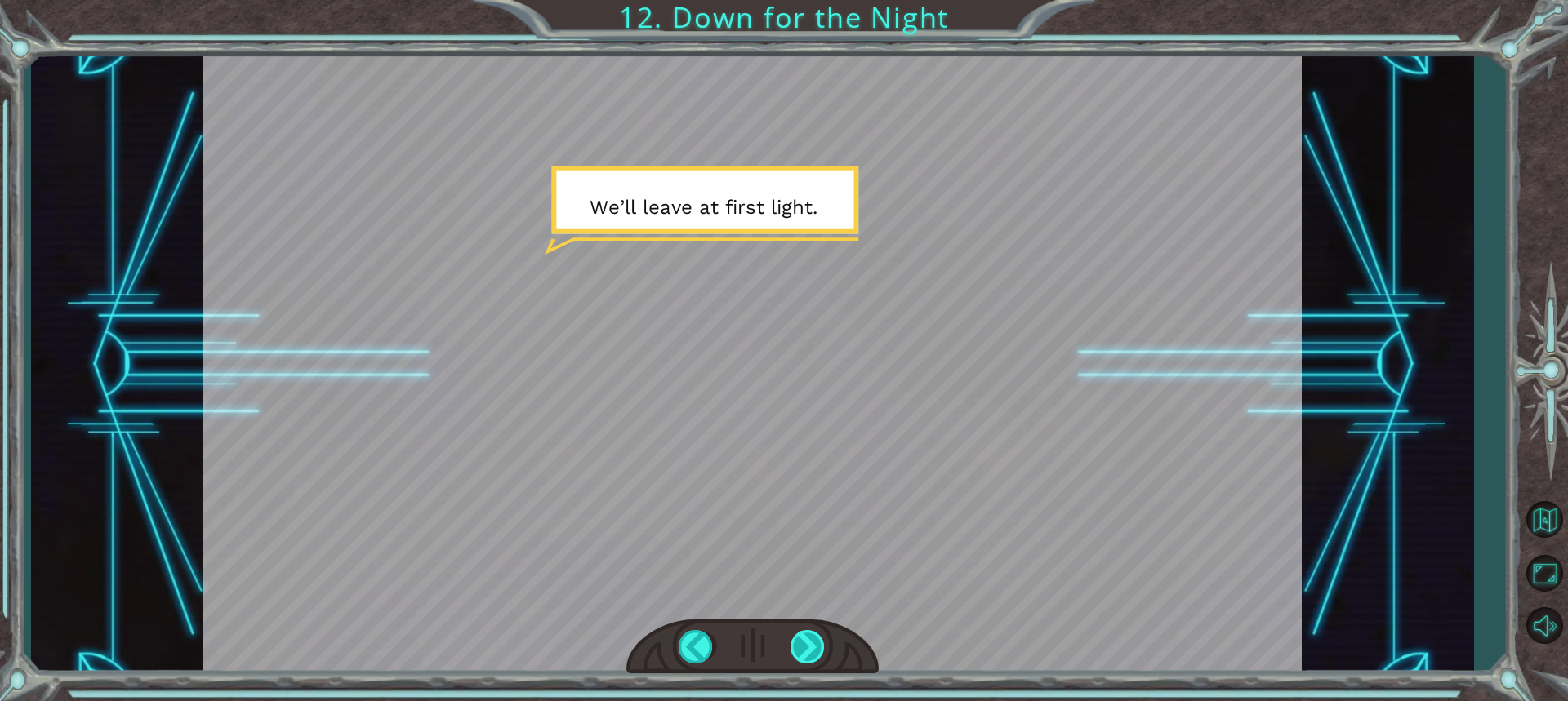
click at [820, 641] on div at bounding box center [808, 647] width 36 height 34
